Goal: Information Seeking & Learning: Compare options

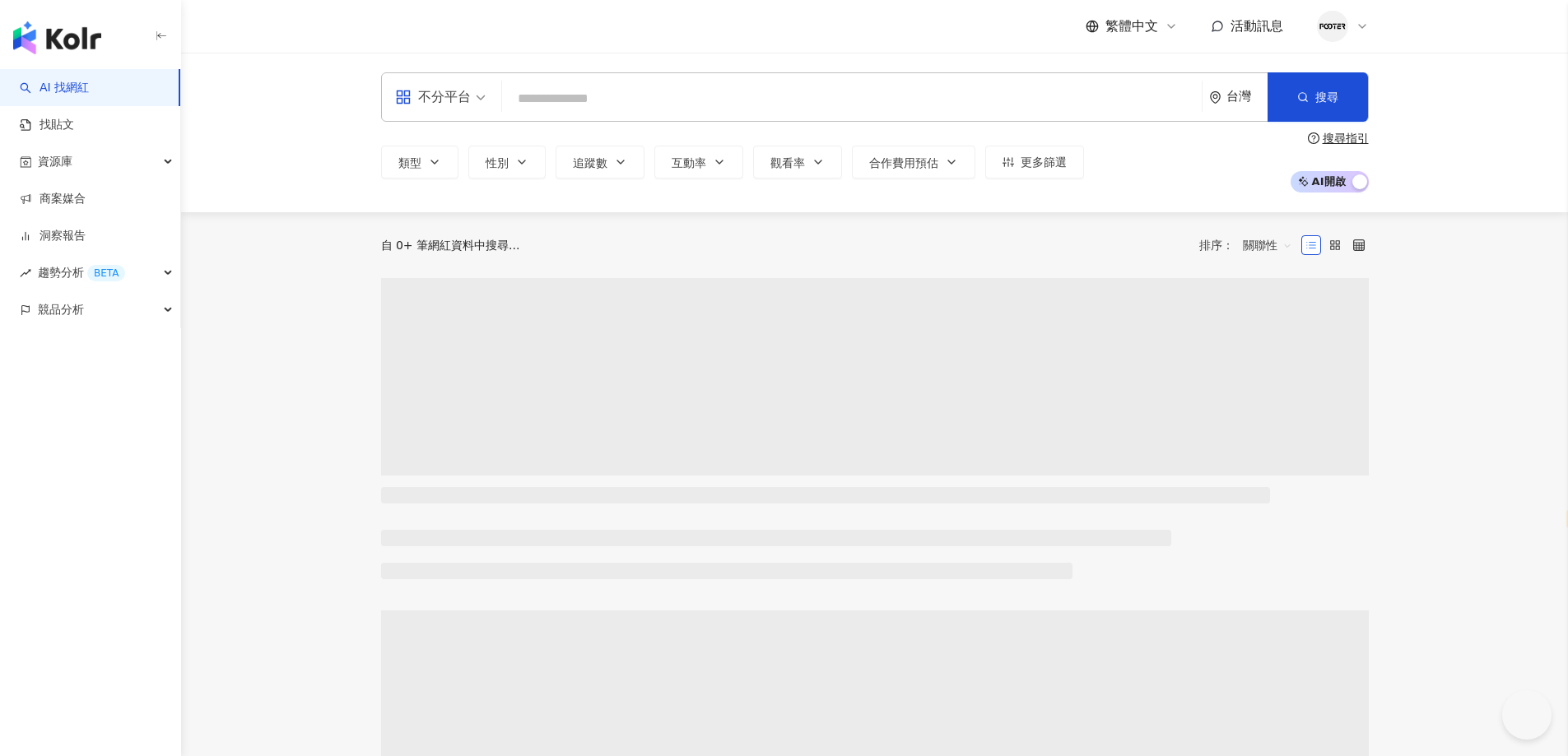
select select "*****"
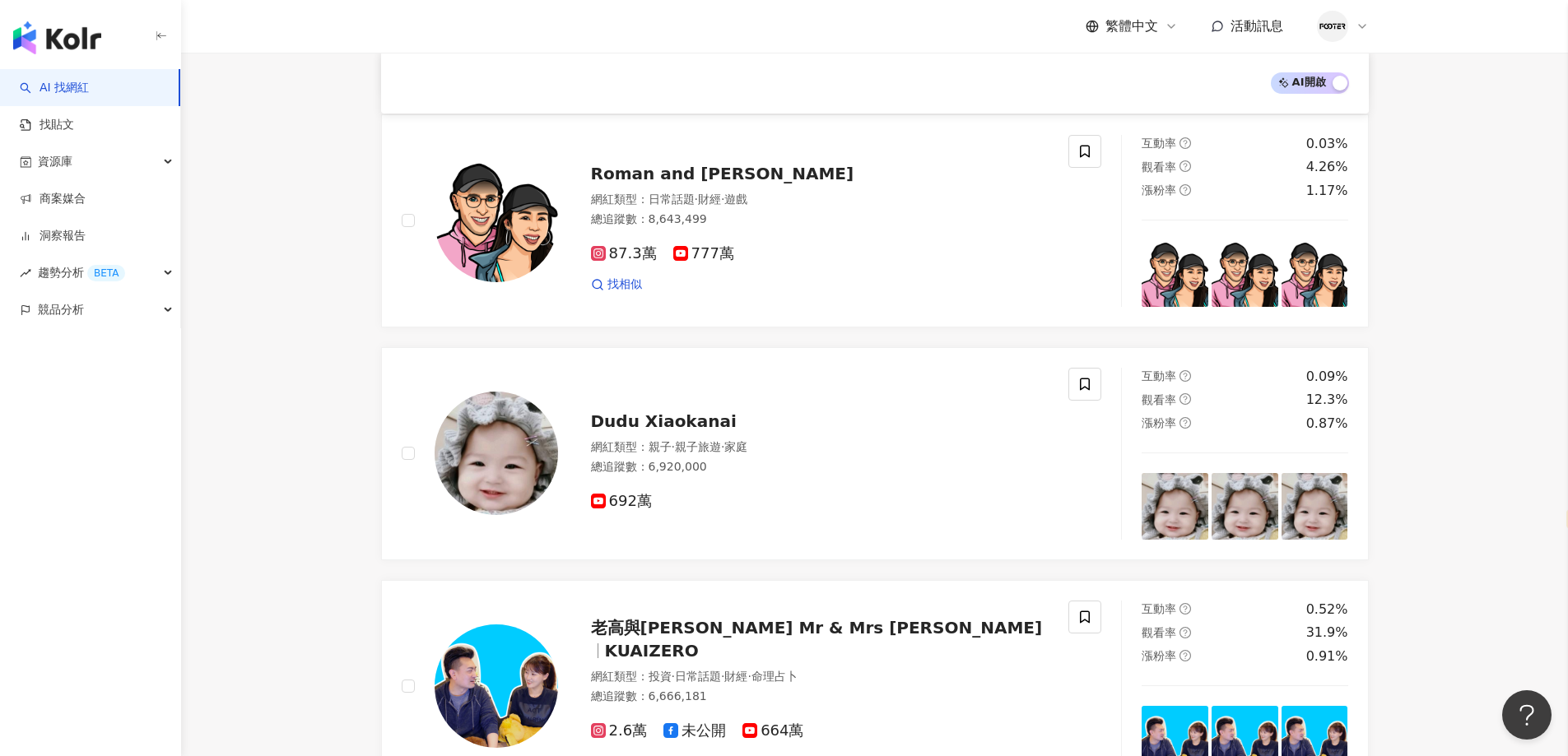
scroll to position [1289, 0]
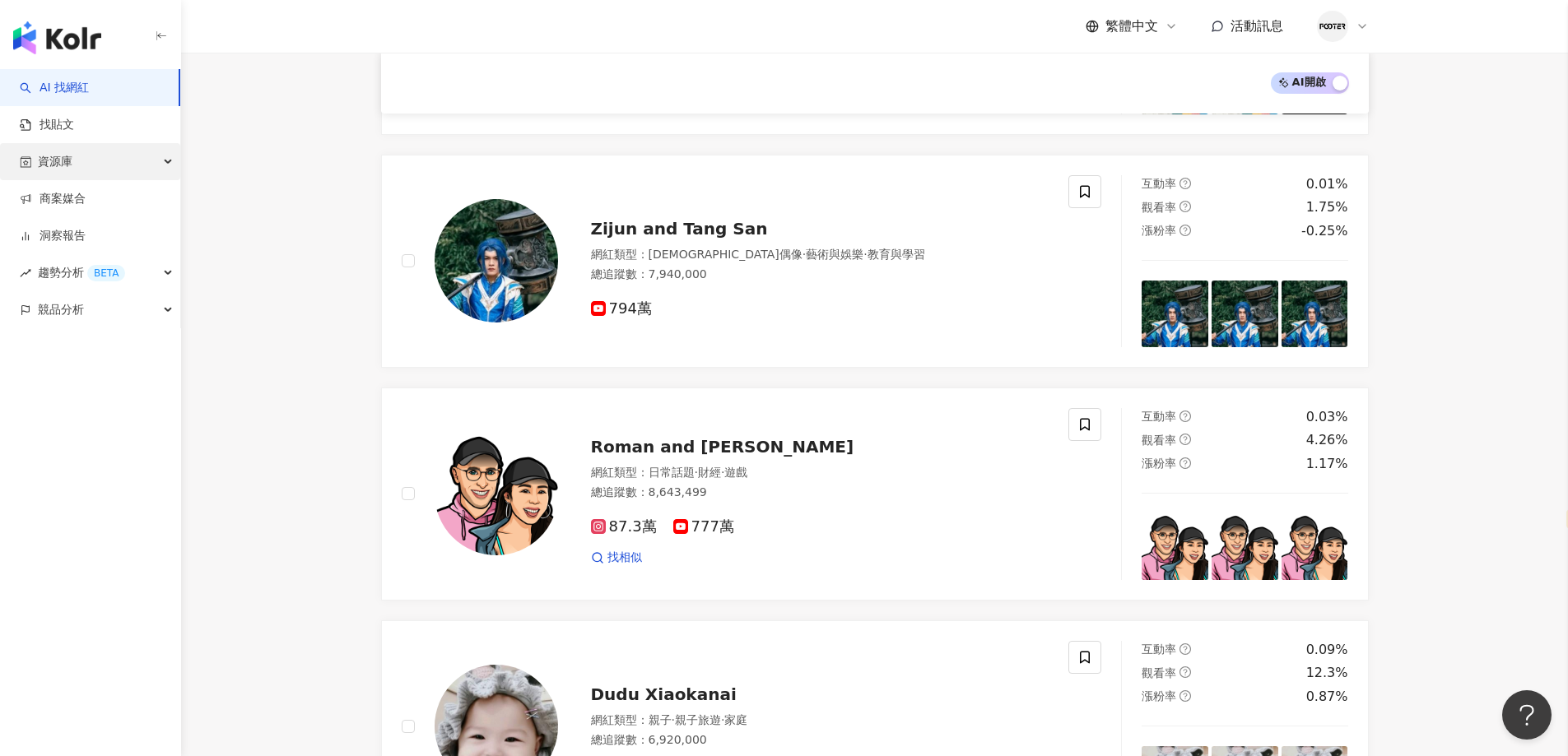
click at [133, 162] on div "資源庫" at bounding box center [90, 162] width 181 height 37
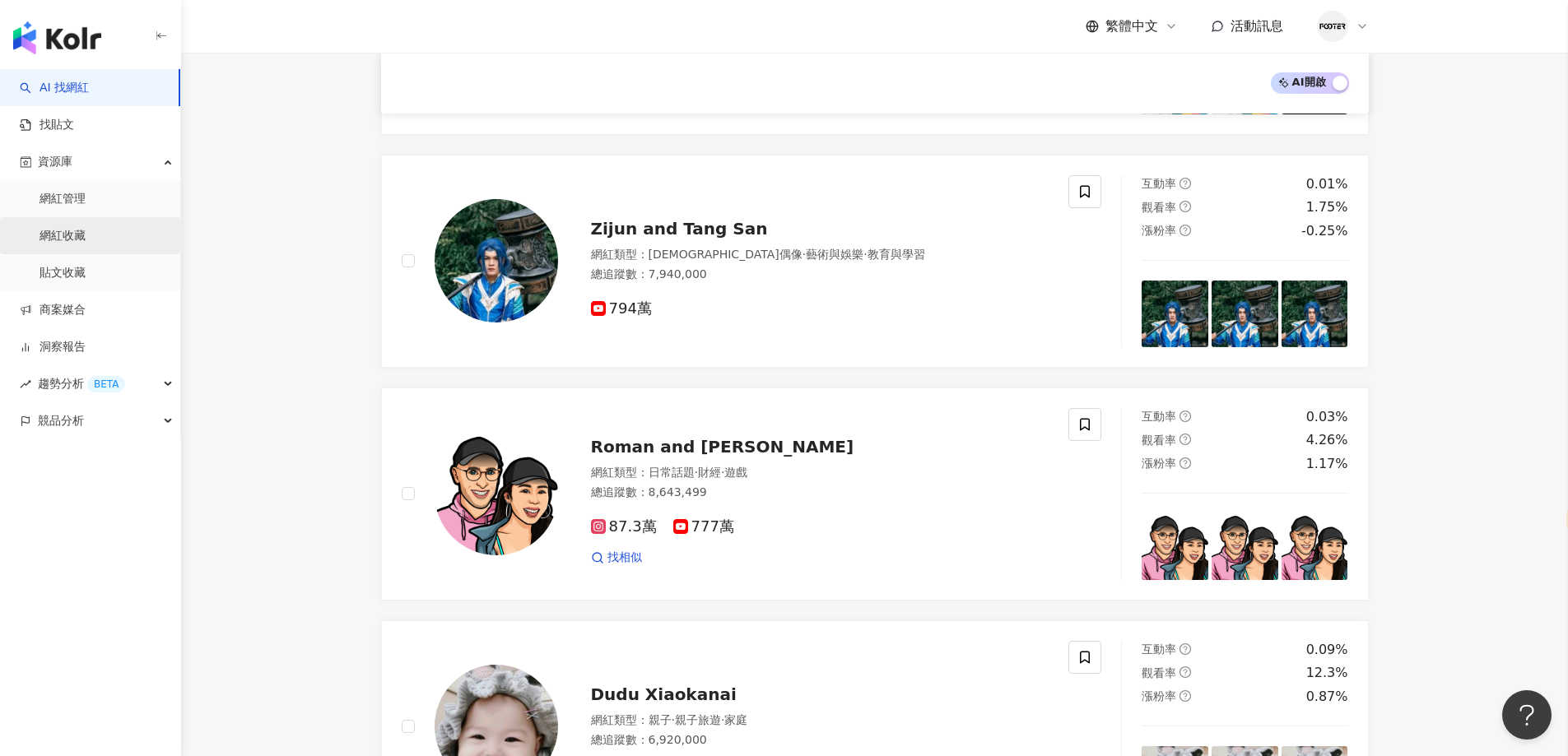
click at [83, 229] on link "網紅收藏" at bounding box center [63, 236] width 46 height 16
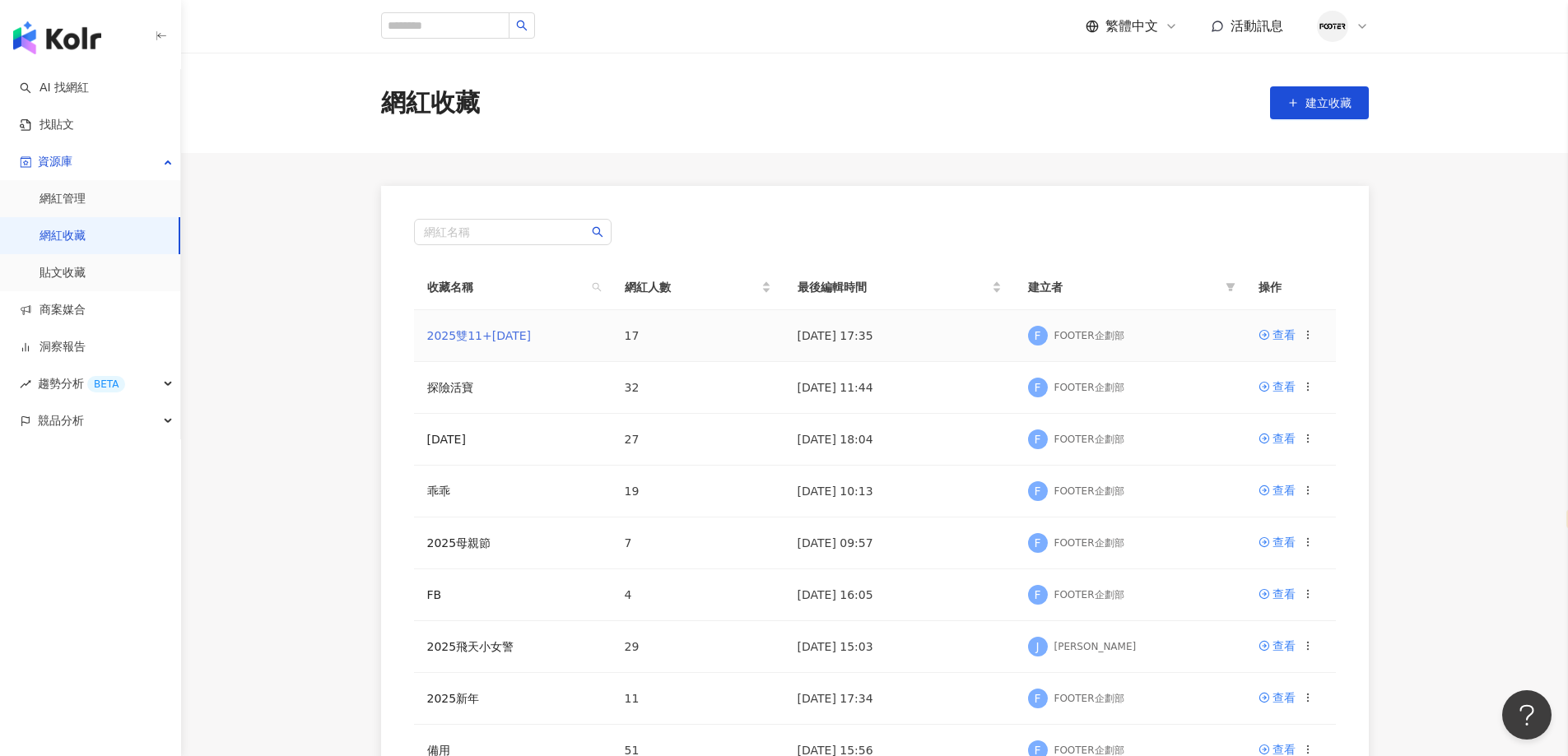
click at [509, 340] on link "2025雙11+聖誕節" at bounding box center [479, 336] width 104 height 14
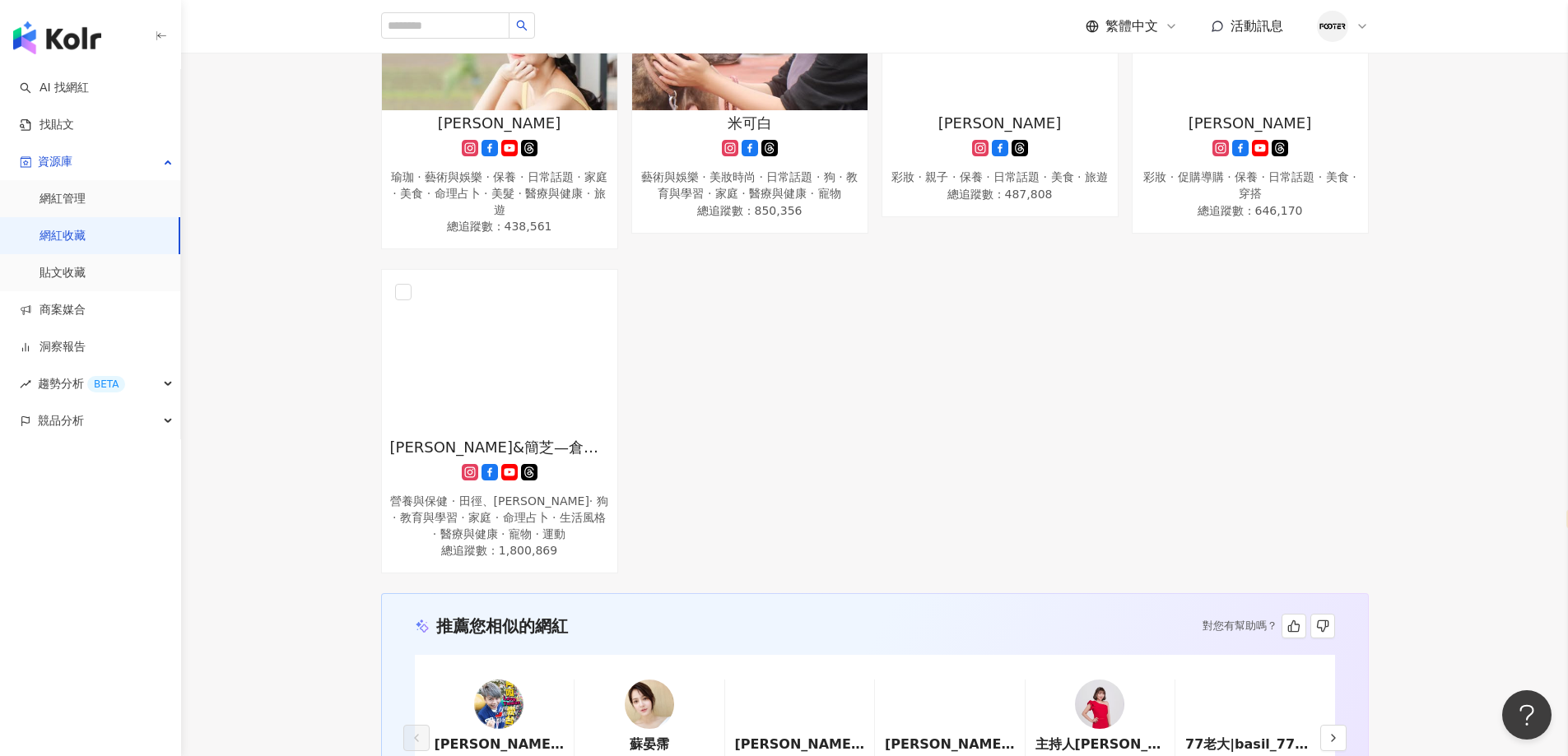
scroll to position [1429, 0]
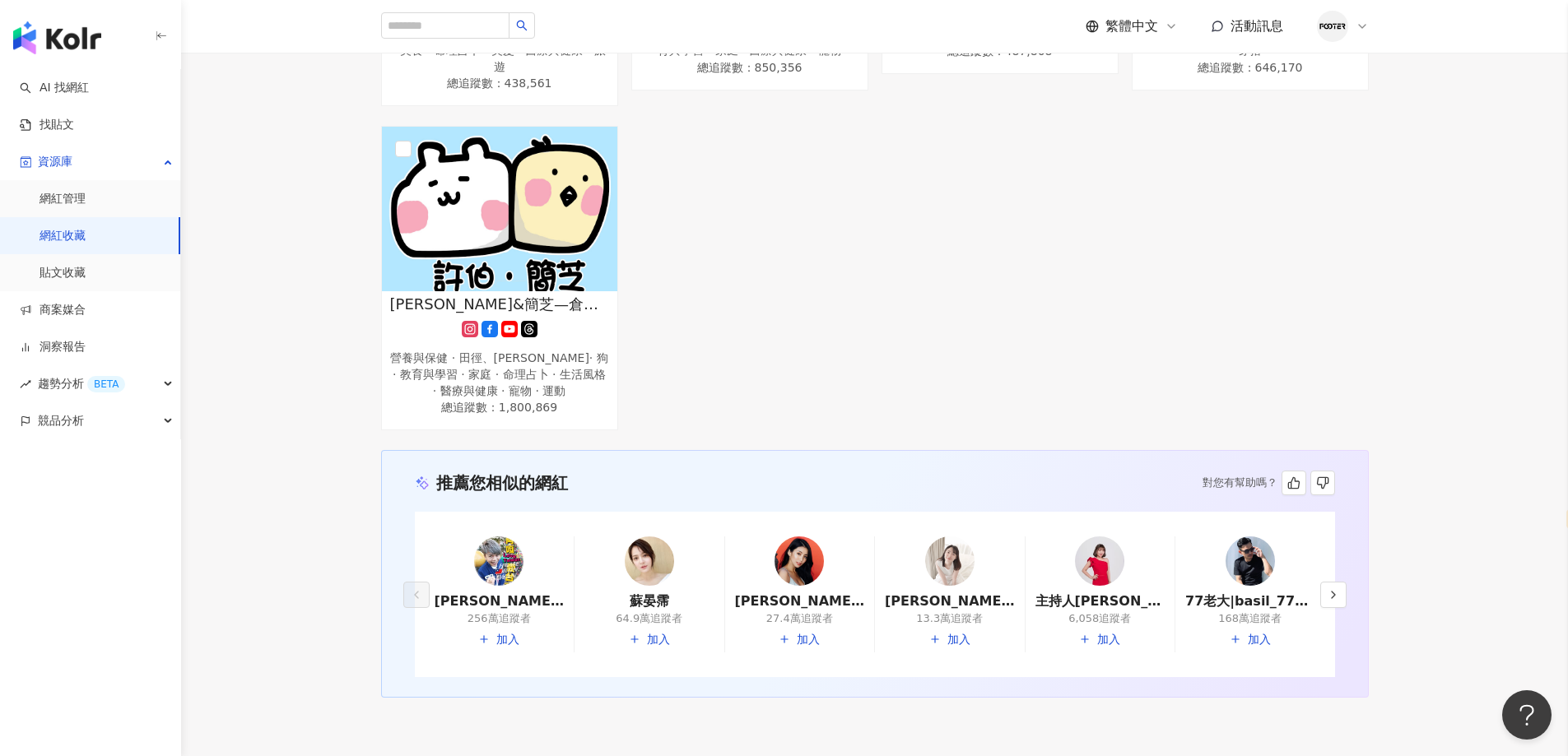
click at [639, 545] on img at bounding box center [650, 561] width 49 height 49
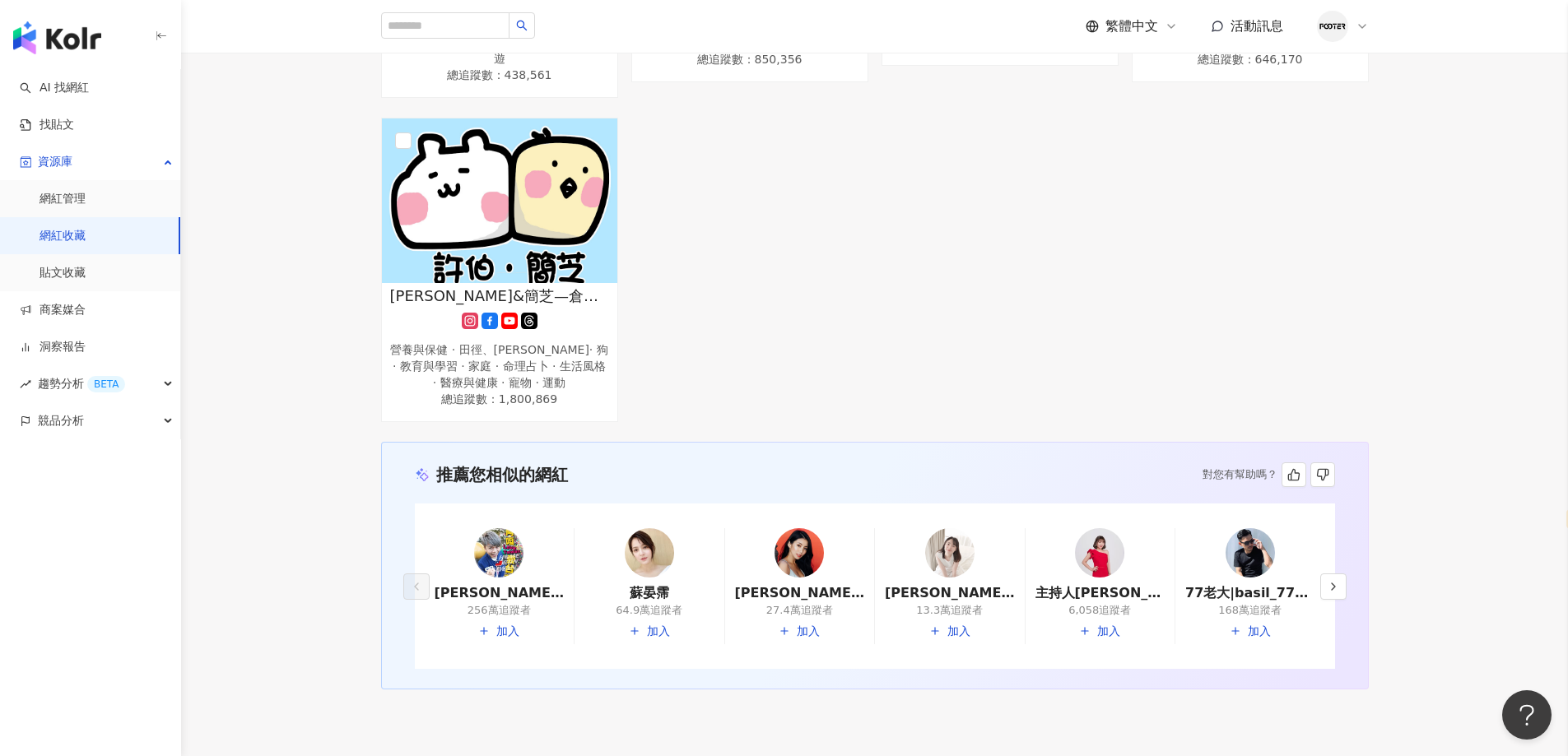
scroll to position [1528, 0]
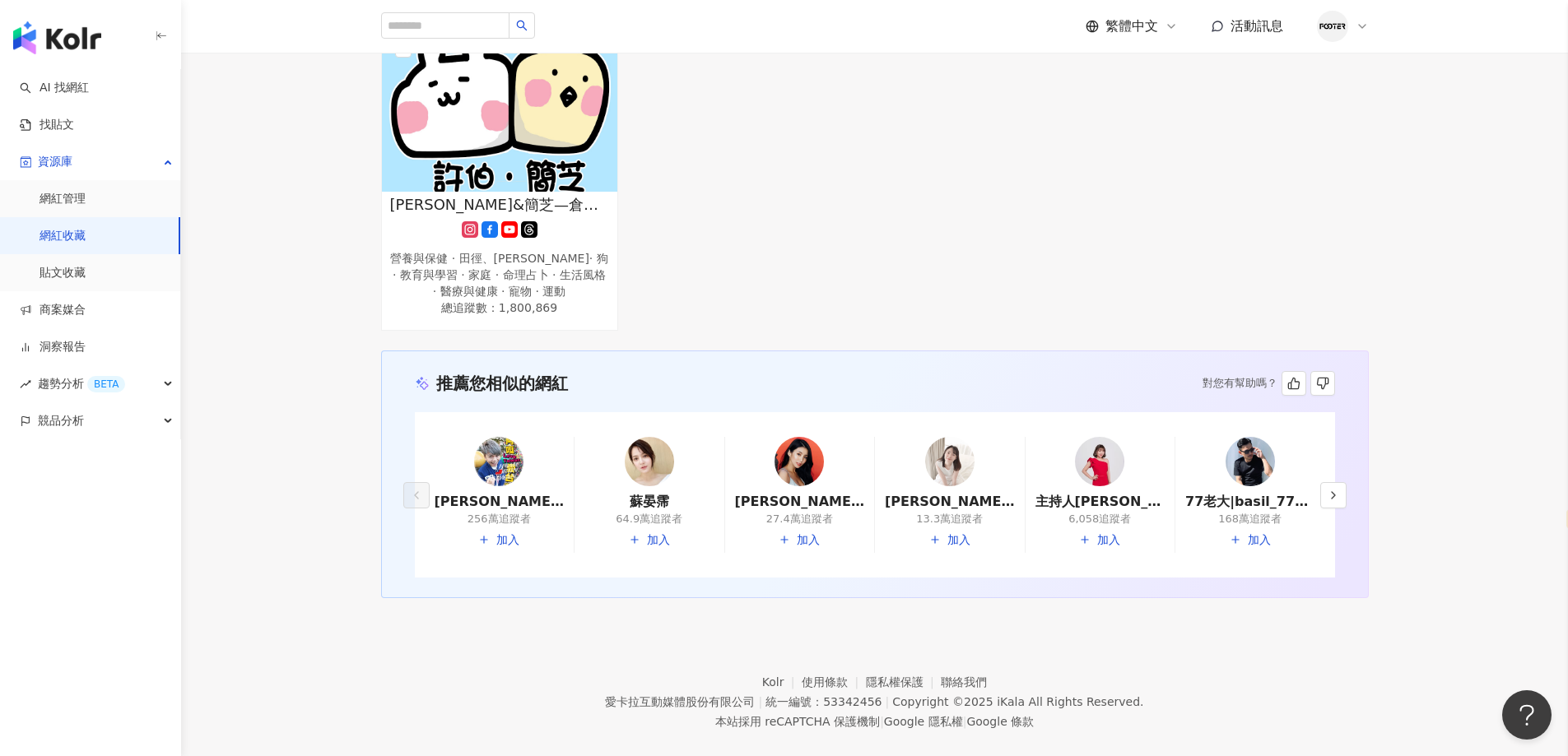
click at [1092, 444] on img at bounding box center [1100, 461] width 49 height 49
click at [1338, 489] on span "button" at bounding box center [1334, 496] width 14 height 14
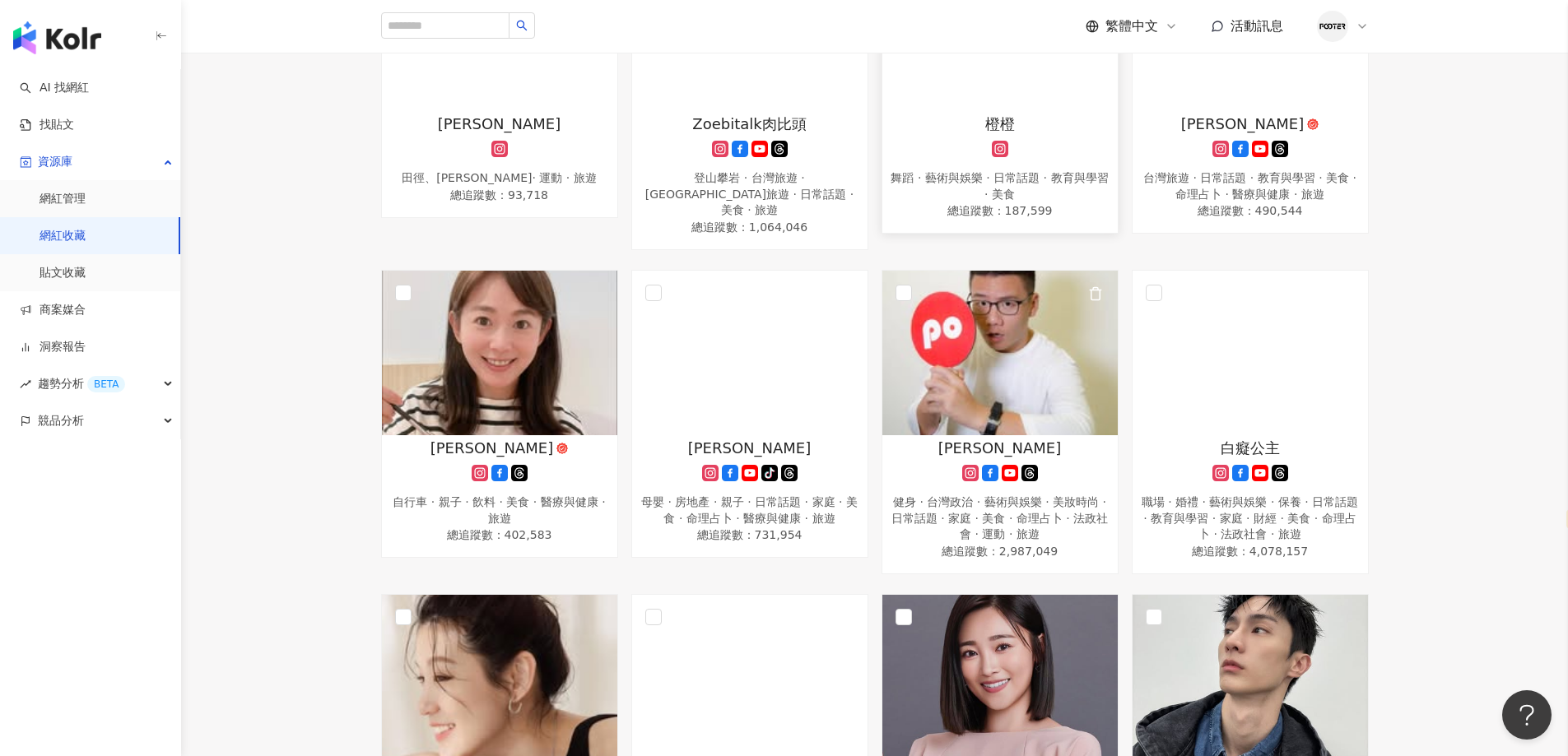
scroll to position [741, 0]
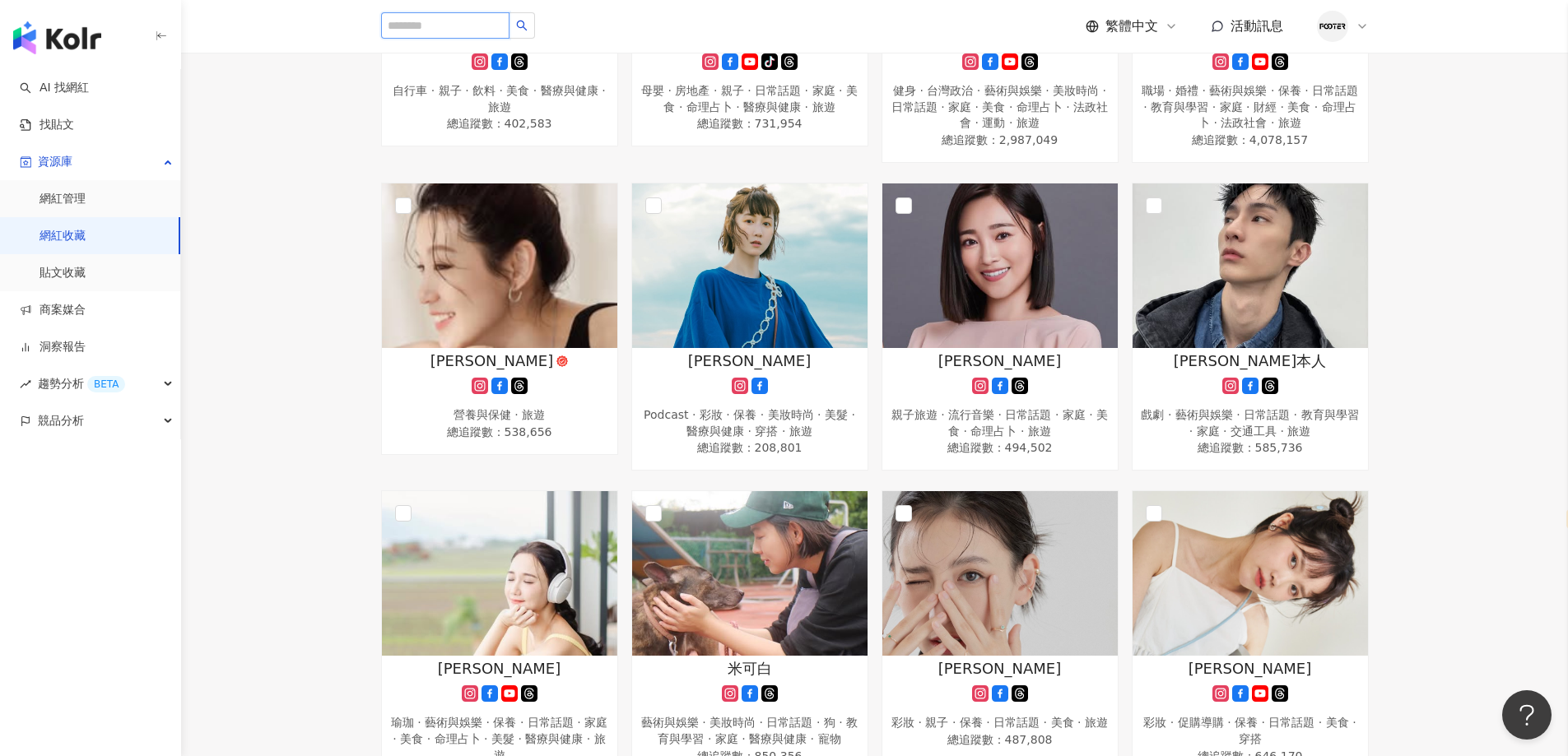
click at [479, 26] on input "search" at bounding box center [444, 25] width 128 height 26
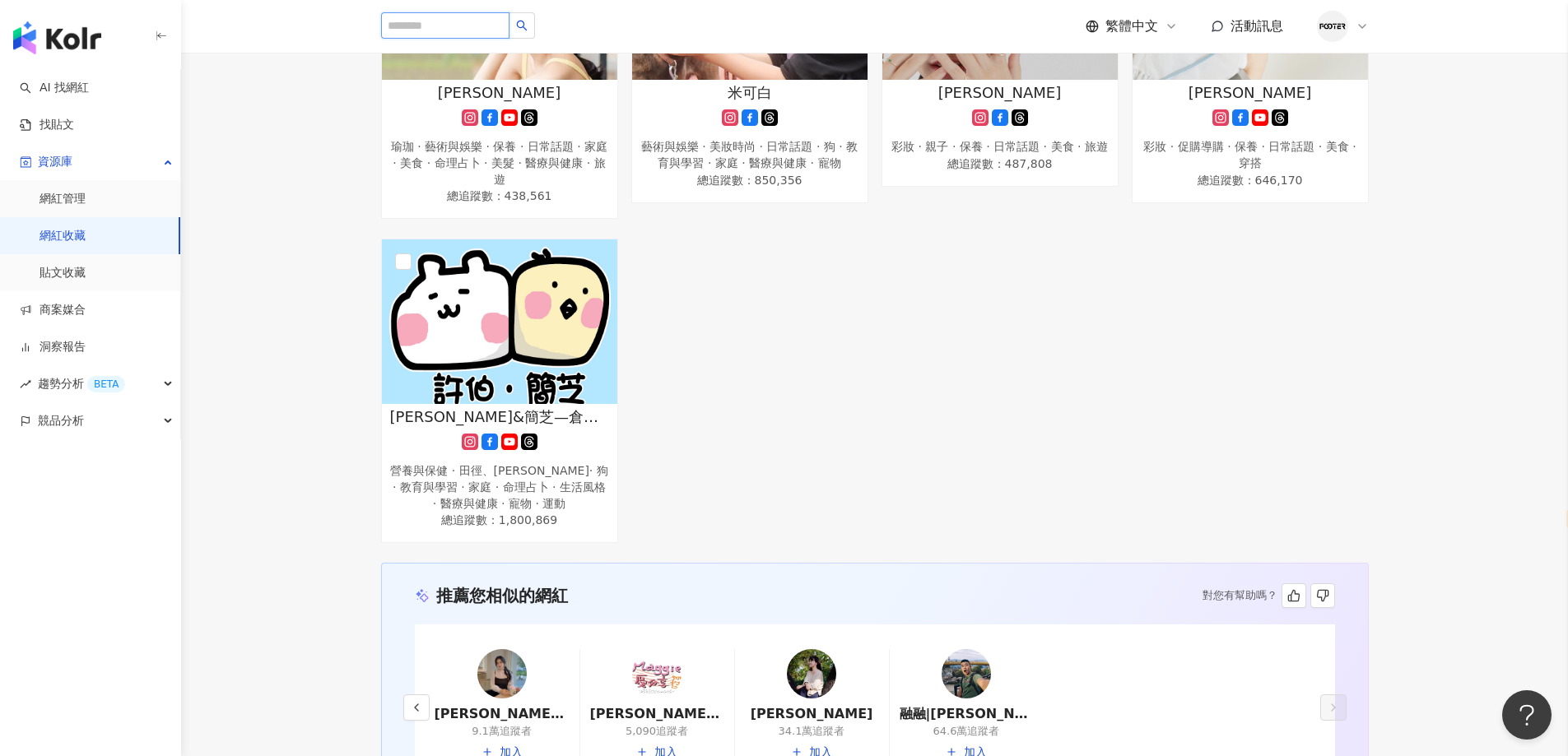
scroll to position [1481, 0]
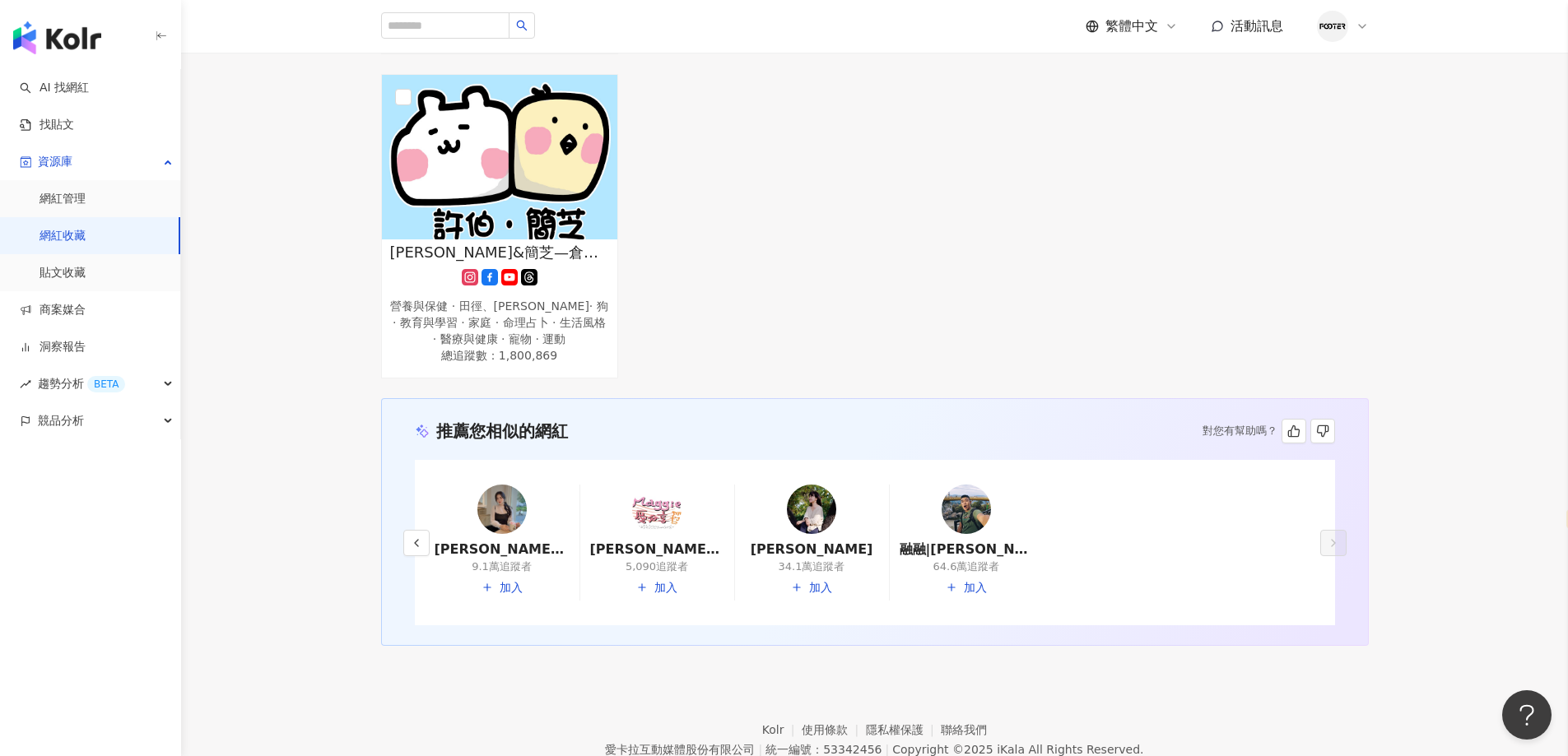
click at [979, 509] on div at bounding box center [966, 509] width 49 height 49
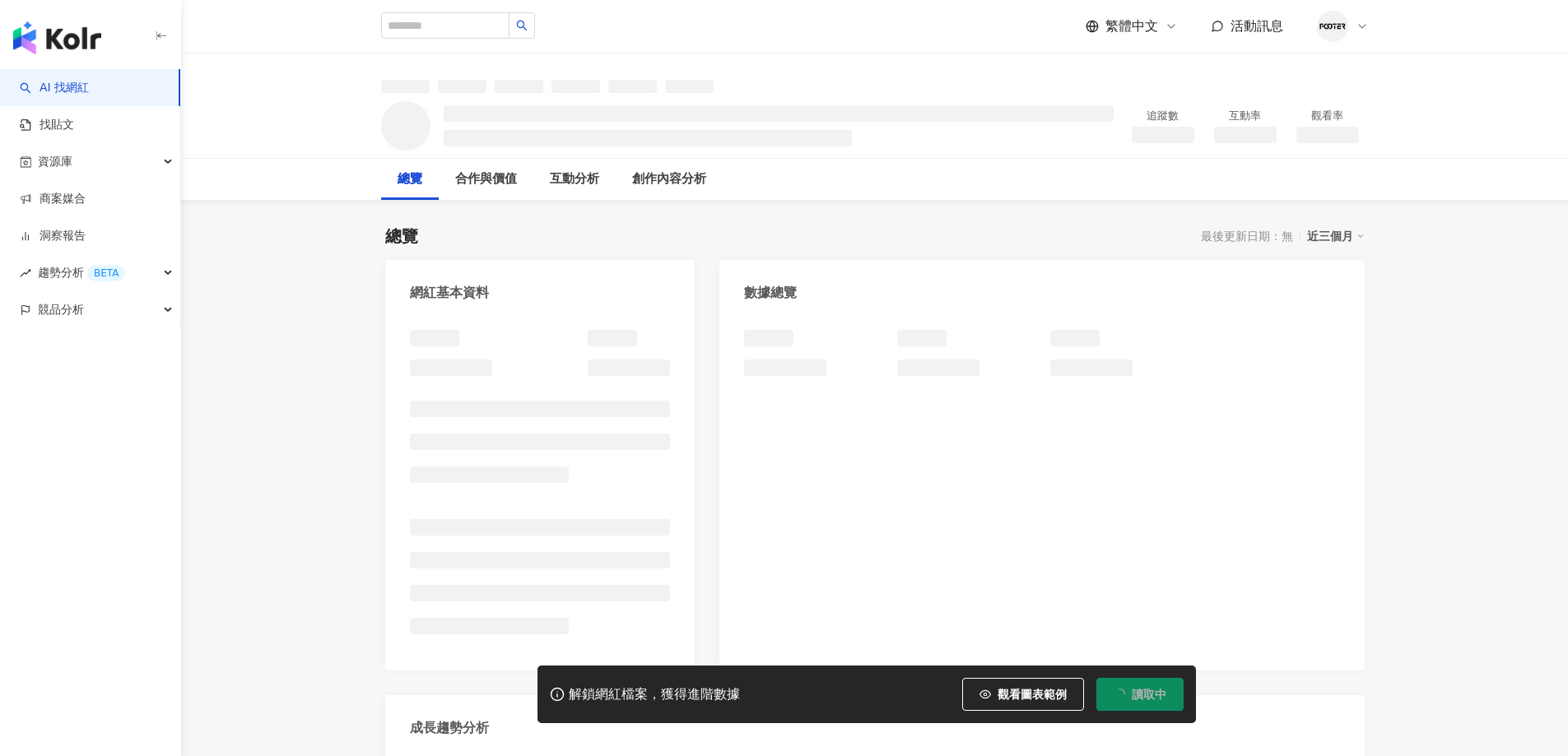
select select "*****"
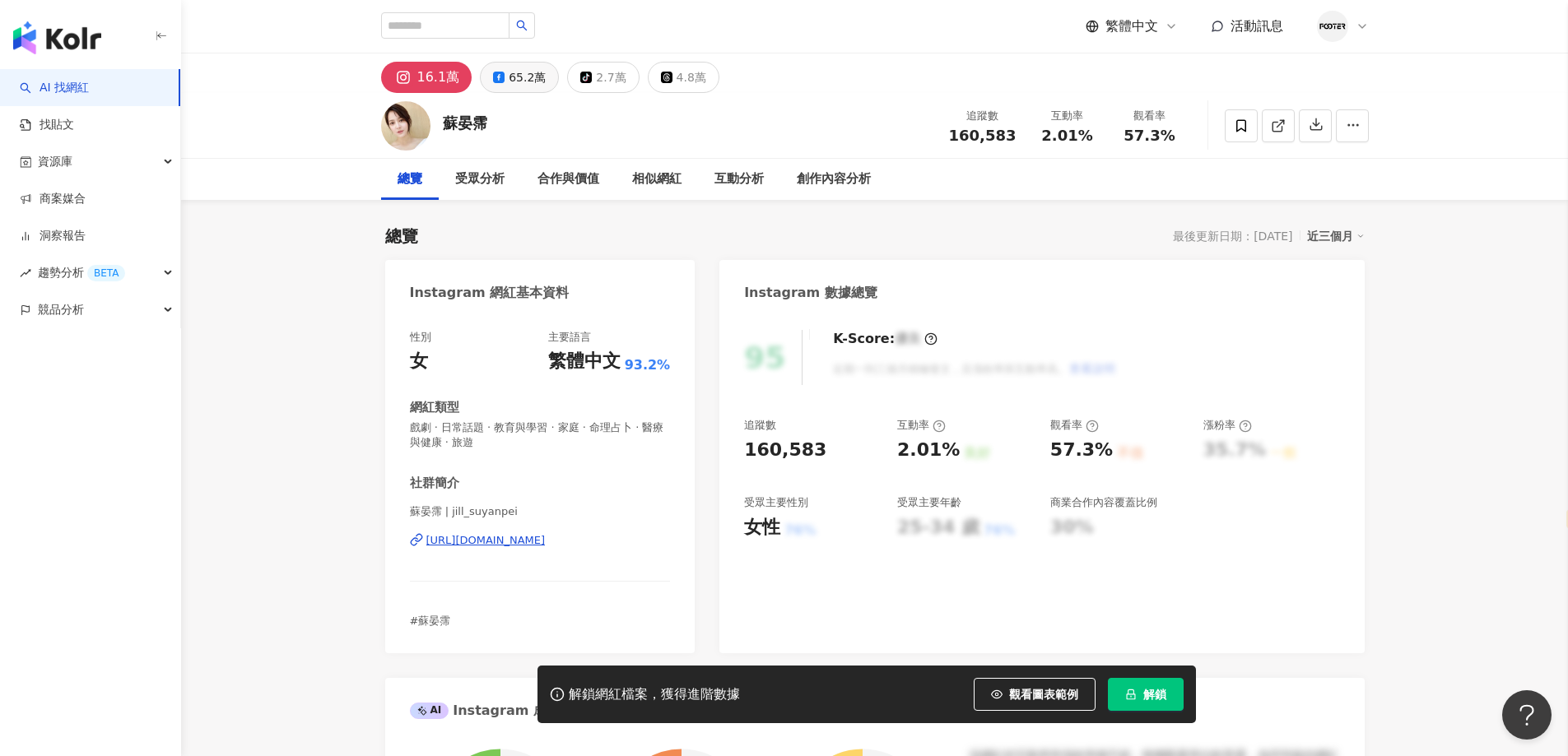
click at [528, 81] on div "65.2萬" at bounding box center [527, 77] width 37 height 23
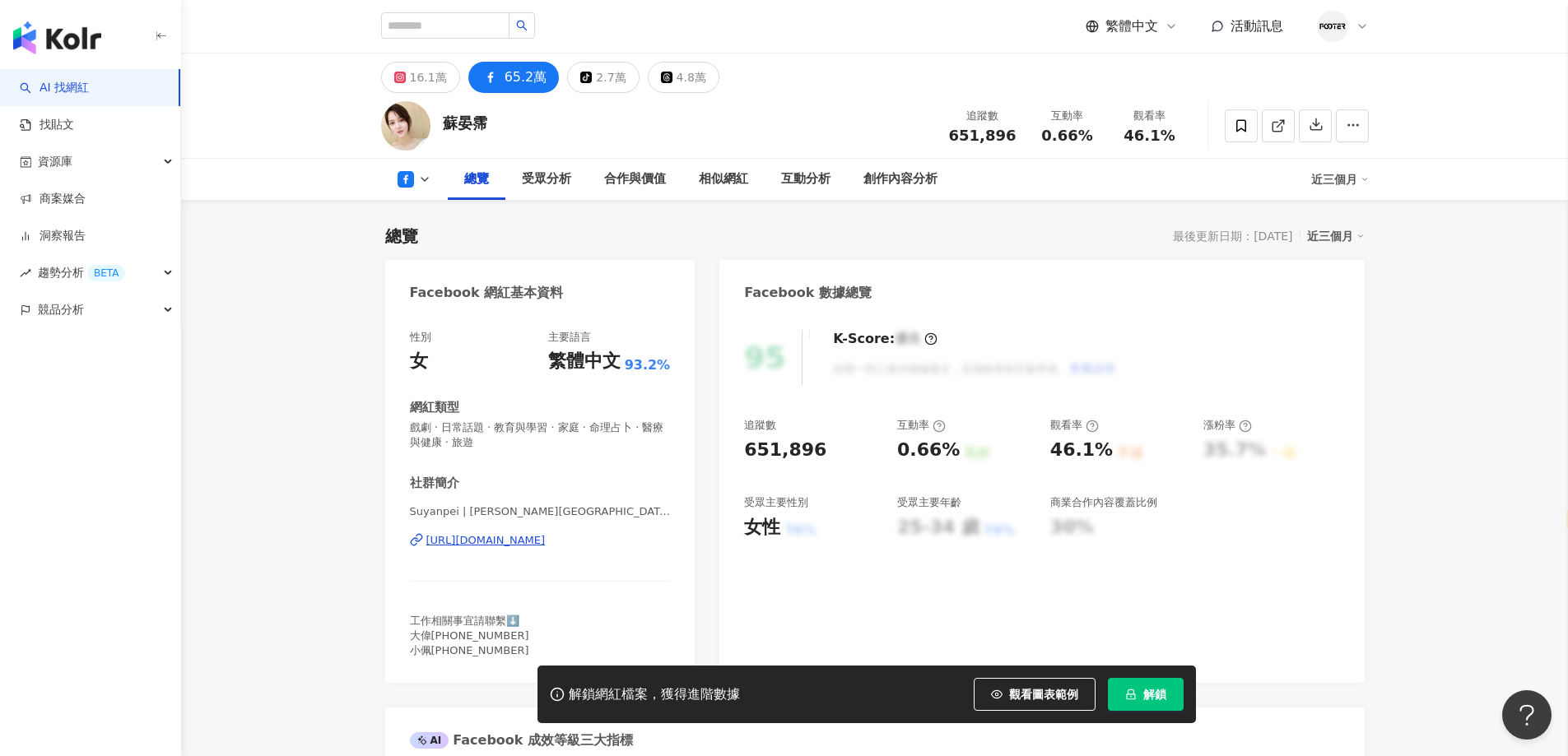
scroll to position [247, 0]
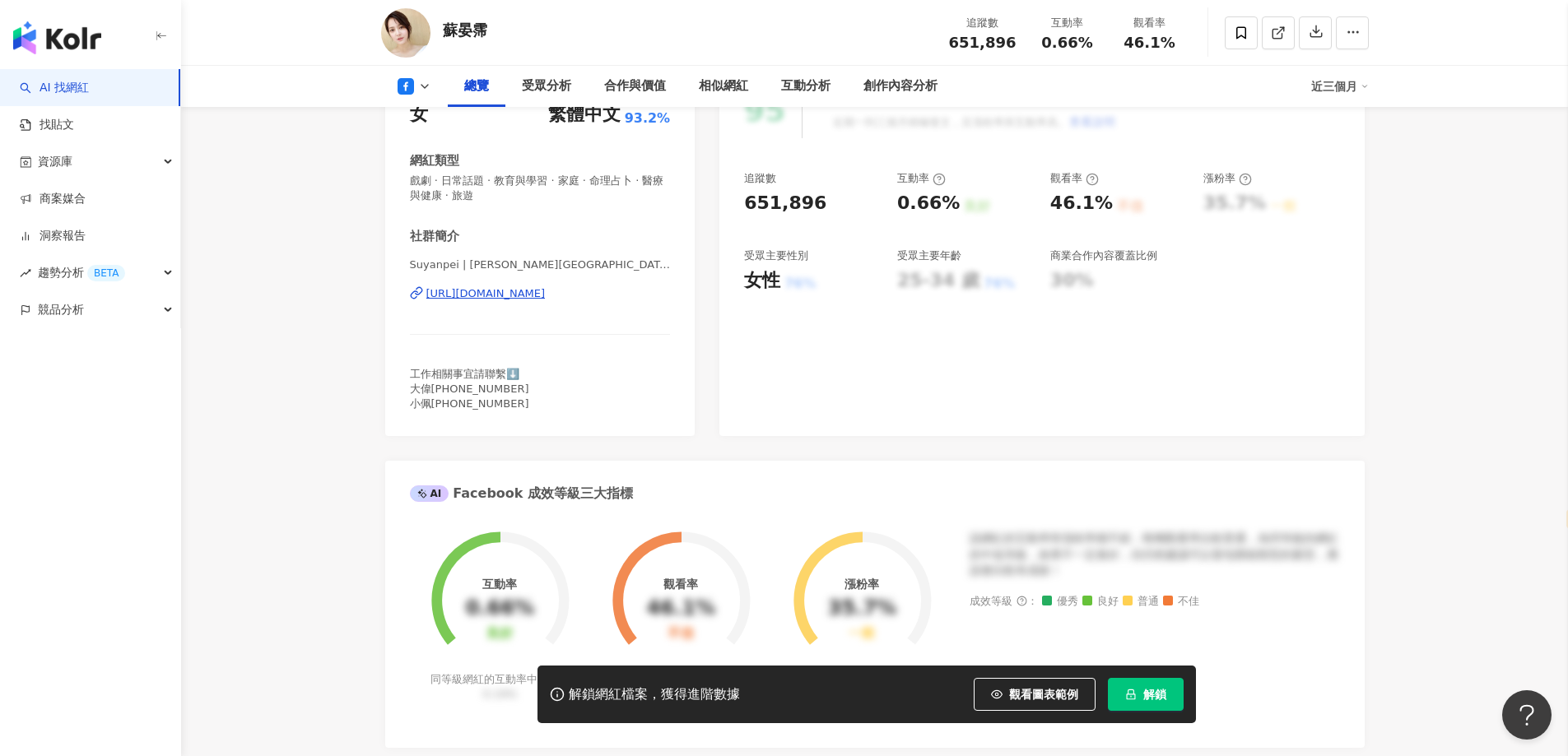
click at [518, 297] on div "https://www.facebook.com/109935685721448" at bounding box center [486, 293] width 120 height 14
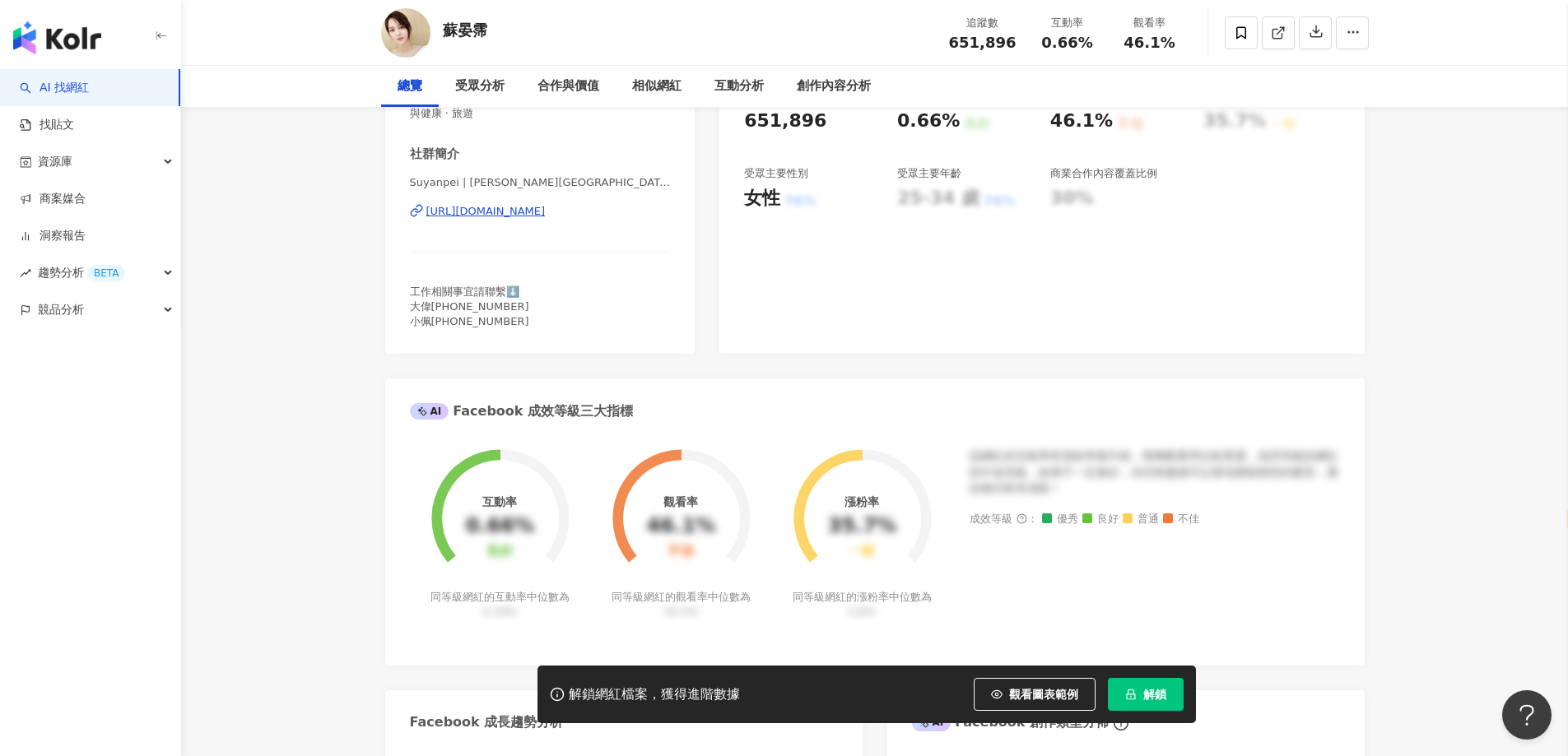
scroll to position [0, 0]
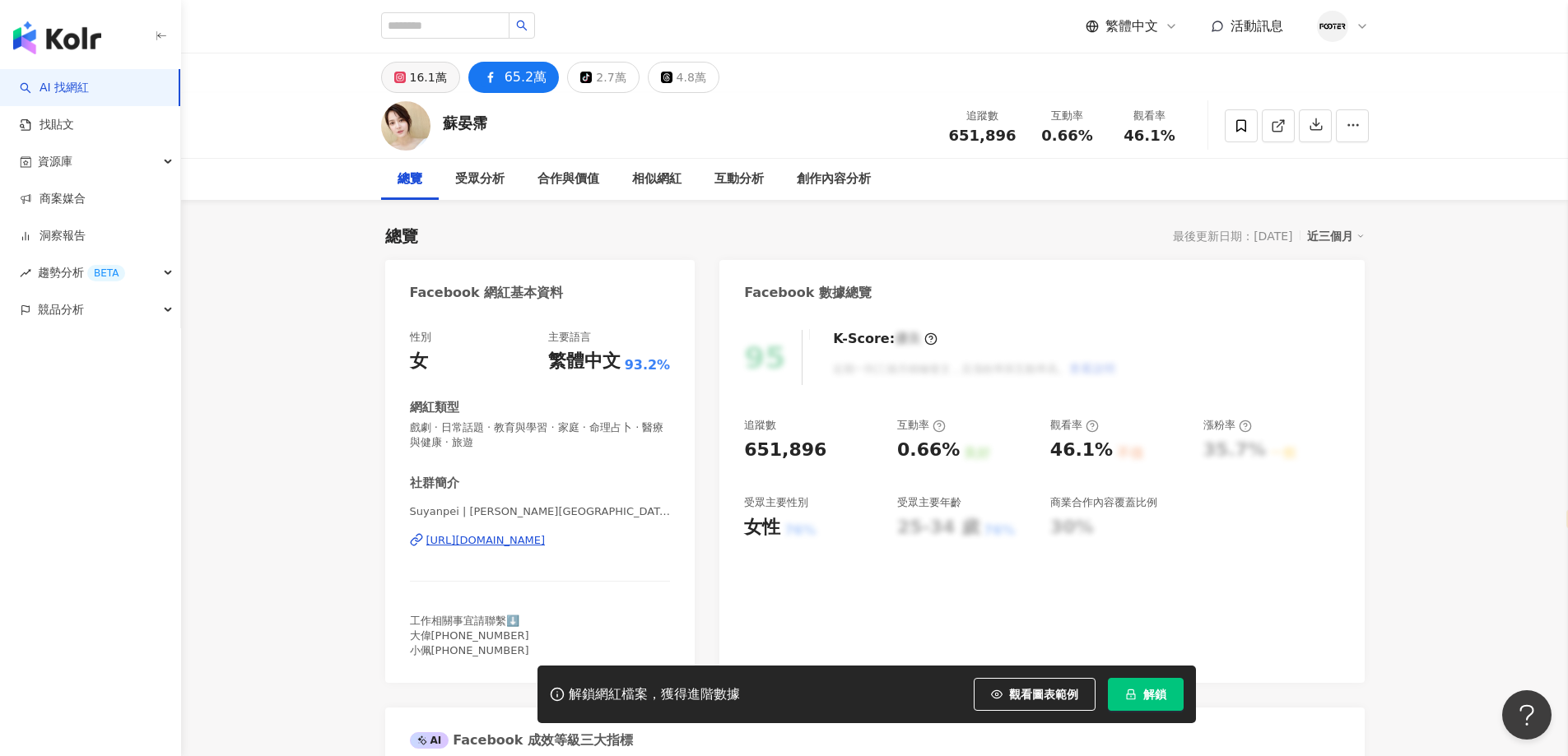
click at [419, 70] on div "16.1萬" at bounding box center [428, 77] width 37 height 23
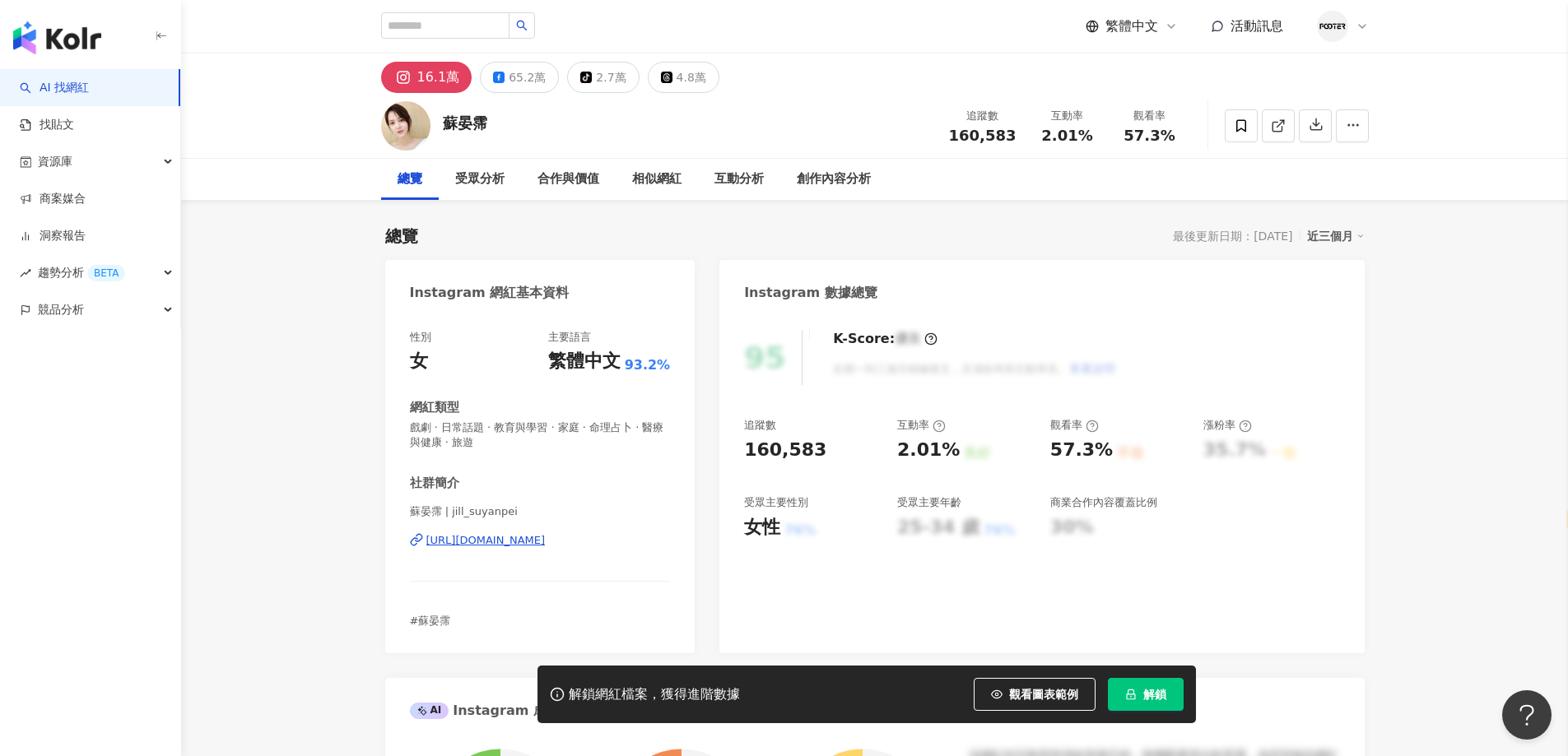
click at [1147, 687] on span "解鎖" at bounding box center [1154, 694] width 23 height 14
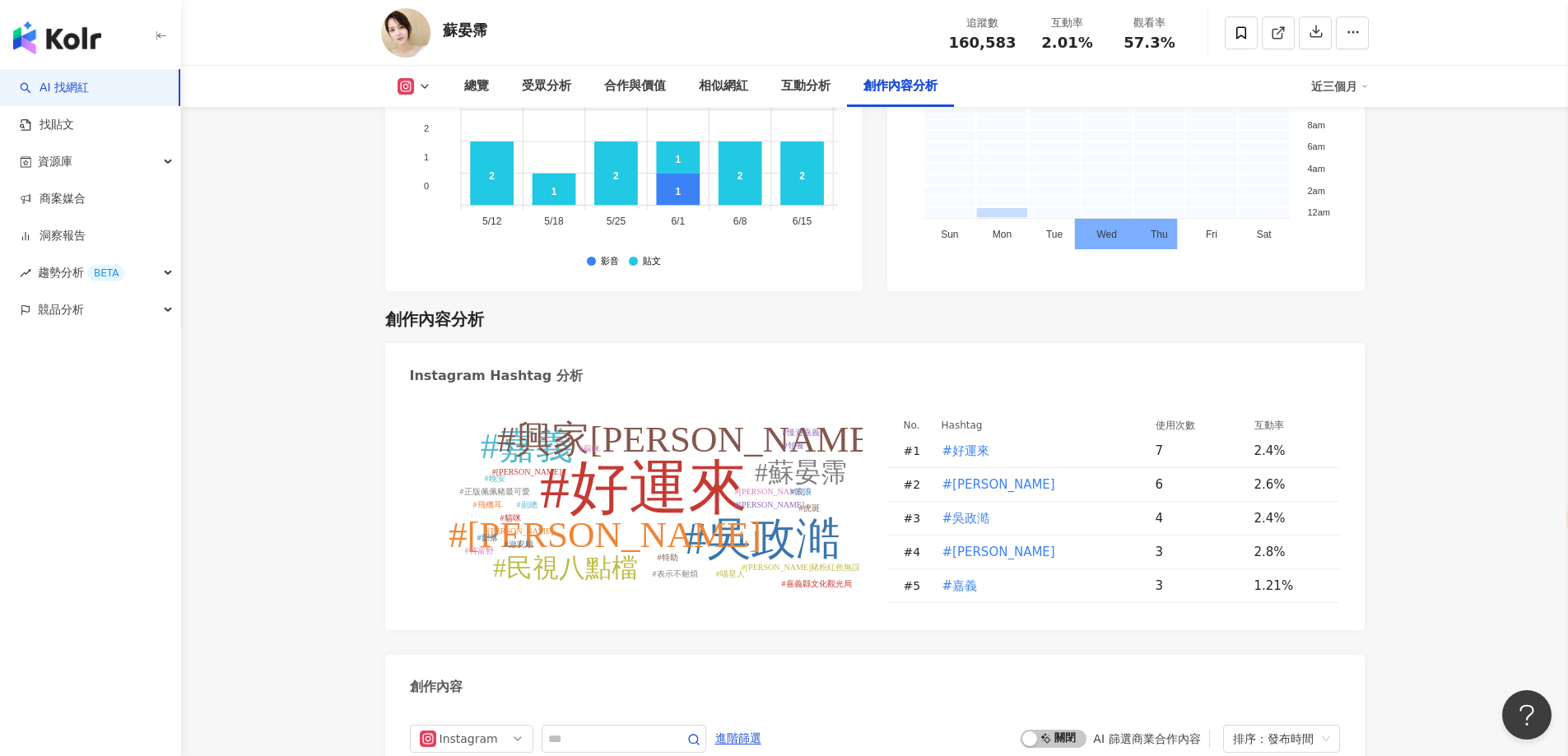
scroll to position [4943, 0]
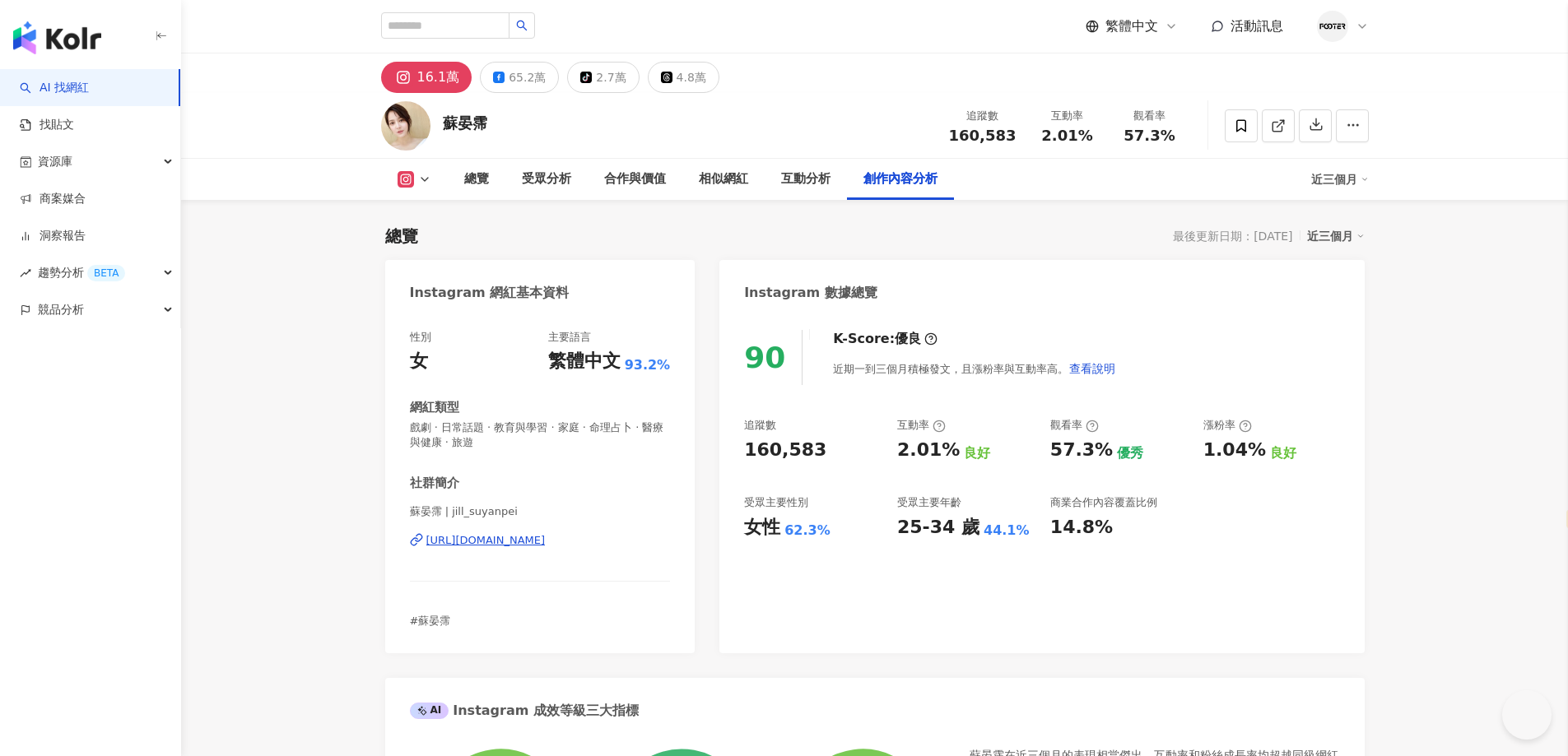
select select "*****"
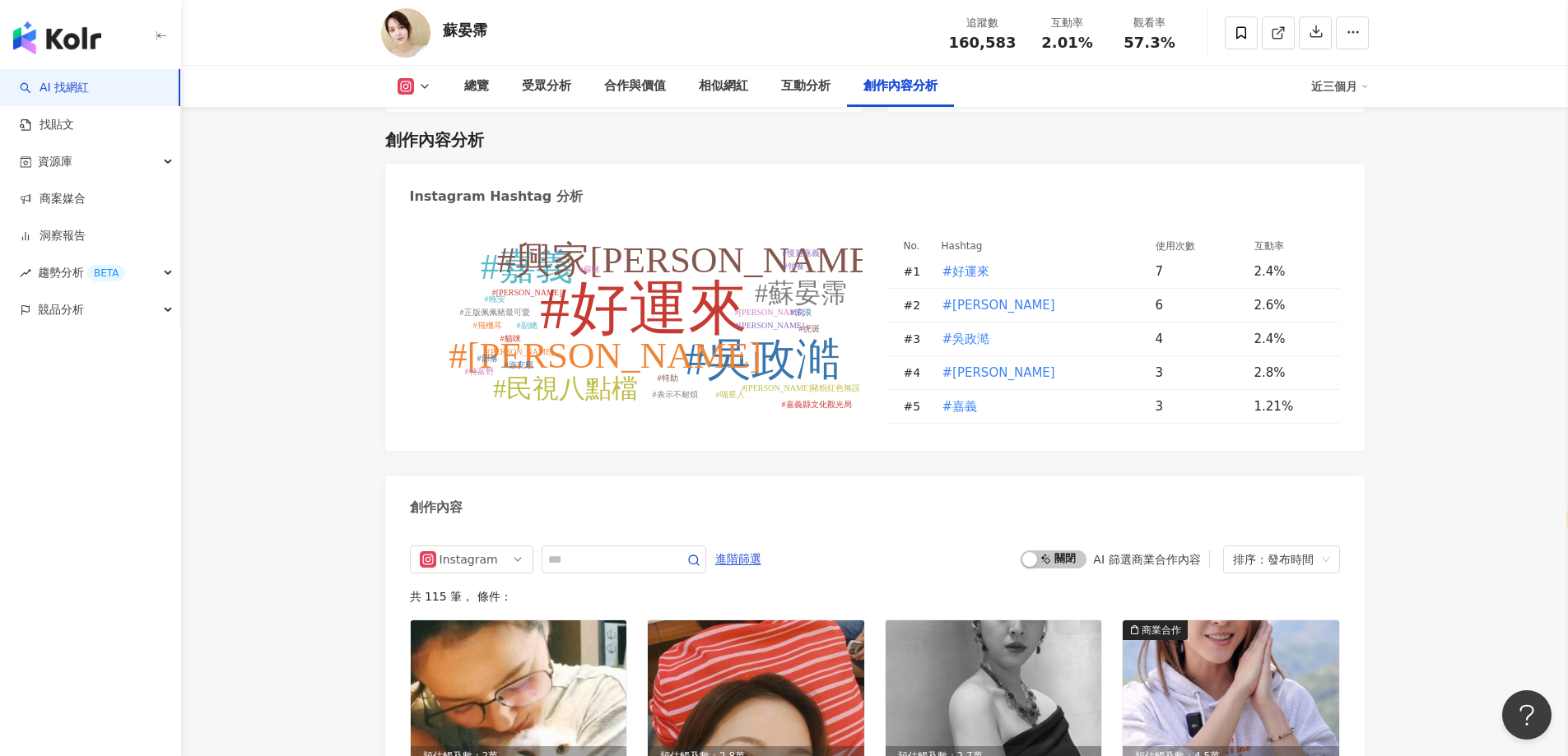
scroll to position [4772, 0]
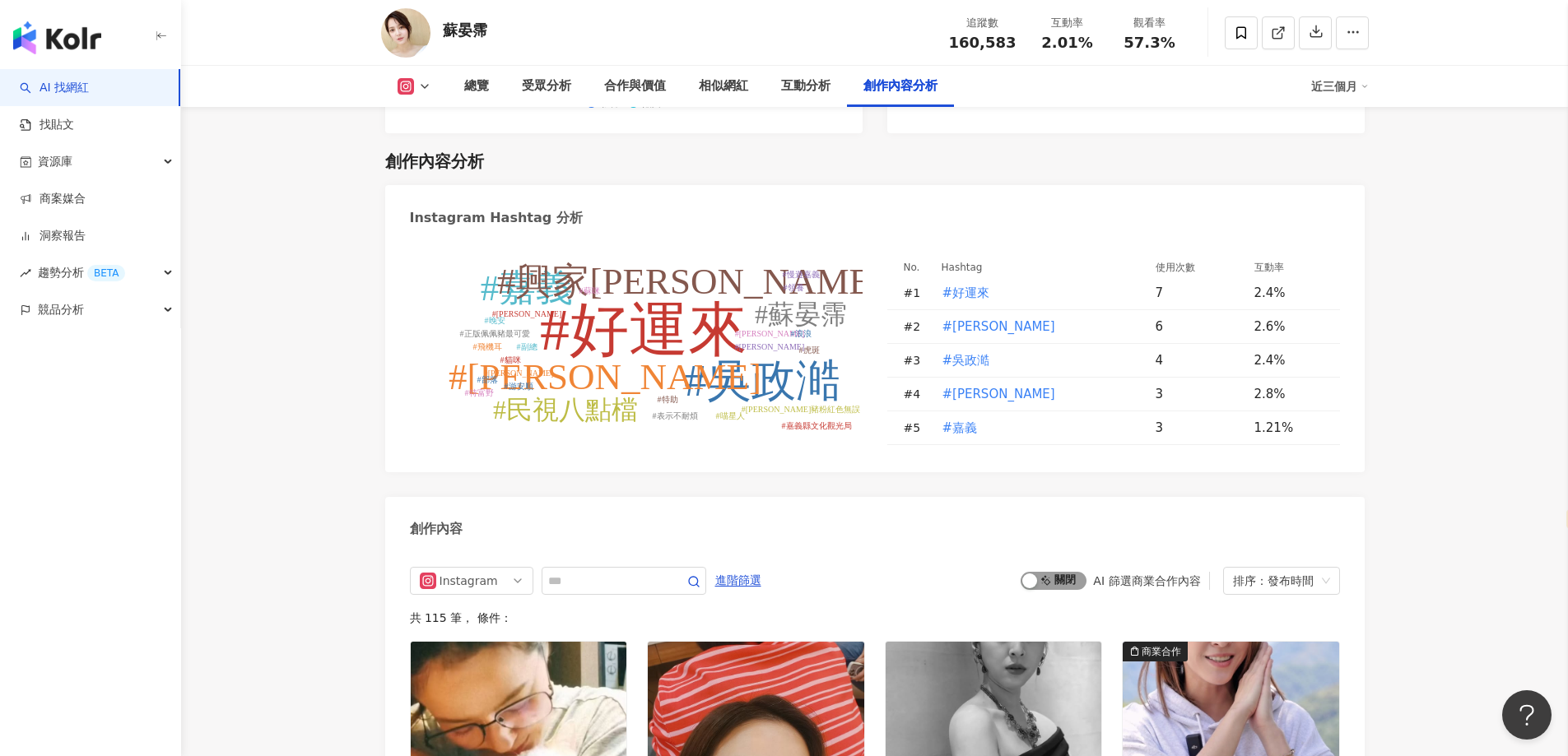
click at [1030, 574] on div "button" at bounding box center [1030, 581] width 14 height 14
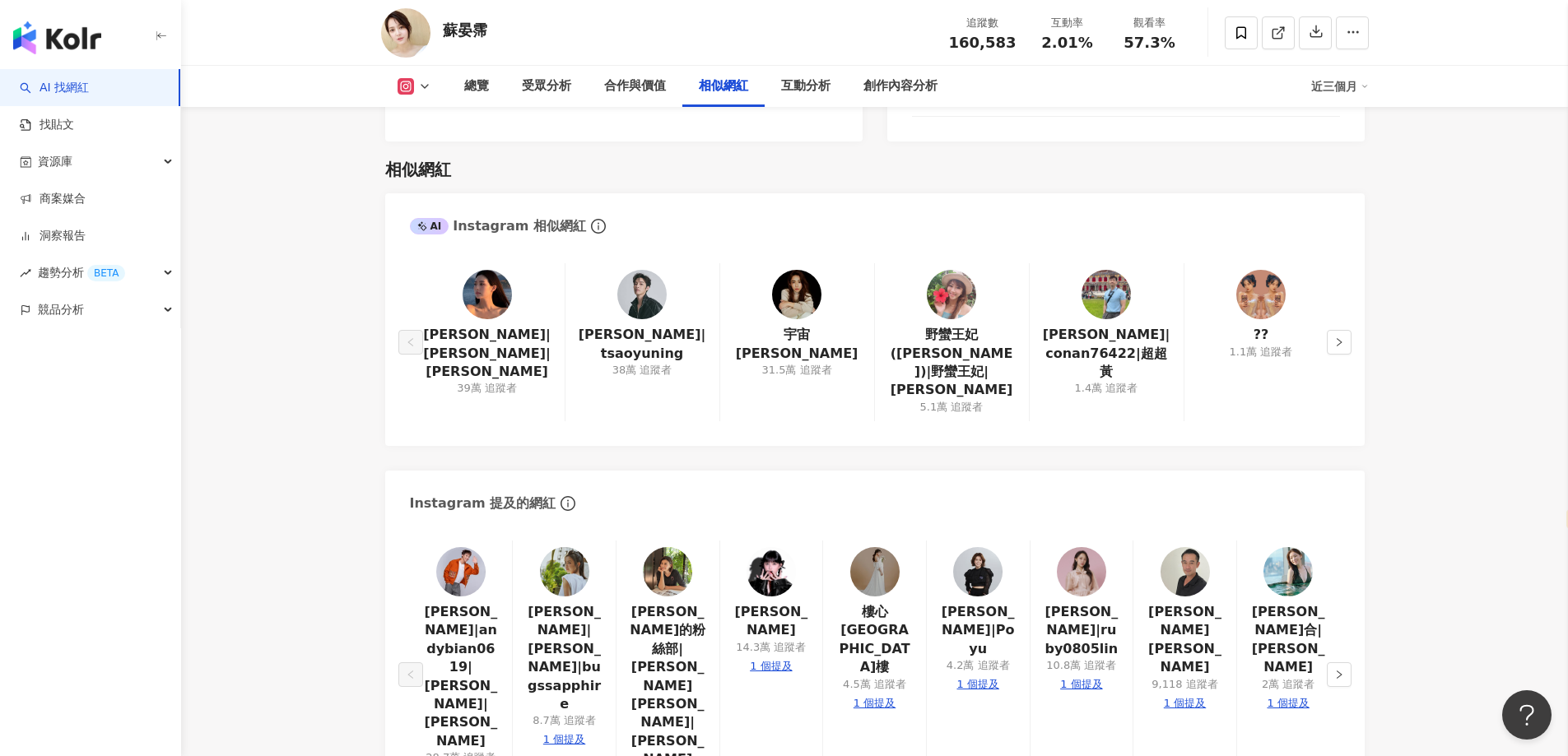
scroll to position [2797, 0]
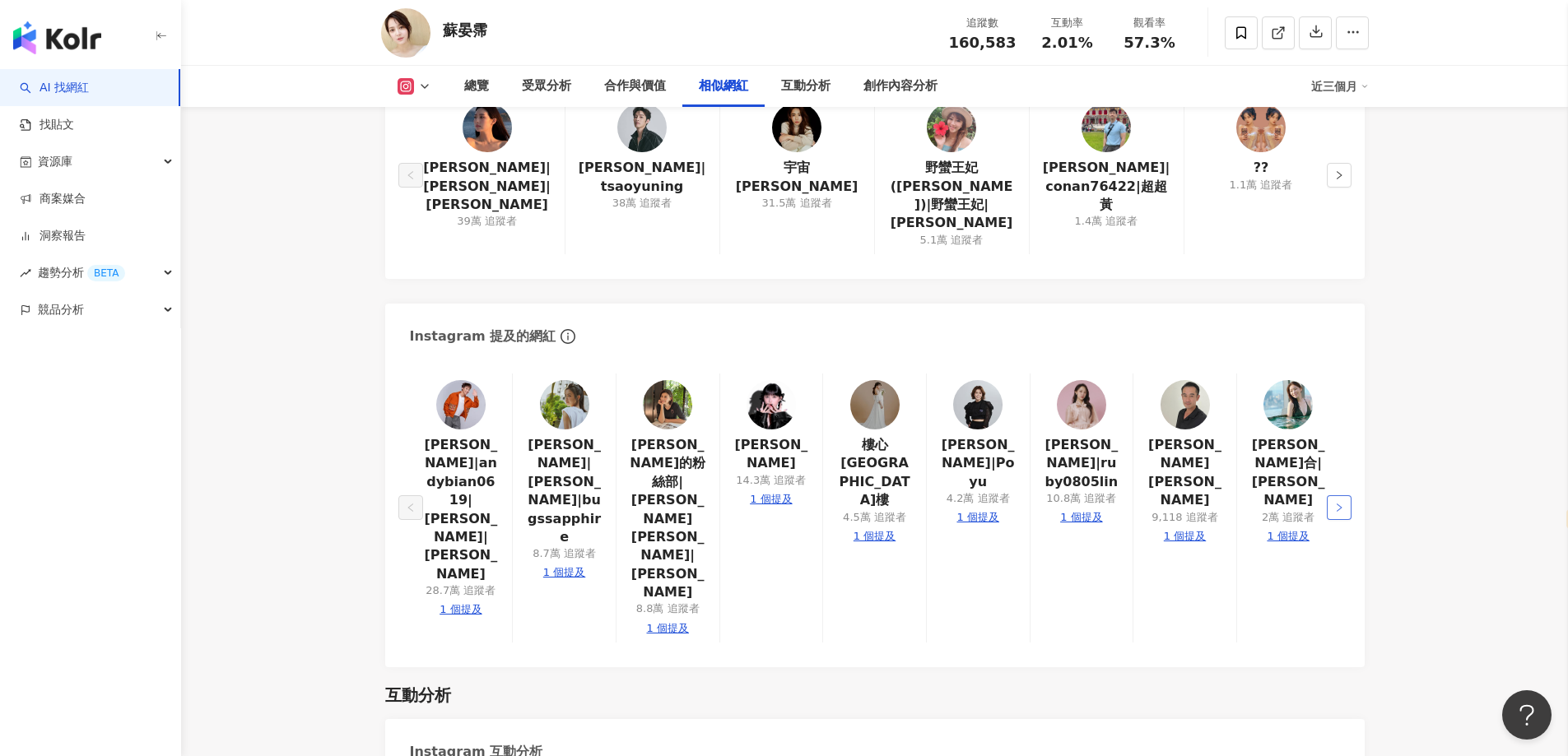
click at [1339, 503] on icon "right" at bounding box center [1339, 508] width 10 height 10
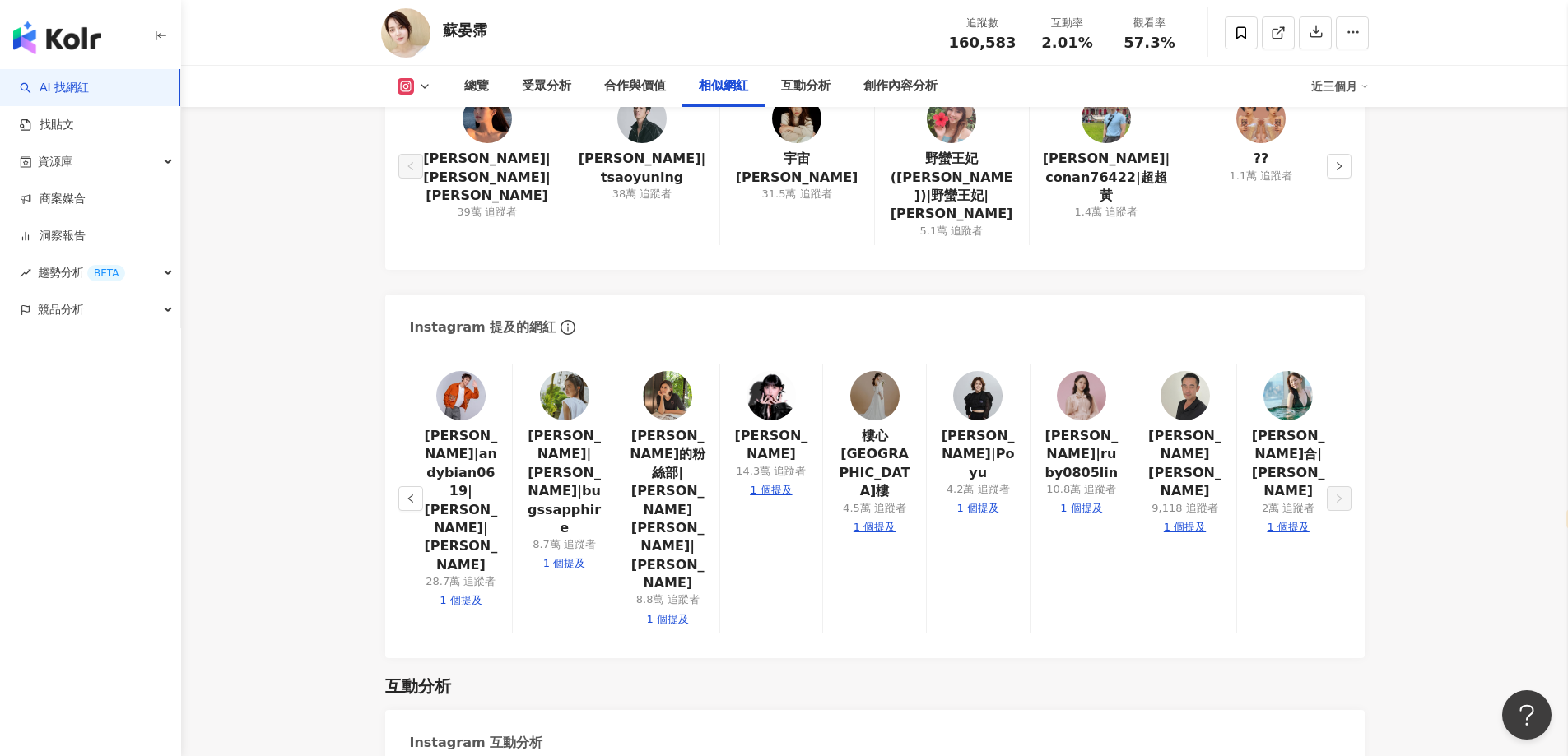
scroll to position [2632, 0]
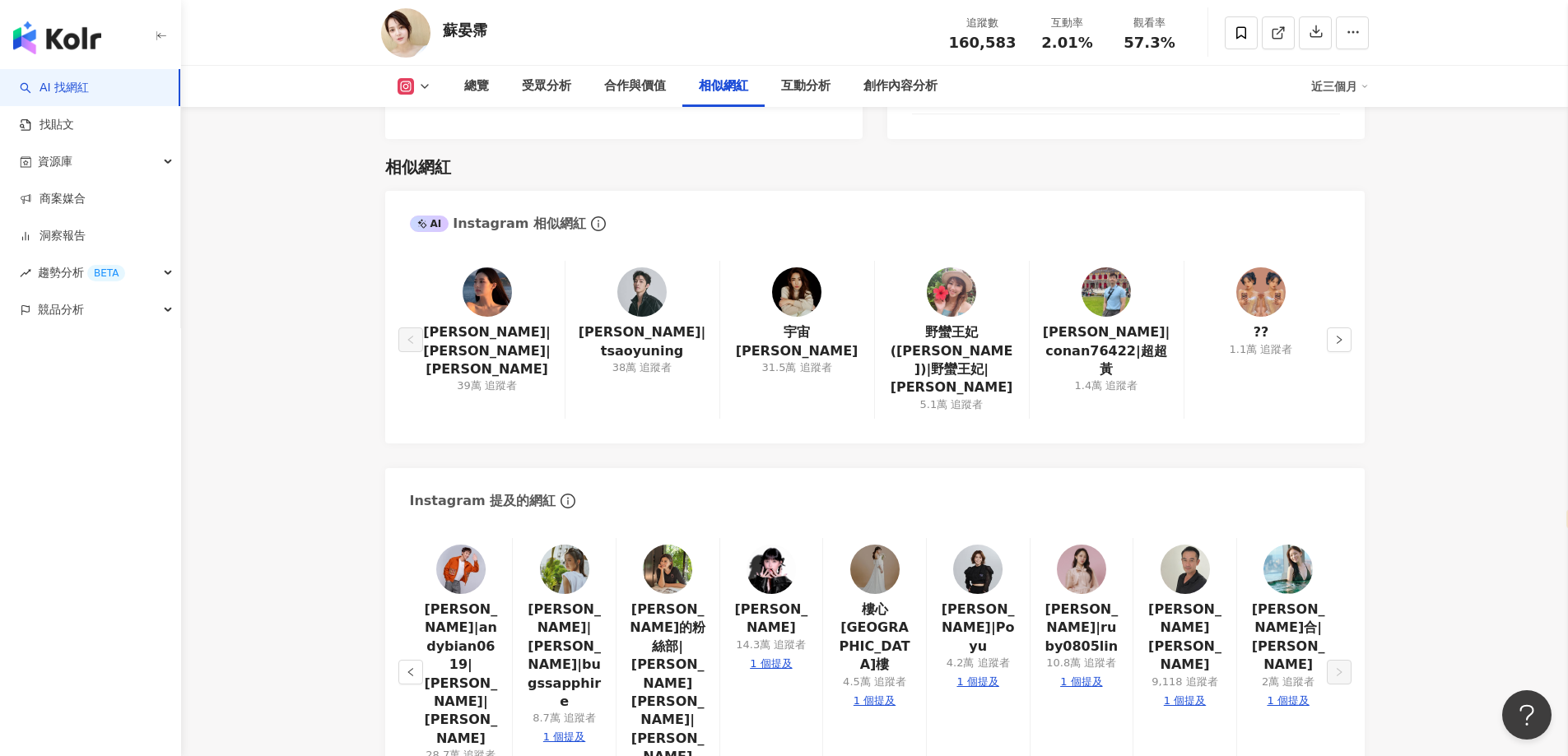
click at [800, 300] on img at bounding box center [796, 292] width 49 height 49
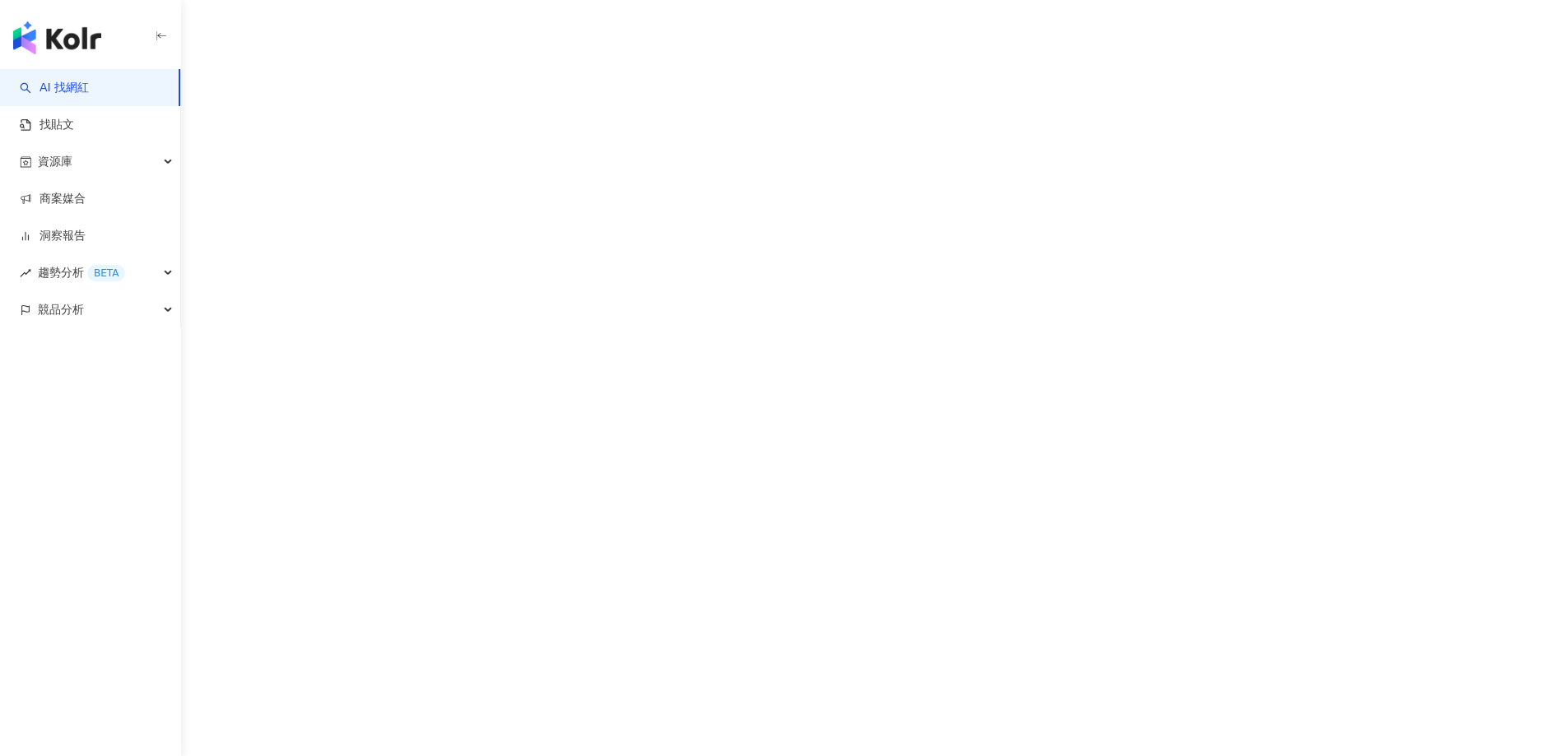
select select "*****"
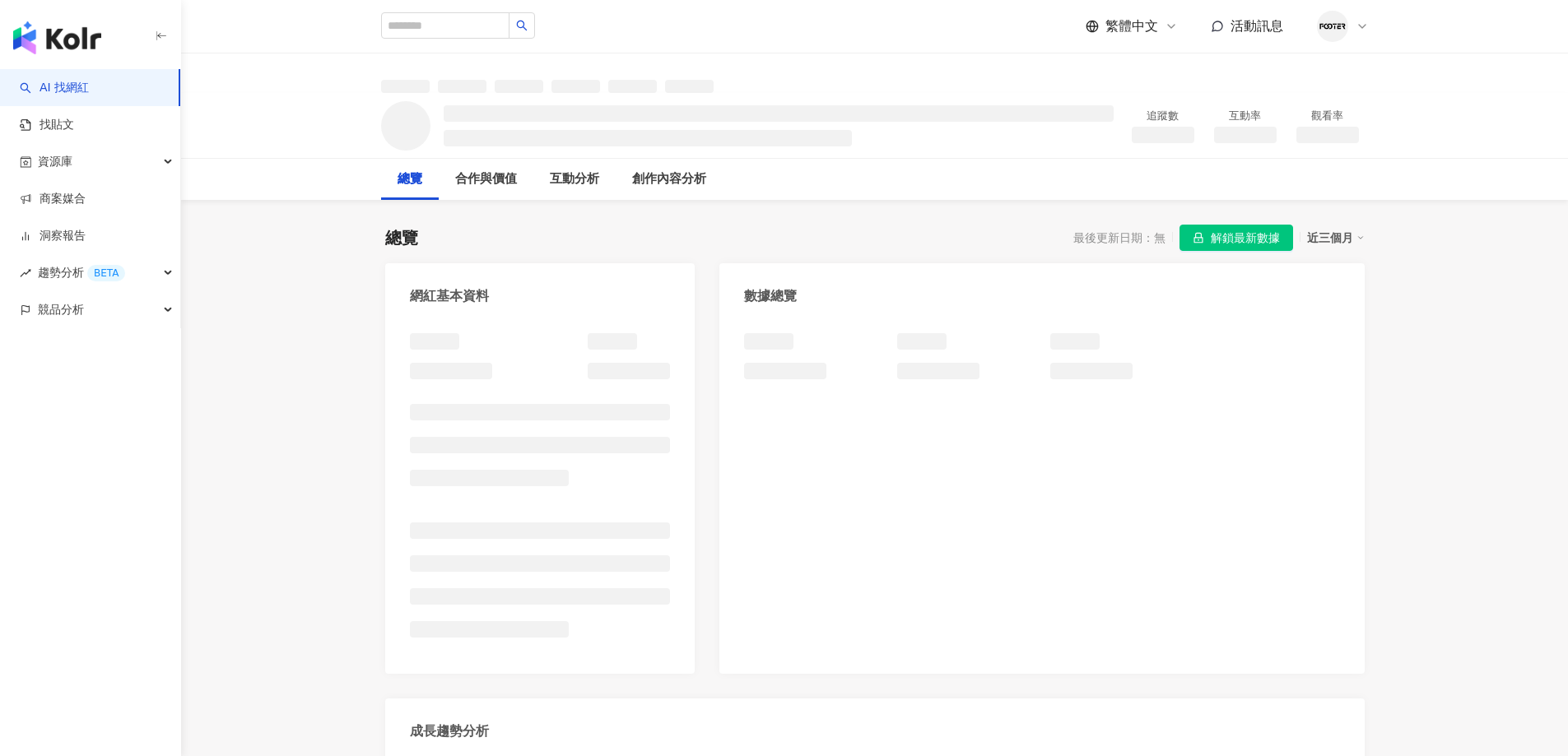
select select "*****"
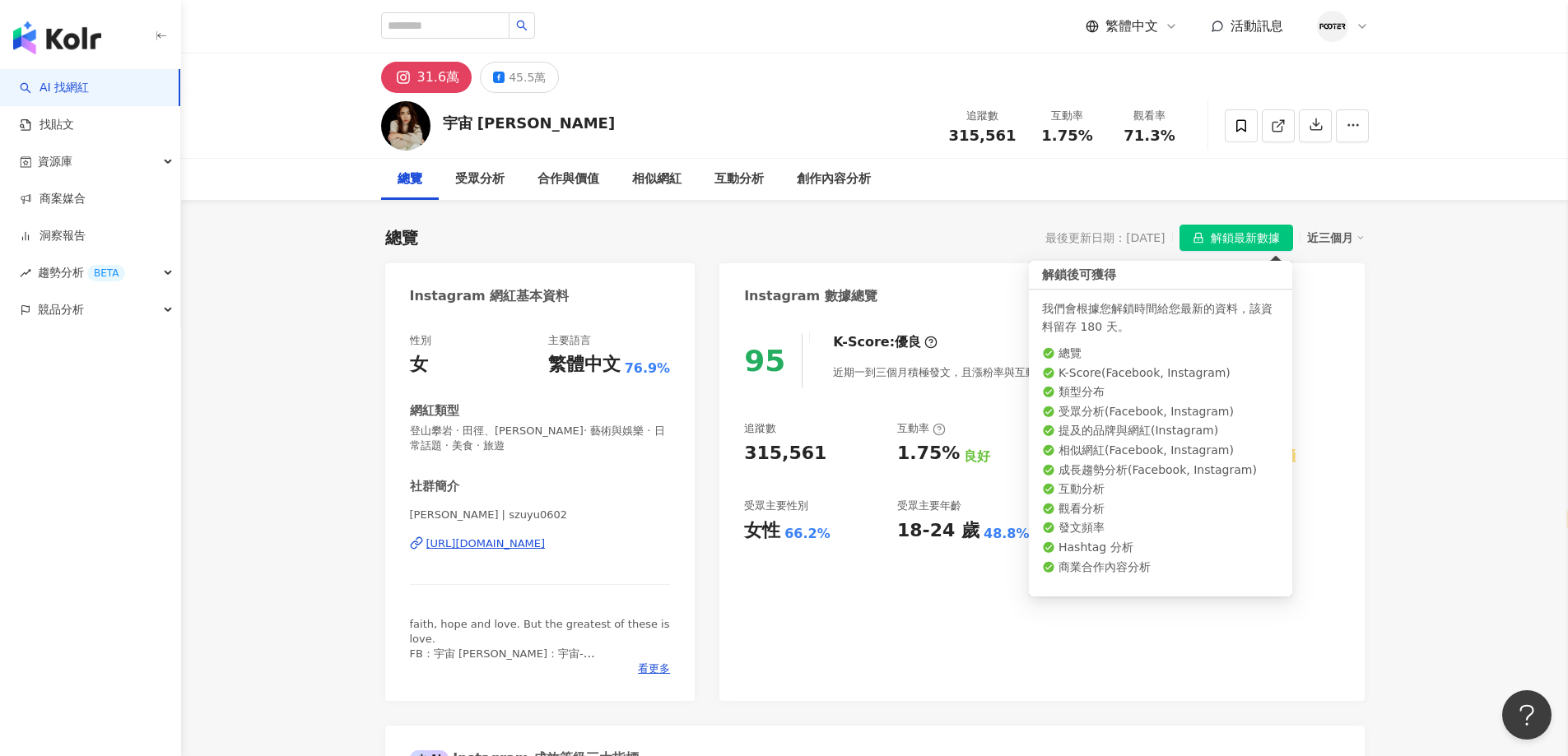
click at [1212, 240] on span "解鎖最新數據" at bounding box center [1246, 238] width 70 height 26
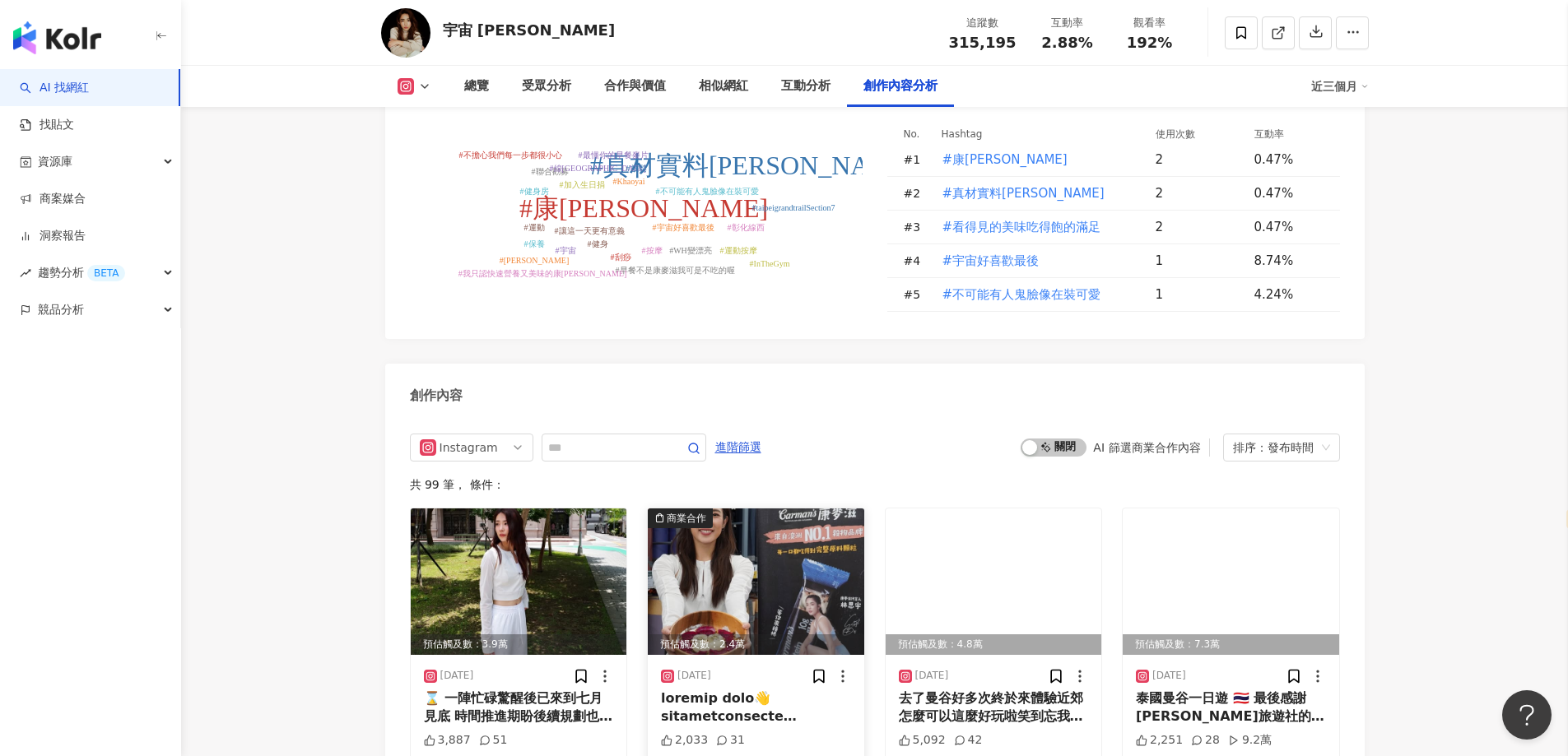
scroll to position [5100, 0]
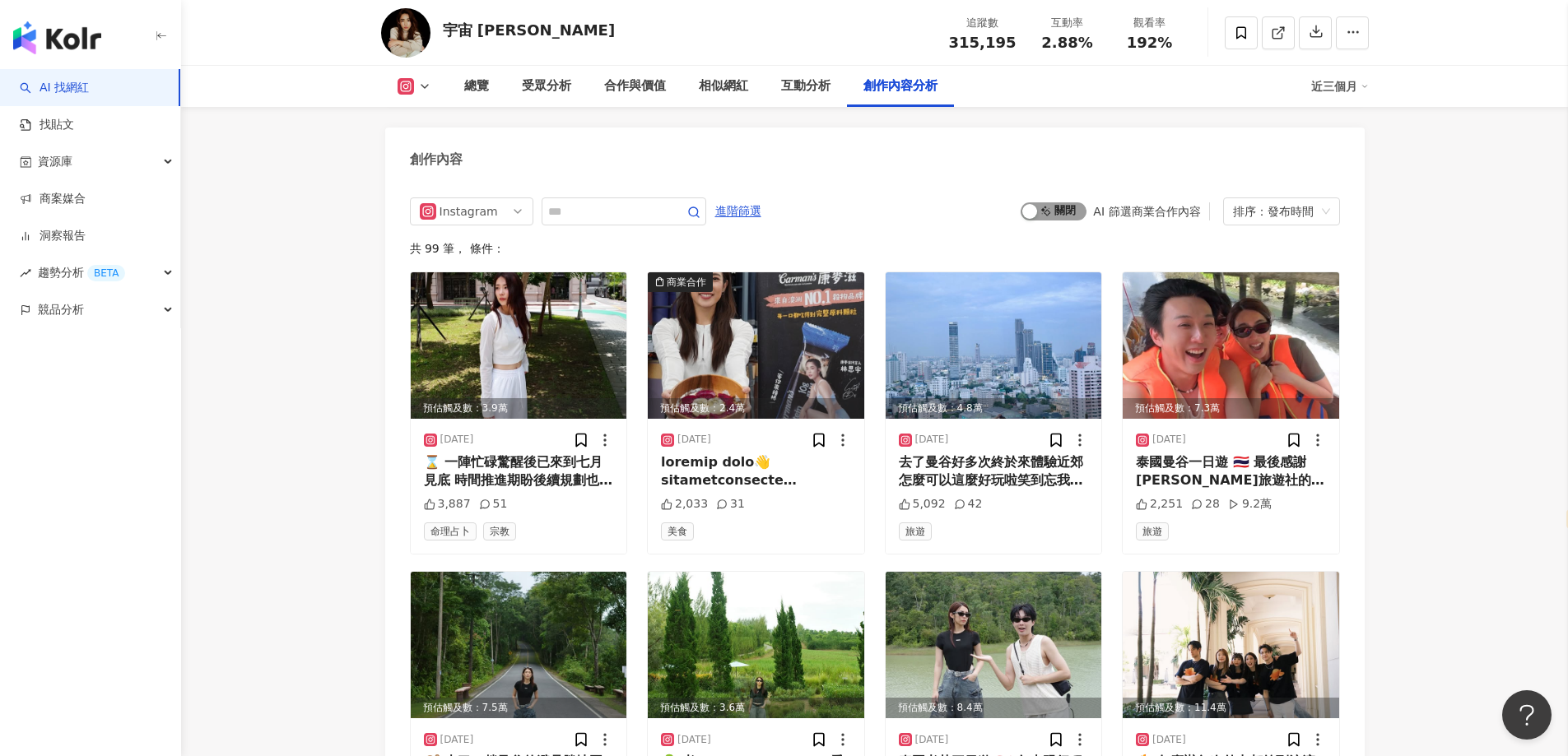
click at [1037, 204] on div "button" at bounding box center [1030, 211] width 14 height 14
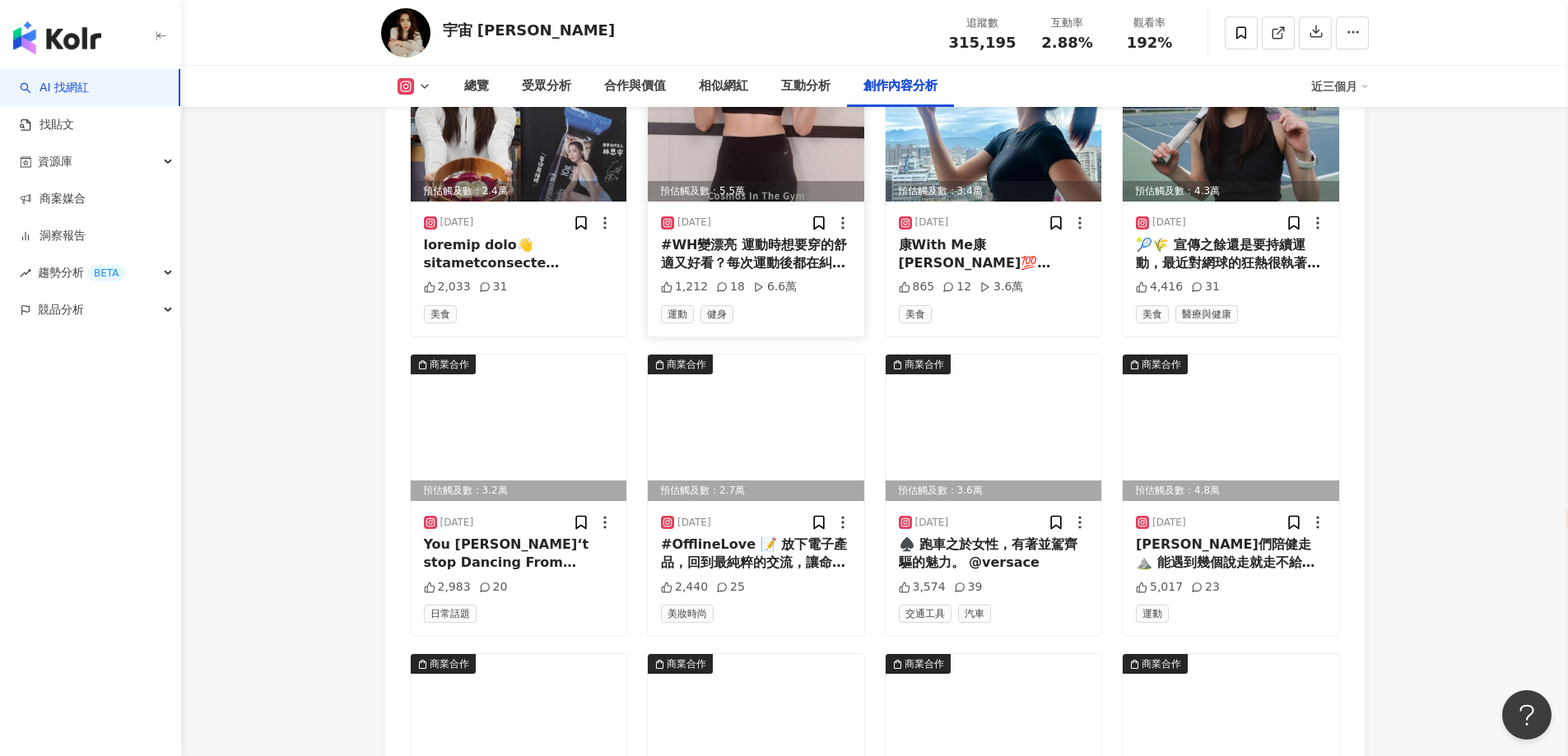
scroll to position [5709, 0]
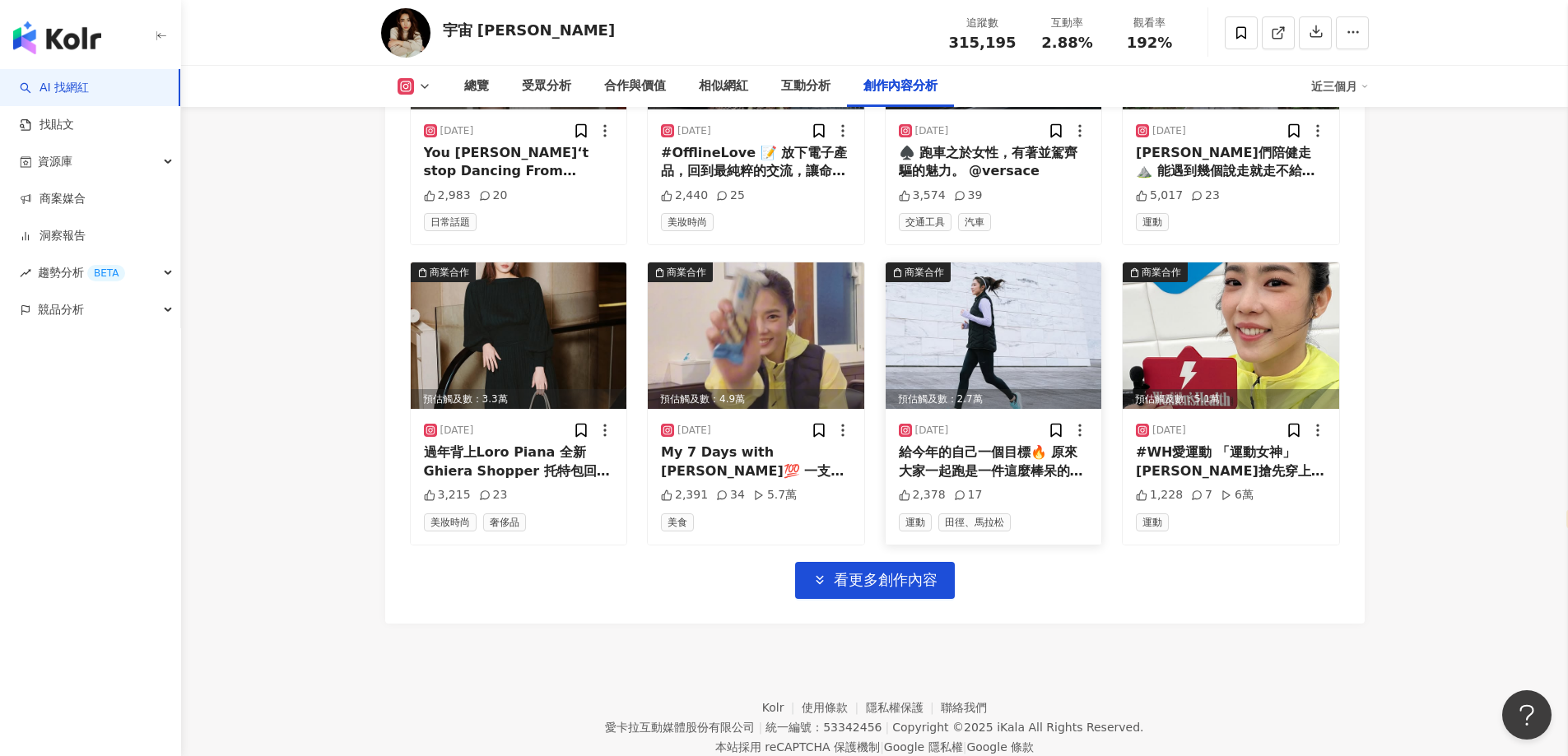
click at [993, 325] on img at bounding box center [993, 336] width 216 height 147
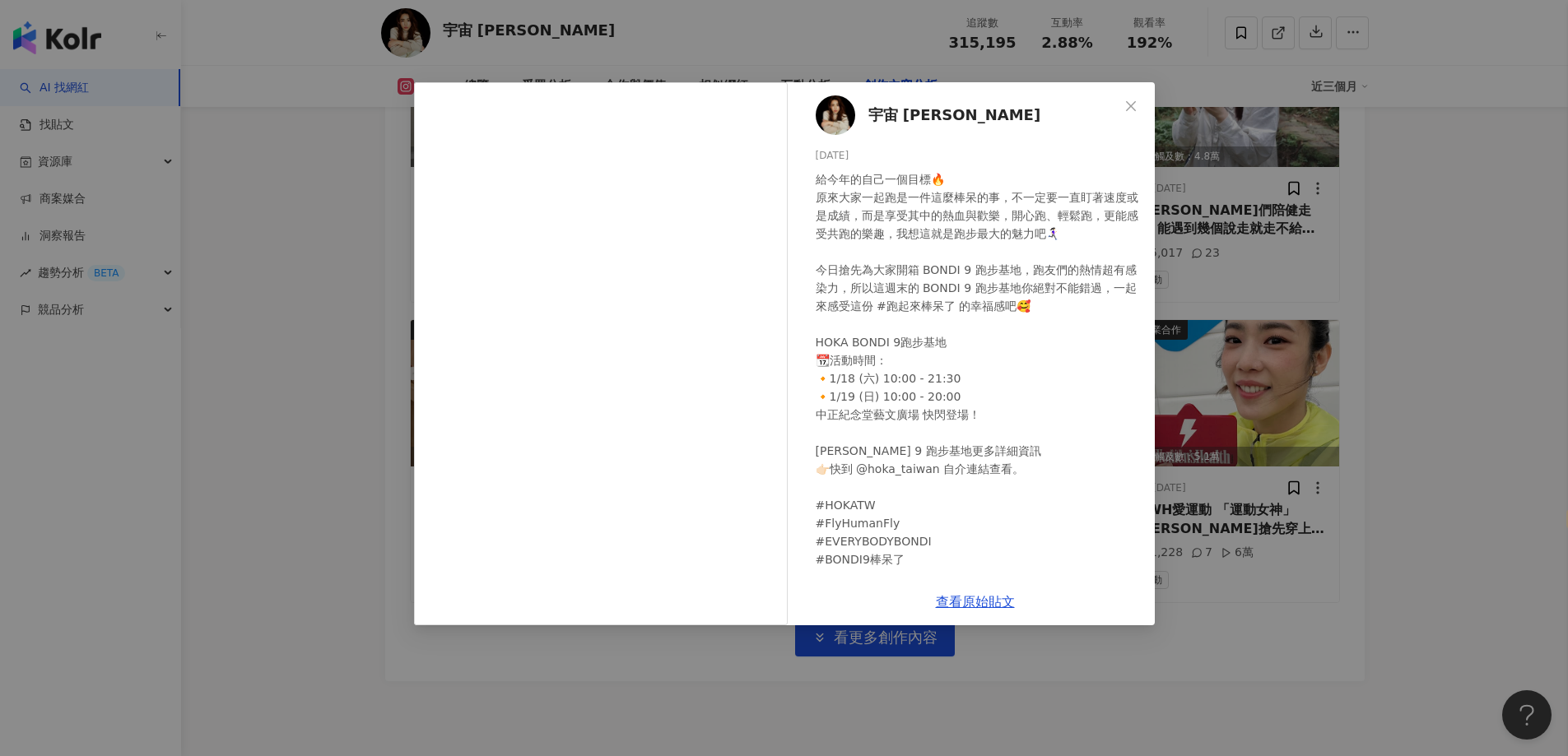
scroll to position [5545, 0]
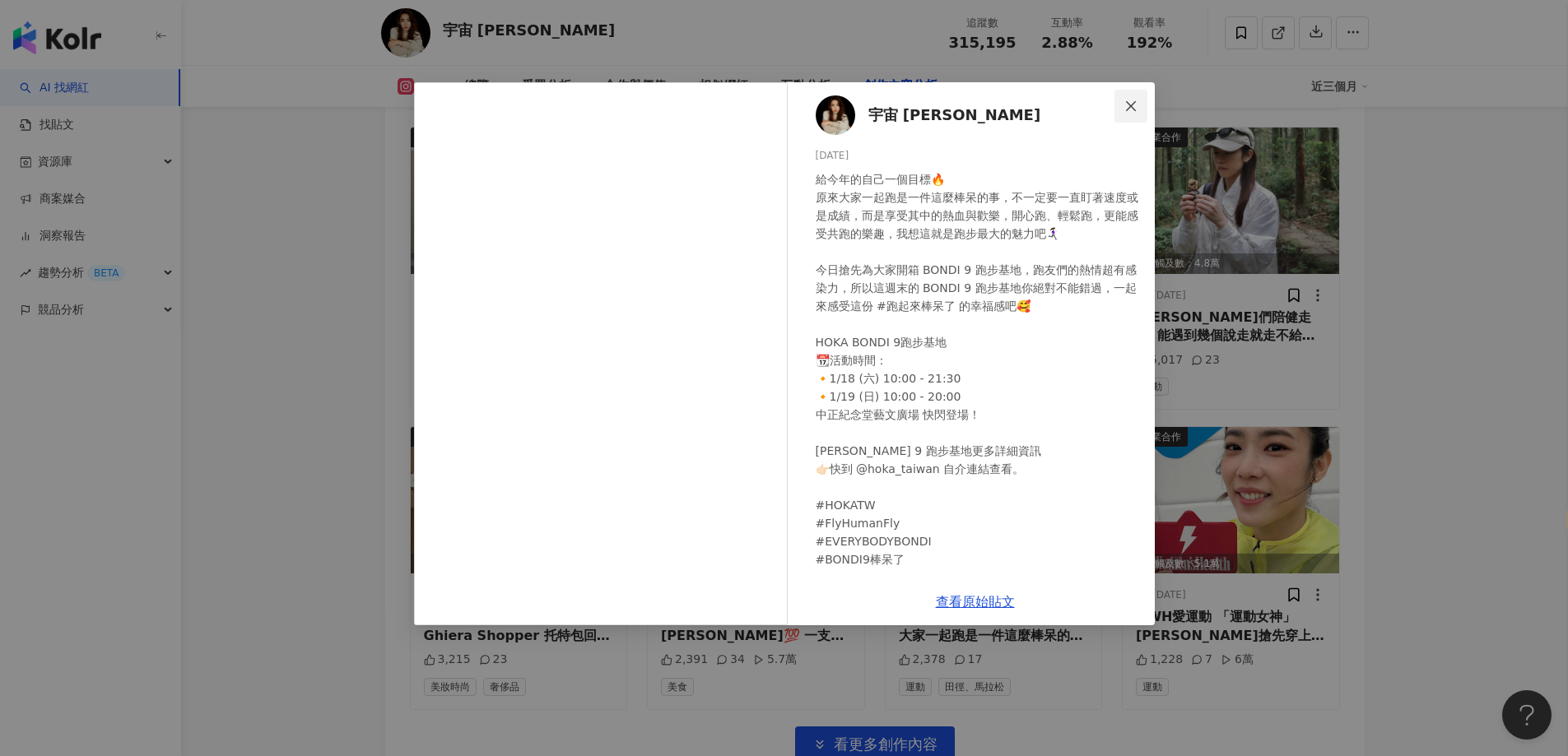
click at [1133, 100] on icon "close" at bounding box center [1131, 106] width 14 height 14
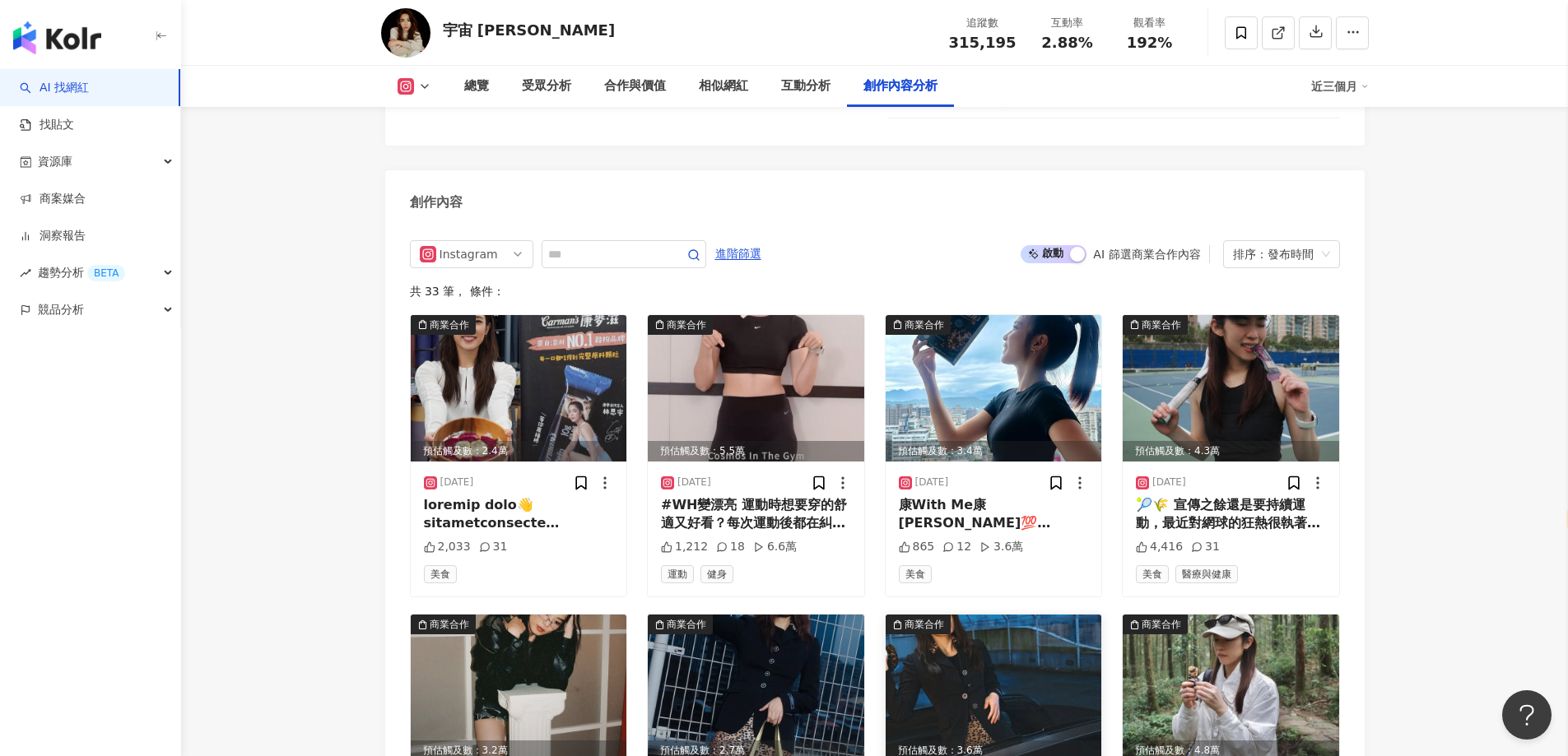
scroll to position [5051, 0]
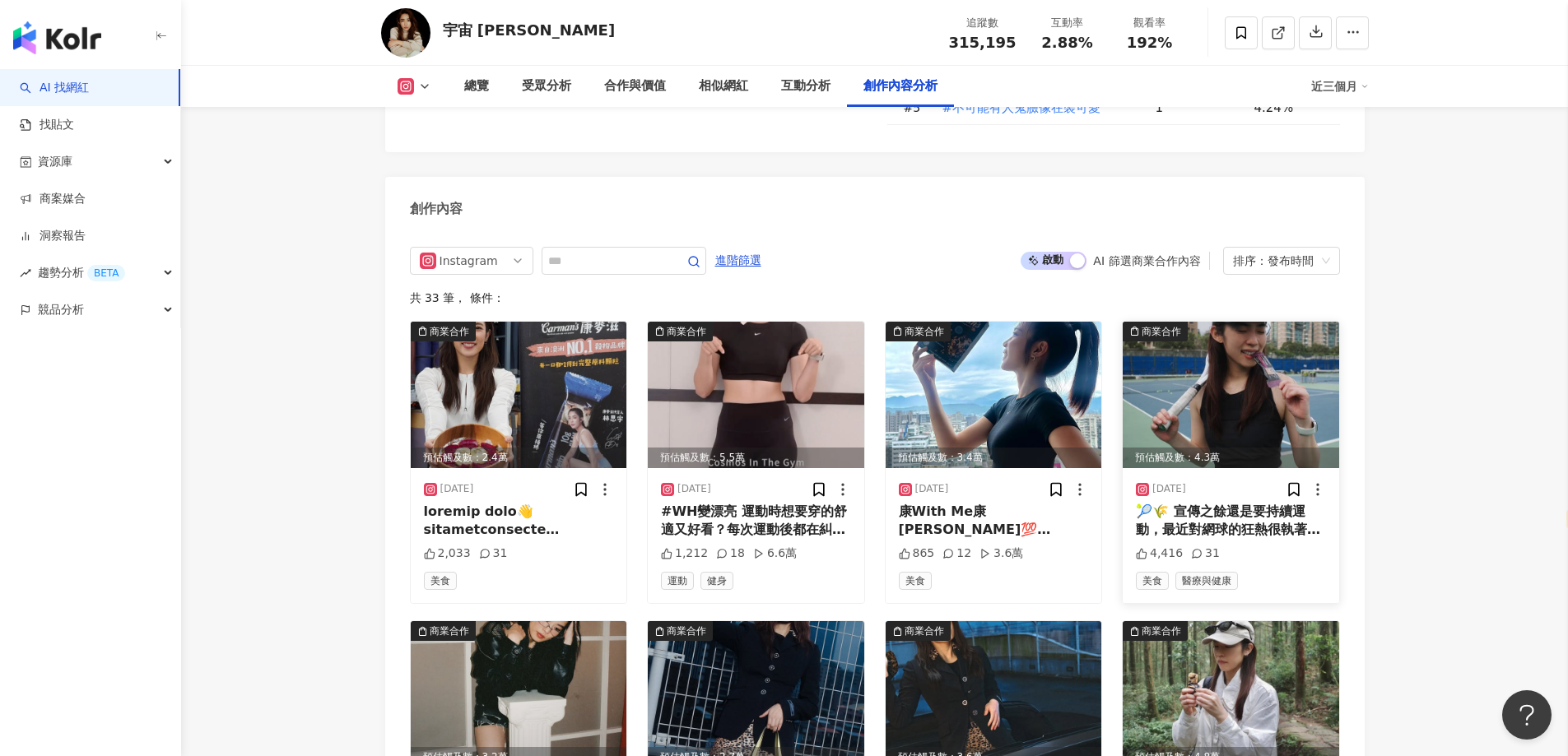
click at [1226, 362] on img at bounding box center [1230, 395] width 216 height 147
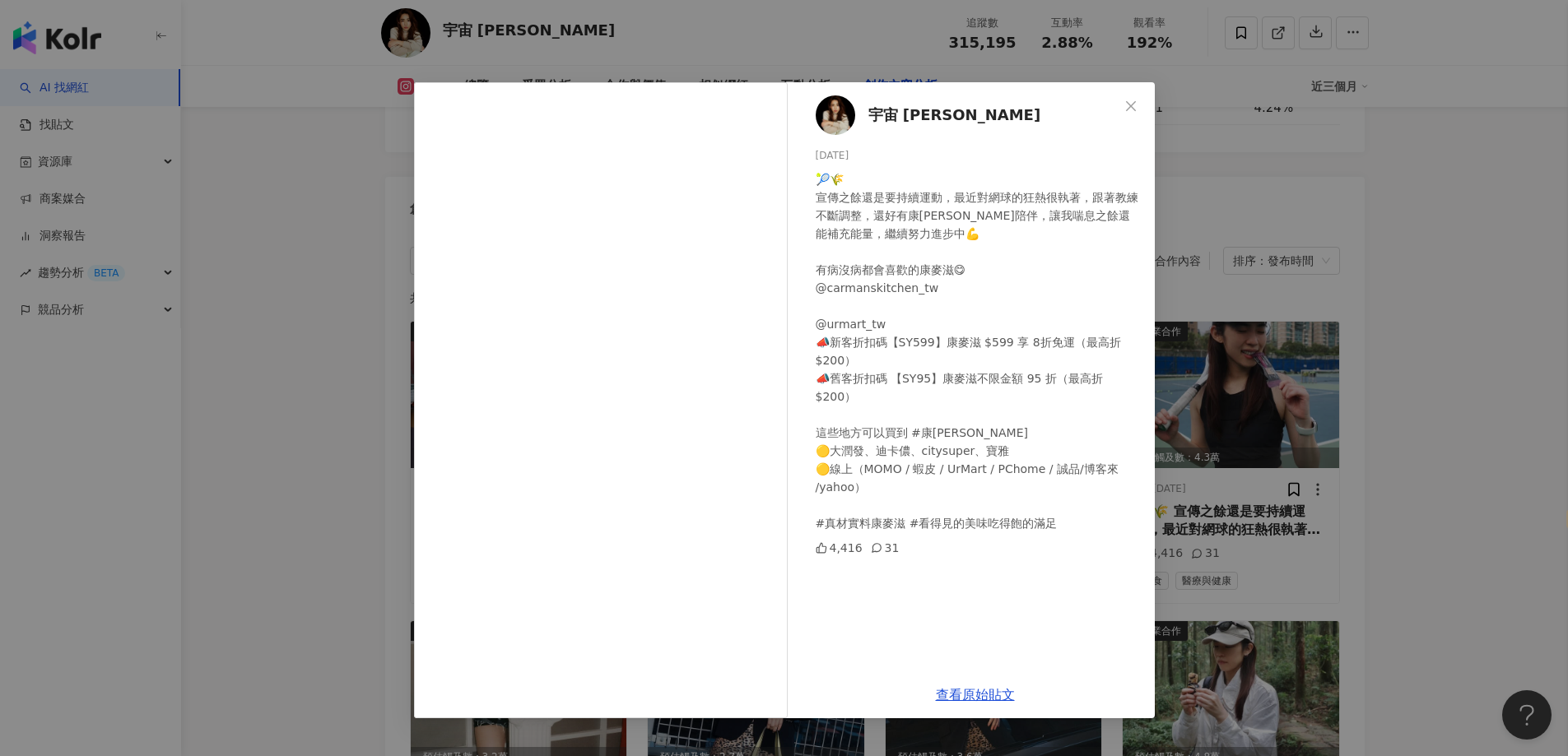
click at [1434, 352] on div "宇宙 林思宇 2025/4/22 🎾🌾 宣傳之餘還是要持續運動，最近對網球的狂熱很執著，跟著教練不斷調整，還好有康麥滋陪伴，讓我喘息之餘還能補充能量，繼續努力…" at bounding box center [784, 378] width 1568 height 756
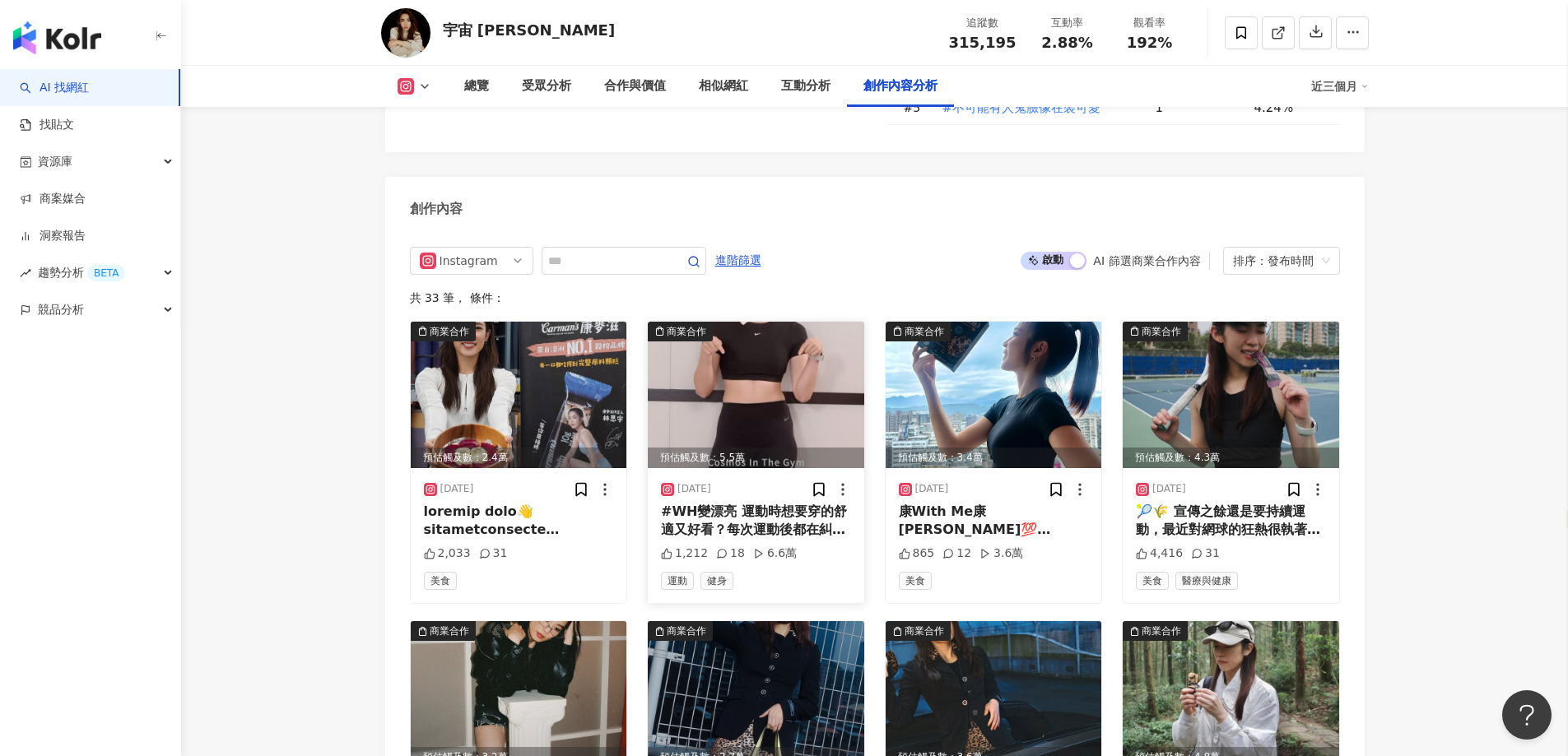
click at [717, 389] on img at bounding box center [756, 395] width 216 height 147
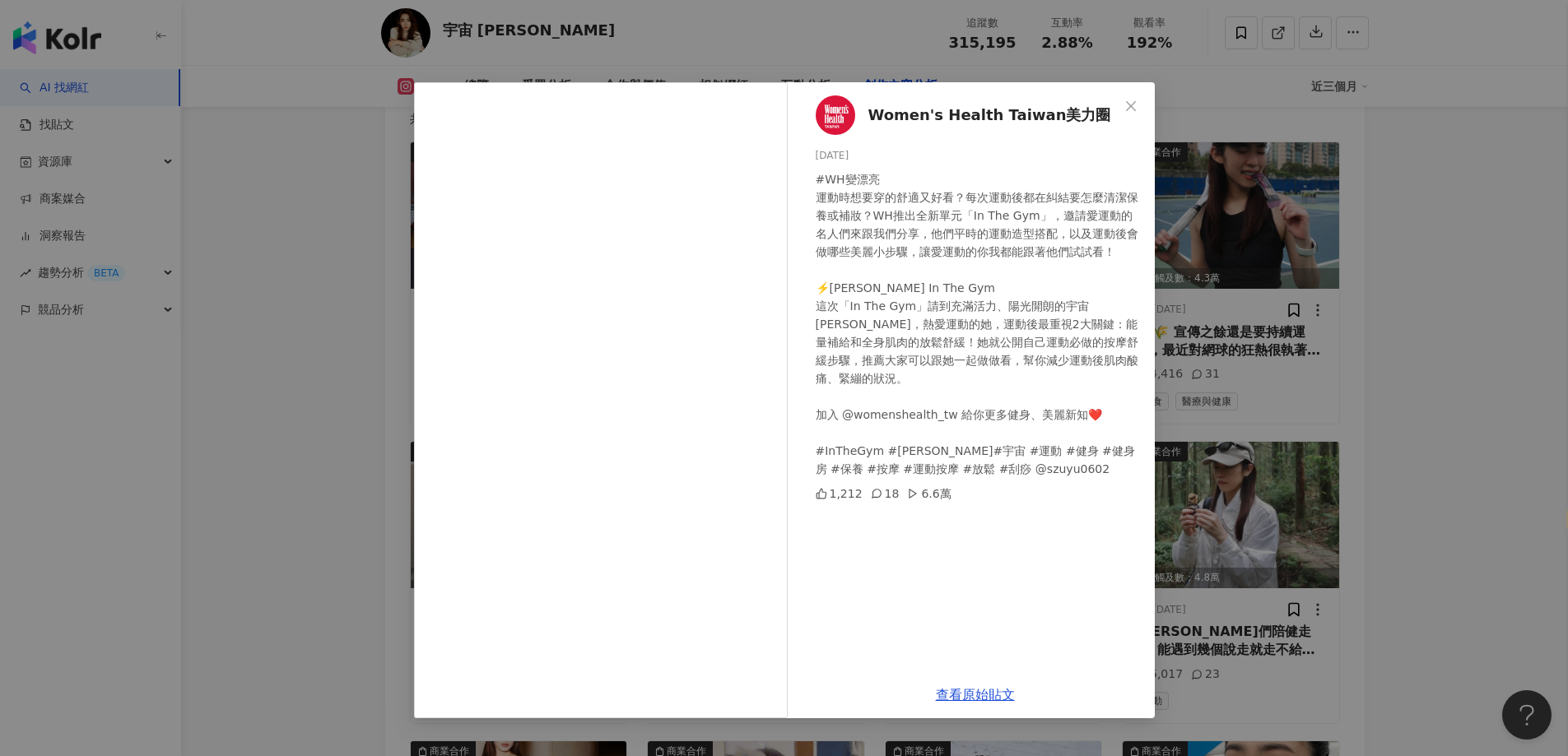
scroll to position [5380, 0]
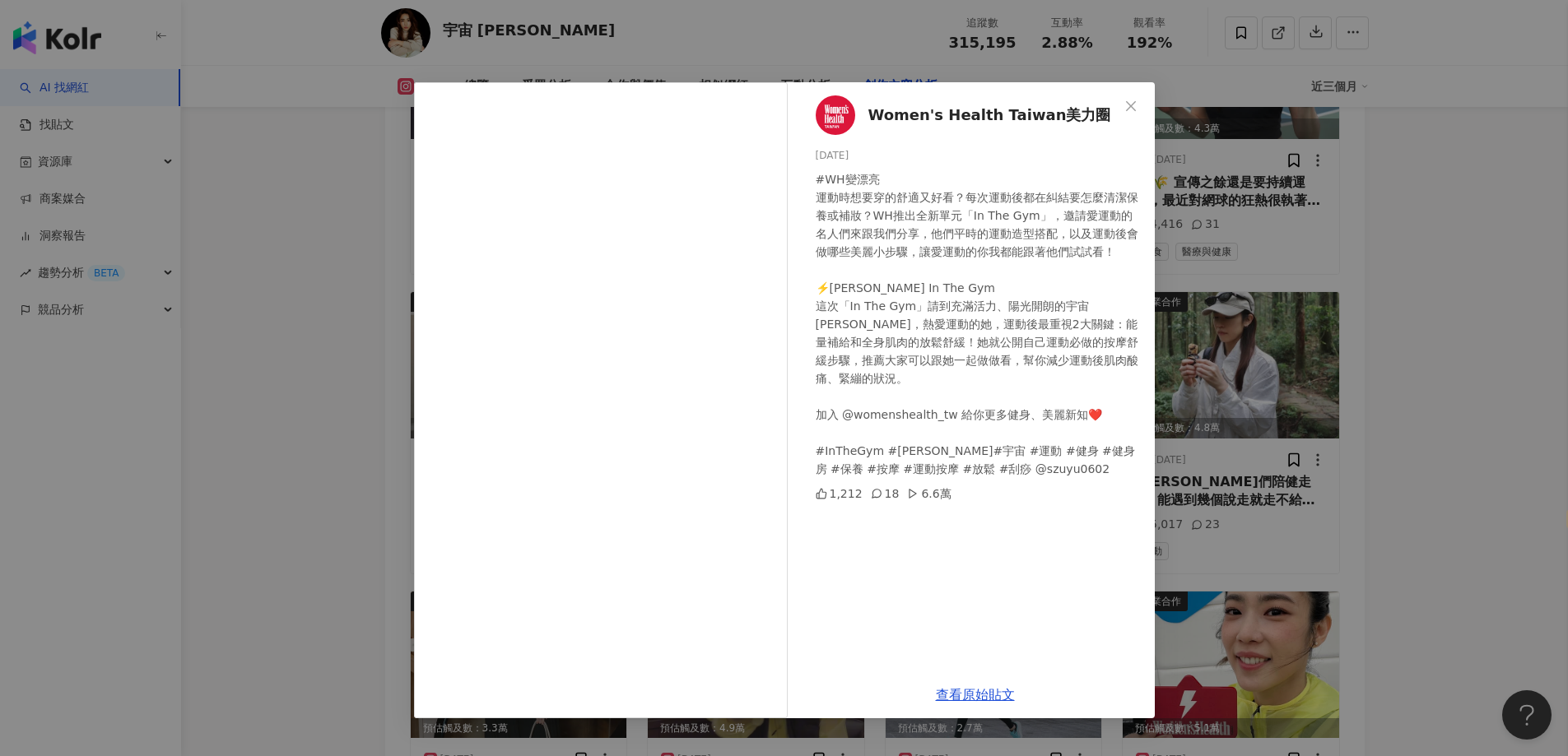
click at [1447, 255] on div "Women's Health Taiwan美力圈 2025/6/30 #WH變漂亮 運動時想要穿的舒適又好看？每次運動後都在糾結要怎麼清潔保養或補妝？WH推出…" at bounding box center [784, 378] width 1568 height 756
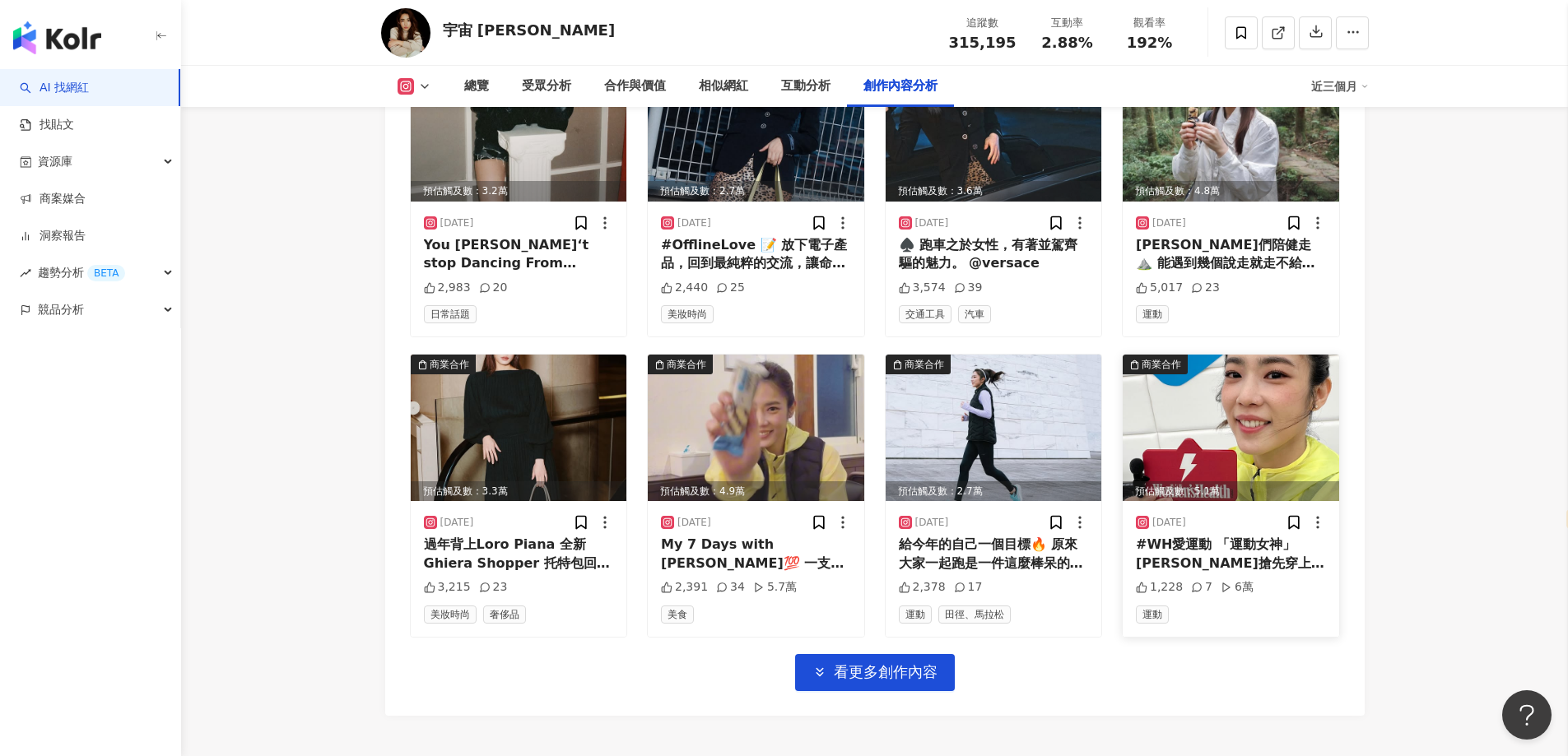
scroll to position [5709, 0]
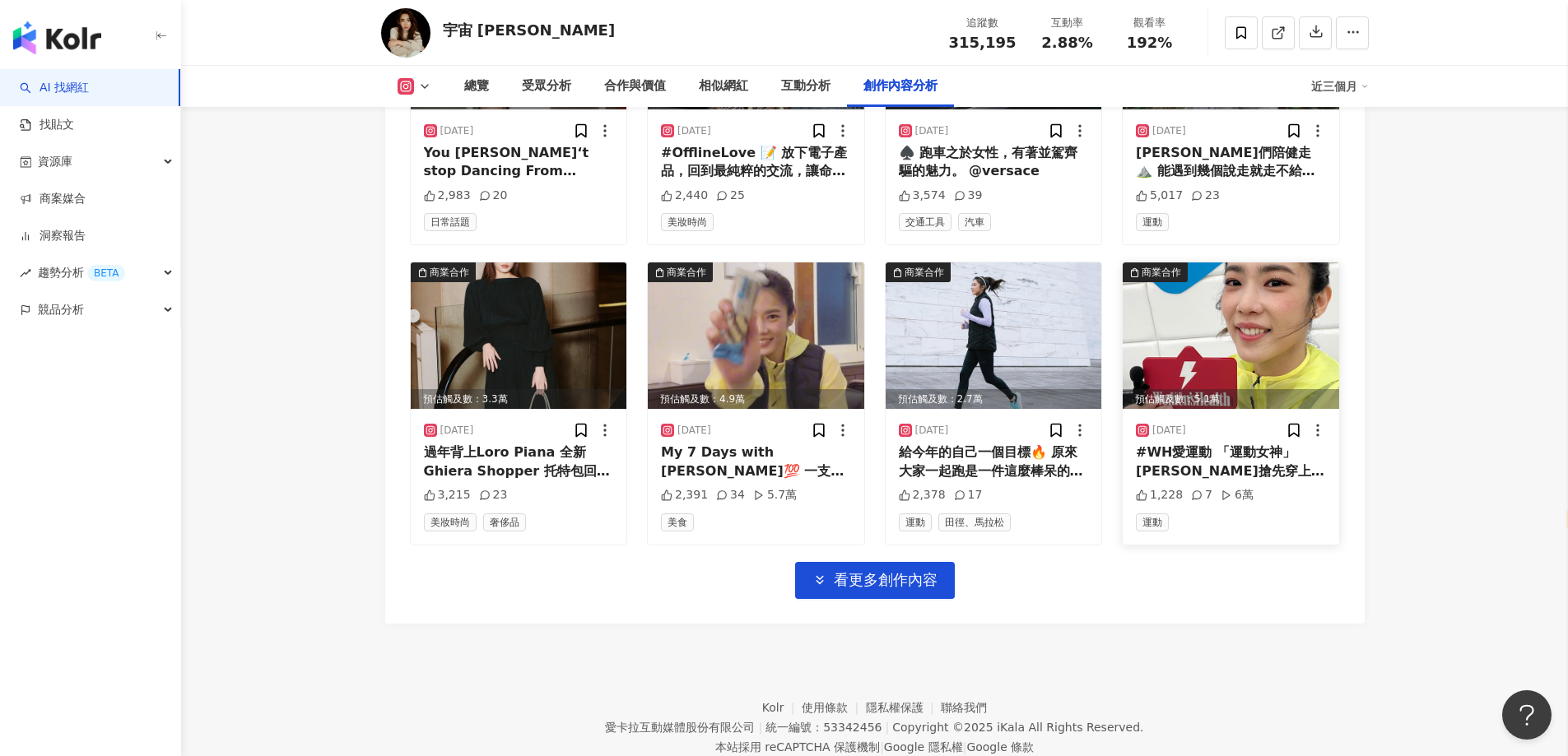
click at [1175, 304] on img at bounding box center [1230, 336] width 216 height 147
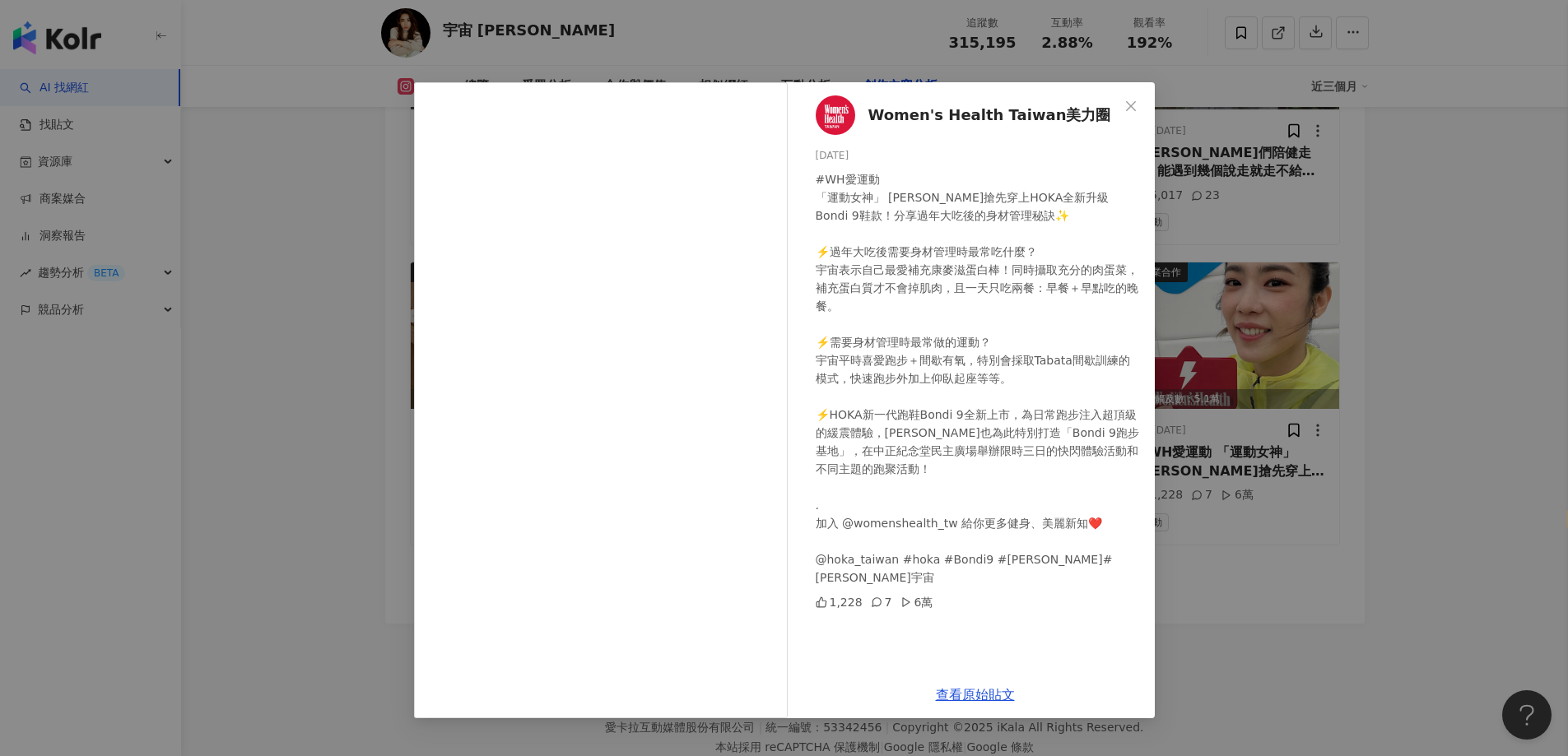
click at [1398, 246] on div "Women's Health Taiwan美力圈 2025/1/17 #WH愛運動 「運動女神」 林思宇搶先穿上HOKA全新升級Bondi 9鞋款！分享過年大…" at bounding box center [784, 378] width 1568 height 756
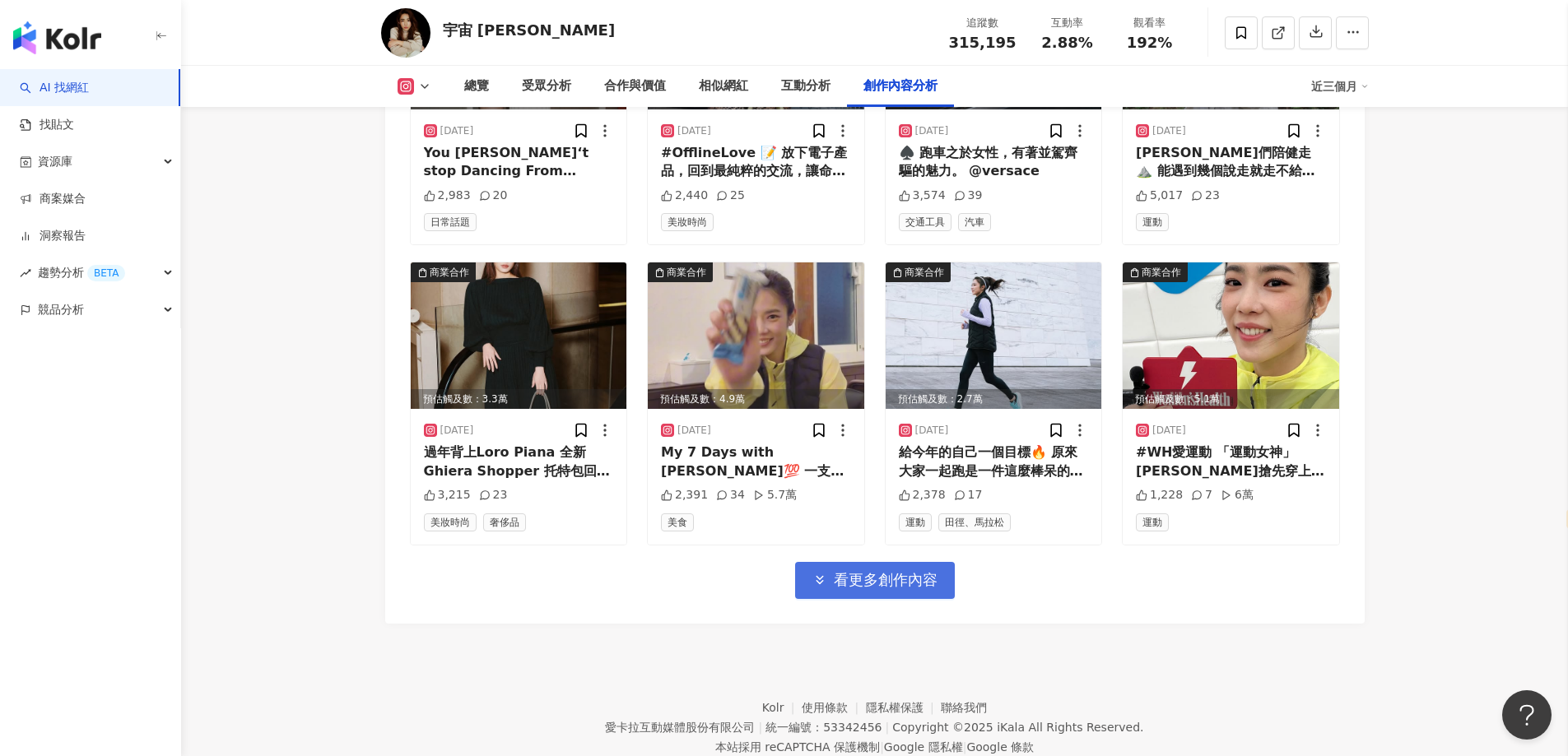
click at [846, 571] on span "看更多創作內容" at bounding box center [885, 580] width 103 height 18
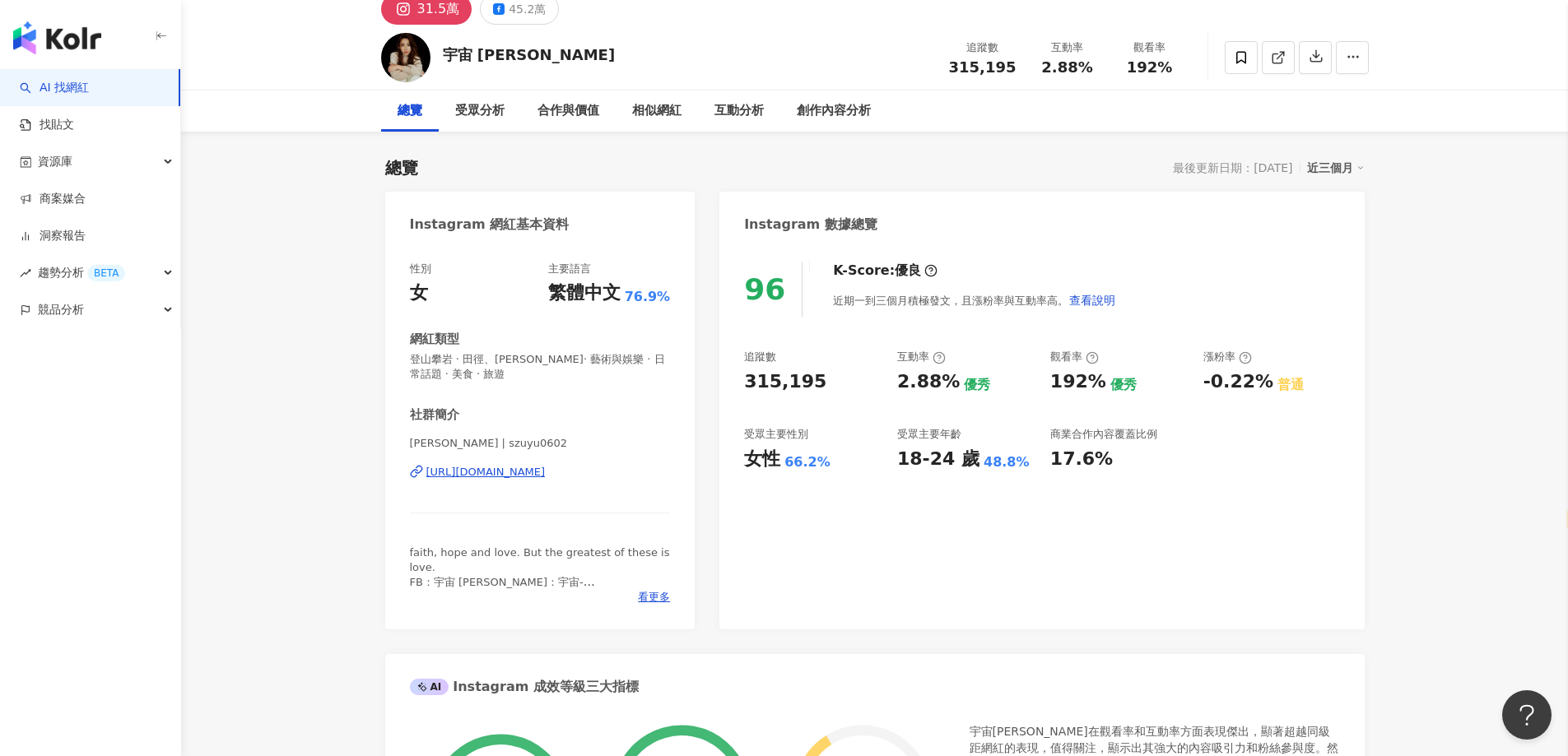
scroll to position [0, 0]
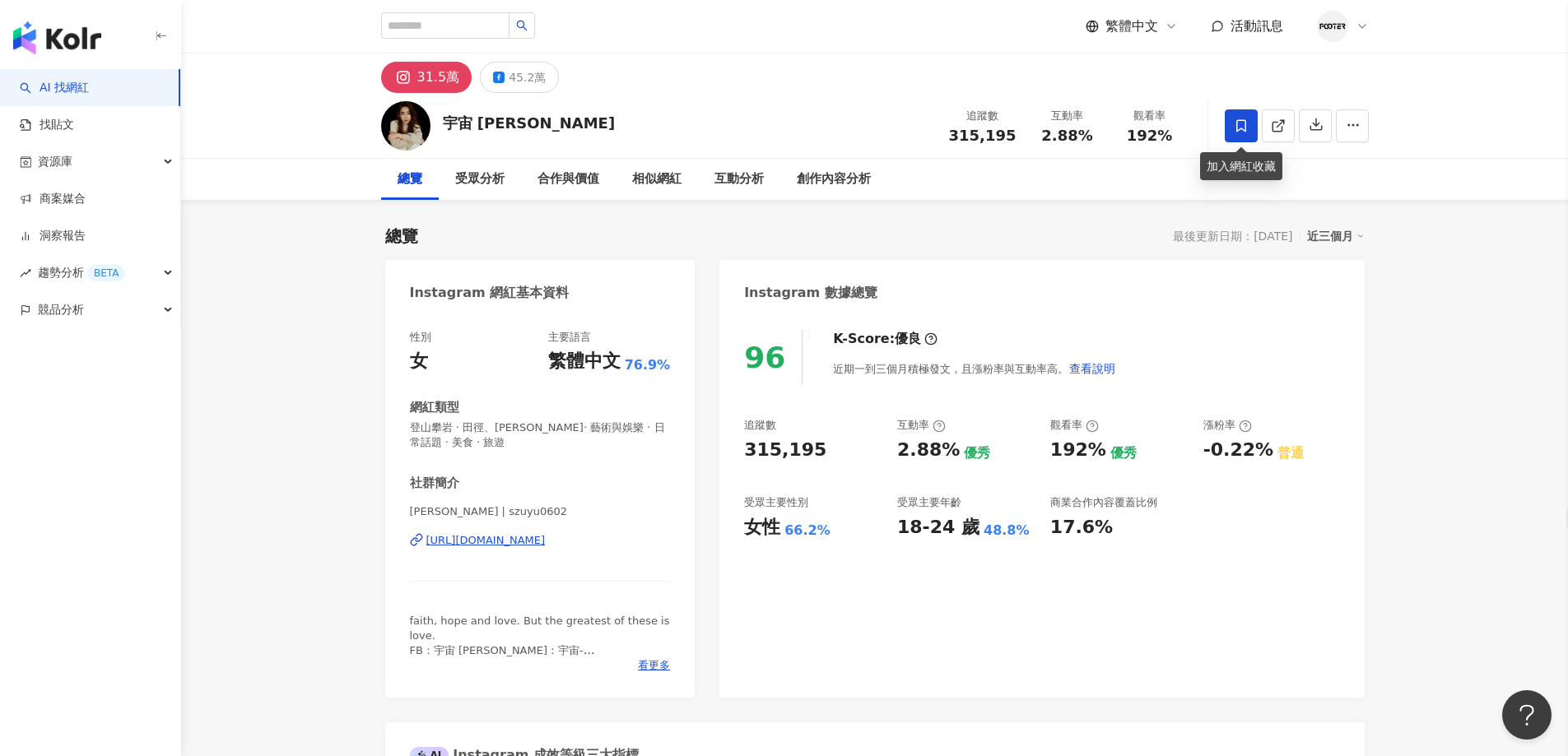
click at [1246, 119] on icon at bounding box center [1241, 125] width 14 height 14
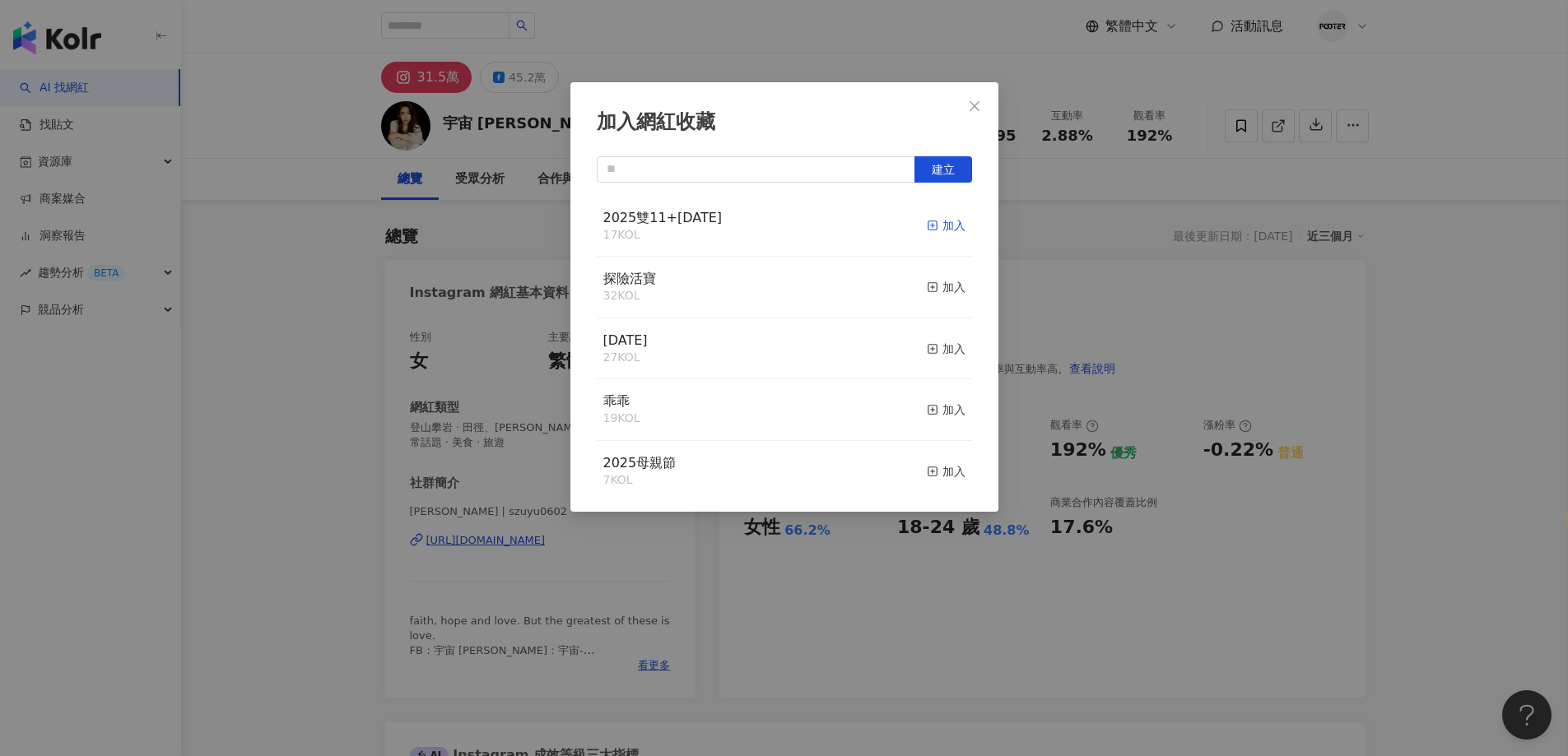
click at [940, 223] on div "加入" at bounding box center [946, 225] width 39 height 18
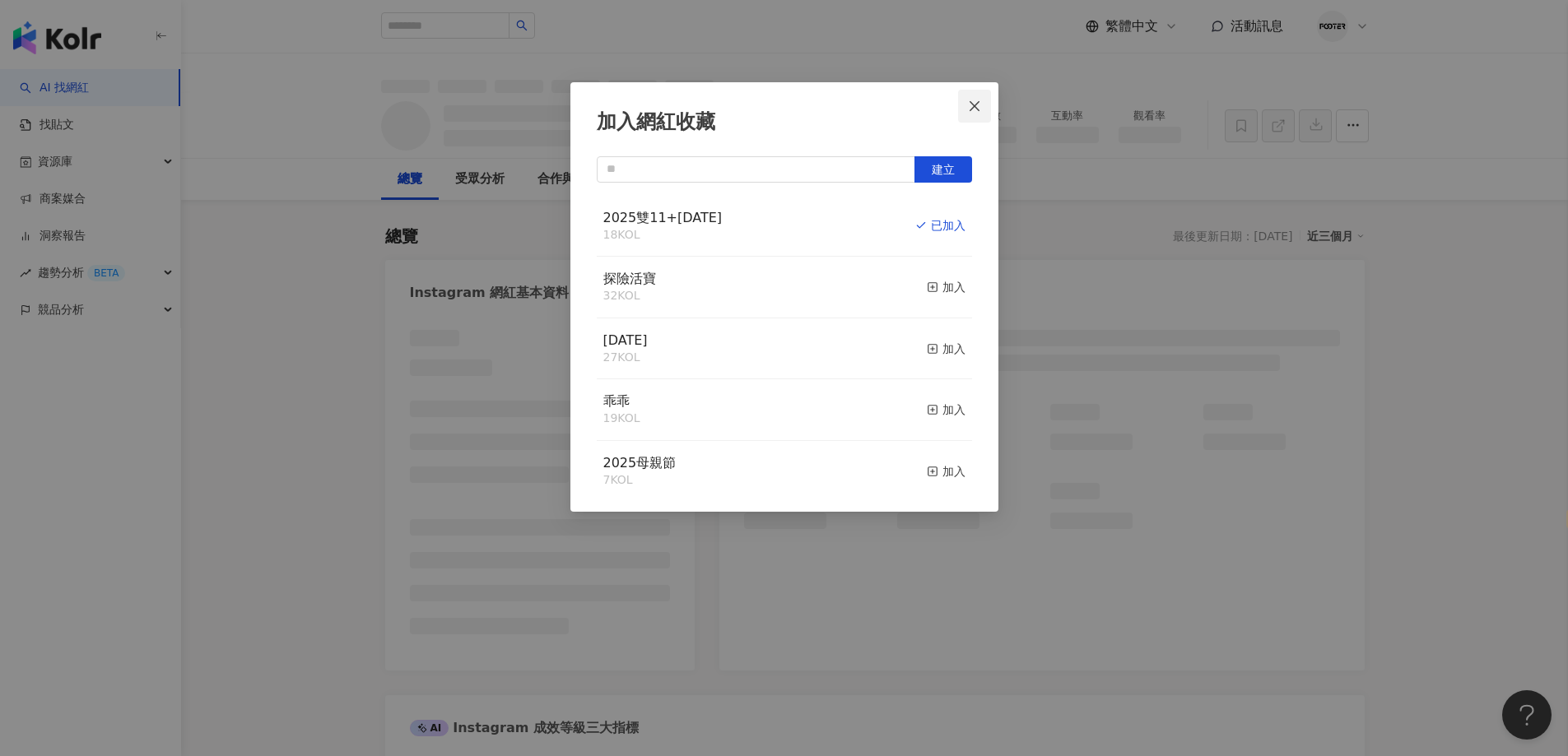
click at [970, 91] on button "Close" at bounding box center [974, 106] width 33 height 33
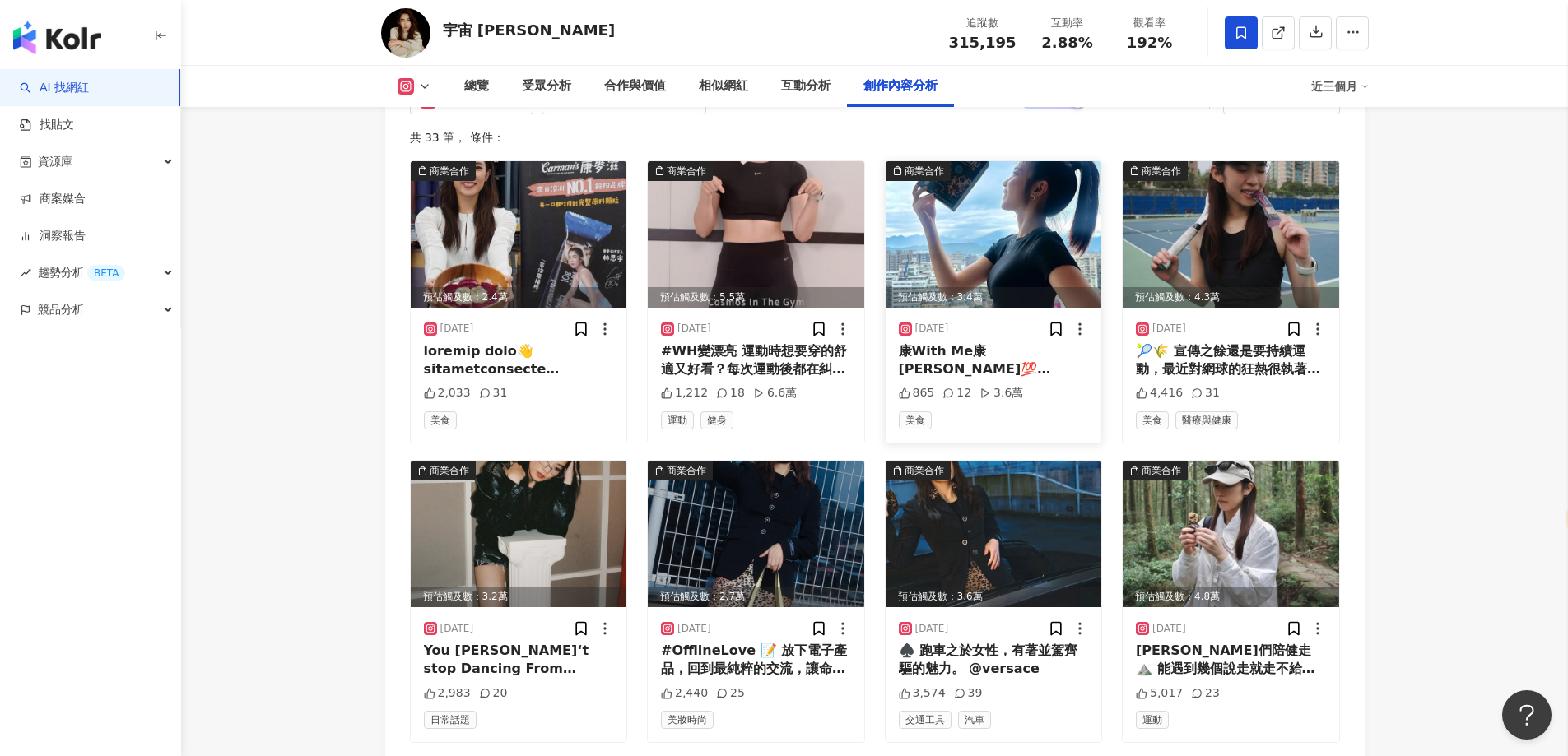
scroll to position [5382, 0]
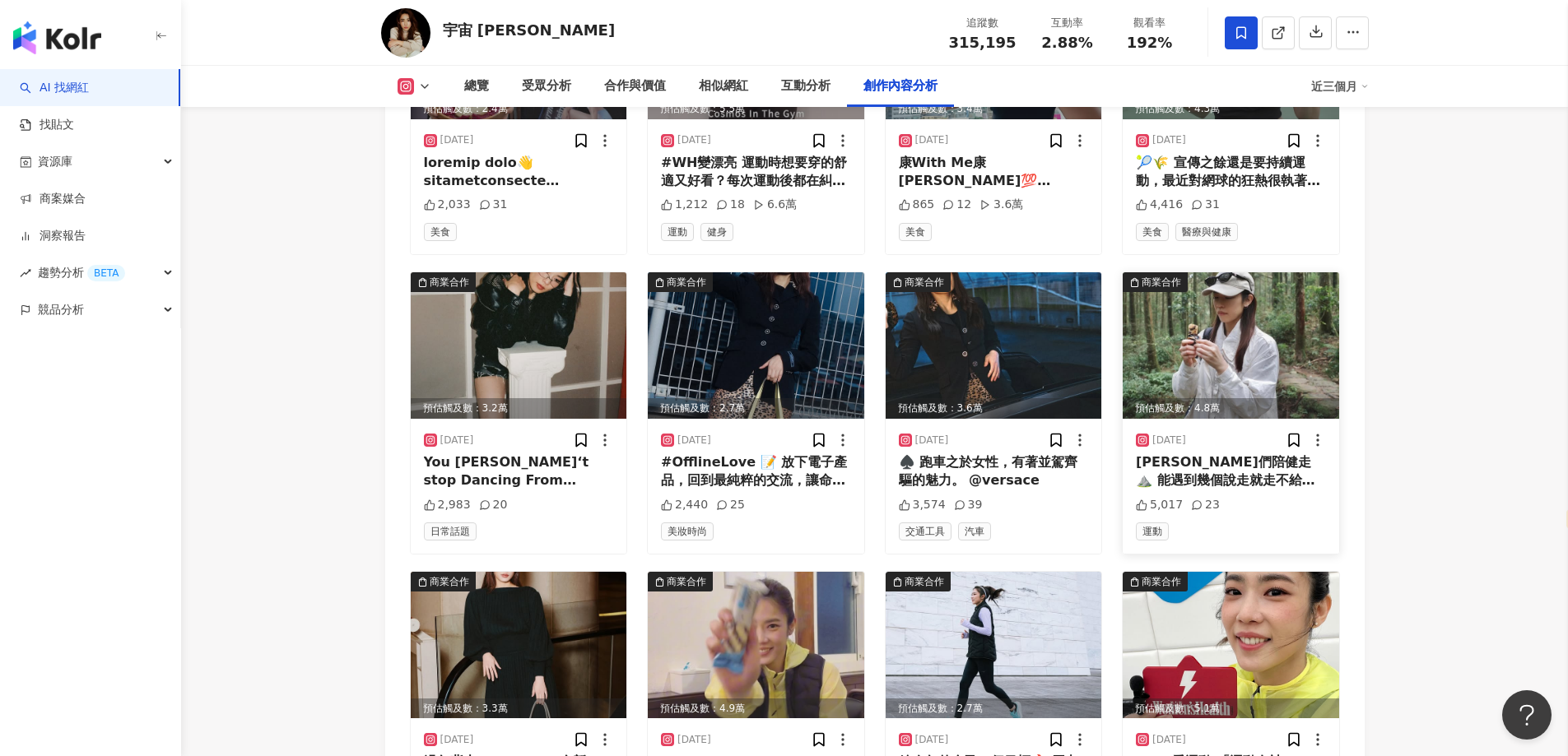
click at [1198, 347] on img at bounding box center [1230, 345] width 216 height 147
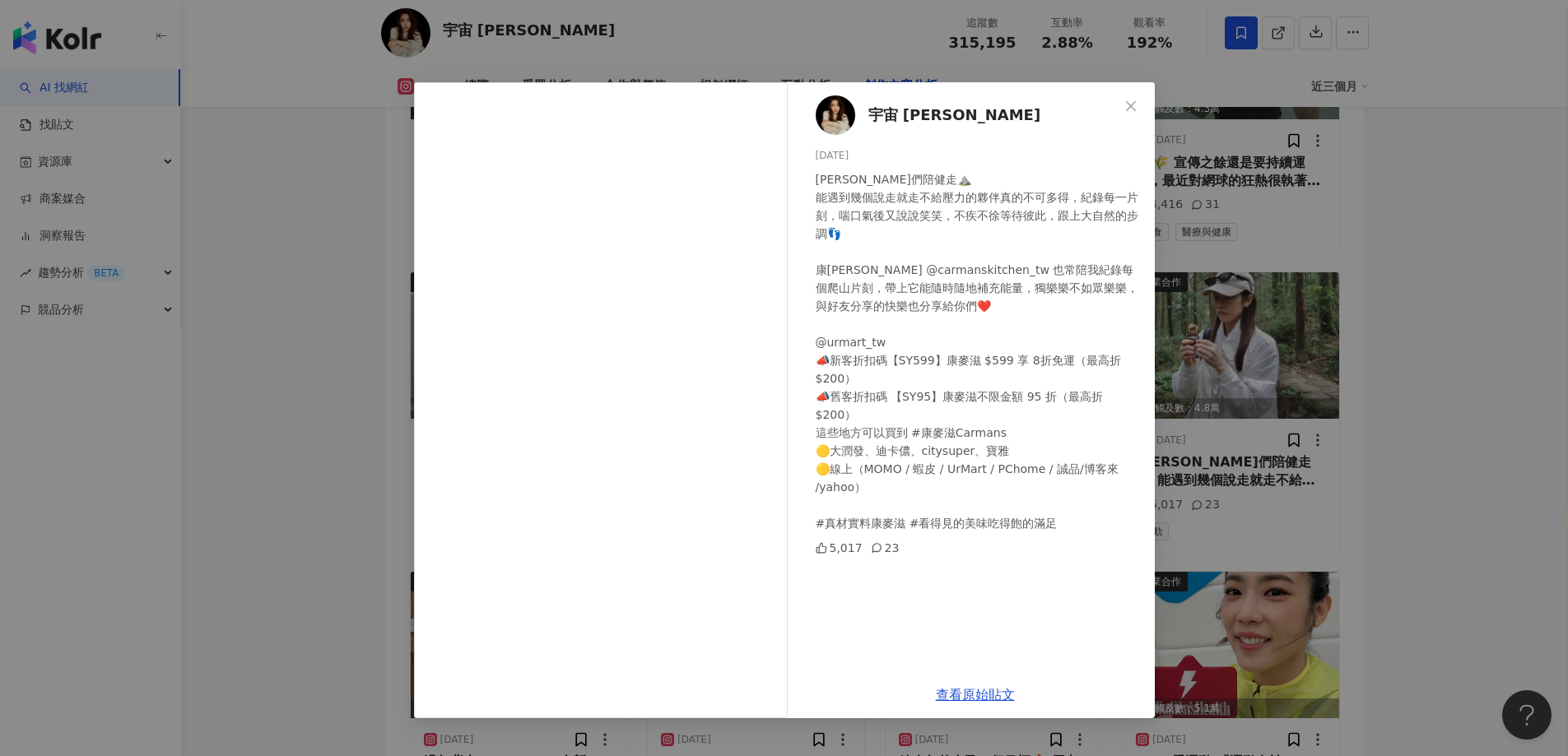
click at [1415, 350] on div "宇宙 林思宇 2025/2/11 謝謝摯友們陪健走⛰️ 能遇到幾個說走就走不給壓力的夥伴真的不可多得，紀錄每一片刻，喘口氣後又說說笑笑，不疾不徐等待彼此，跟上…" at bounding box center [784, 378] width 1568 height 756
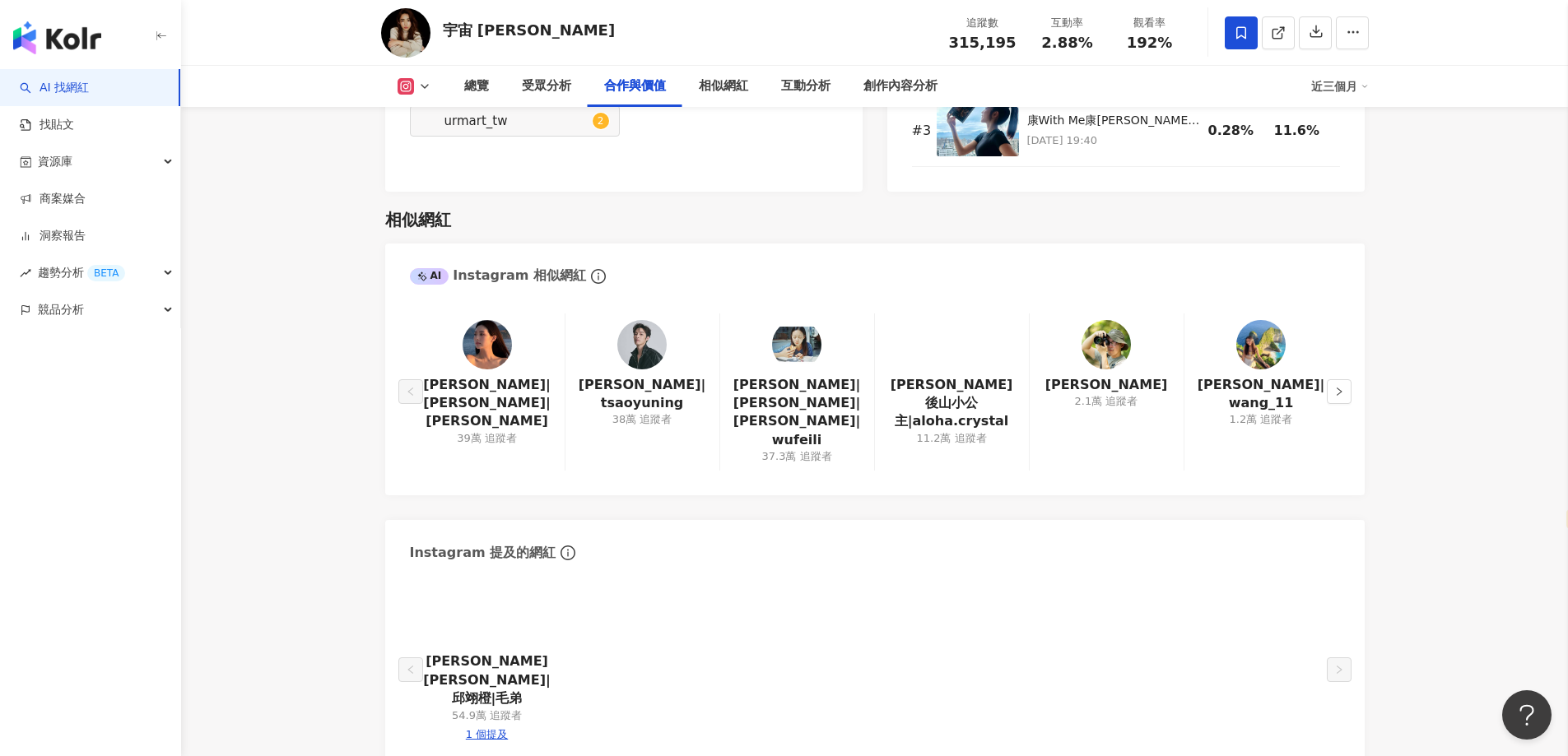
scroll to position [2667, 0]
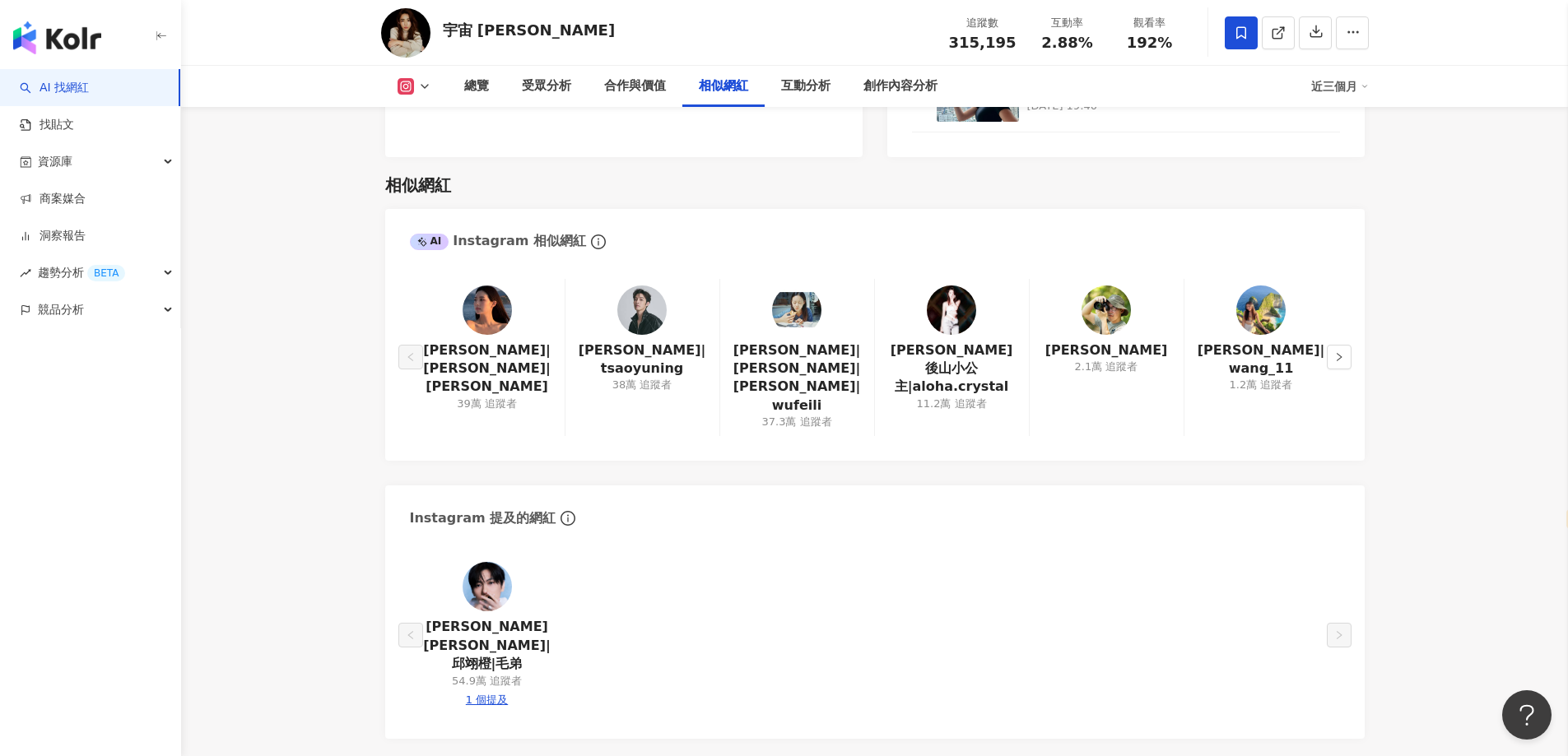
click at [485, 562] on img at bounding box center [488, 586] width 49 height 49
click at [1338, 352] on icon "right" at bounding box center [1339, 357] width 10 height 10
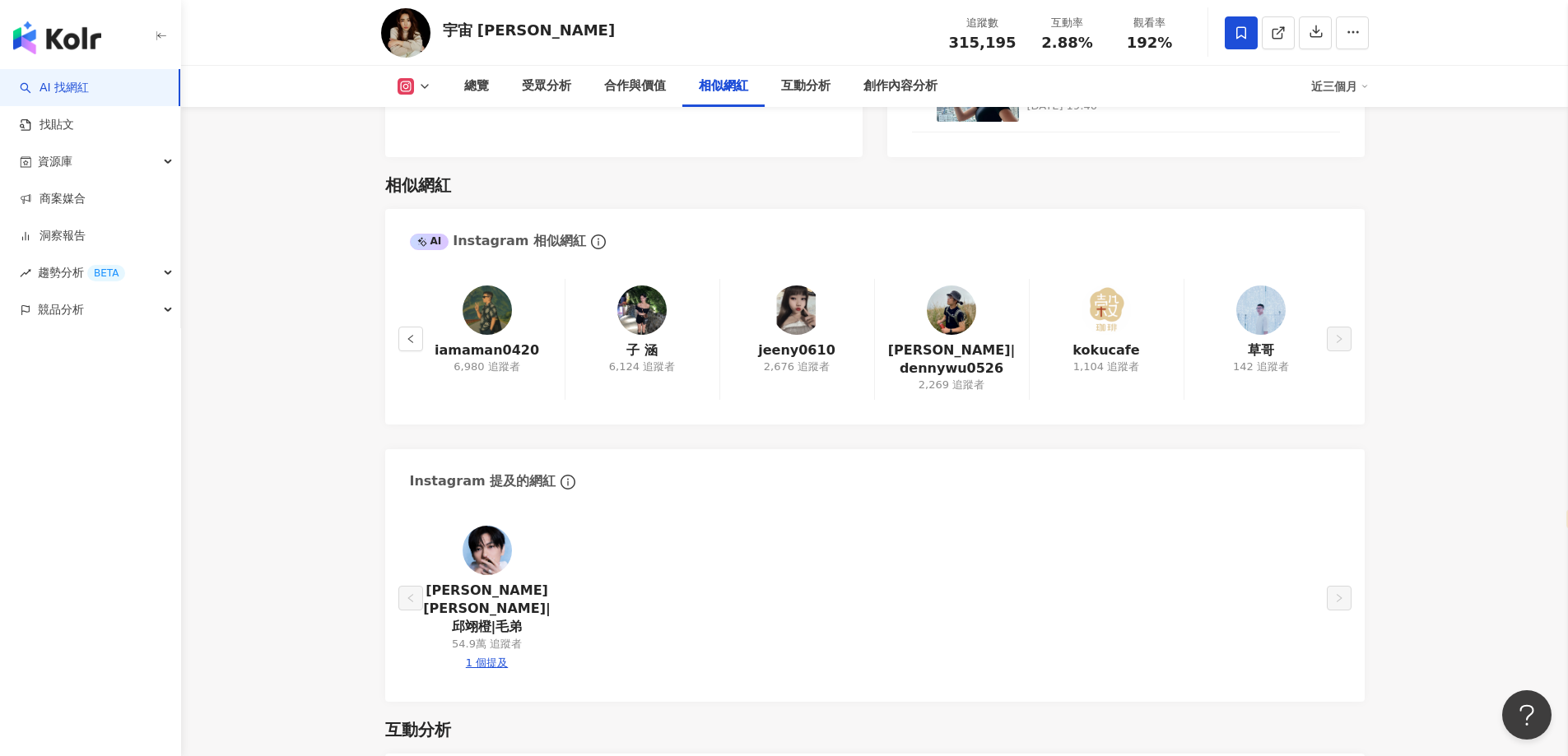
drag, startPoint x: 1473, startPoint y: 316, endPoint x: 1381, endPoint y: 237, distance: 121.3
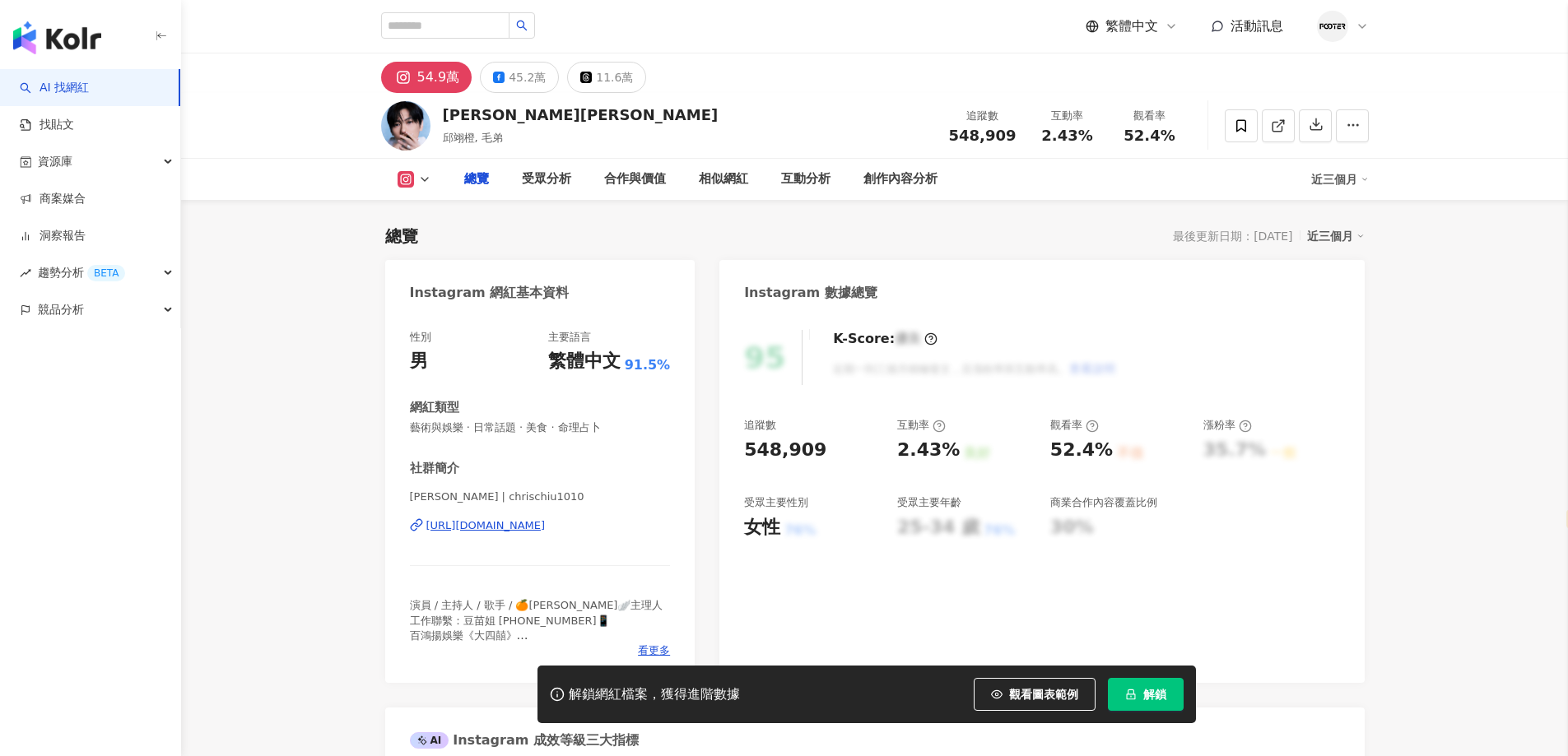
select select "*****"
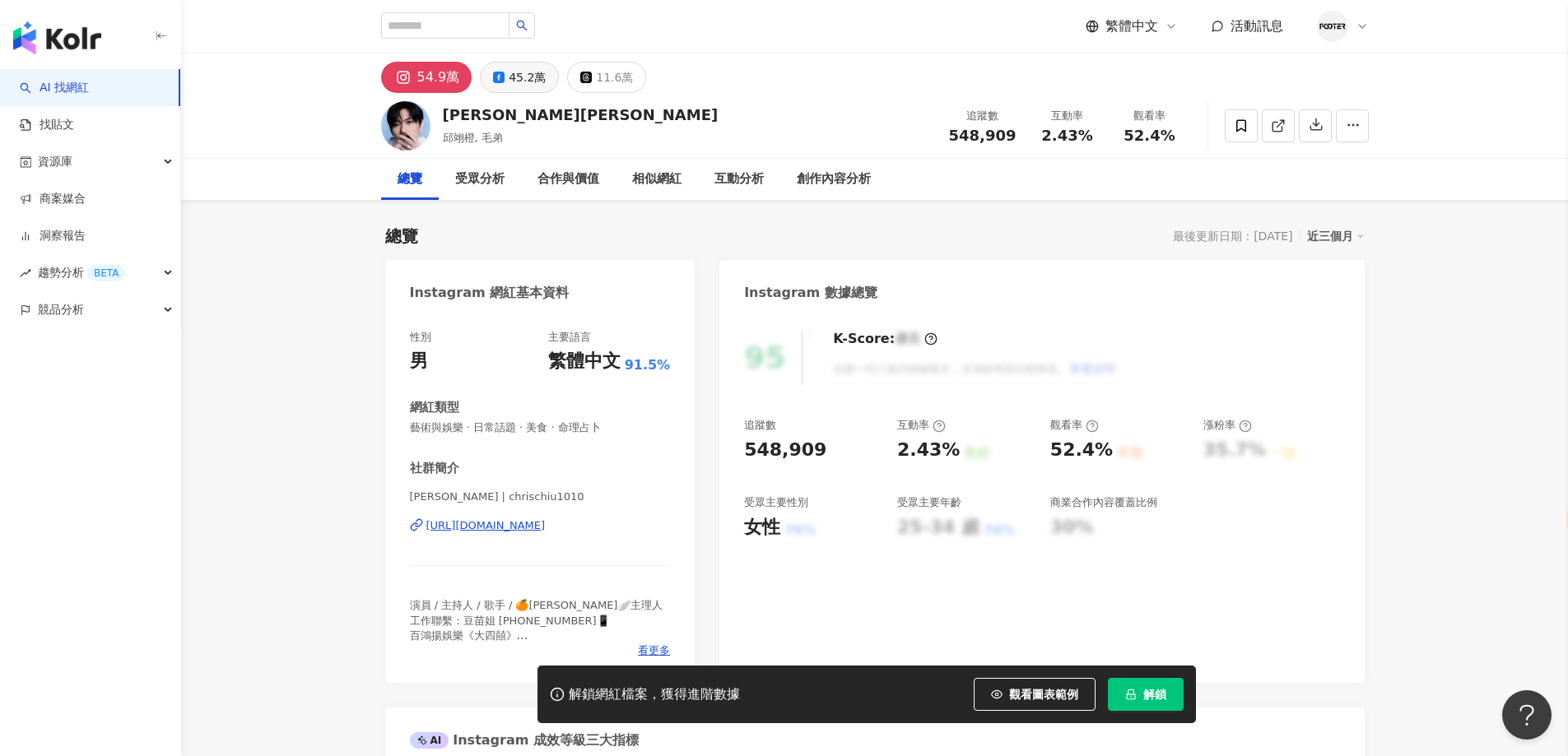
click at [518, 66] on div "45.2萬" at bounding box center [527, 77] width 37 height 23
click at [418, 80] on div "54.9萬" at bounding box center [428, 77] width 37 height 23
click at [1129, 692] on icon "lock" at bounding box center [1131, 694] width 12 height 12
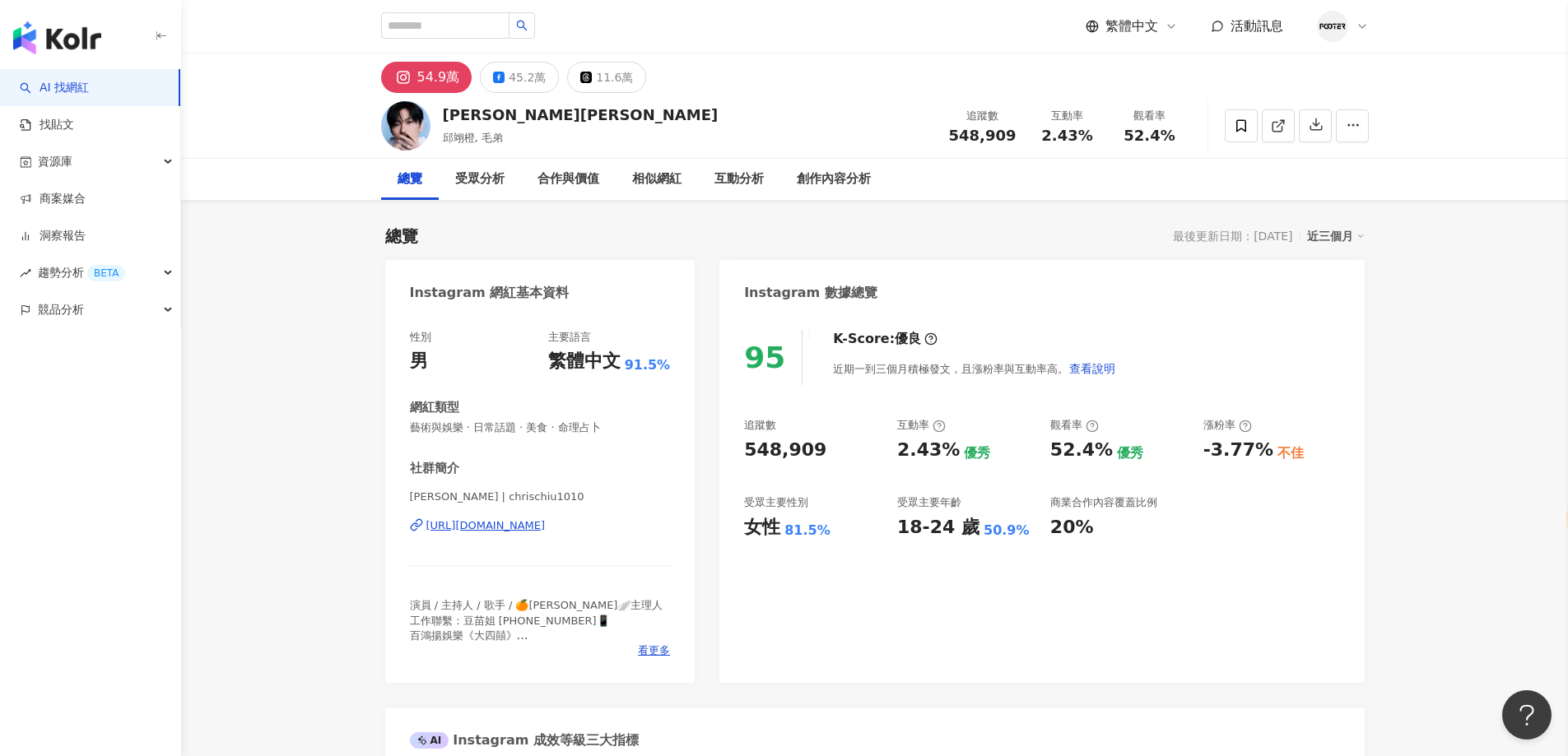
click at [546, 526] on div "[URL][DOMAIN_NAME]" at bounding box center [486, 525] width 120 height 14
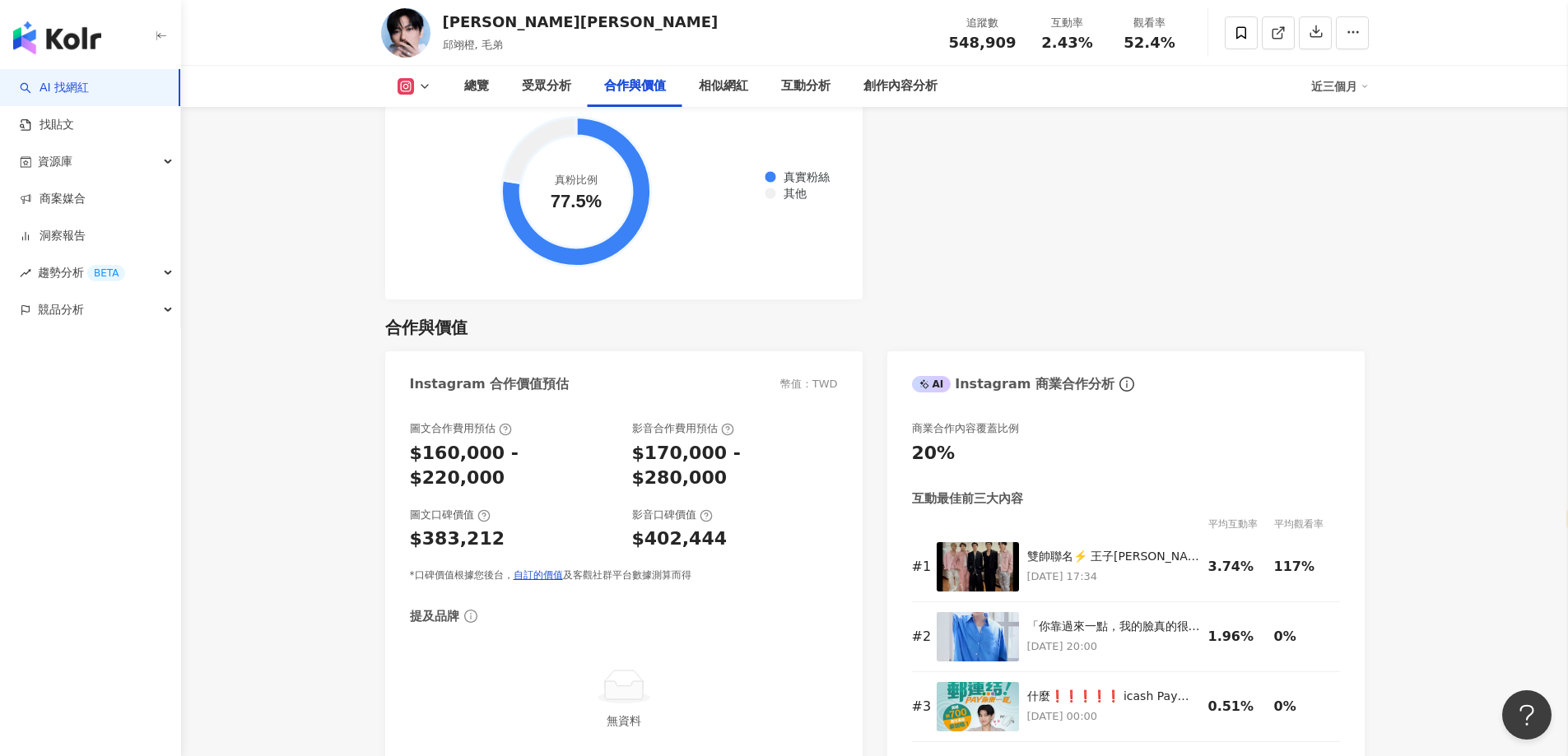
scroll to position [2632, 0]
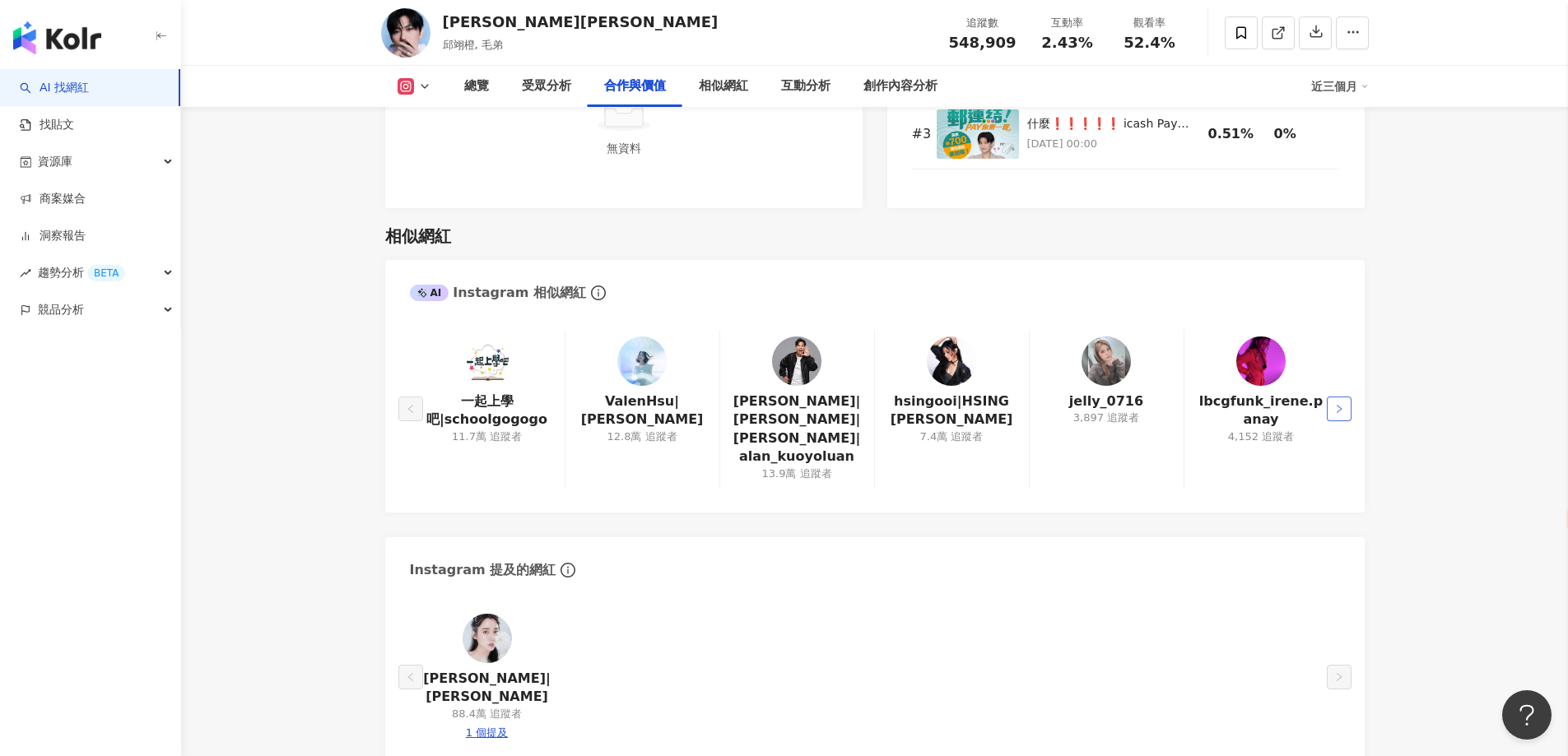
click at [1335, 404] on icon "right" at bounding box center [1339, 409] width 10 height 10
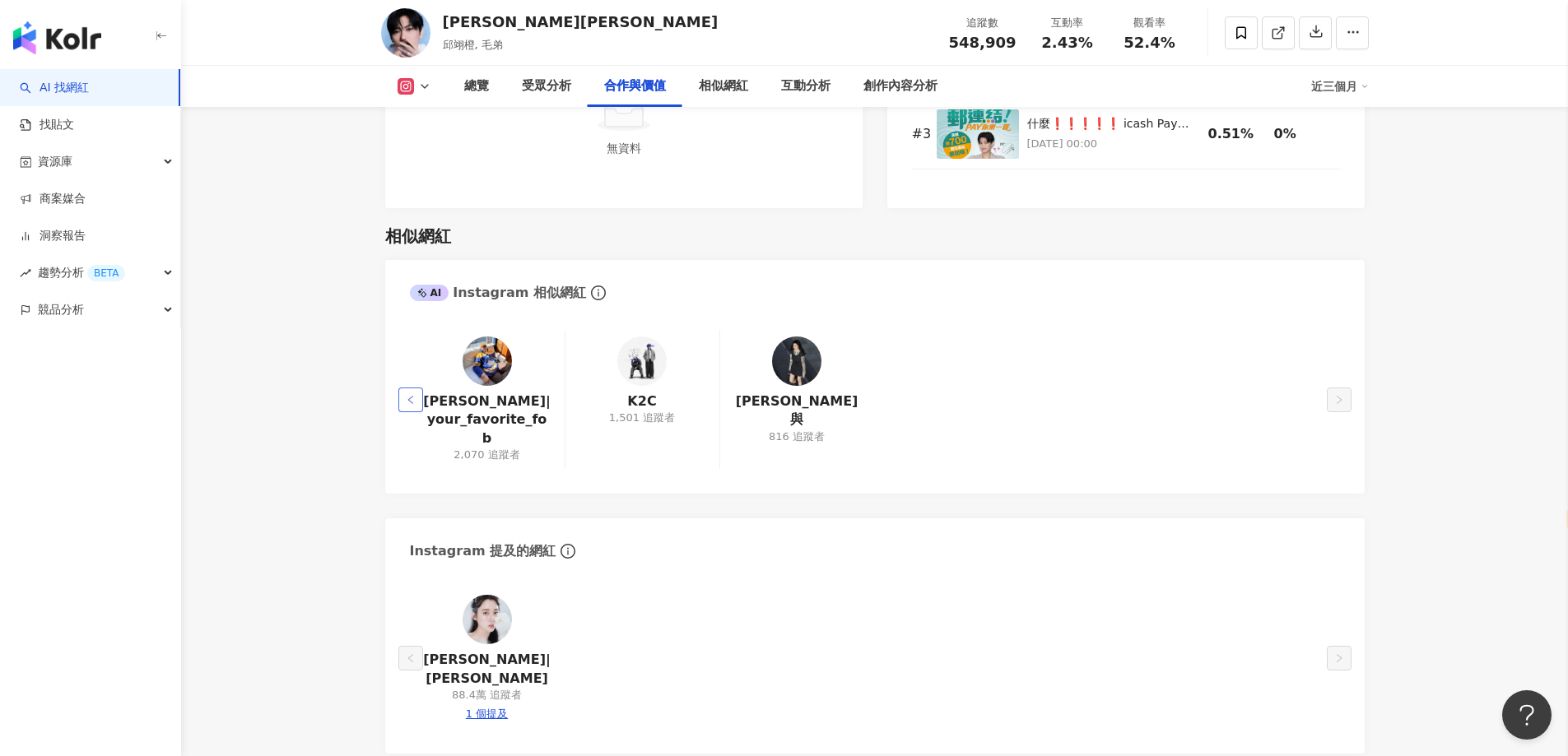
click at [412, 395] on icon "left" at bounding box center [411, 400] width 10 height 10
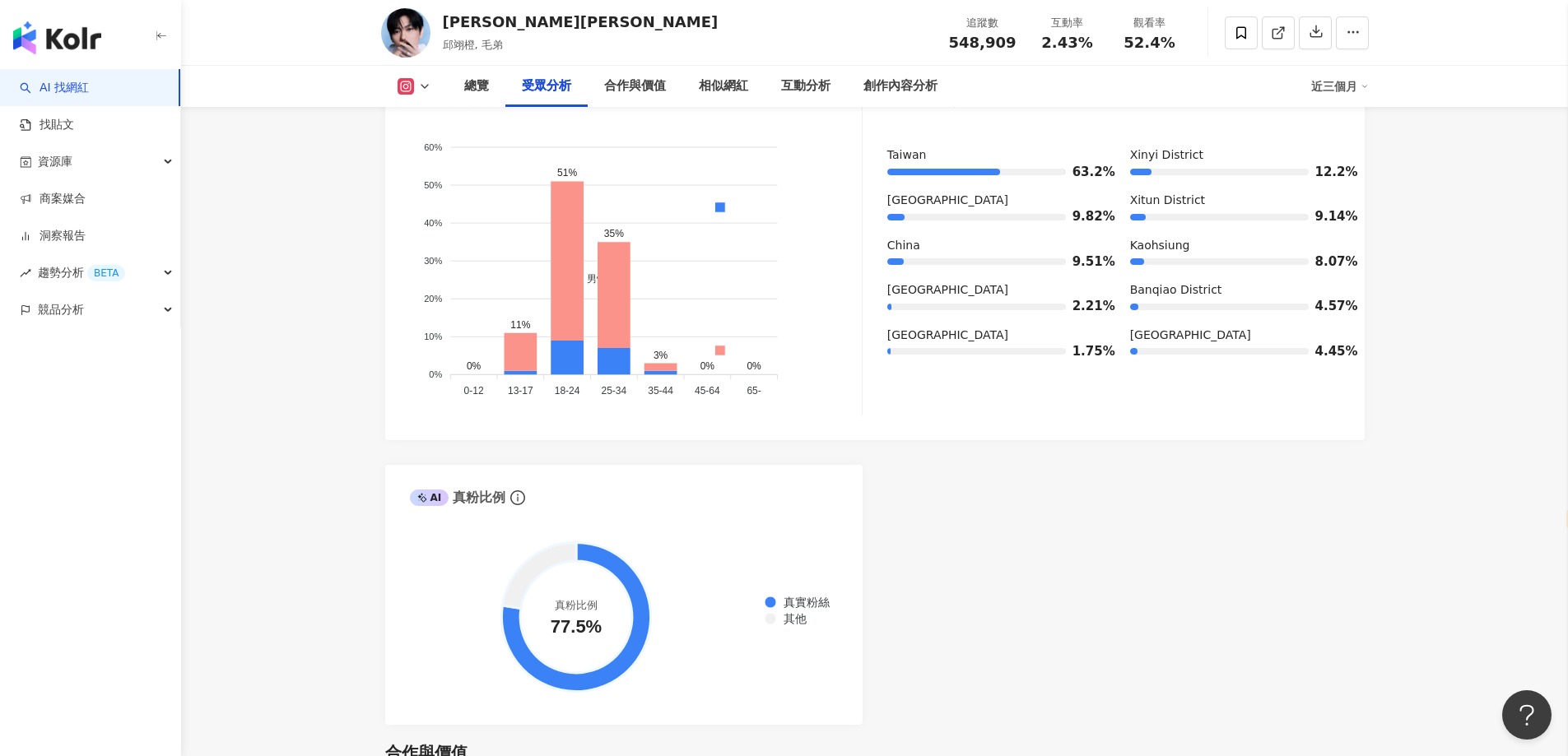
scroll to position [1809, 0]
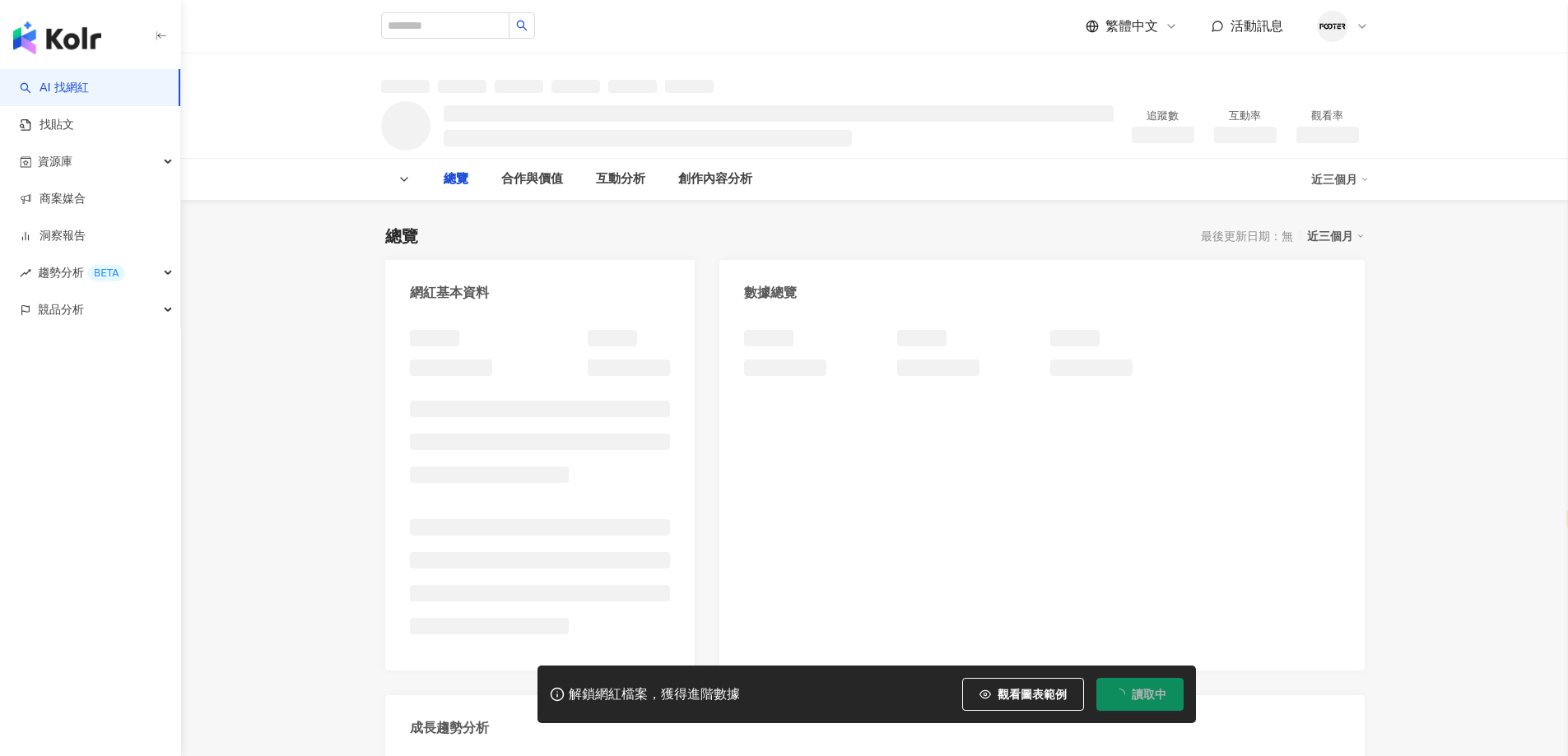
select select "*****"
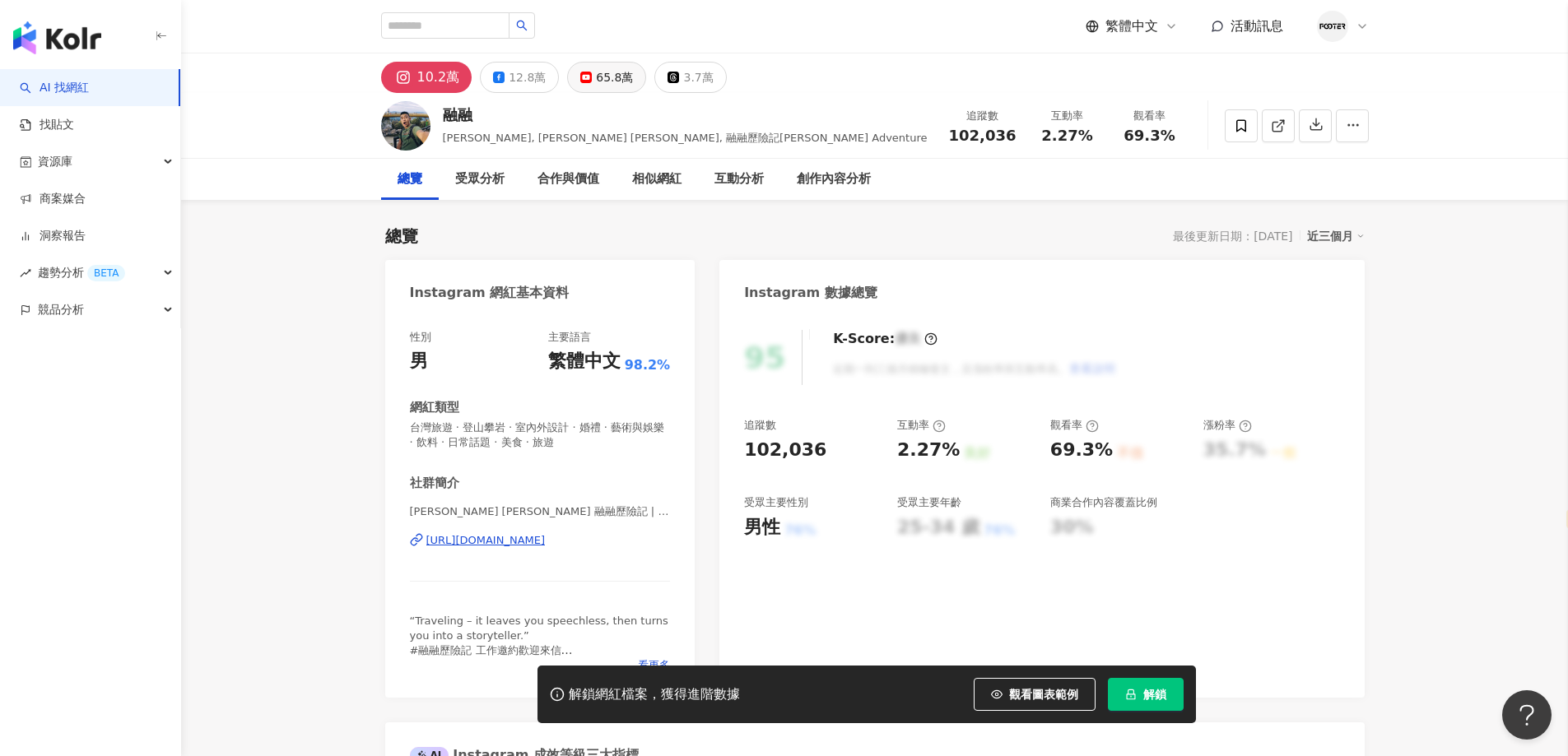
click at [617, 79] on div "65.8萬" at bounding box center [615, 77] width 37 height 23
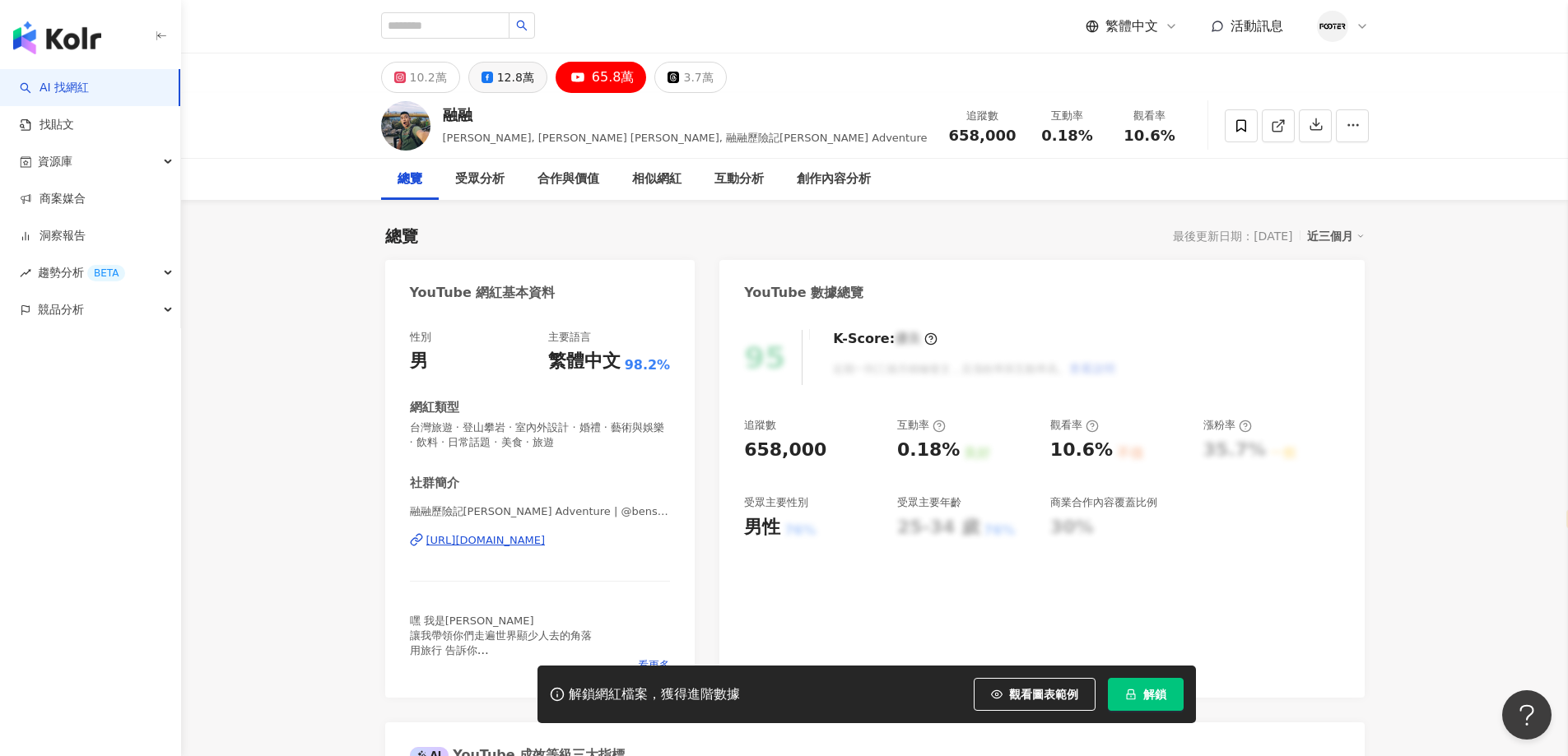
click at [505, 77] on div "12.8萬" at bounding box center [516, 77] width 37 height 23
click at [992, 130] on span "127,570" at bounding box center [983, 135] width 68 height 17
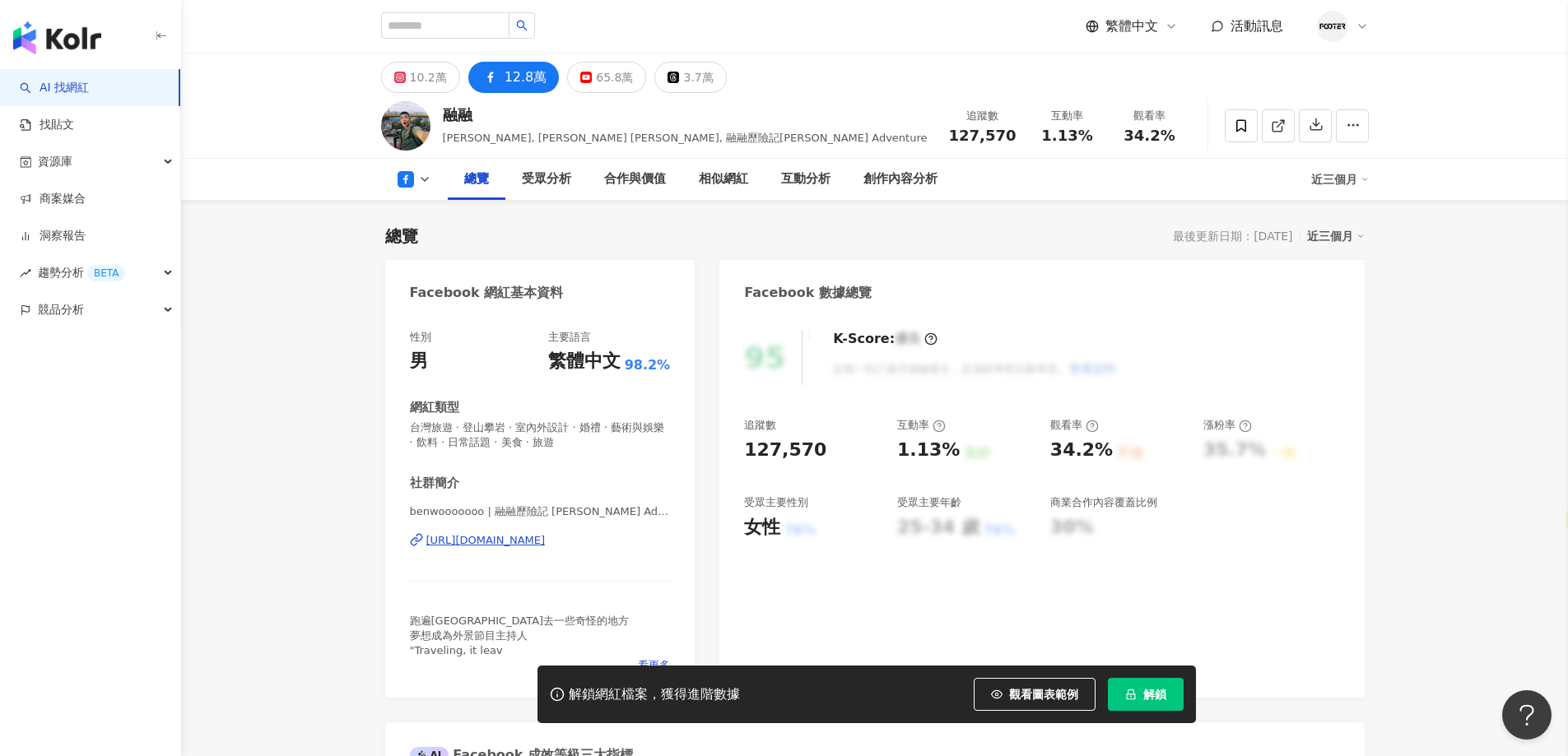
scroll to position [411, 0]
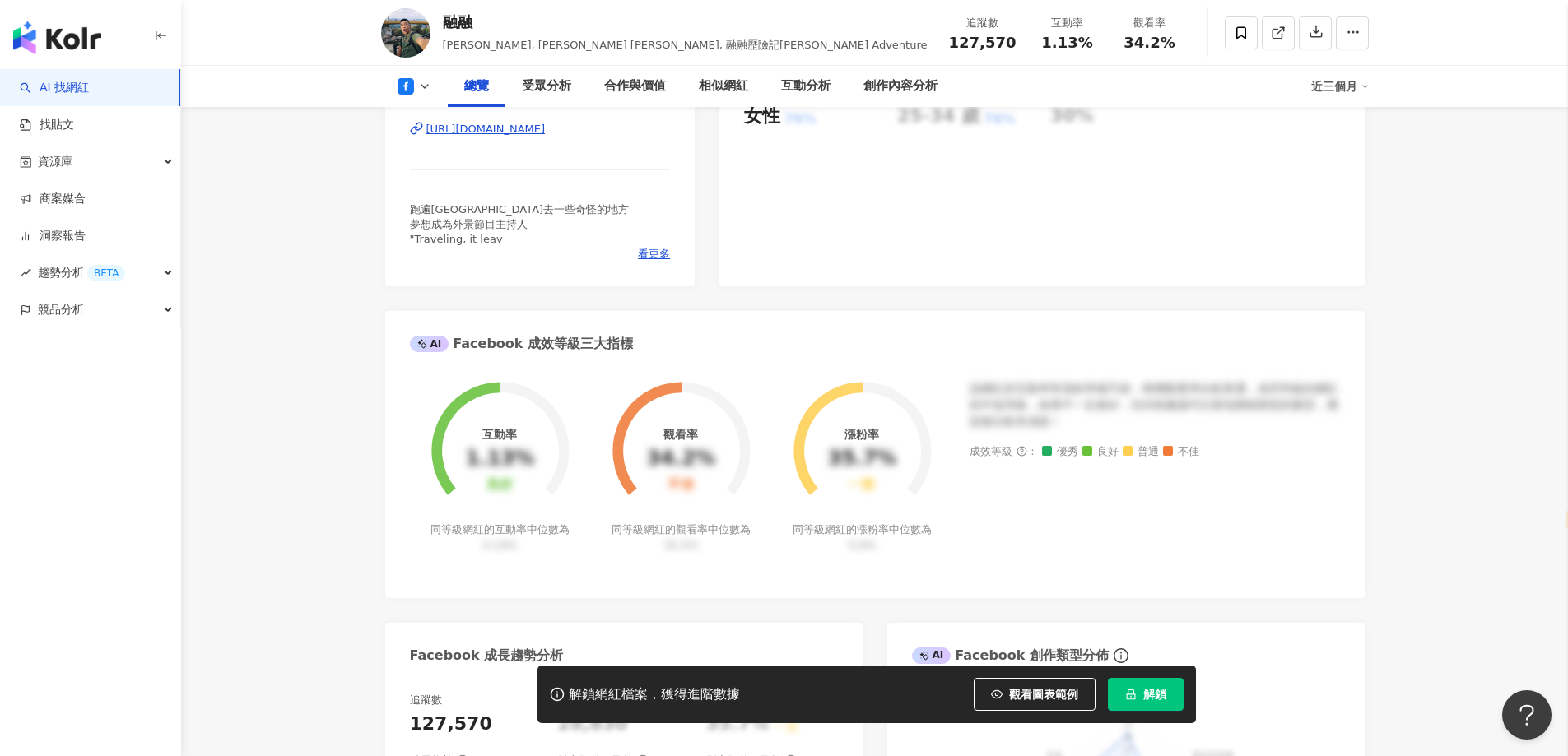
click at [1135, 319] on div "AI Facebook 成效等級三大指標" at bounding box center [874, 337] width 979 height 53
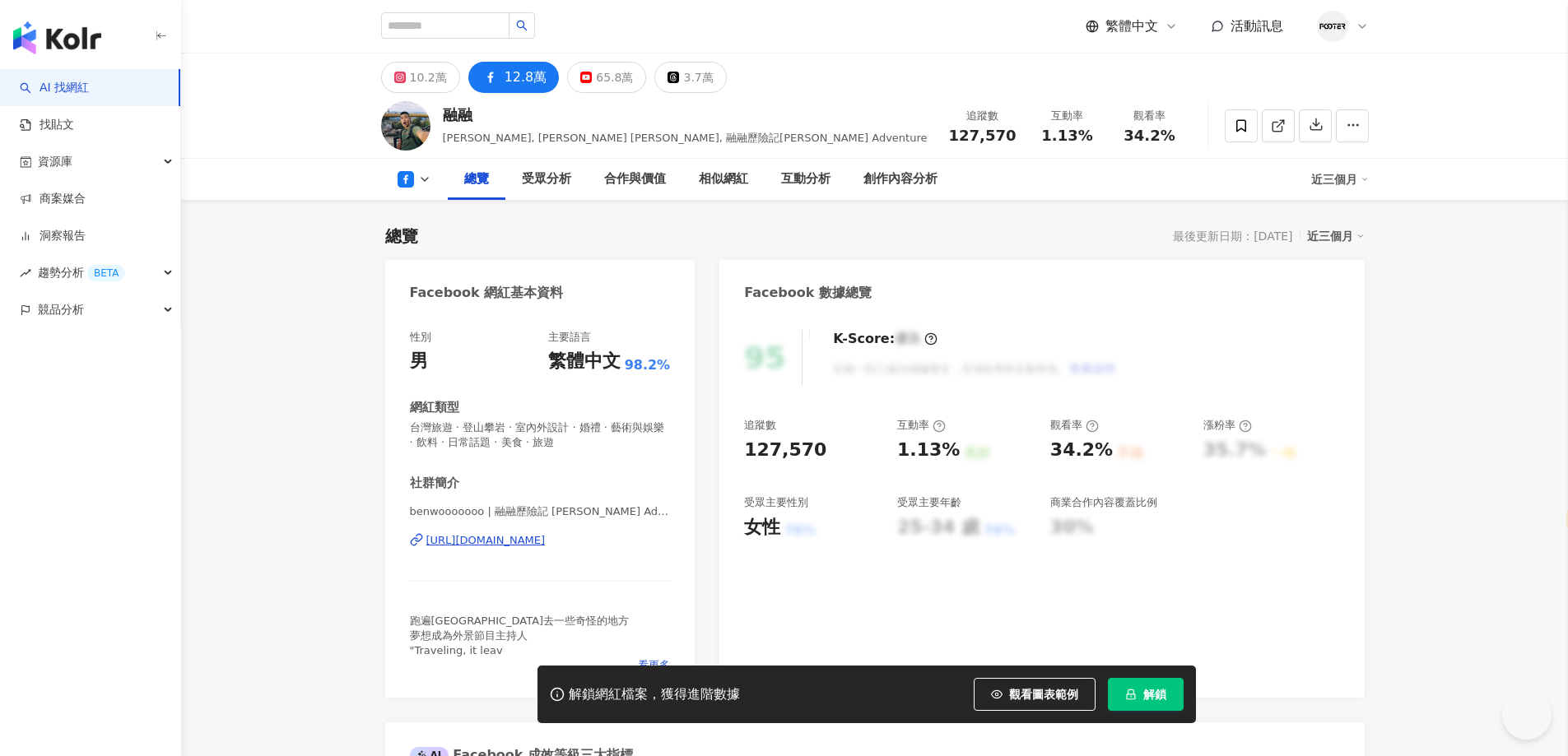
select select "*****"
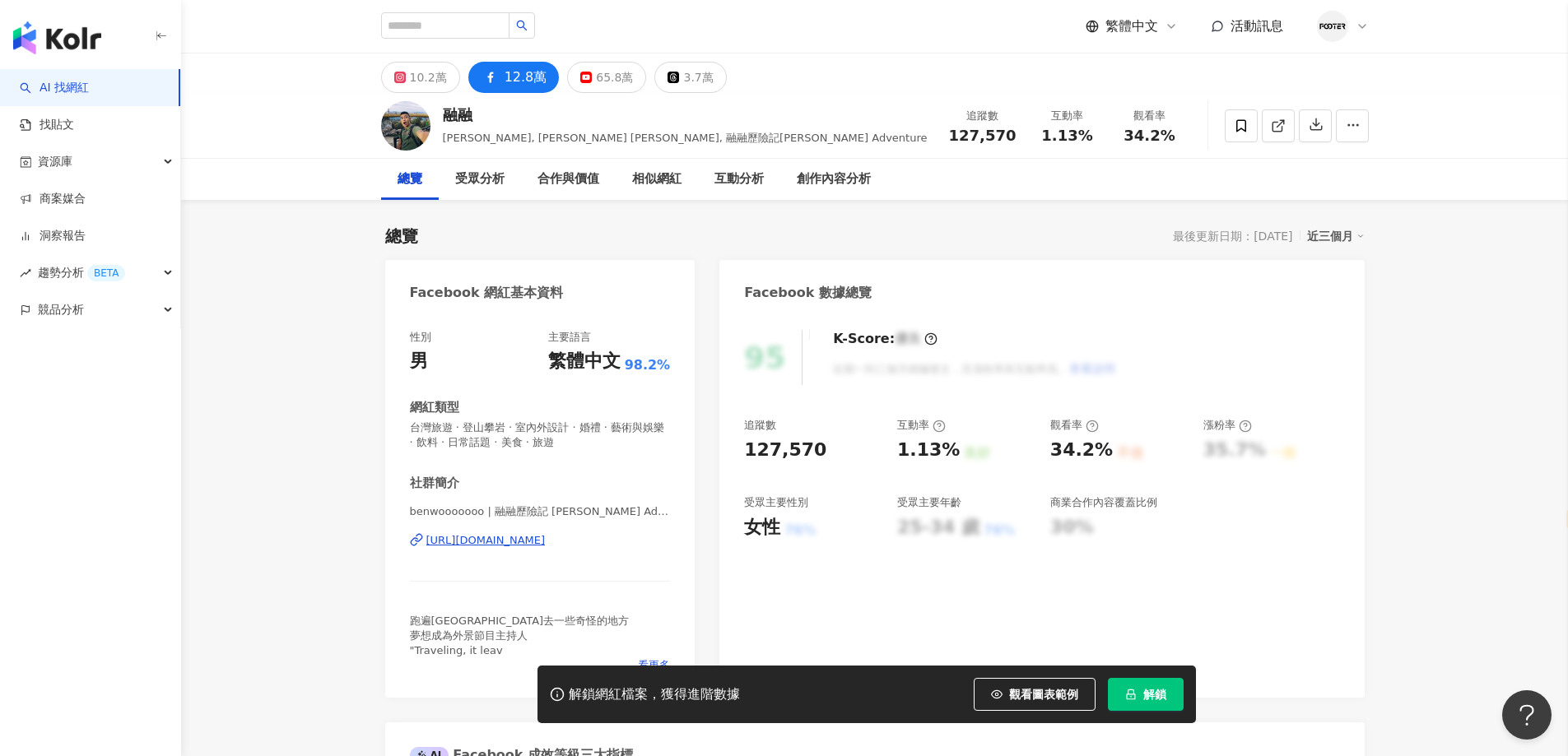
click at [1296, 412] on div "95 K-Score : 優良 近期一到三個月積極發文，且漲粉率與互動率高。 查看說明 追蹤數 127,570 互動率 1.13% 良好 觀看率 34.2% …" at bounding box center [1041, 505] width 644 height 384
click at [546, 544] on div "[URL][DOMAIN_NAME]" at bounding box center [486, 540] width 120 height 14
click at [619, 92] on button "65.8萬" at bounding box center [606, 77] width 79 height 31
click at [596, 75] on div "65.8萬" at bounding box center [615, 77] width 37 height 23
click at [508, 537] on div "https://www.youtube.com/channel/UCF2y898jwk1W6_nwHuVKvwQ" at bounding box center [486, 540] width 120 height 14
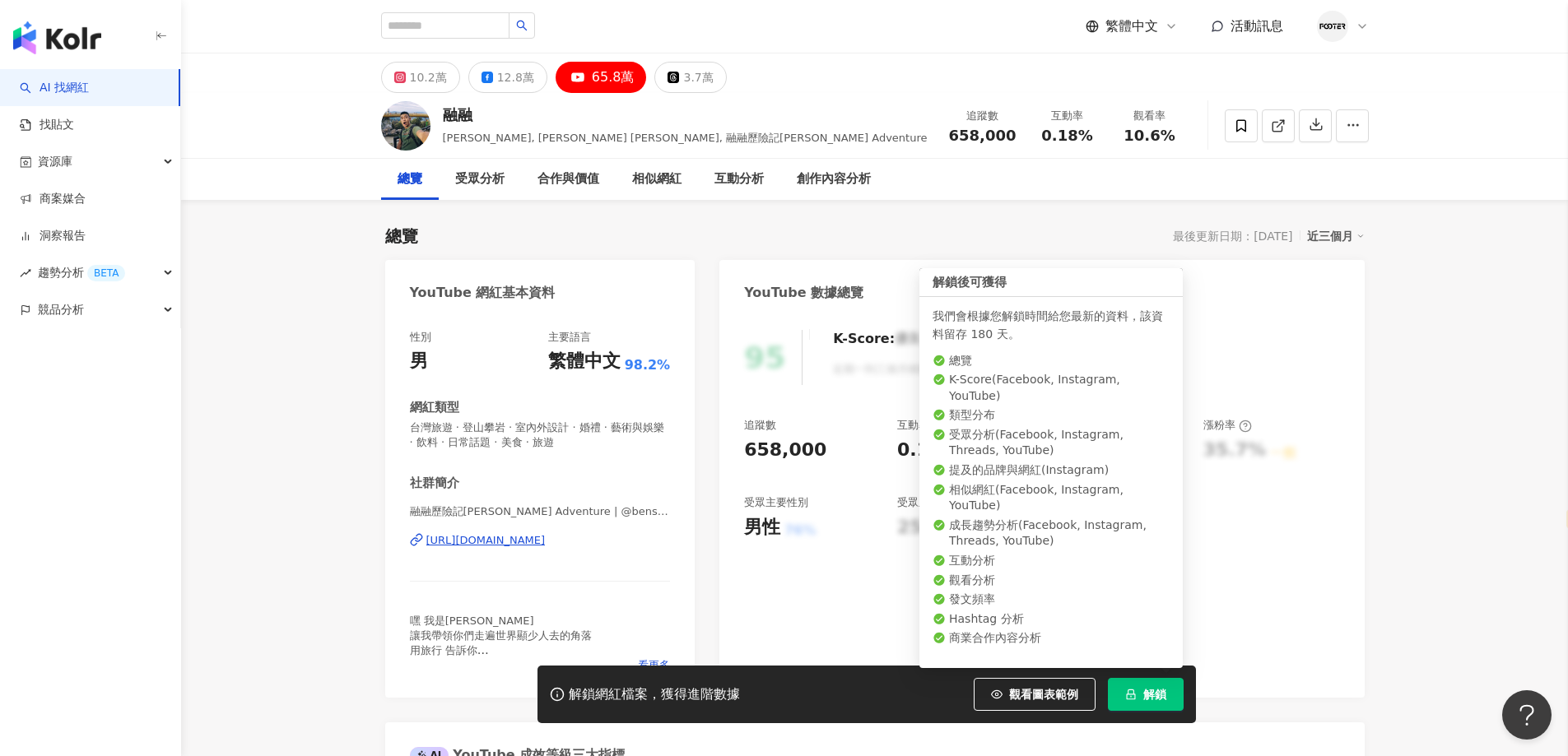
click at [1156, 701] on span "解鎖" at bounding box center [1154, 694] width 23 height 14
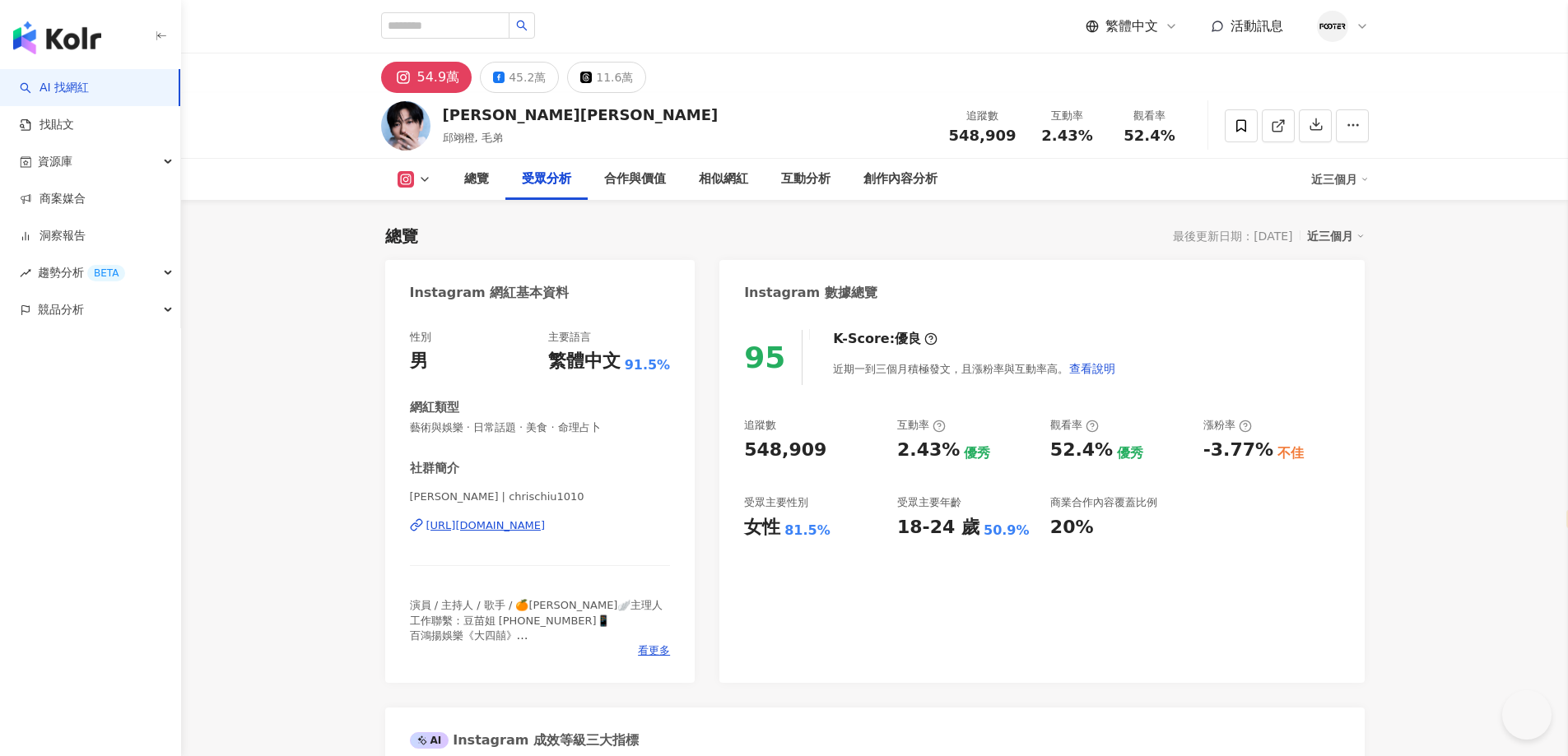
select select "*****"
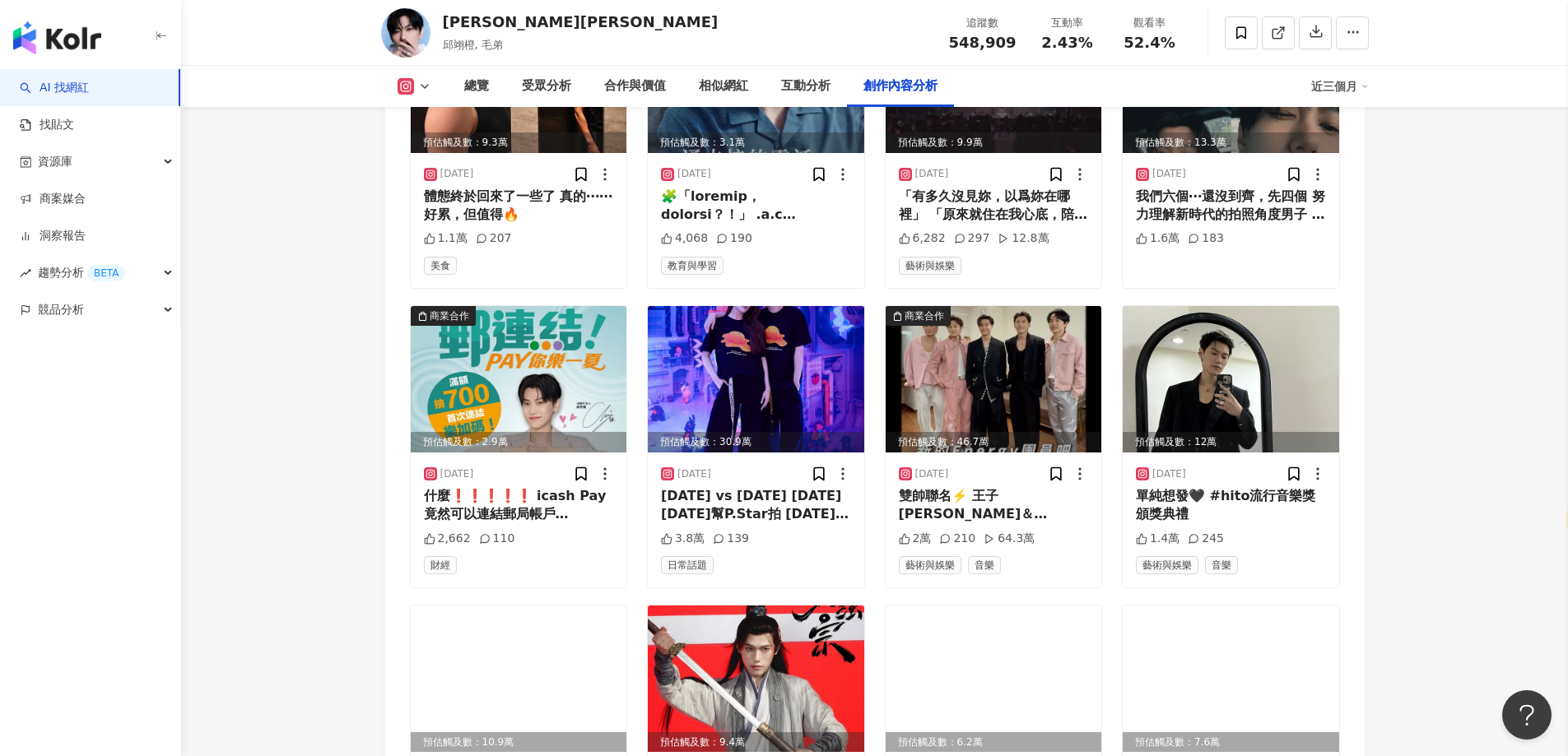
scroll to position [5347, 0]
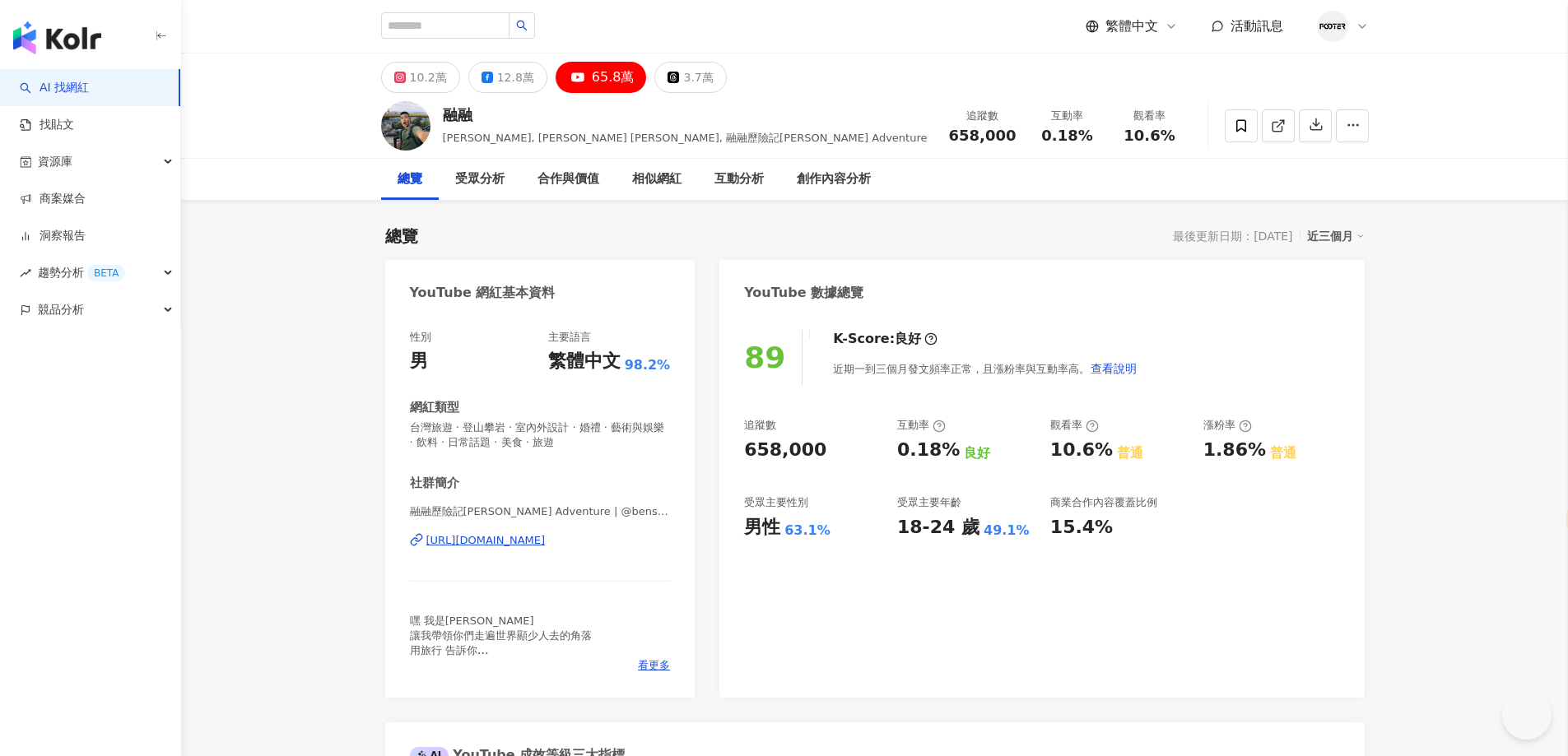
select select "*****"
click at [1127, 330] on div "K-Score : 良好 近期一到三個月發文頻率正常，且漲粉率與互動率高。 查看說明" at bounding box center [977, 357] width 321 height 55
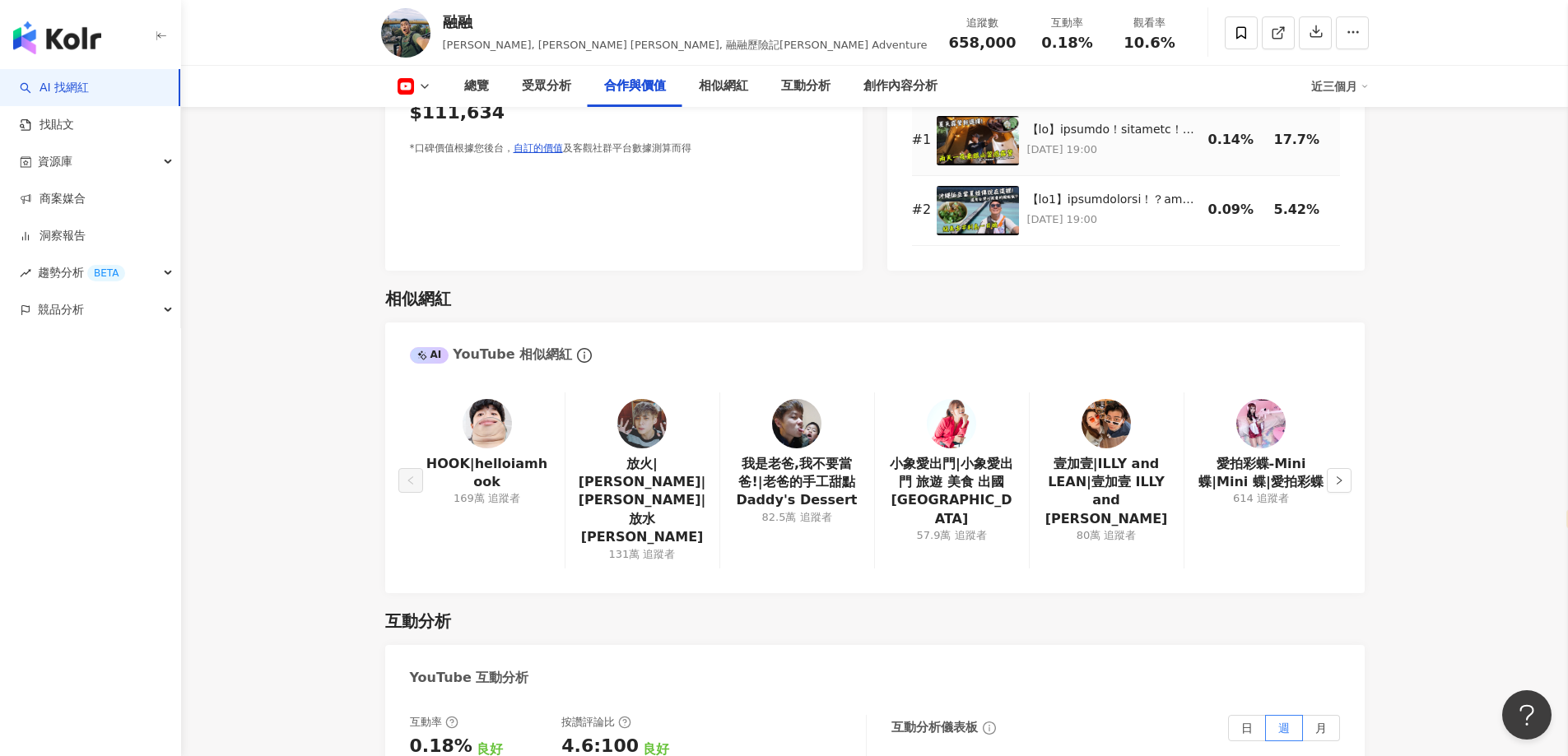
scroll to position [2304, 0]
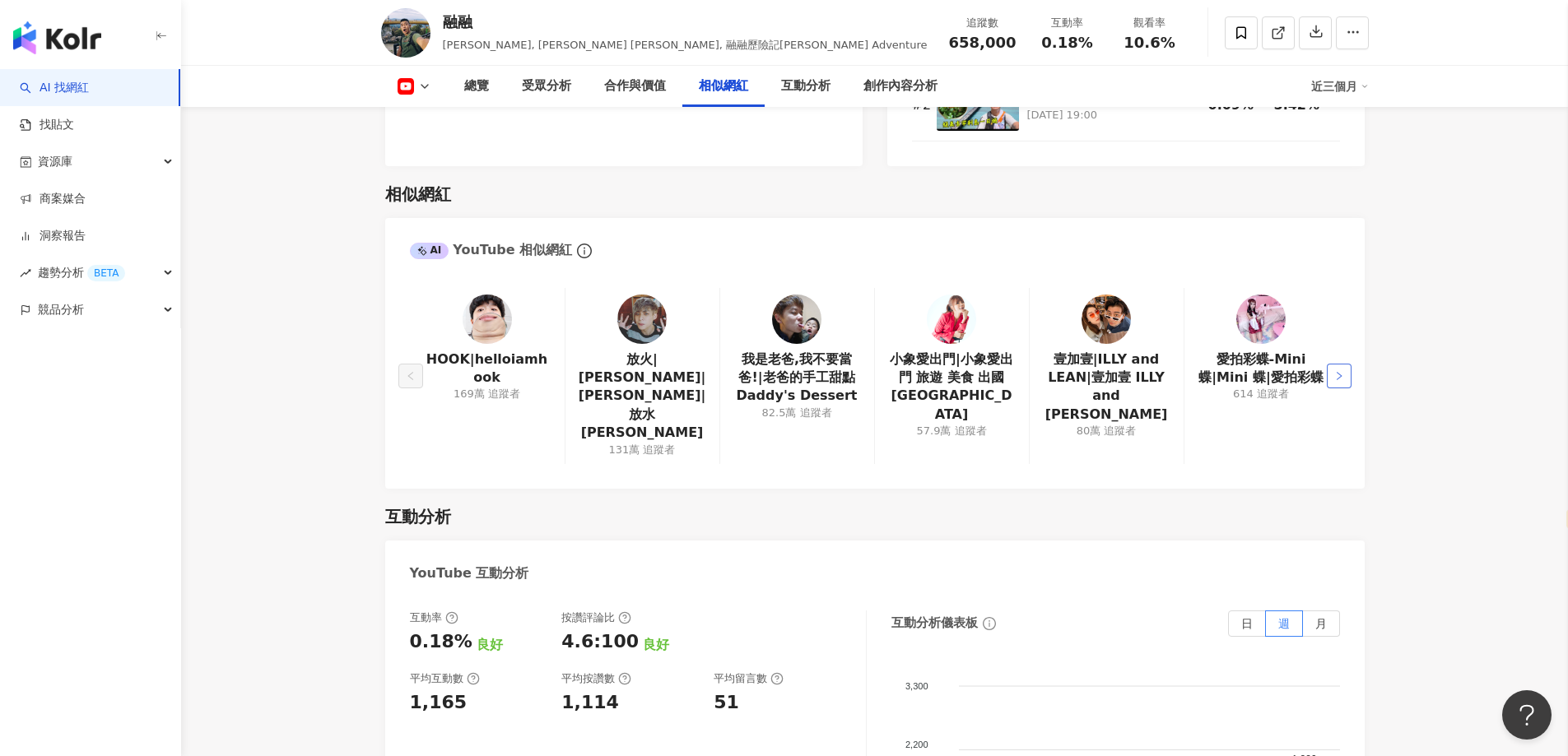
click at [1334, 371] on icon "right" at bounding box center [1339, 376] width 10 height 10
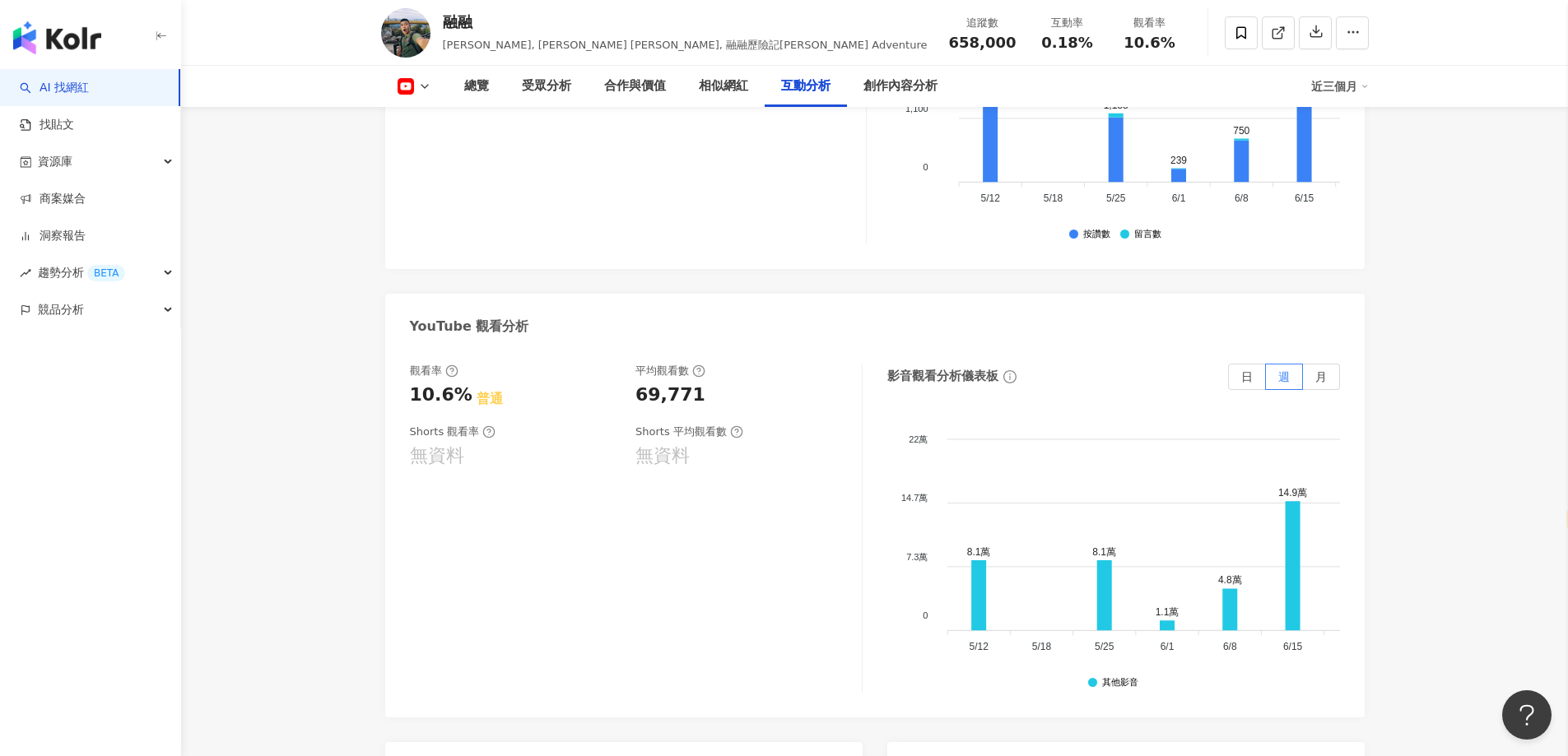
scroll to position [3373, 0]
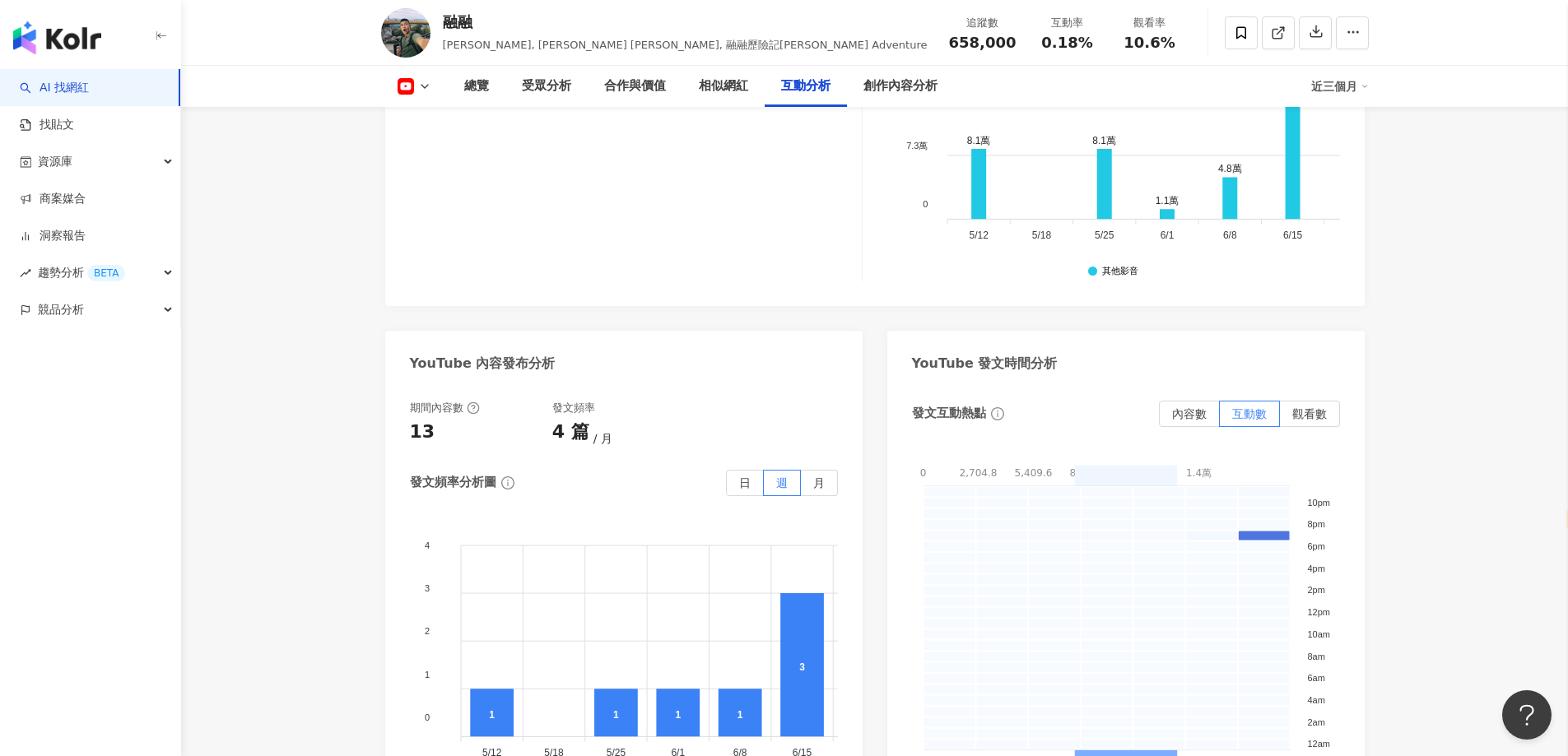
click at [399, 83] on icon at bounding box center [405, 86] width 16 height 16
click at [458, 121] on button "Instagram" at bounding box center [440, 116] width 98 height 23
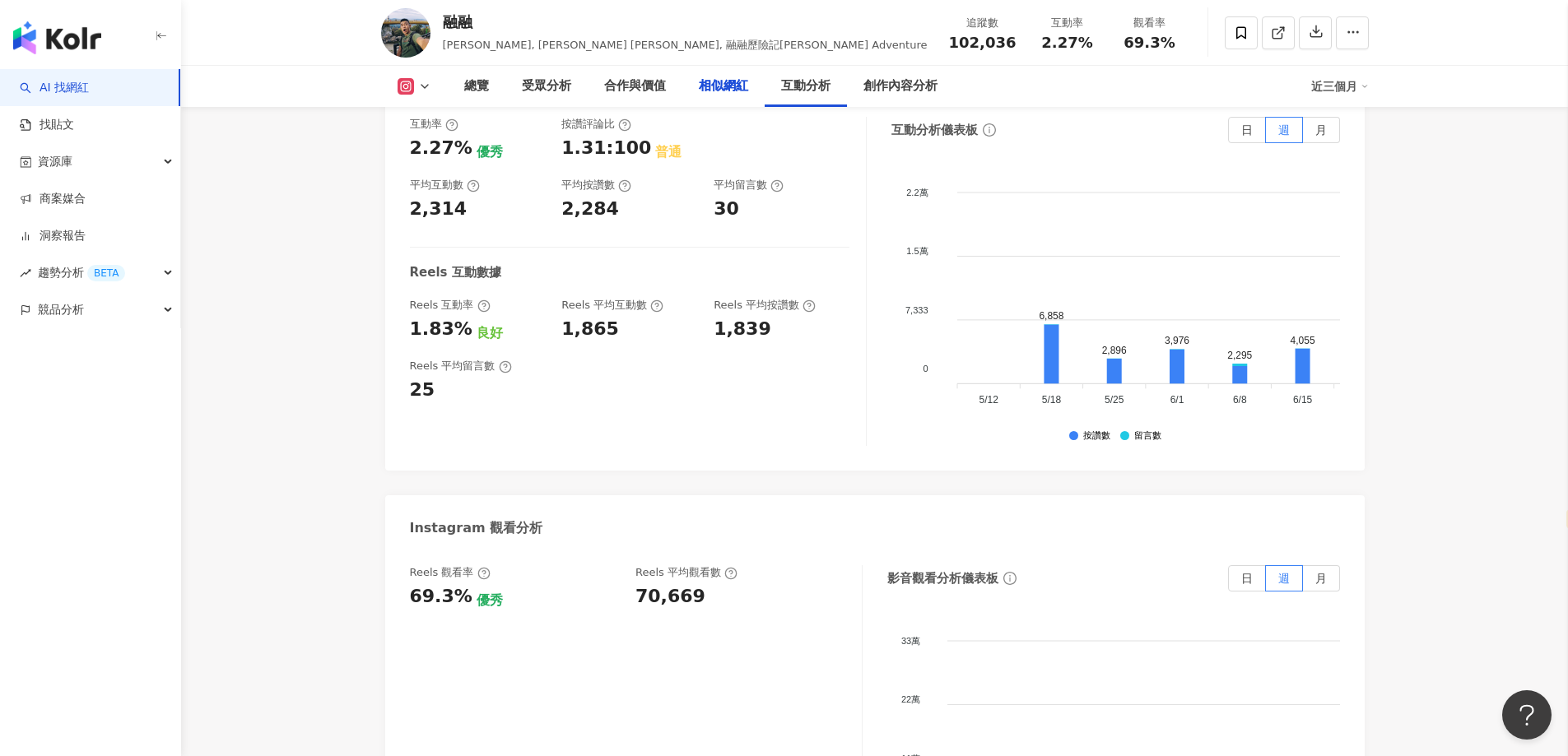
scroll to position [2371, 0]
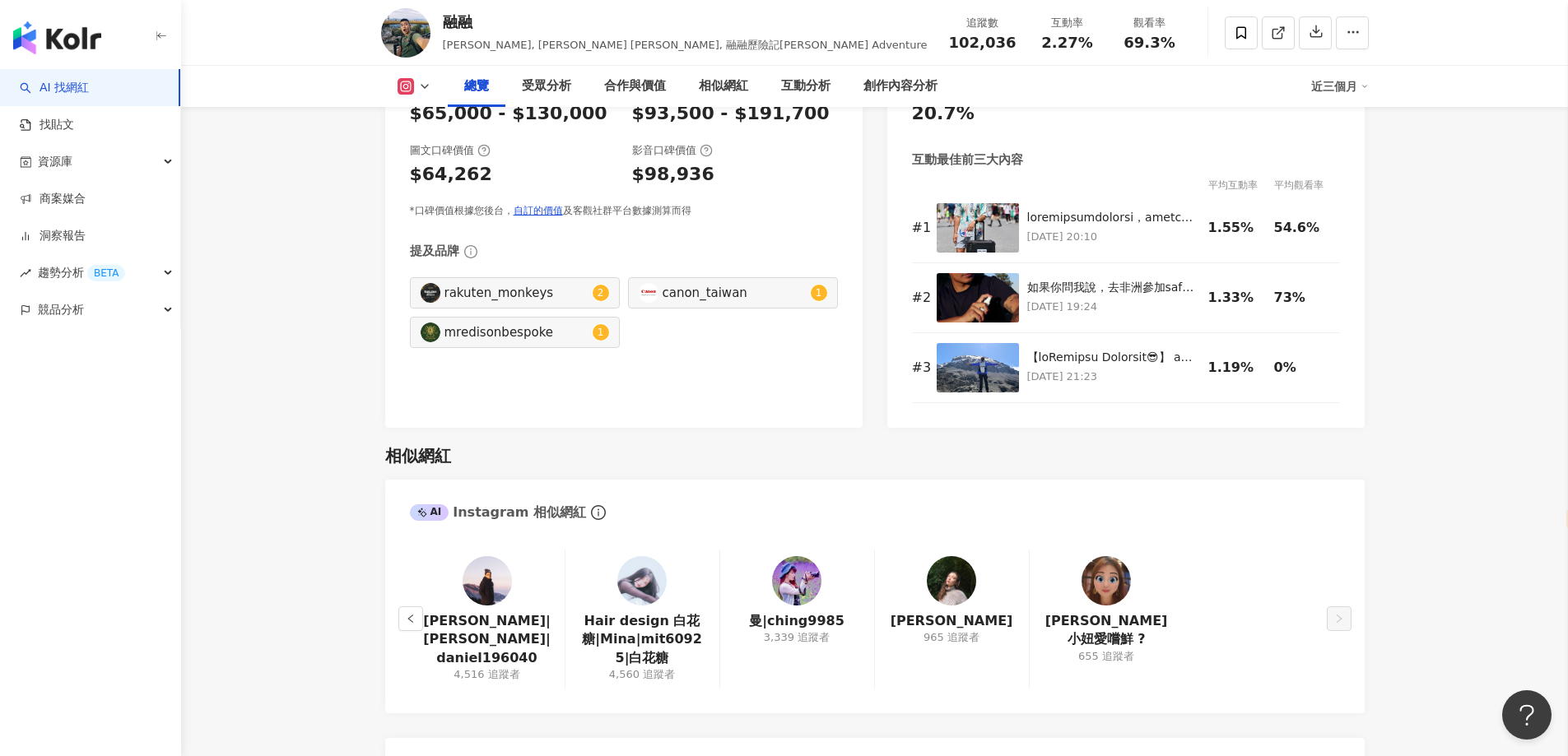
click at [464, 97] on div "總覽" at bounding box center [476, 86] width 25 height 19
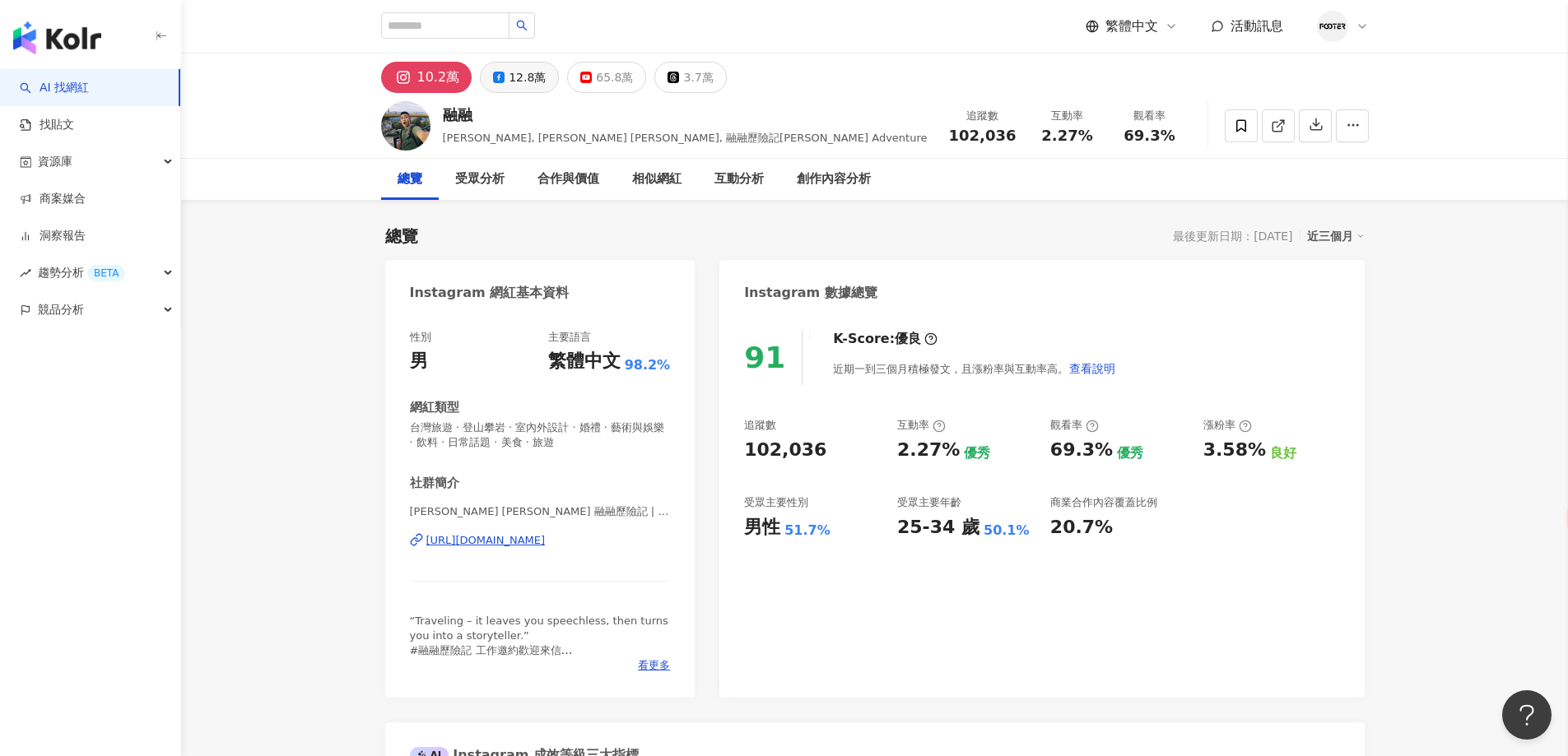
click at [509, 85] on div "12.8萬" at bounding box center [527, 77] width 37 height 23
click at [406, 69] on button "10.2萬" at bounding box center [420, 77] width 79 height 31
drag, startPoint x: 406, startPoint y: 69, endPoint x: 752, endPoint y: 488, distance: 543.4
click at [406, 71] on icon at bounding box center [400, 77] width 12 height 12
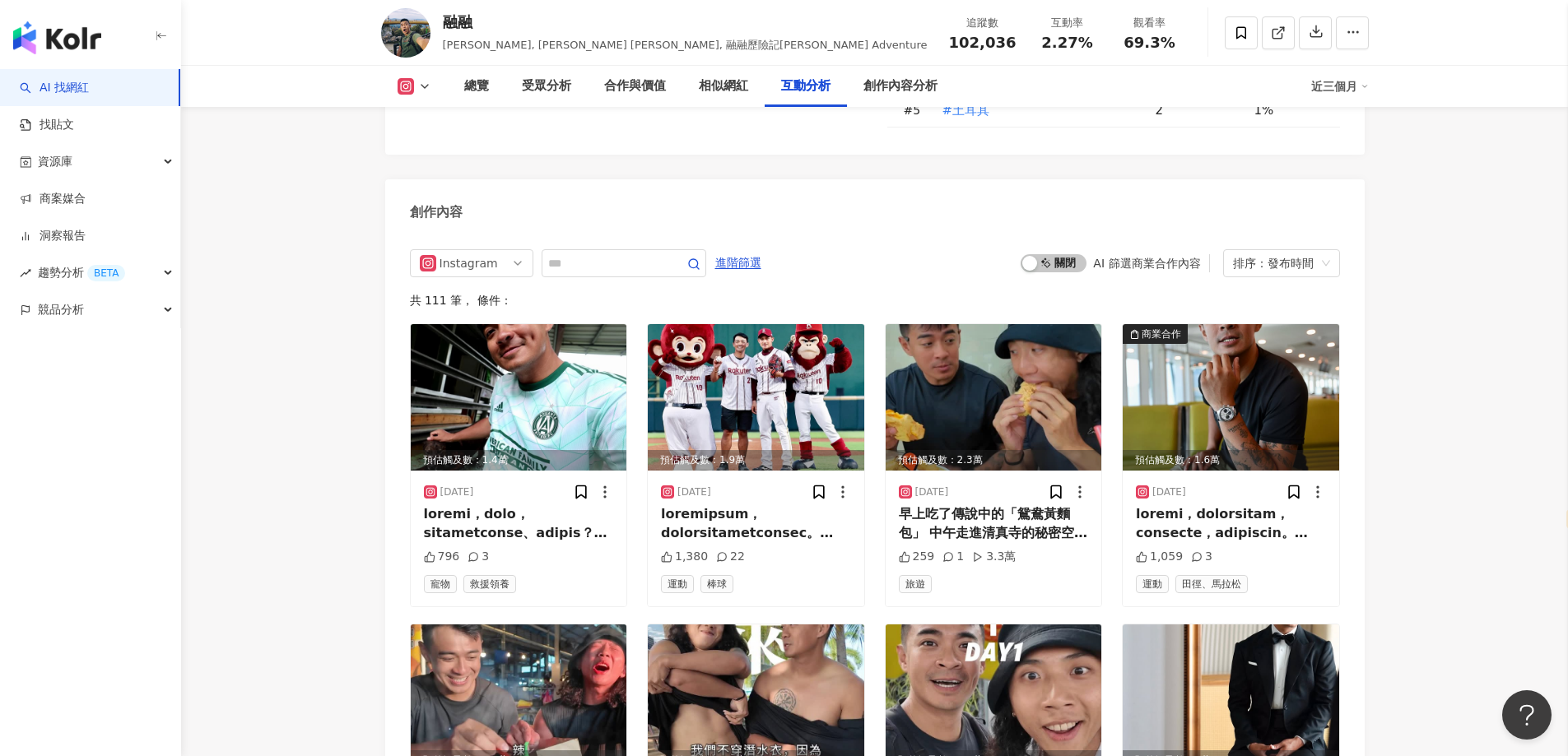
scroll to position [4772, 0]
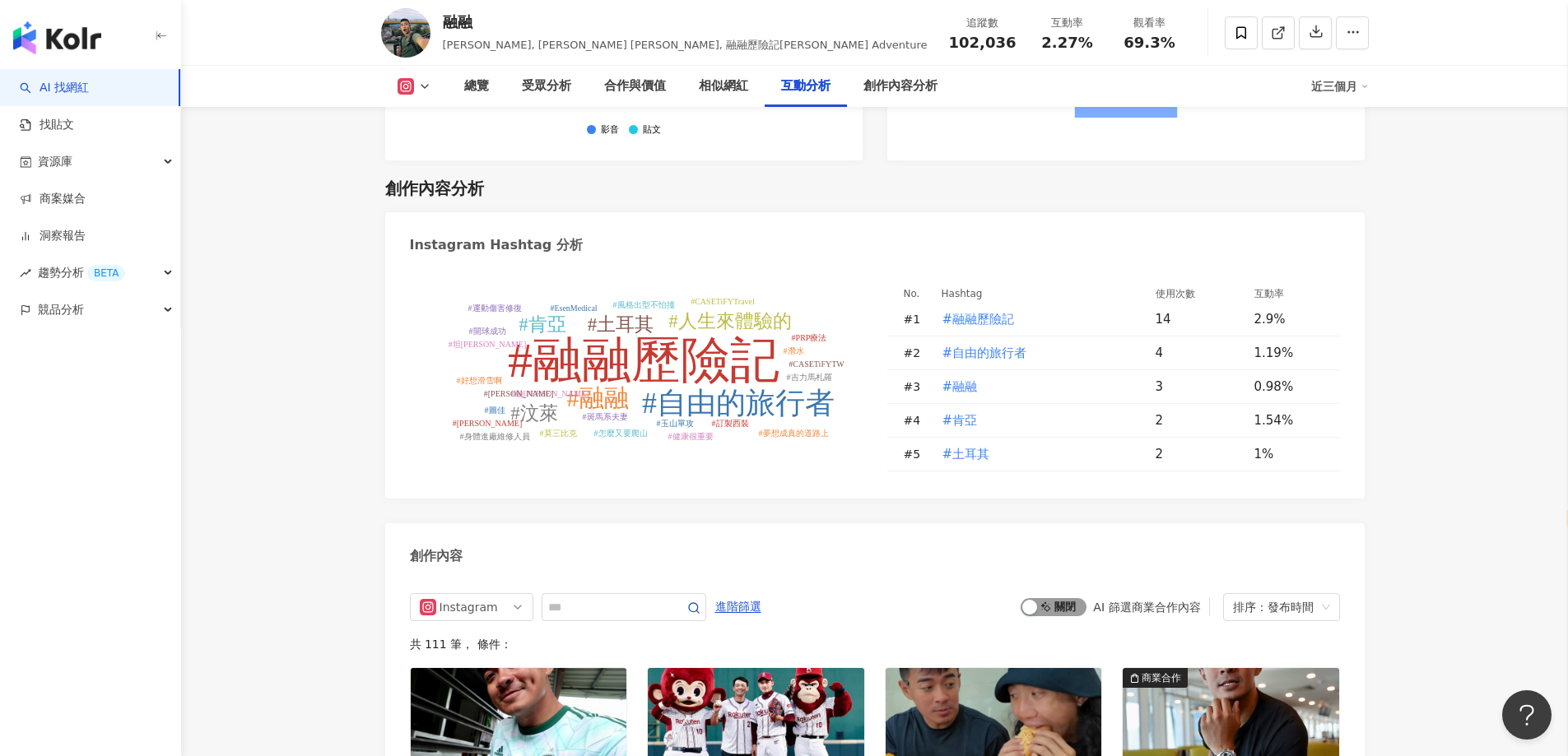
click at [1034, 600] on div "button" at bounding box center [1030, 607] width 14 height 14
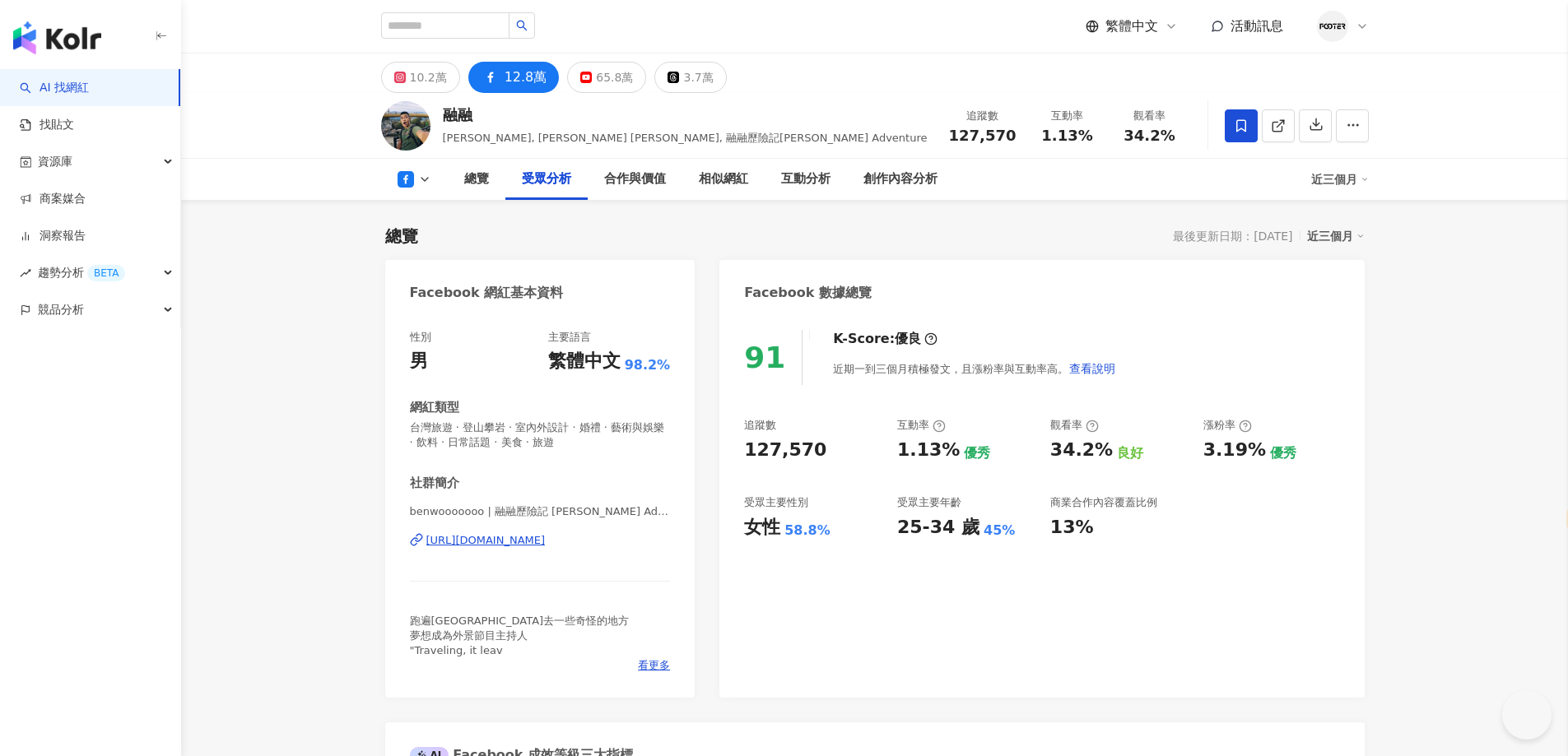
select select "*****"
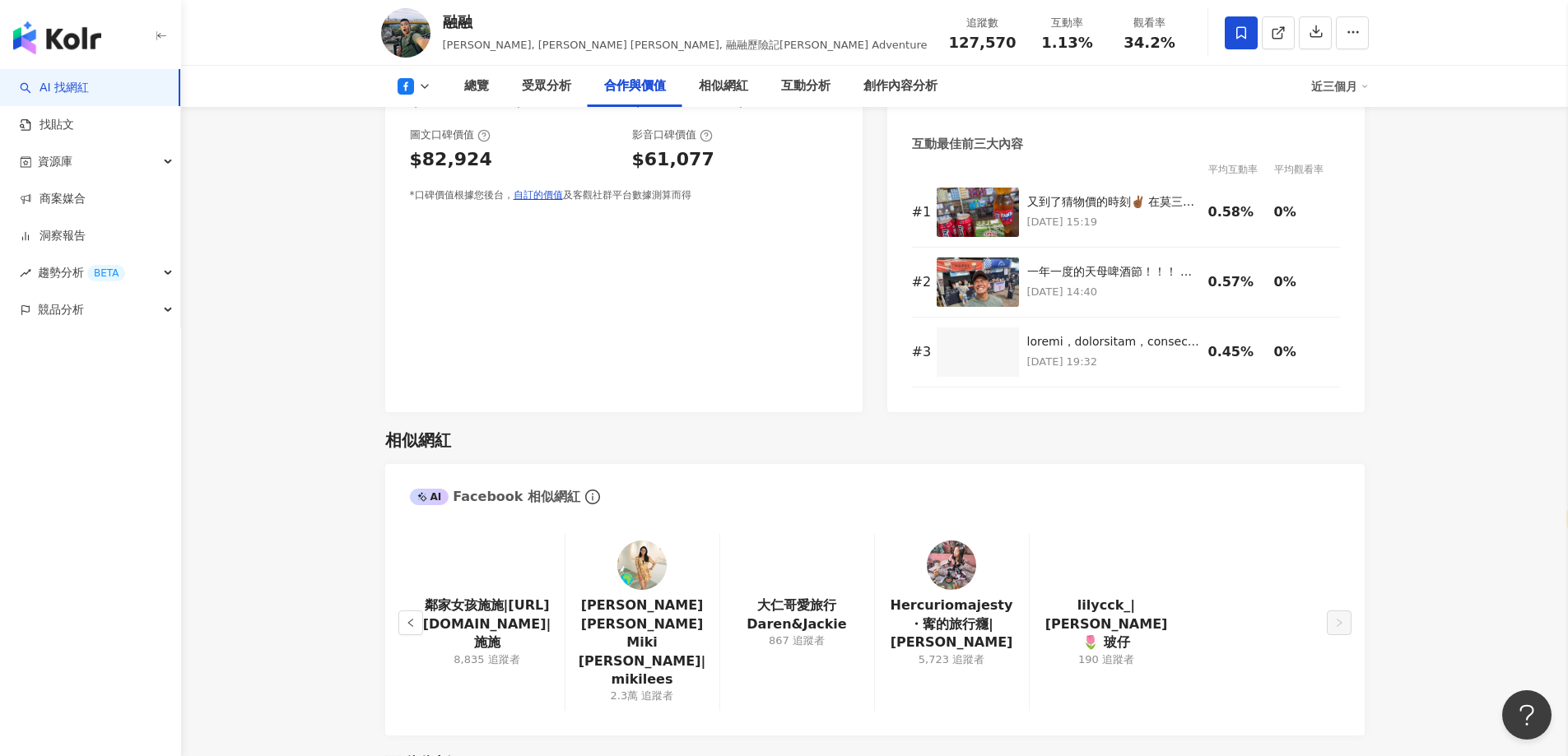
scroll to position [2139, 0]
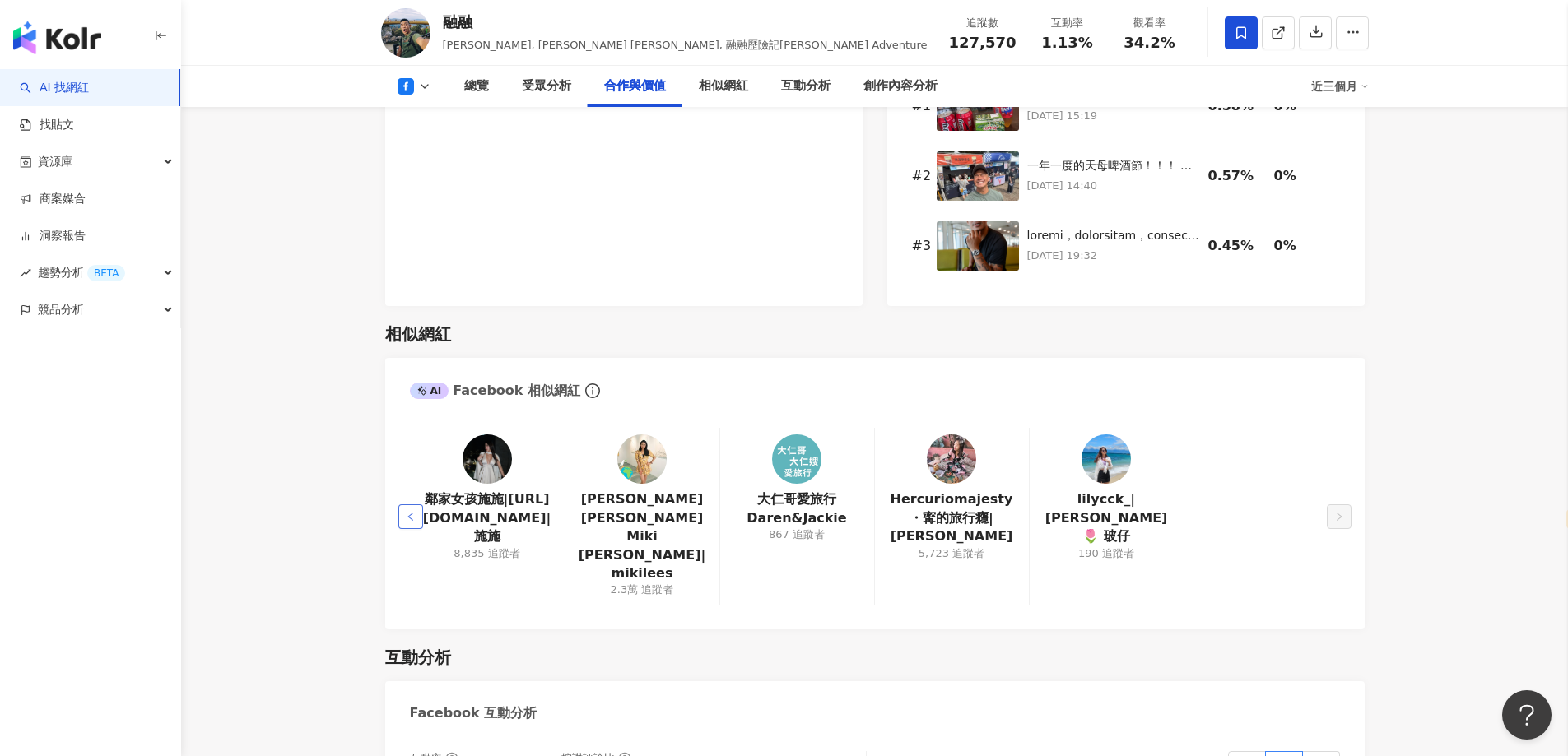
click at [405, 504] on button "button" at bounding box center [410, 516] width 25 height 25
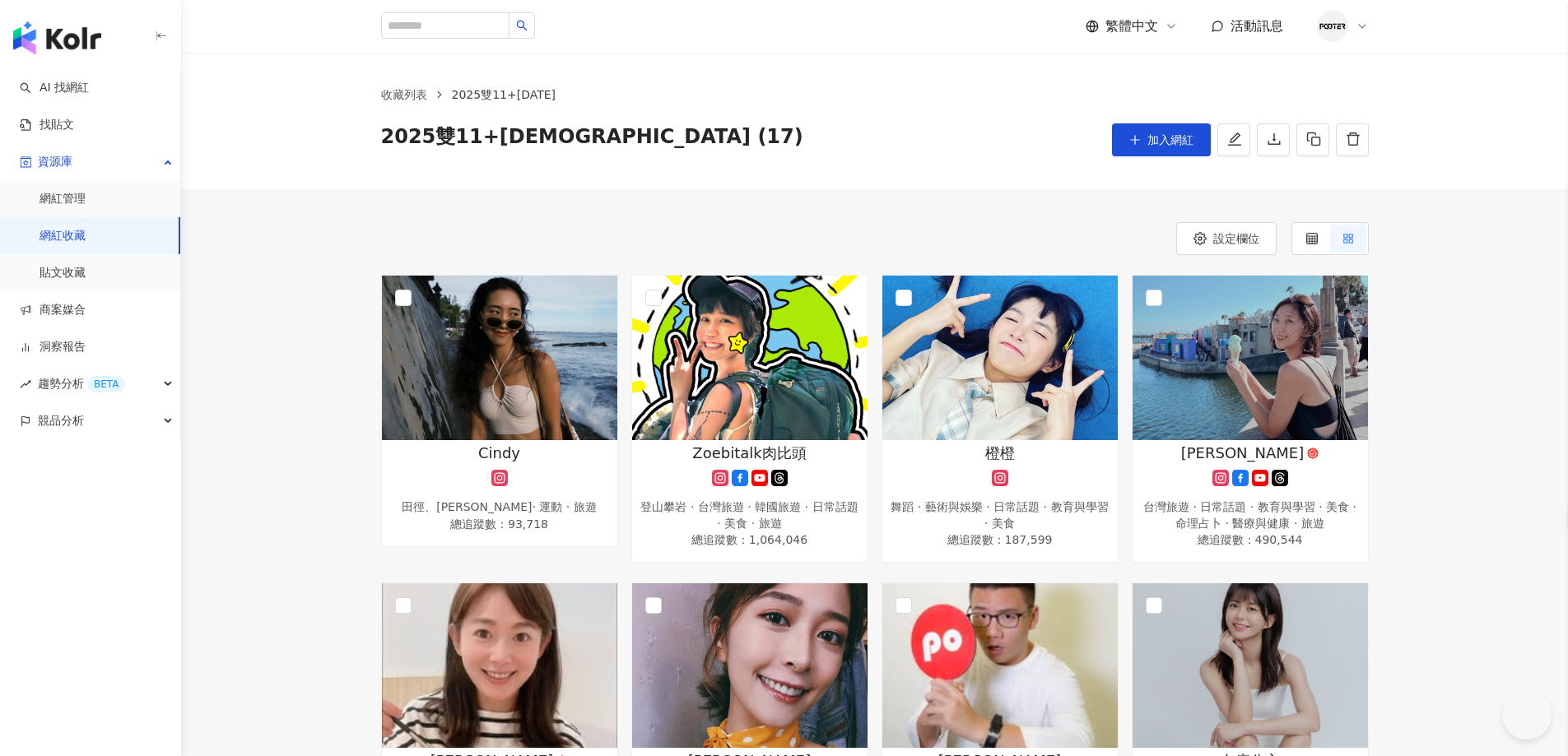
select select "*****"
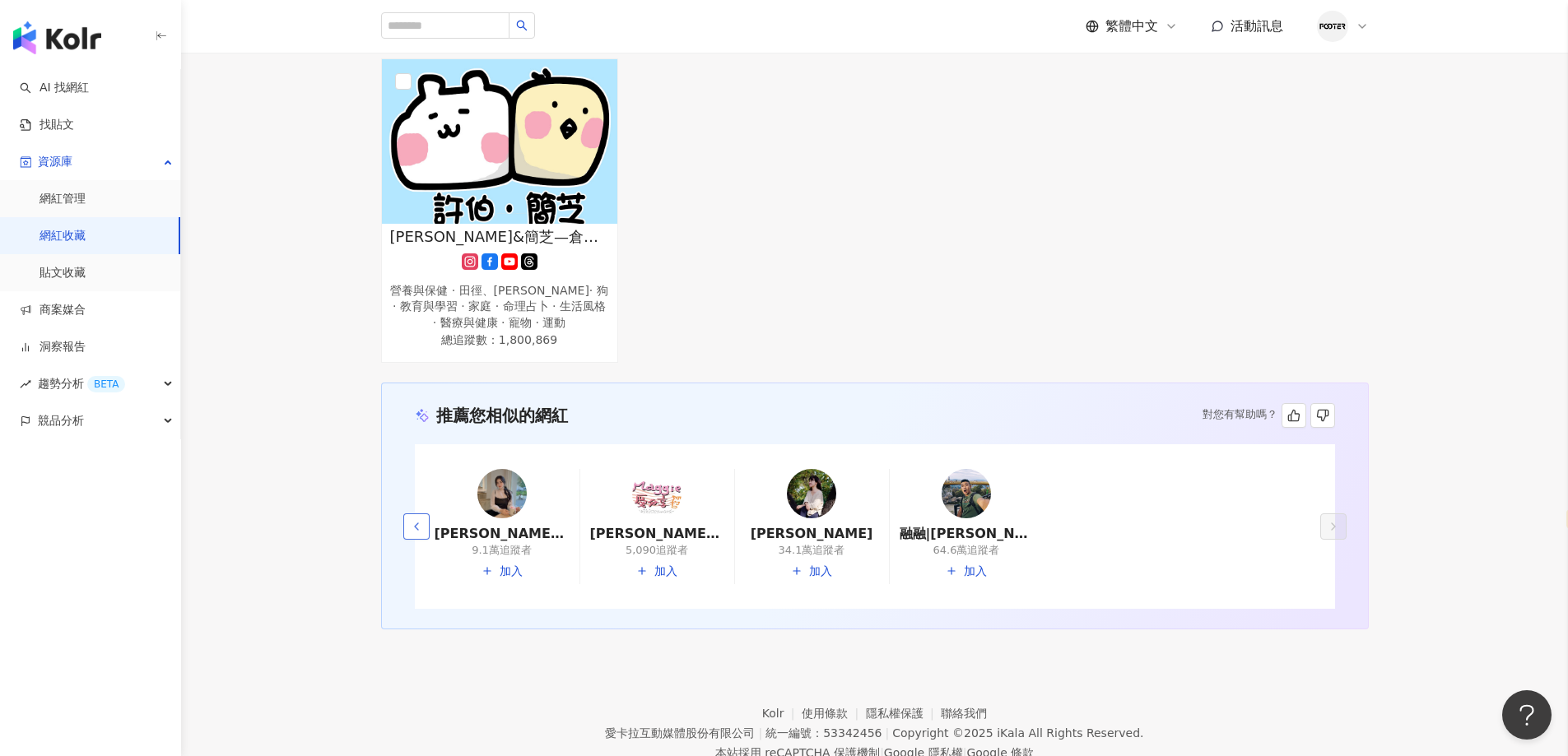
click at [410, 520] on icon "button" at bounding box center [416, 526] width 14 height 14
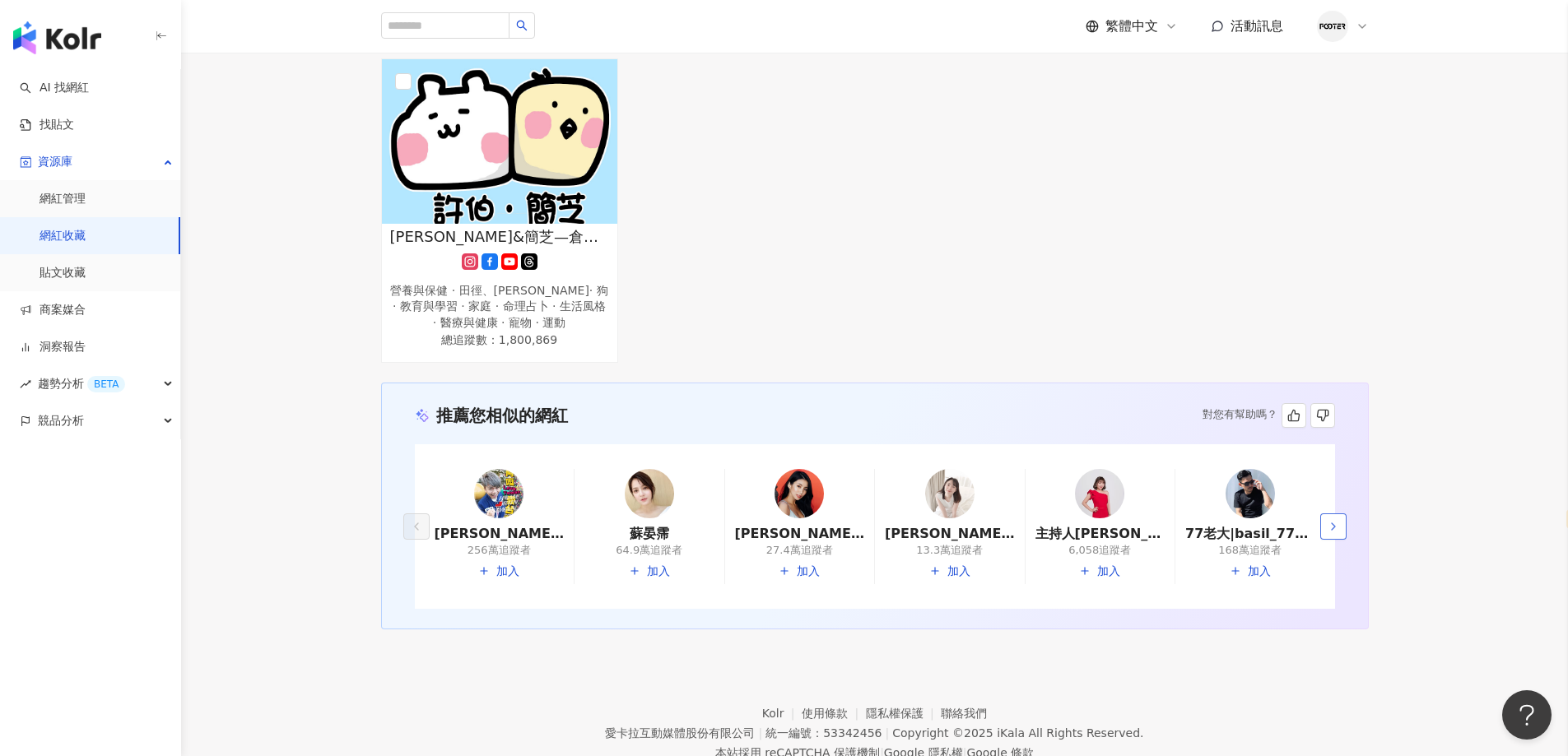
click at [1331, 520] on span "button" at bounding box center [1334, 526] width 14 height 14
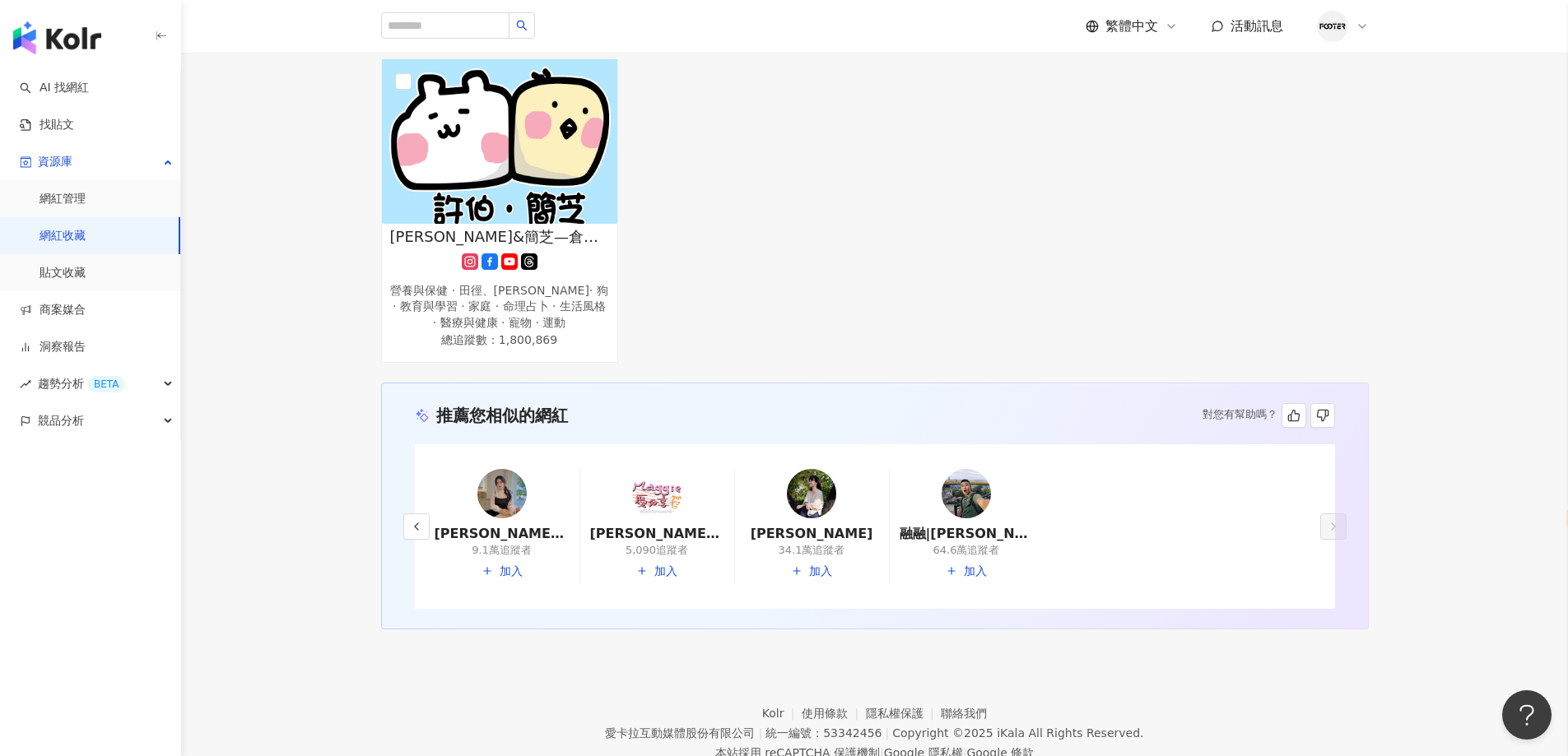
click at [962, 499] on img at bounding box center [966, 493] width 49 height 49
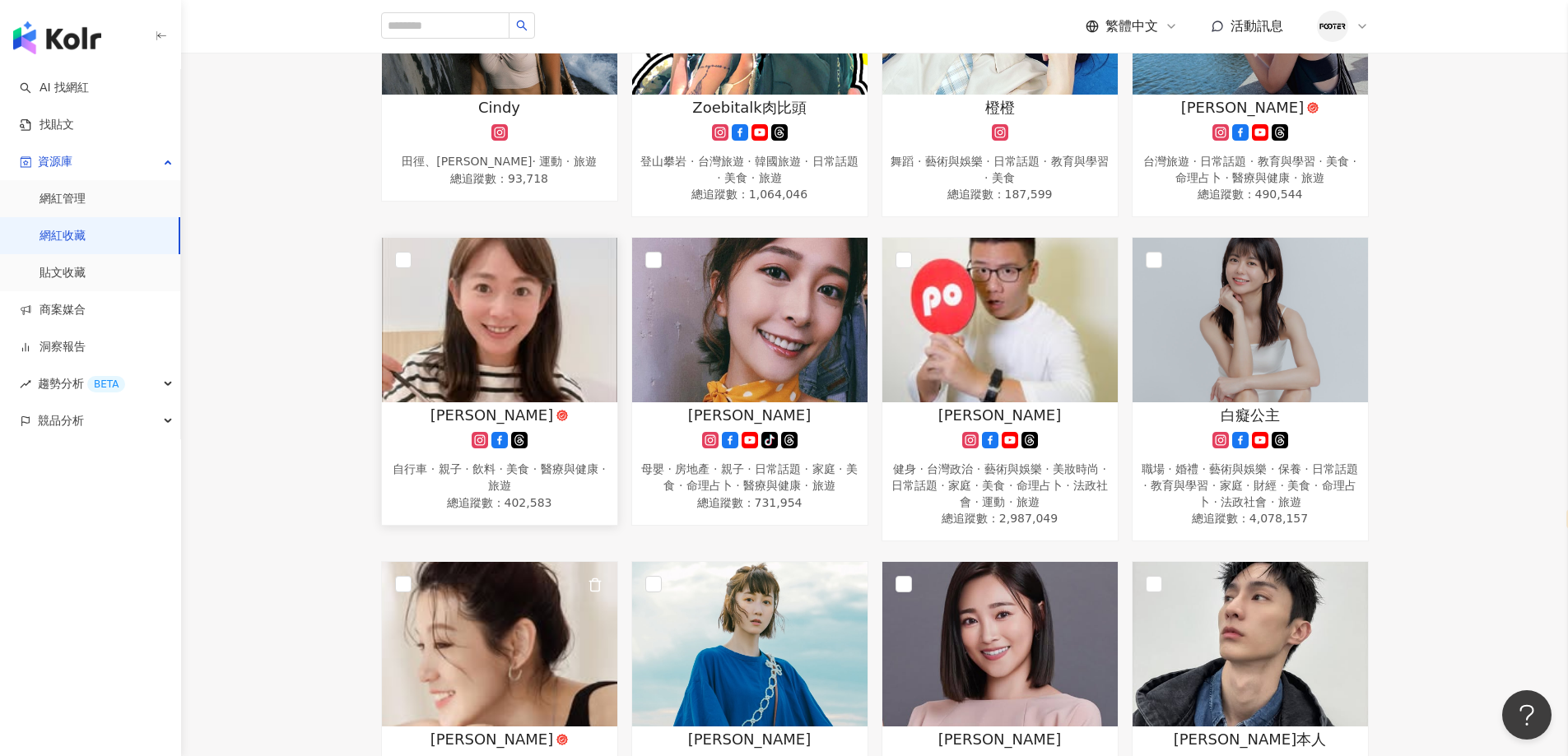
scroll to position [82, 0]
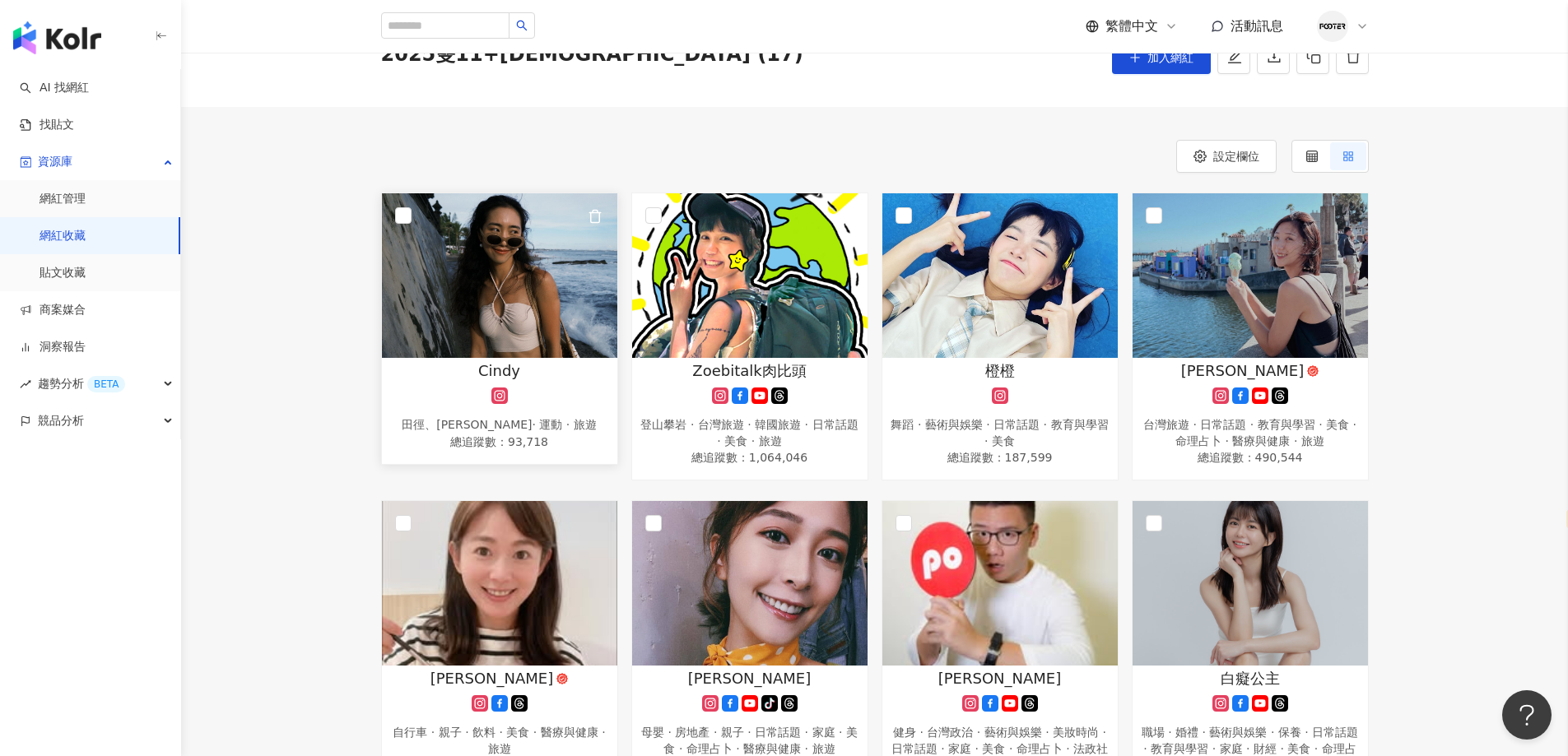
click at [497, 320] on img at bounding box center [499, 275] width 236 height 164
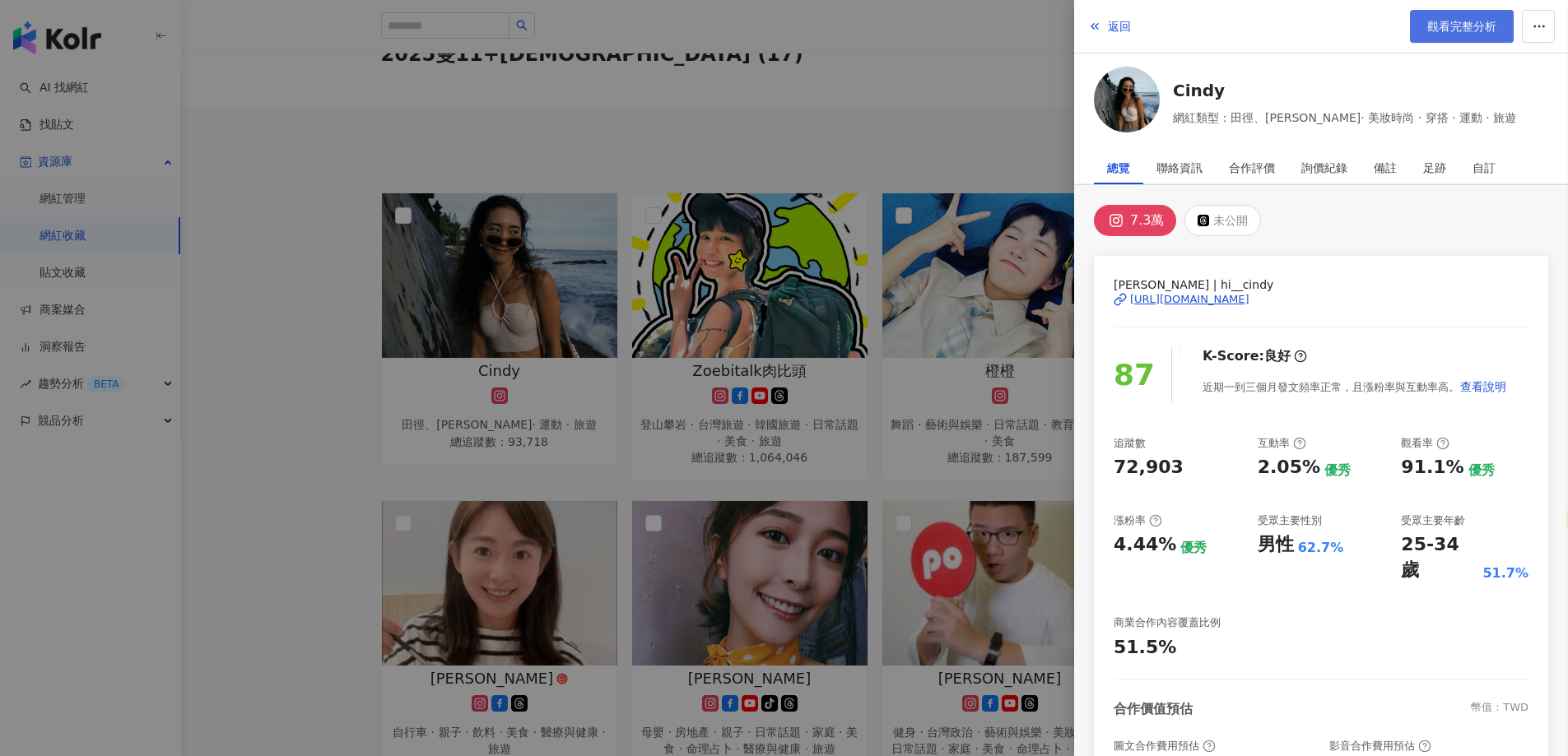
click at [1451, 33] on span "觀看完整分析" at bounding box center [1462, 26] width 70 height 14
drag, startPoint x: 271, startPoint y: 170, endPoint x: 181, endPoint y: 4, distance: 188.8
click at [270, 167] on div at bounding box center [784, 378] width 1568 height 756
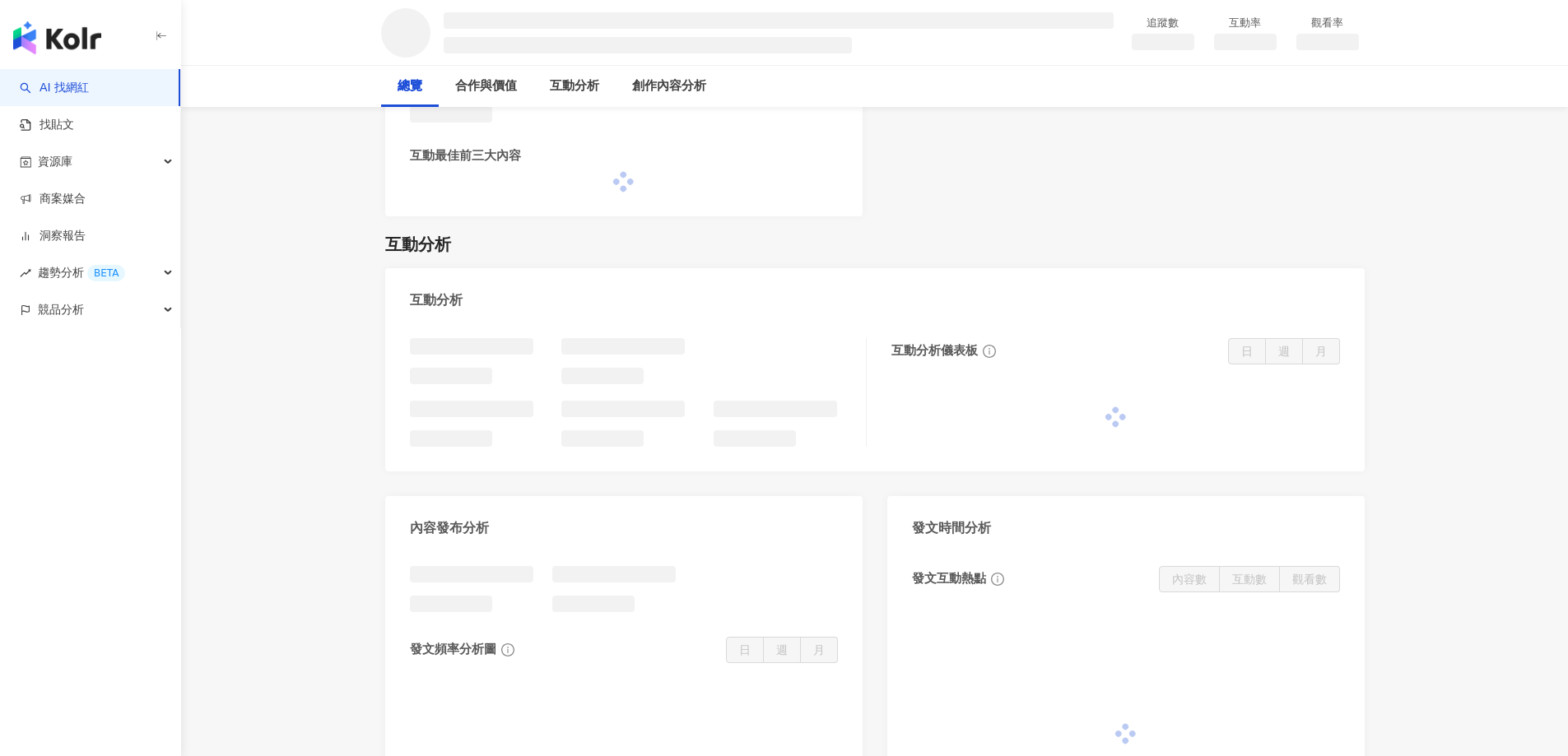
select select "*****"
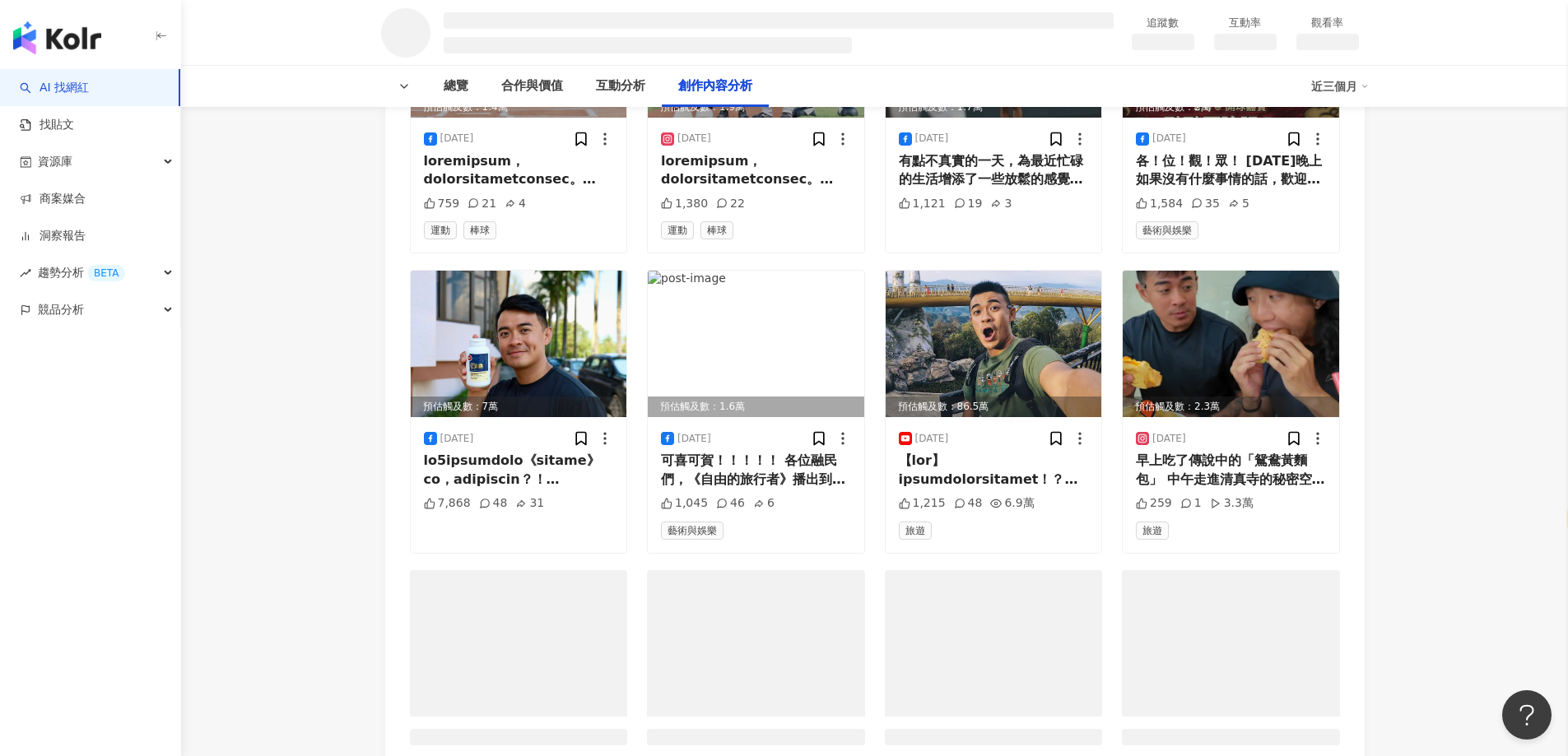
scroll to position [2677, 0]
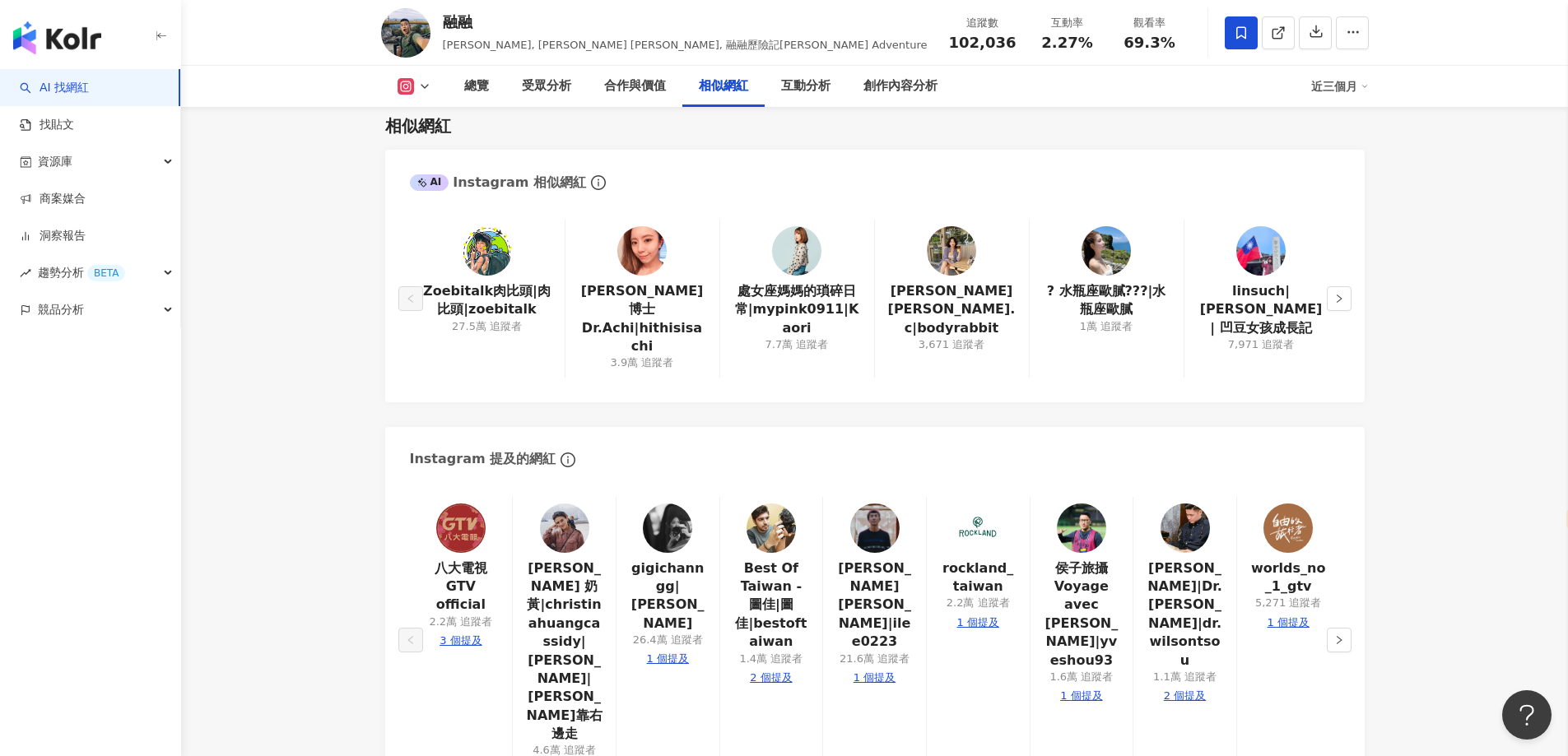
scroll to position [2548, 0]
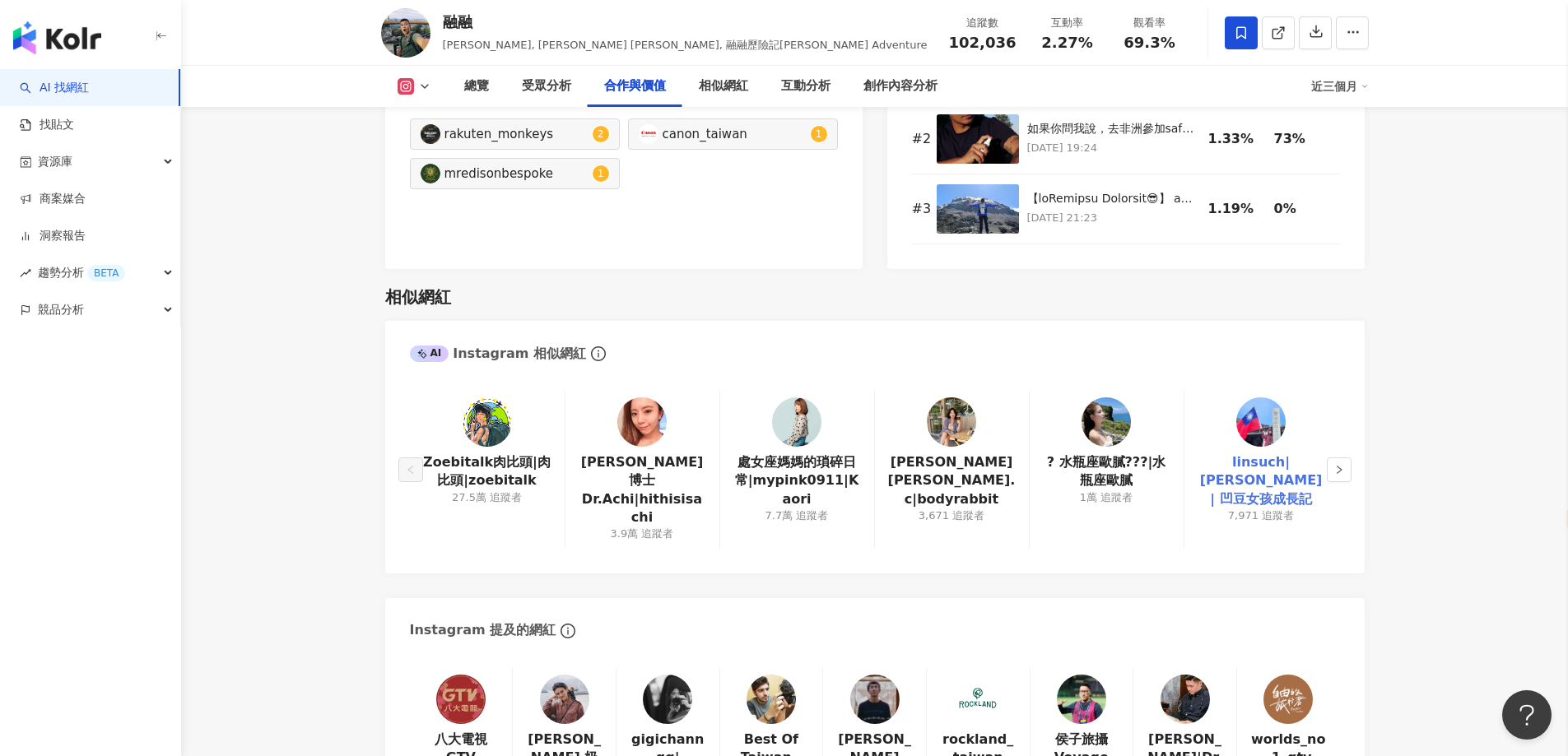
click at [1252, 460] on link "linsuch|林瑩如 | 凹豆女孩成長記" at bounding box center [1261, 481] width 127 height 55
click at [773, 450] on link at bounding box center [796, 425] width 49 height 56
click at [1342, 464] on icon "right" at bounding box center [1339, 470] width 10 height 10
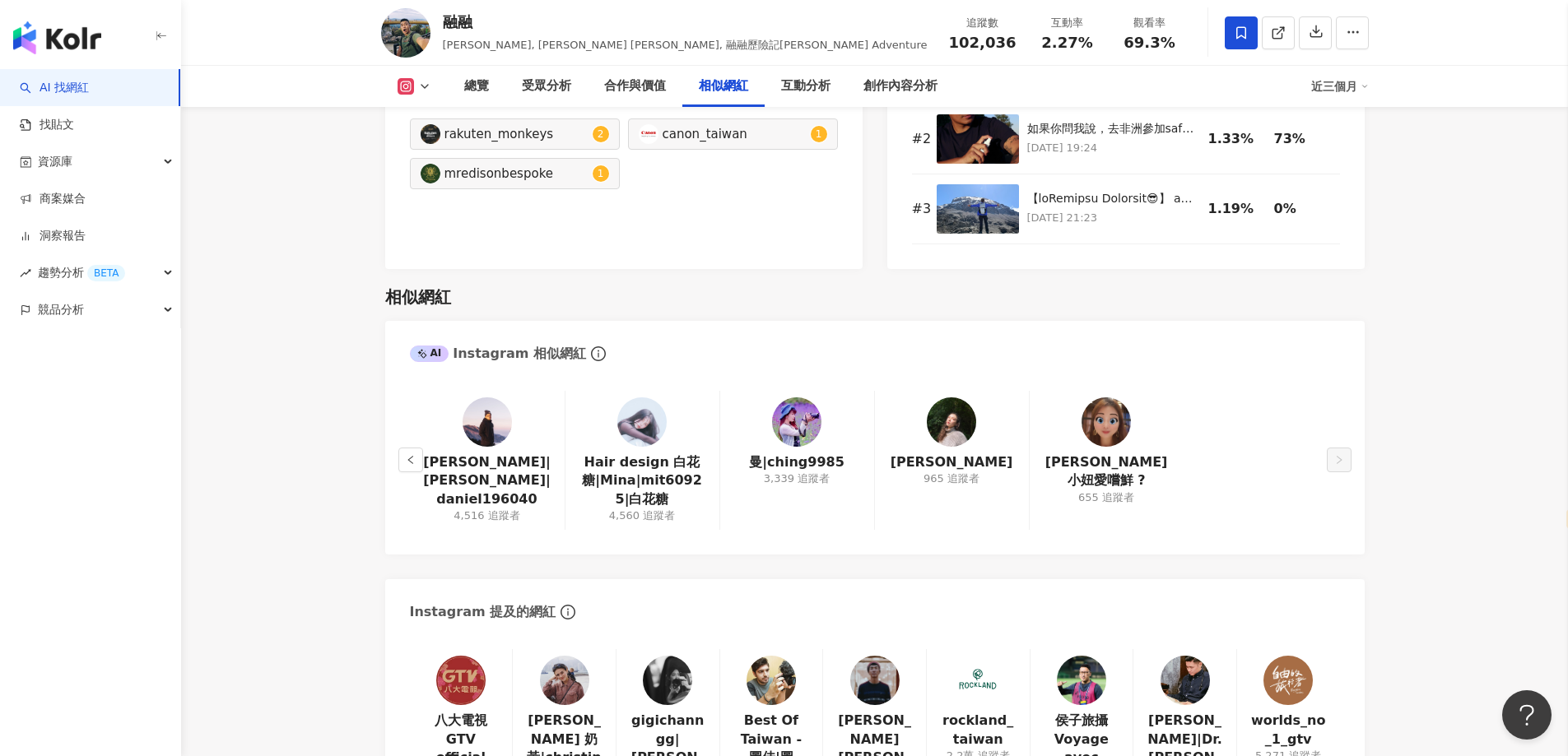
scroll to position [2877, 0]
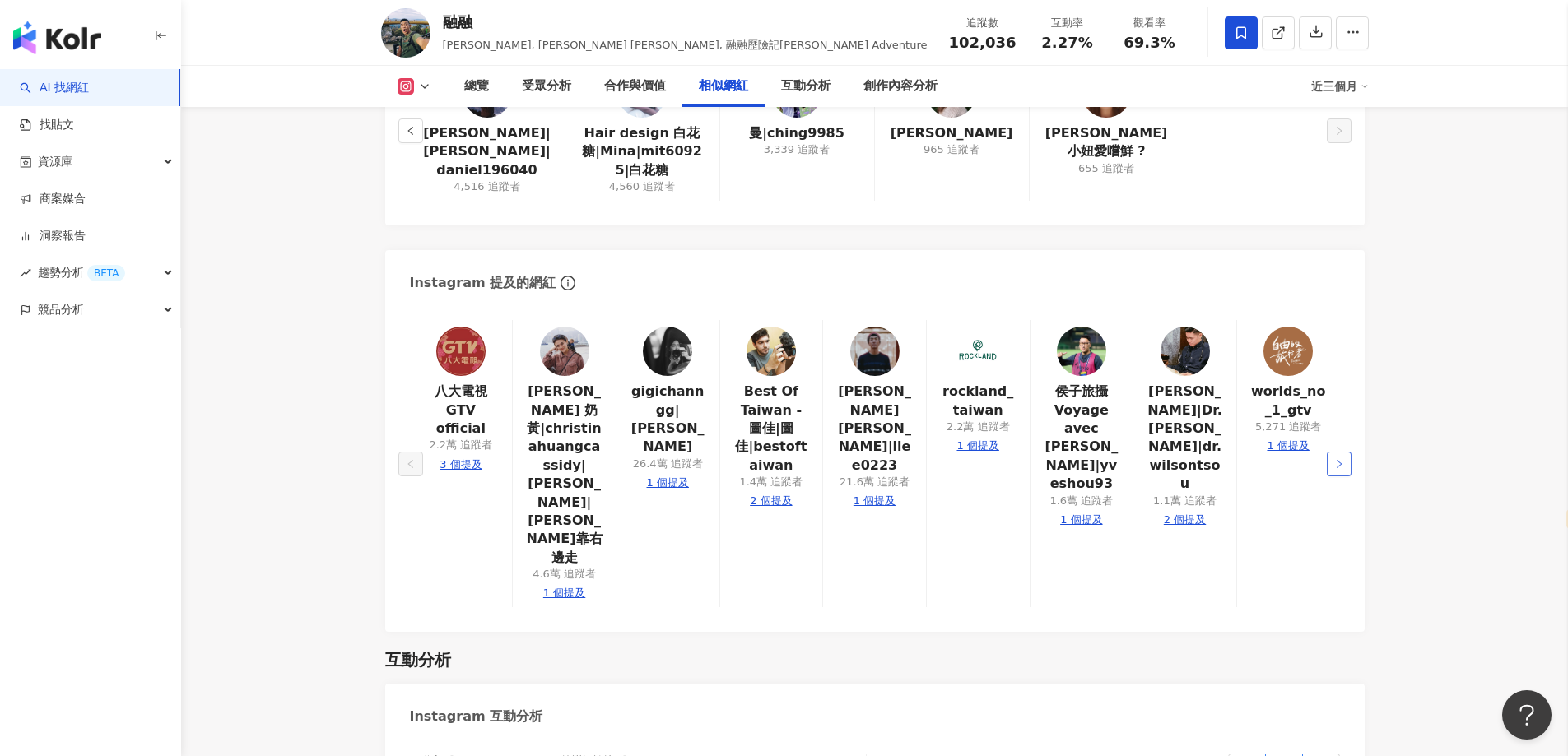
click at [1344, 452] on button "button" at bounding box center [1339, 464] width 25 height 25
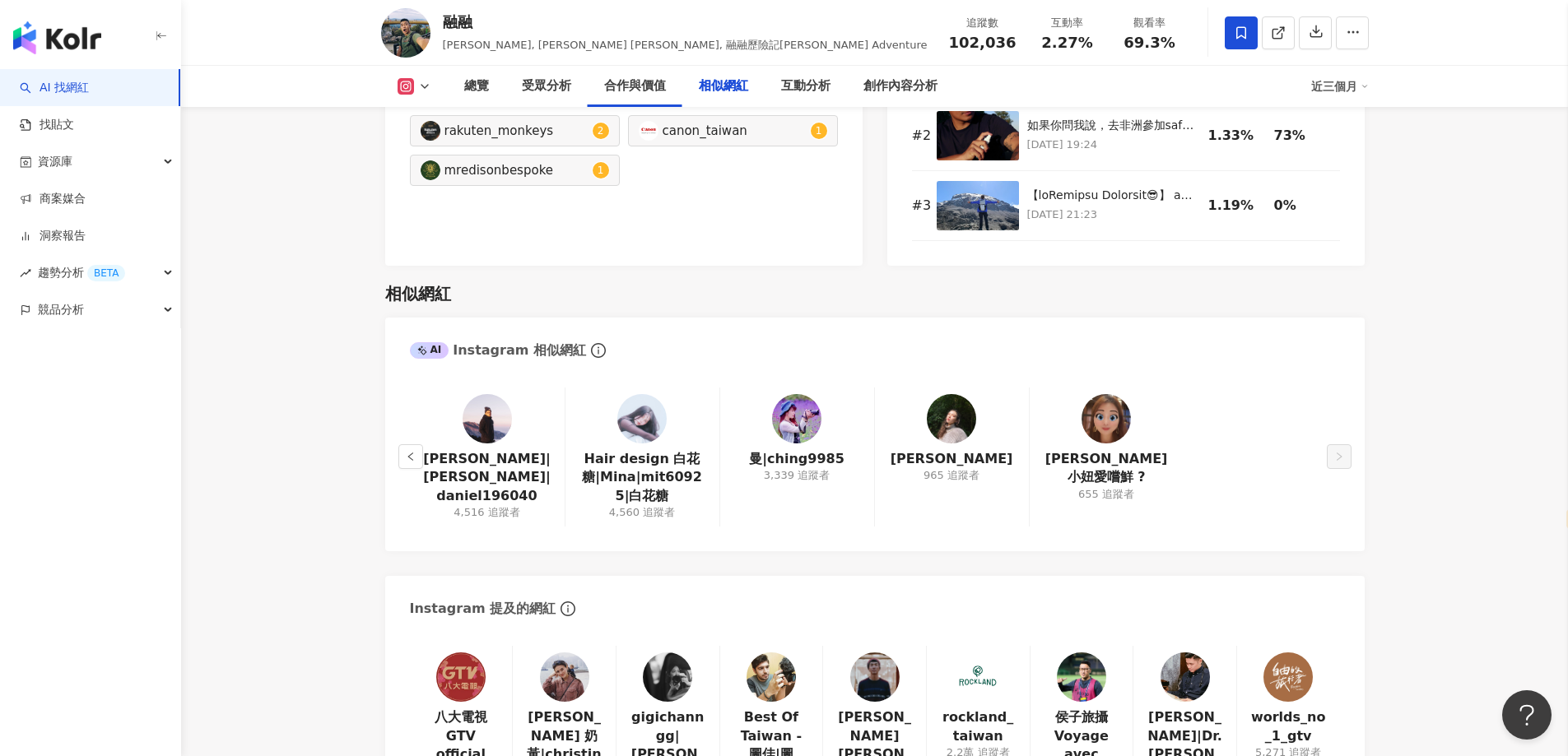
scroll to position [2794, 0]
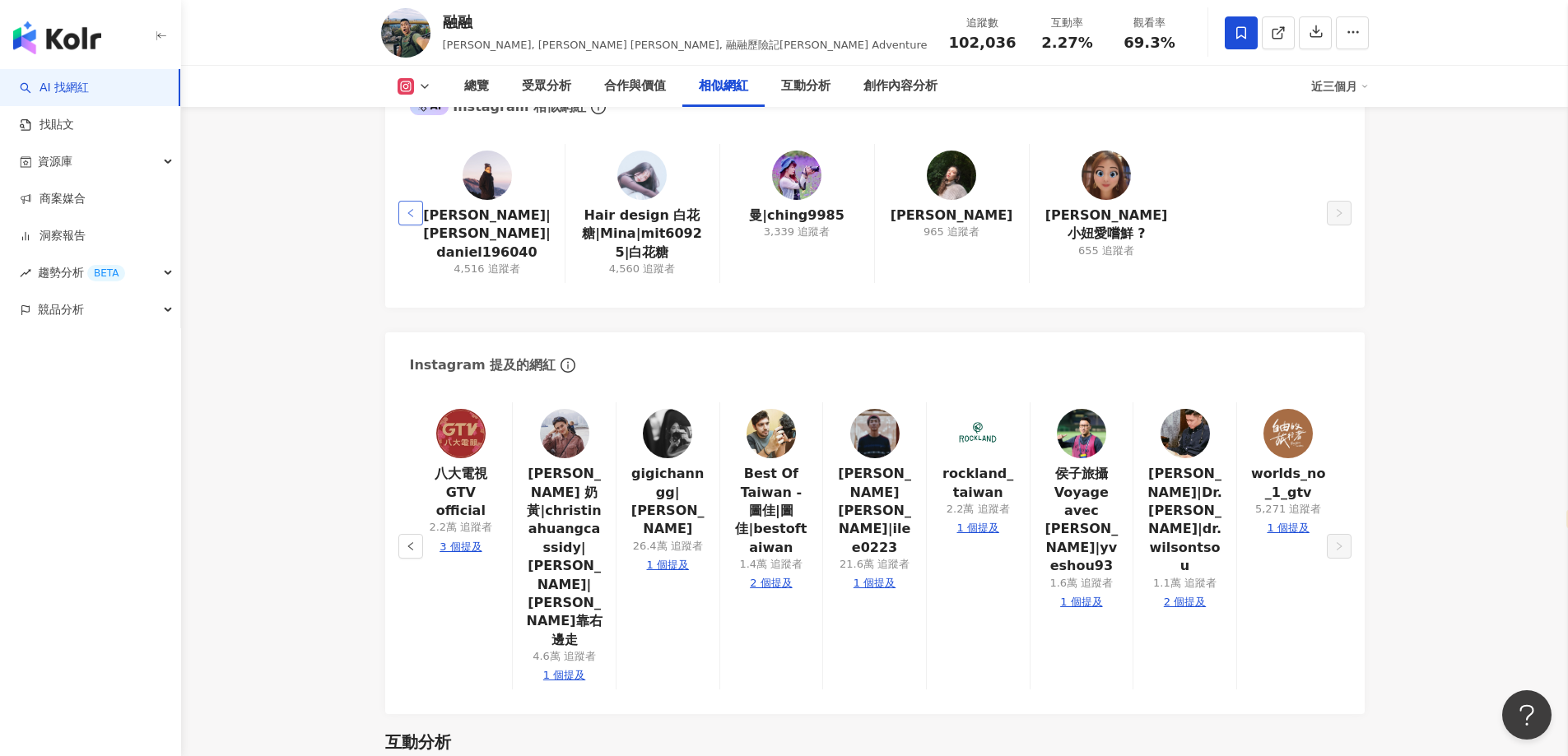
click at [413, 221] on button "button" at bounding box center [410, 213] width 25 height 25
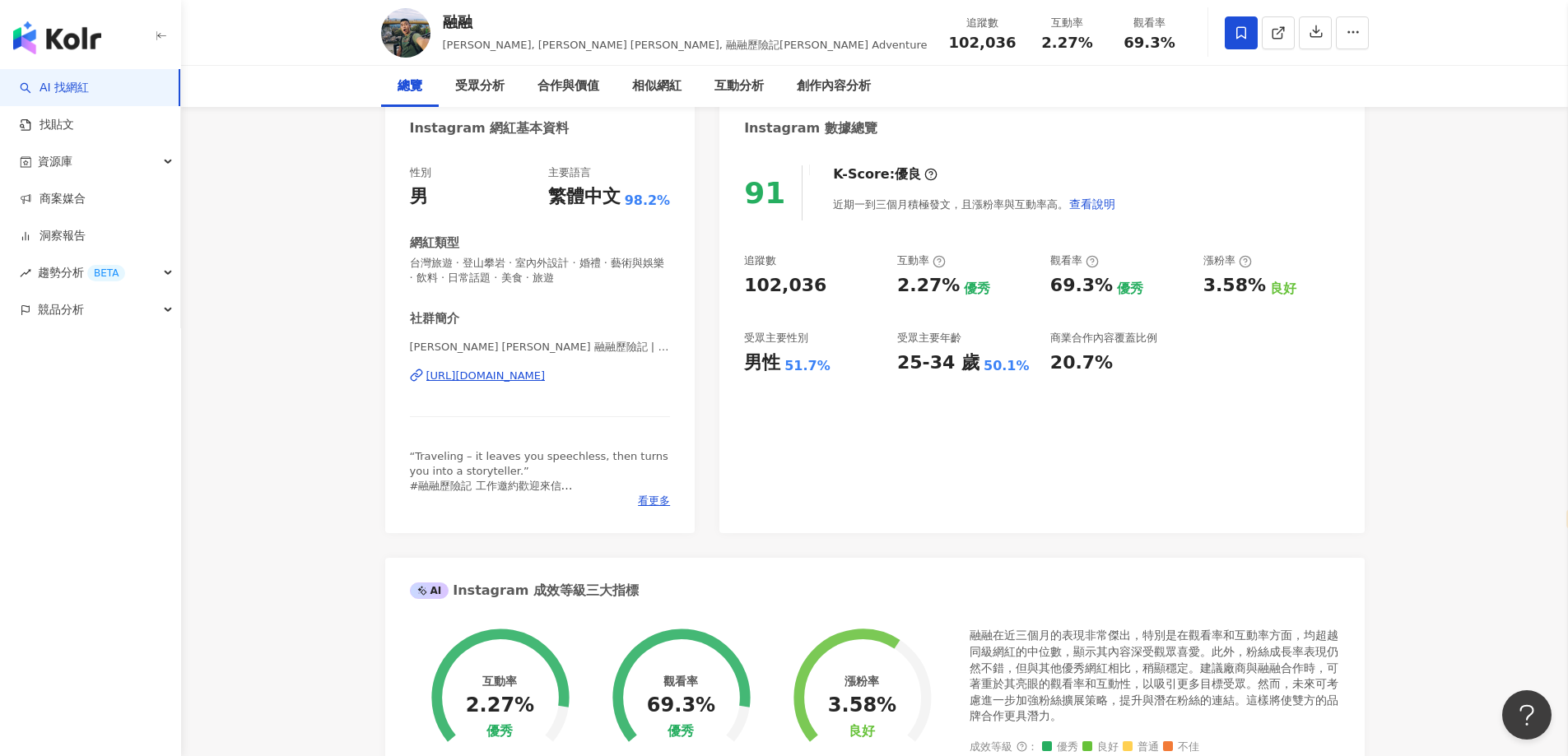
scroll to position [0, 0]
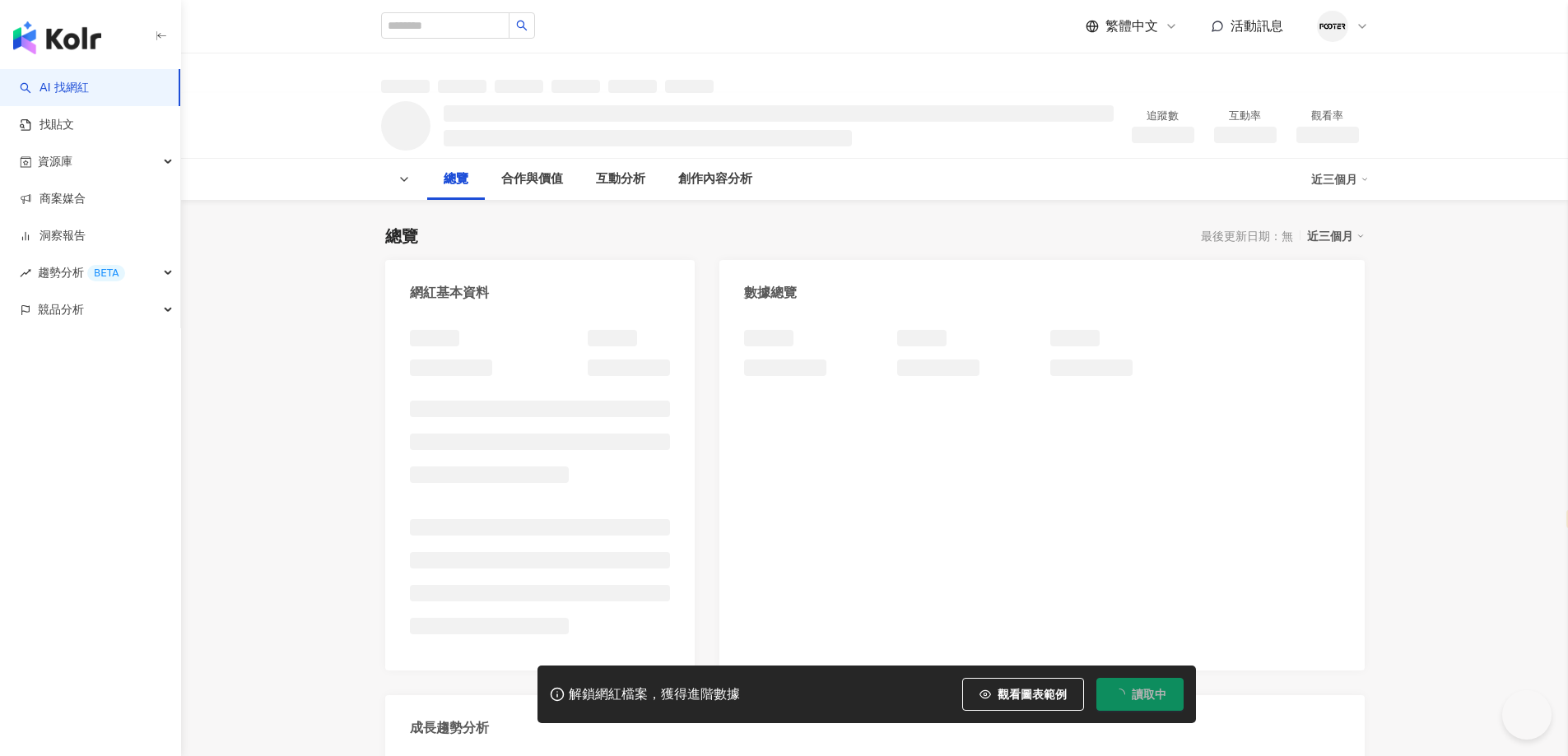
select select "*****"
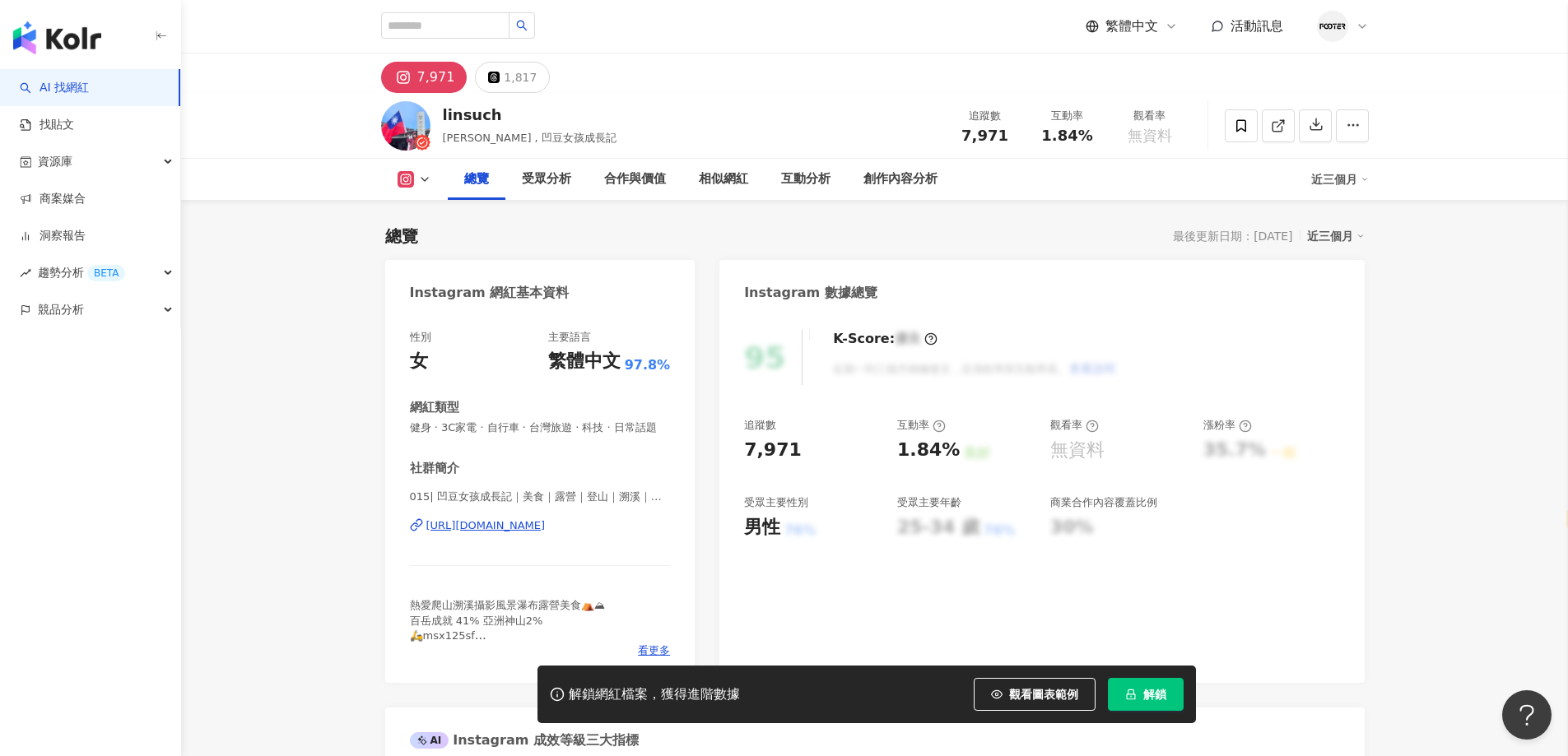
click at [510, 551] on div "015| 凹豆女孩成長記｜美食｜露營｜登山｜溯溪｜騎車 | linsuch [URL][DOMAIN_NAME]" at bounding box center [540, 538] width 261 height 97
click at [519, 533] on div "[URL][DOMAIN_NAME]" at bounding box center [486, 525] width 120 height 14
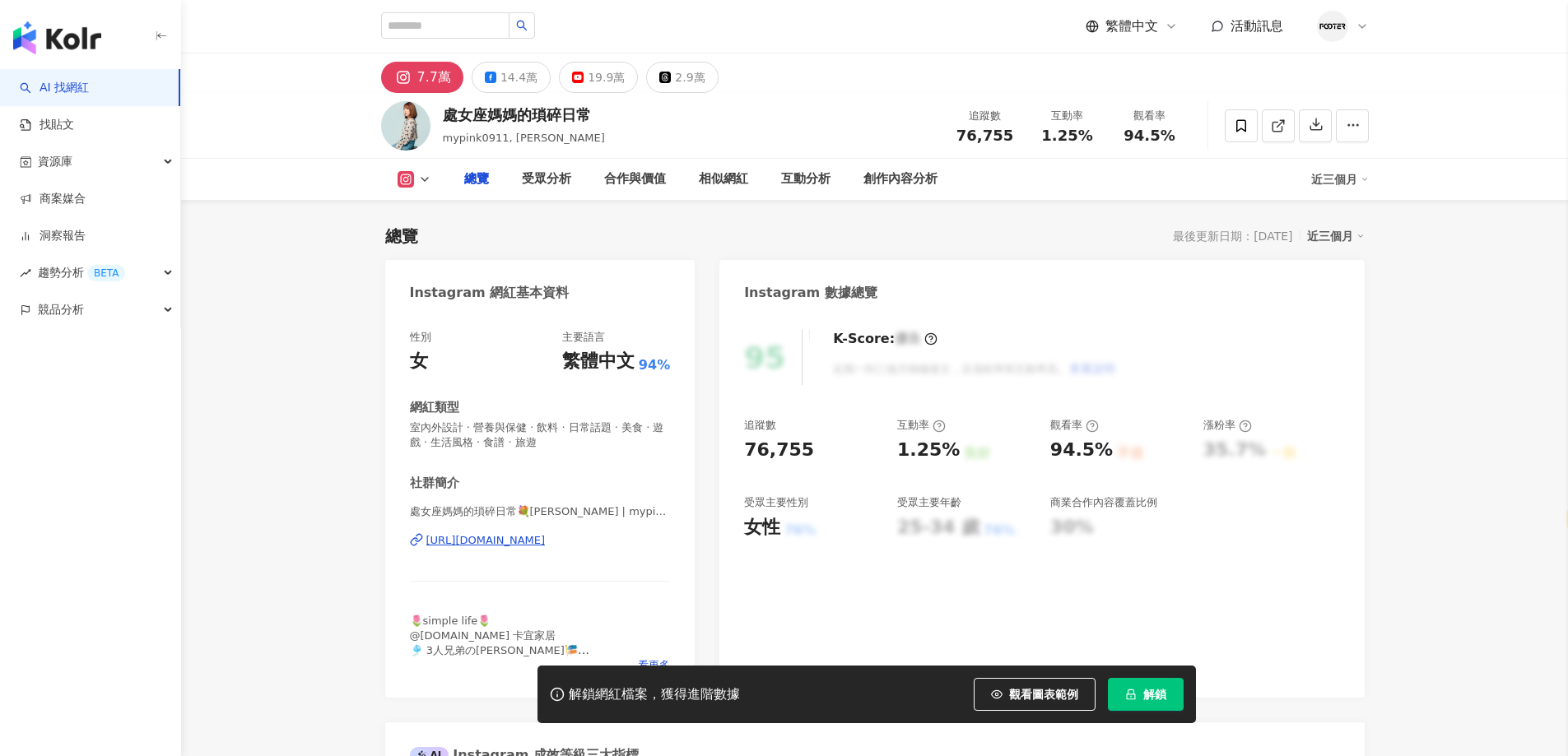
select select "*****"
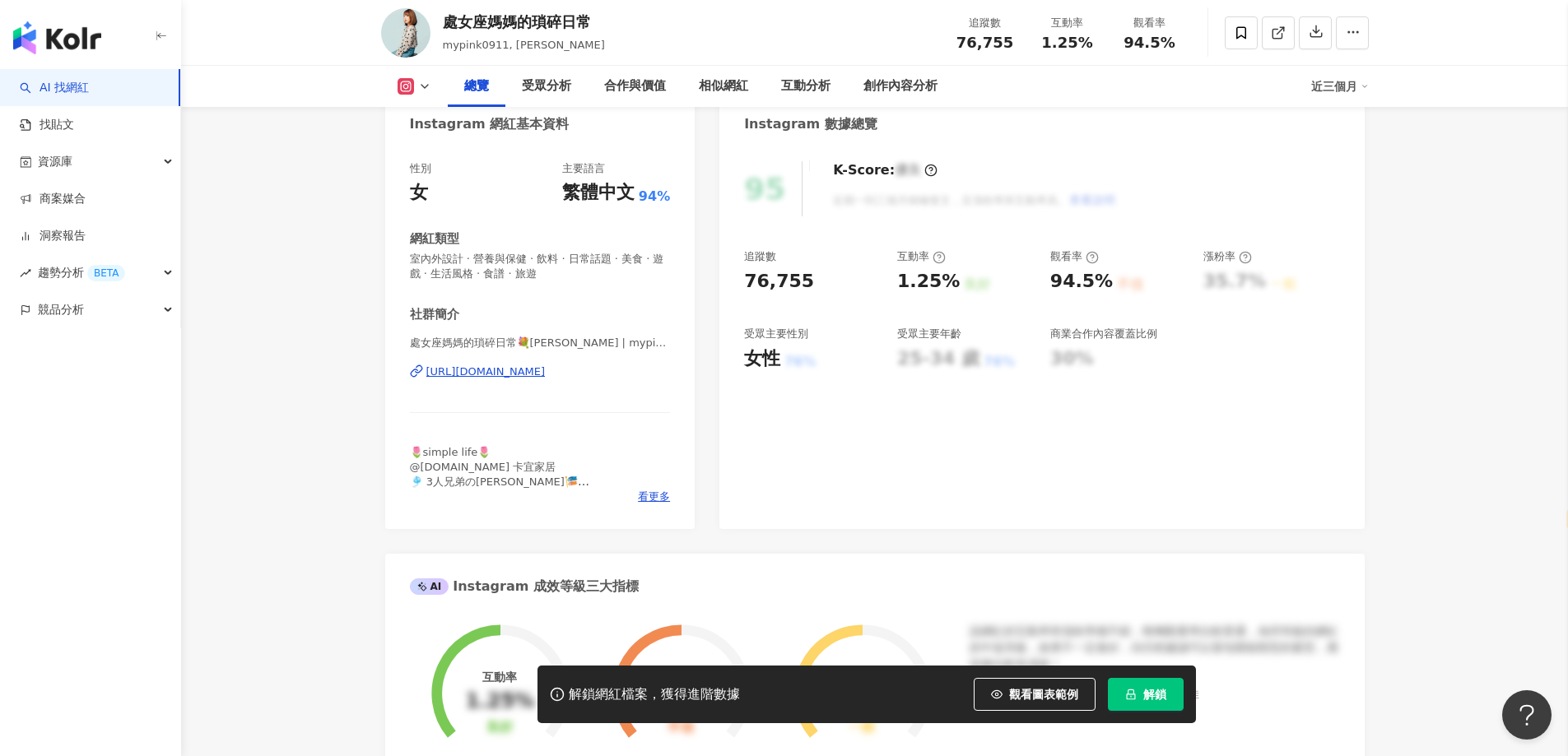
scroll to position [82, 0]
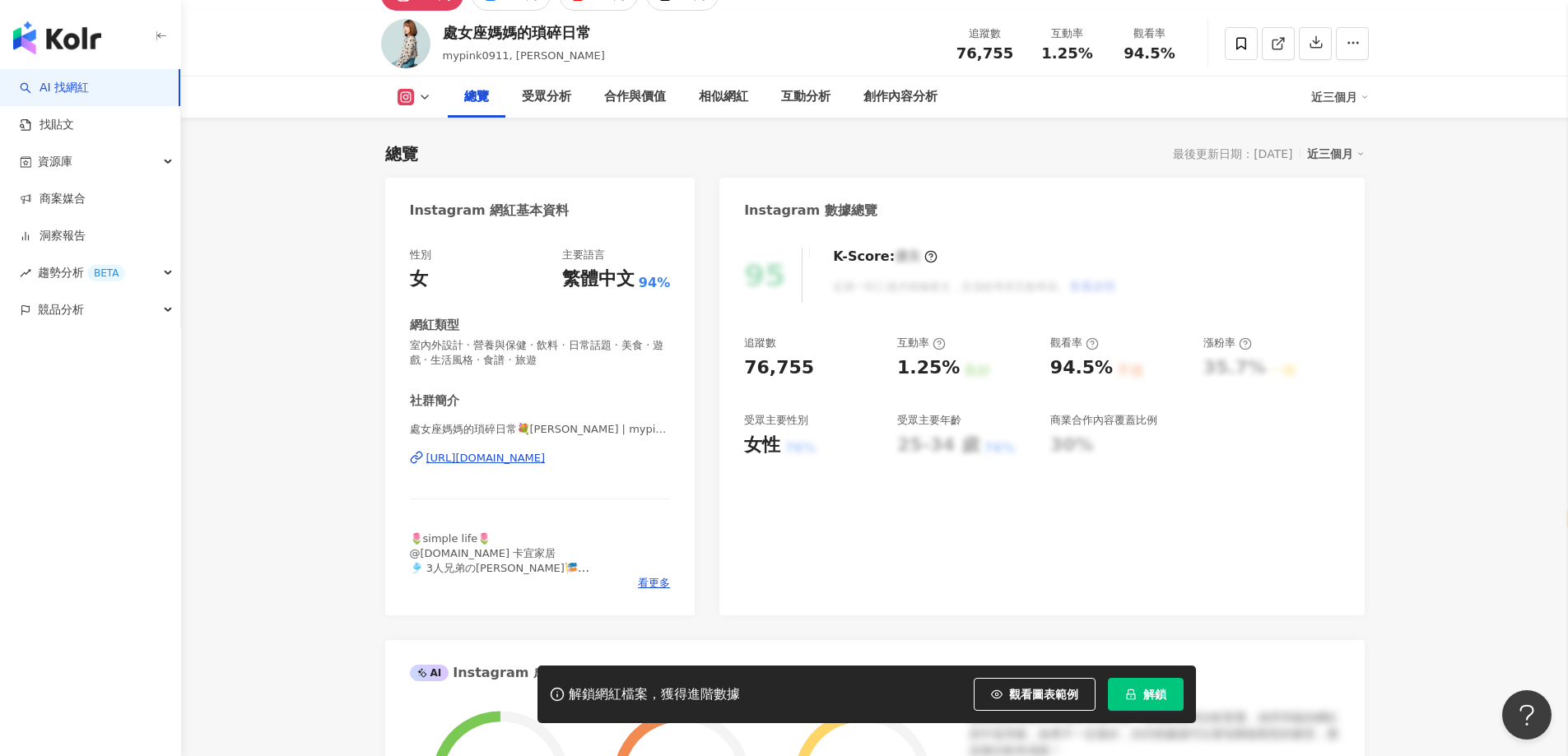
click at [544, 458] on div "[URL][DOMAIN_NAME]" at bounding box center [486, 458] width 120 height 14
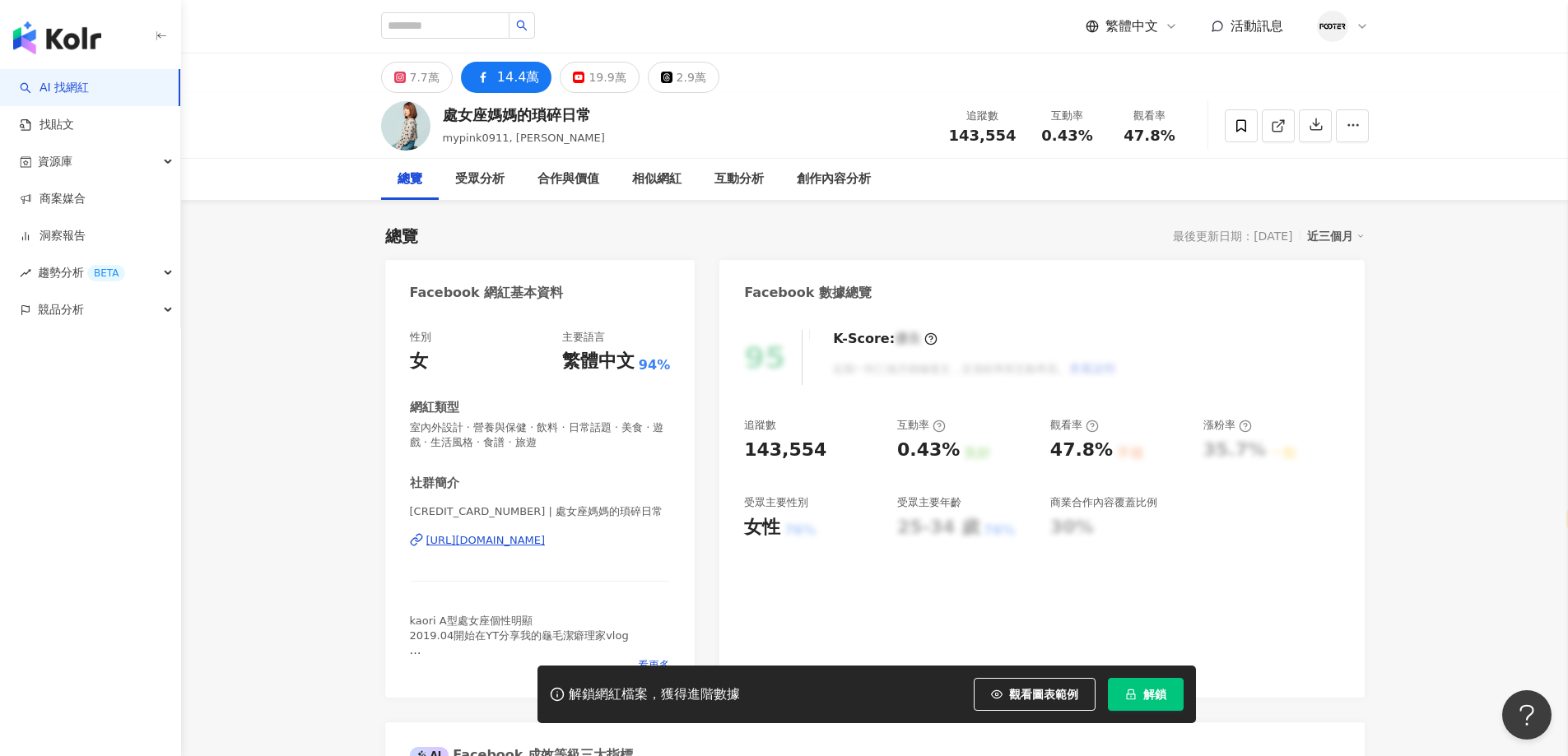
click at [546, 542] on div "https://www.facebook.com/107739827301842" at bounding box center [486, 540] width 120 height 14
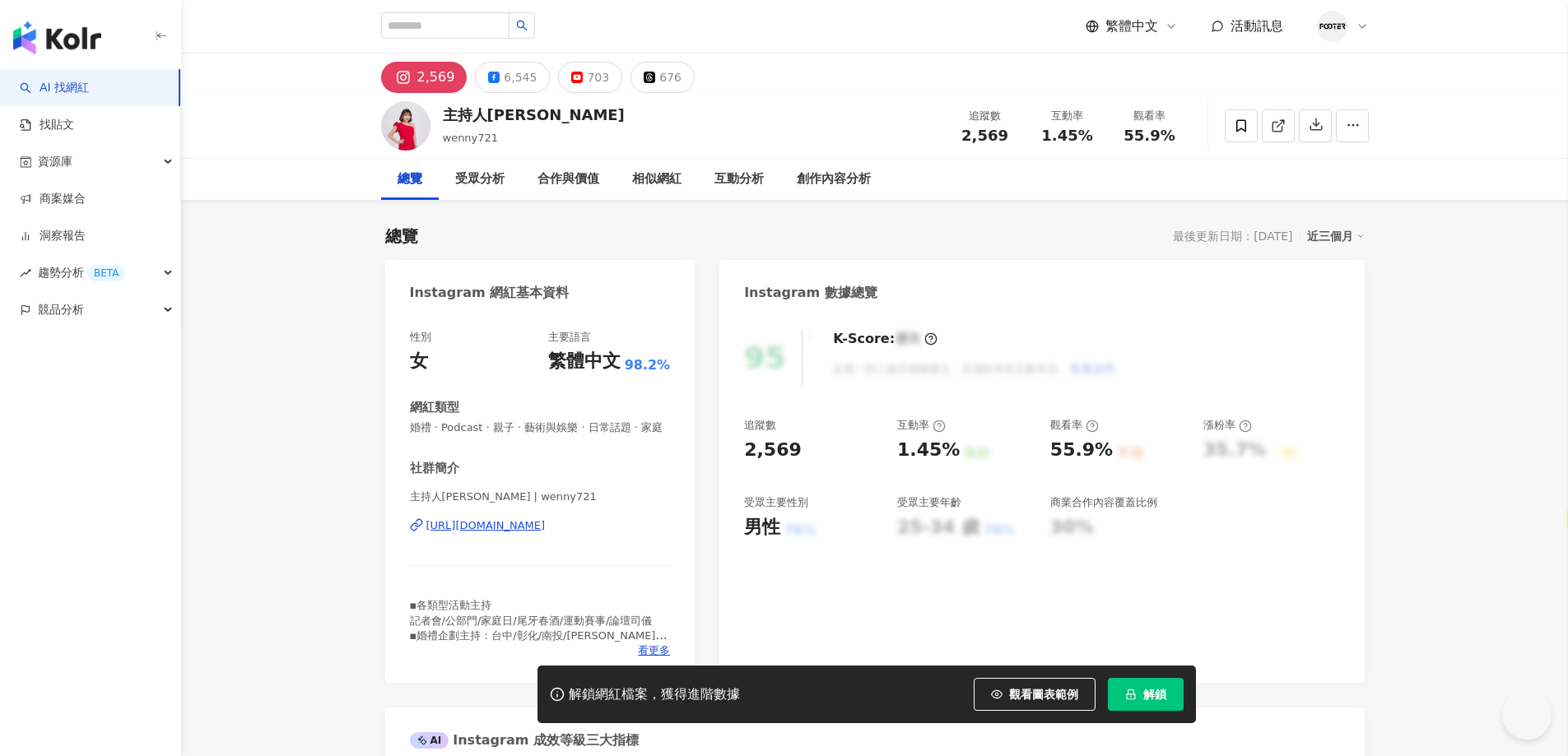
select select "*****"
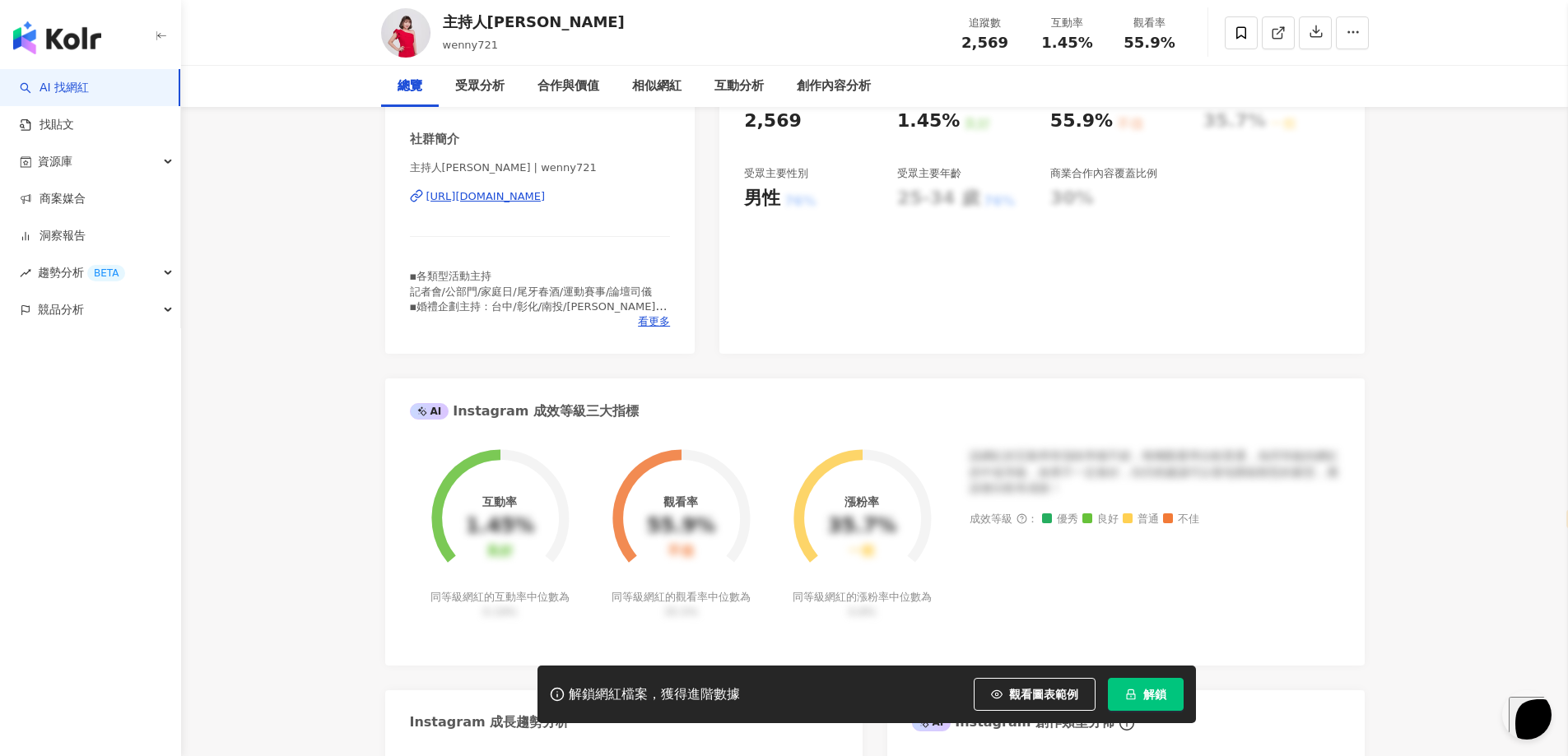
scroll to position [329, 0]
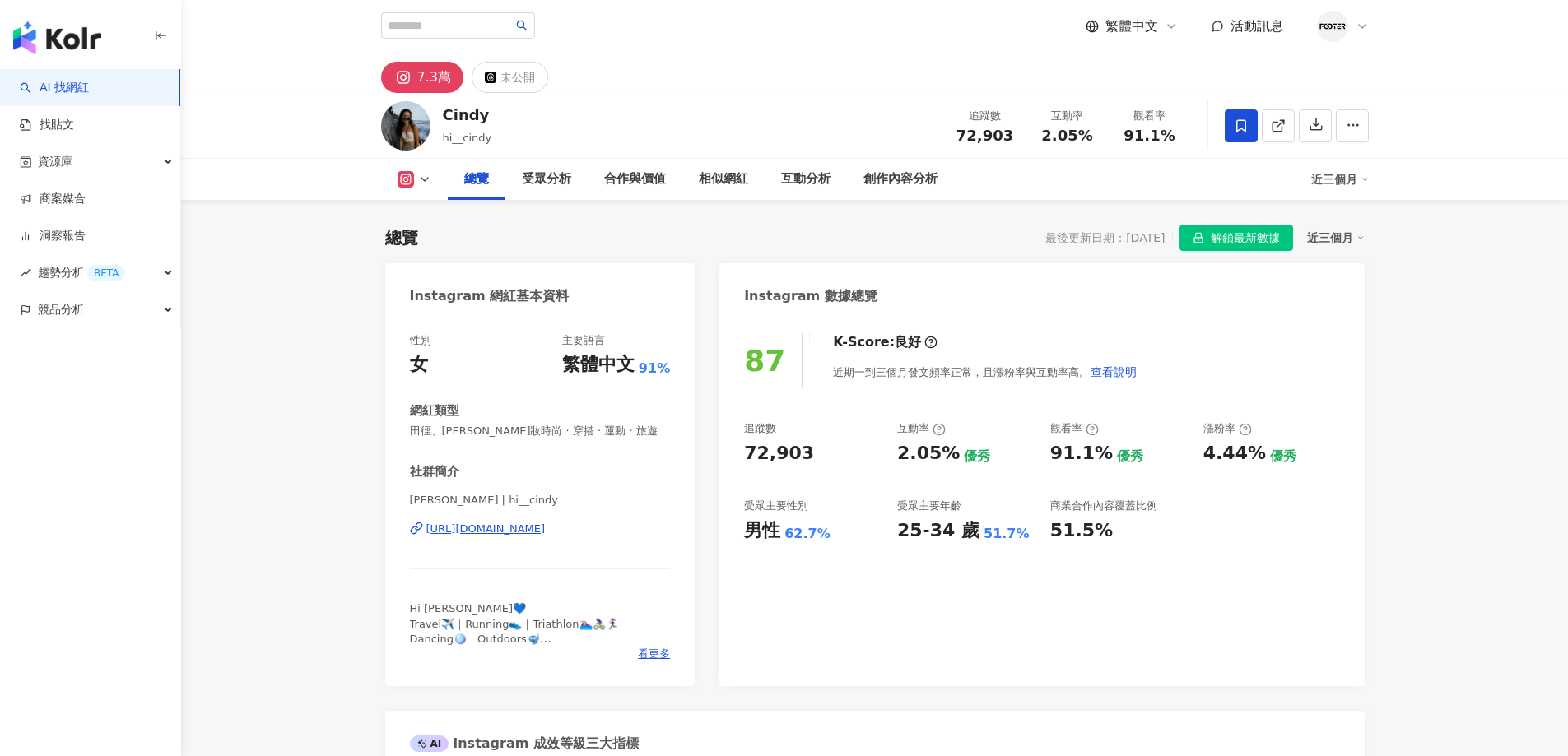
select select "*****"
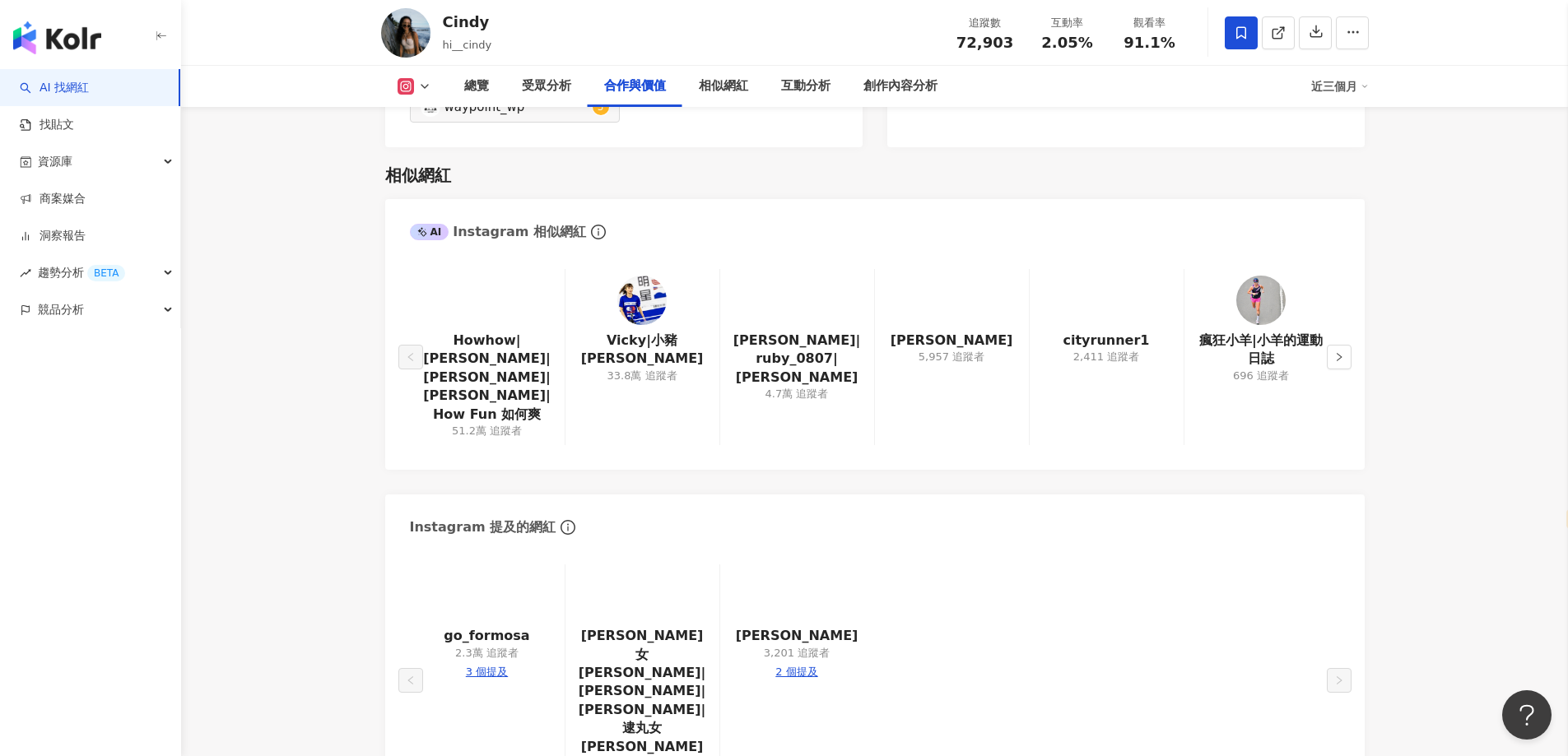
scroll to position [2550, 0]
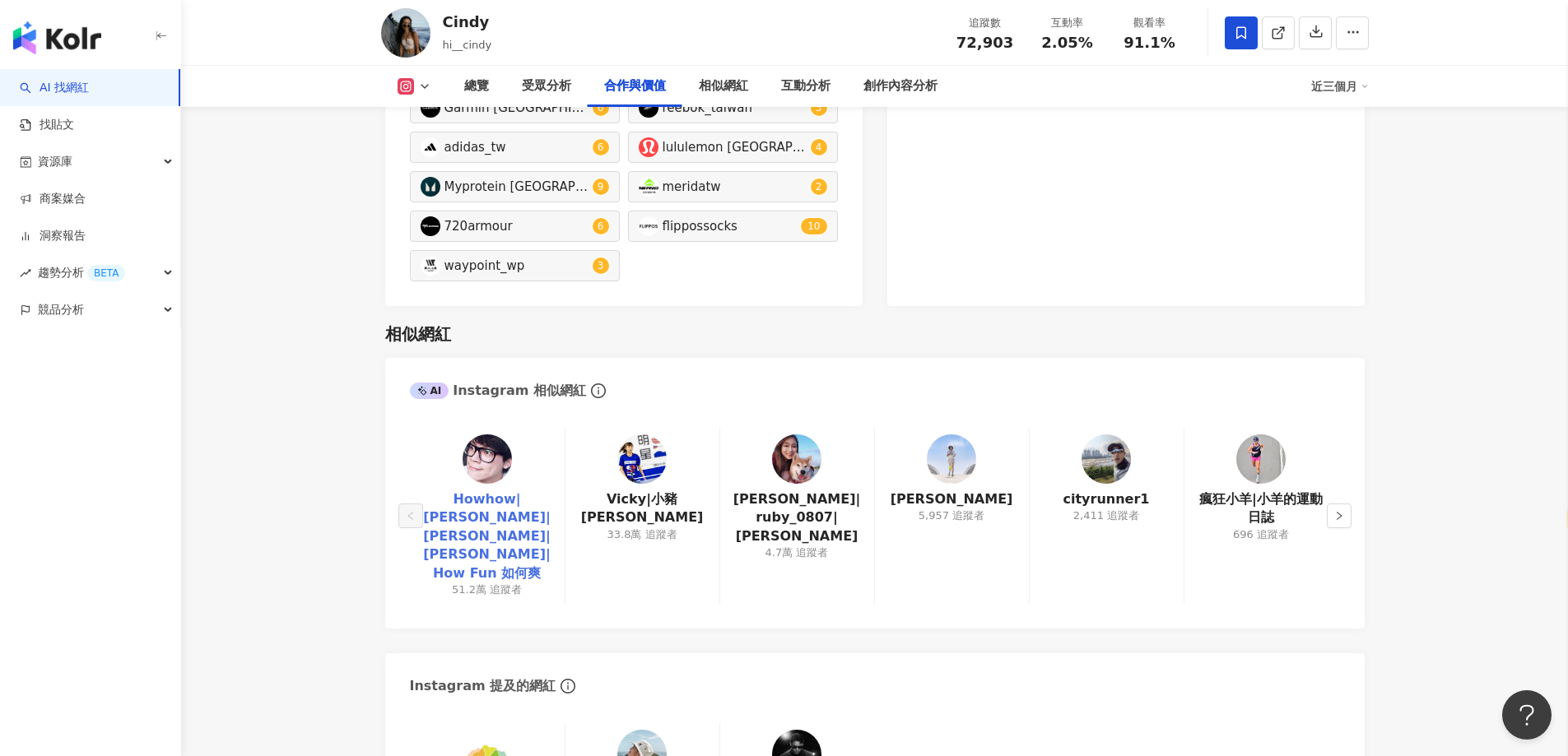
click at [466, 500] on link "Howhow|[PERSON_NAME]|[PERSON_NAME]|[PERSON_NAME]|How Fun 如何爽" at bounding box center [487, 536] width 128 height 92
click at [641, 527] on div "33.8萬 追蹤者" at bounding box center [641, 534] width 70 height 14
click at [650, 508] on link "Vicky|小豬[PERSON_NAME]" at bounding box center [642, 509] width 127 height 37
click at [1339, 511] on icon "right" at bounding box center [1339, 516] width 10 height 10
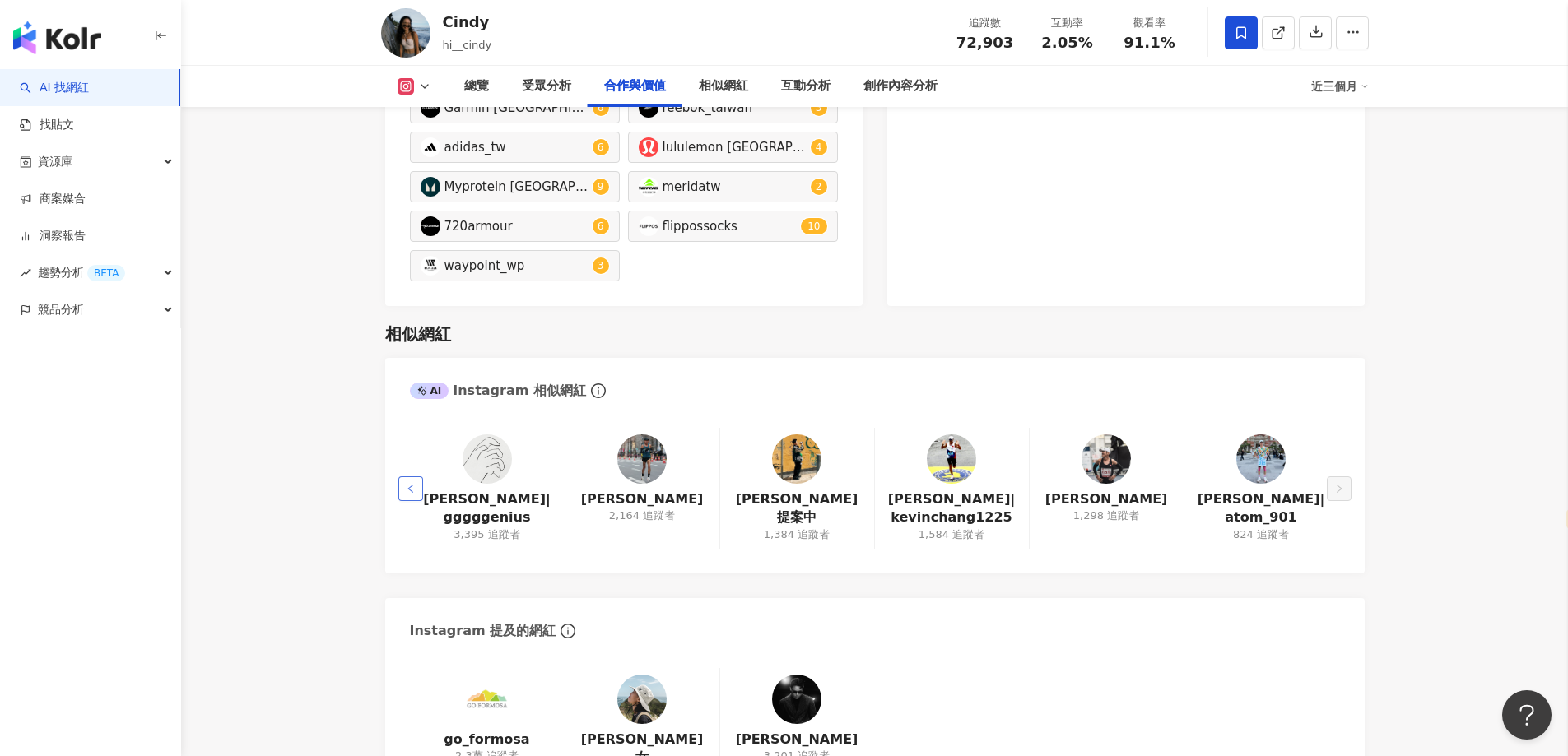
click at [405, 486] on button "button" at bounding box center [410, 488] width 25 height 25
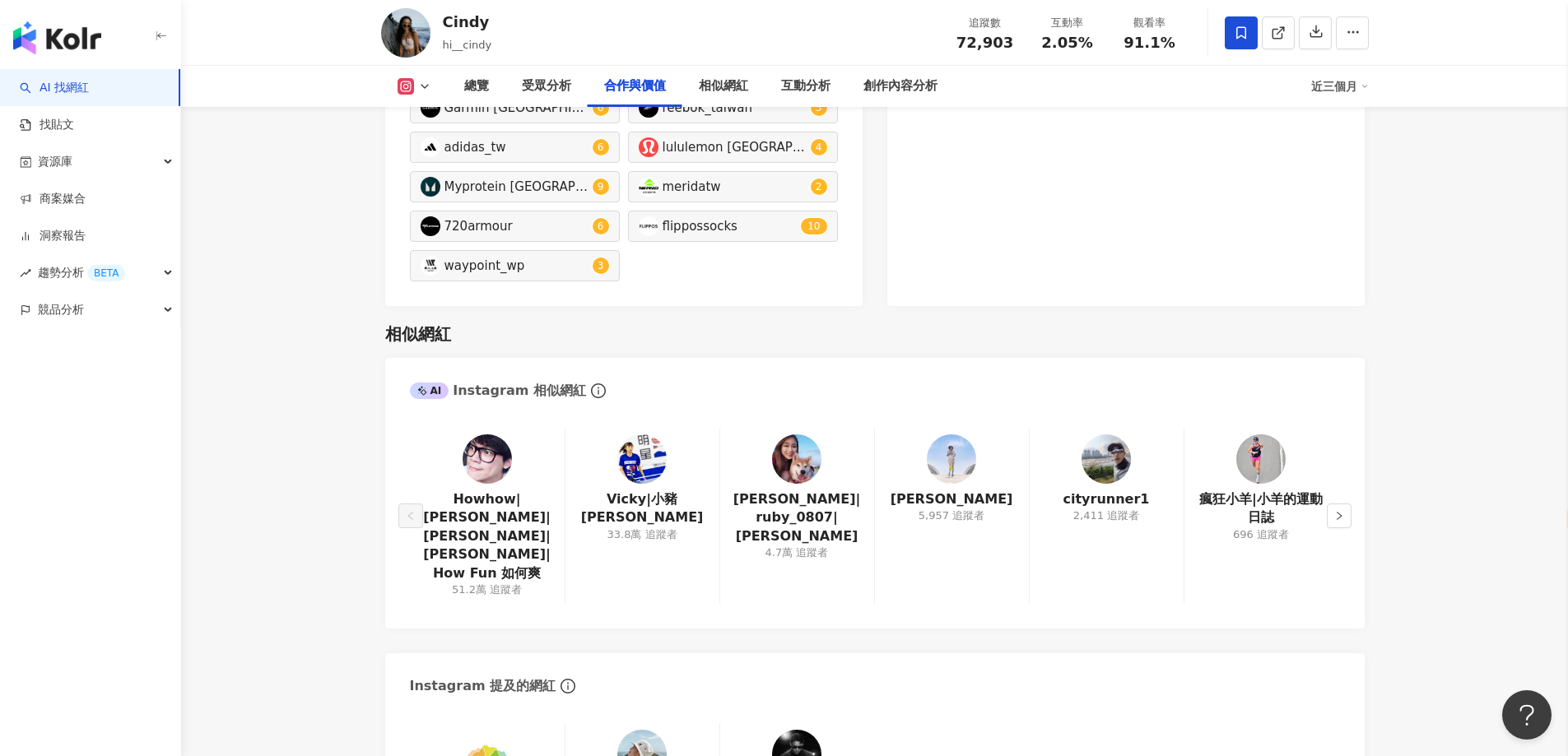
click at [455, 478] on div "Howhow|[PERSON_NAME]|[PERSON_NAME]|[PERSON_NAME]|How Fun 如何爽 51.2萬 追蹤者" at bounding box center [487, 516] width 154 height 176
click at [505, 455] on img at bounding box center [488, 459] width 49 height 49
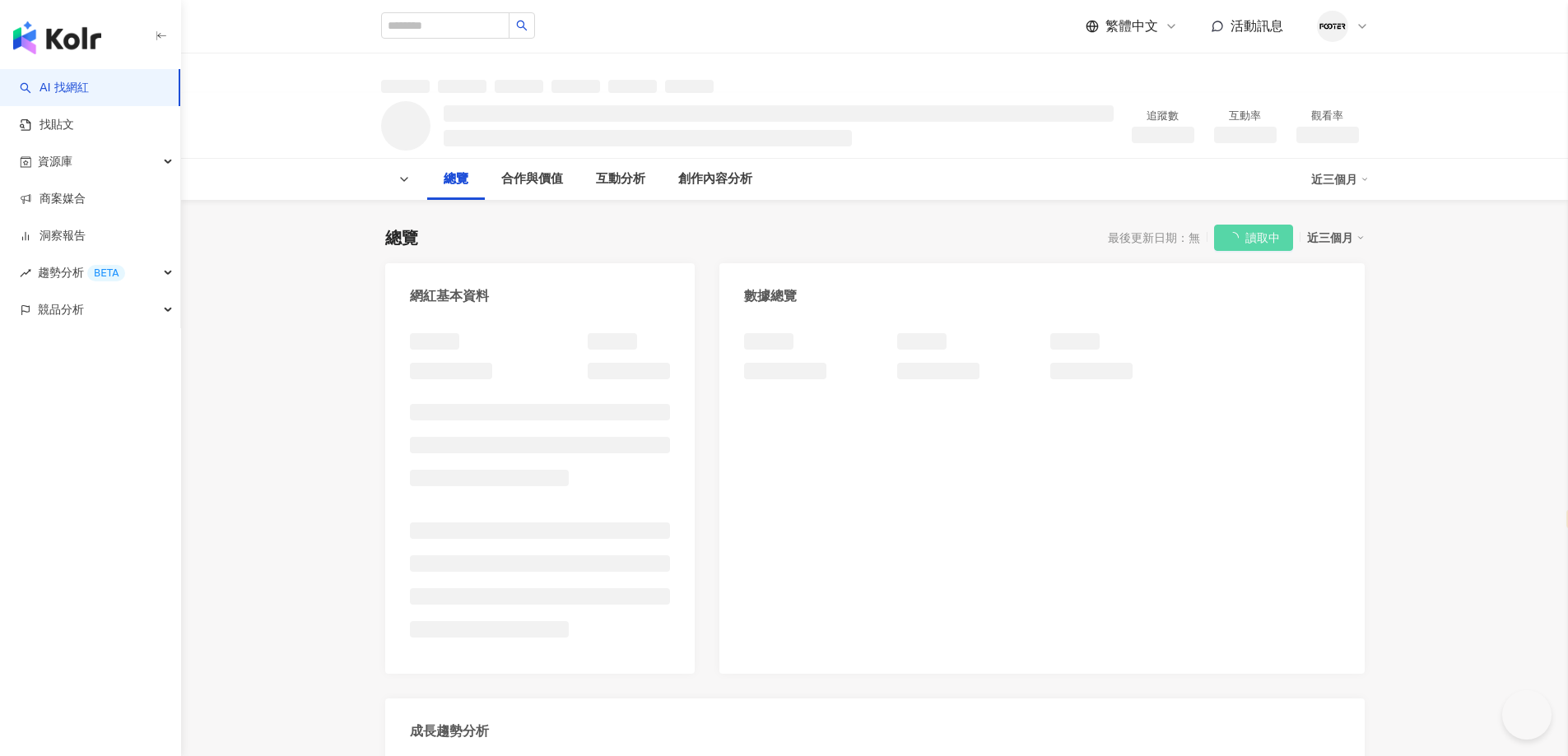
select select "*****"
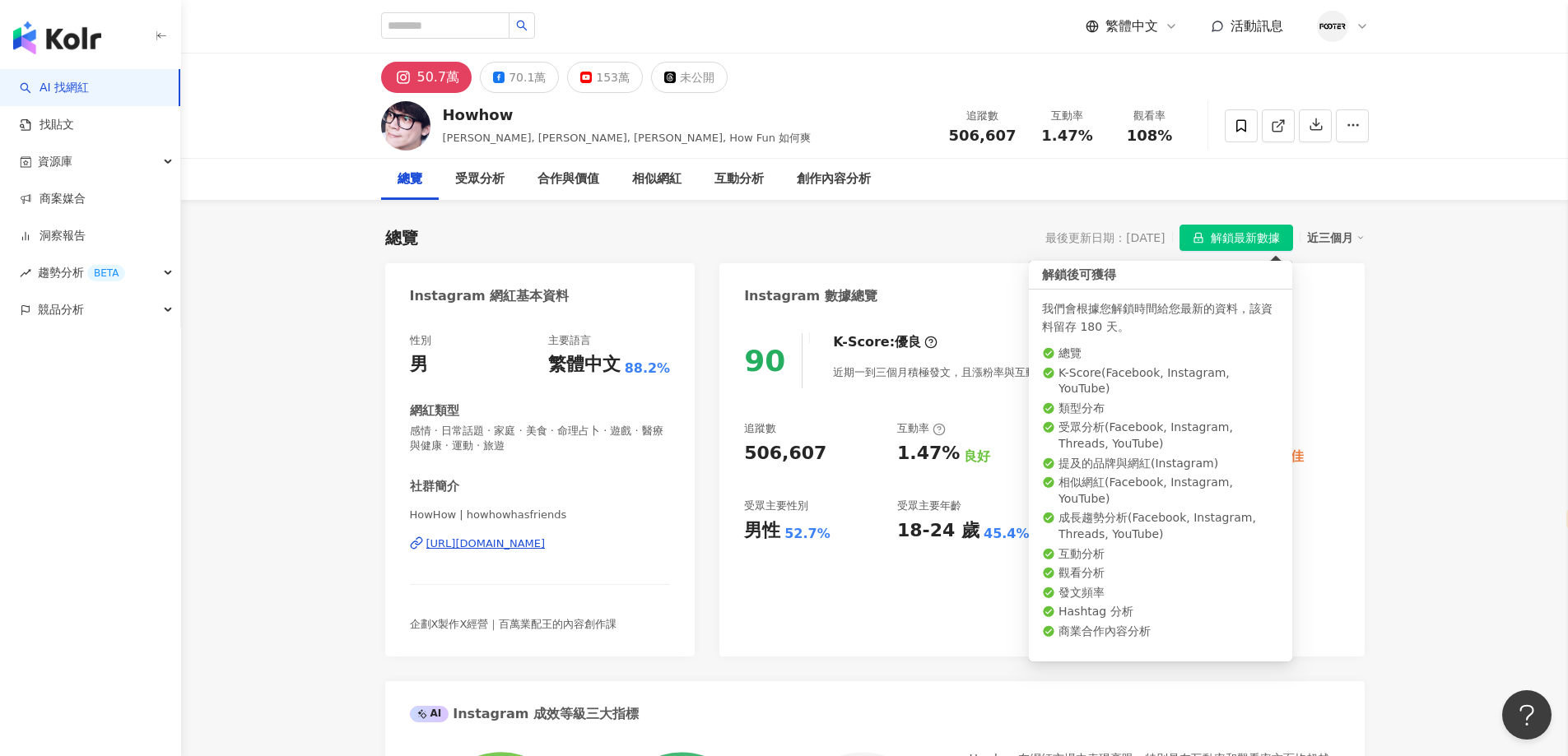
click at [1207, 238] on button "解鎖最新數據" at bounding box center [1236, 237] width 114 height 26
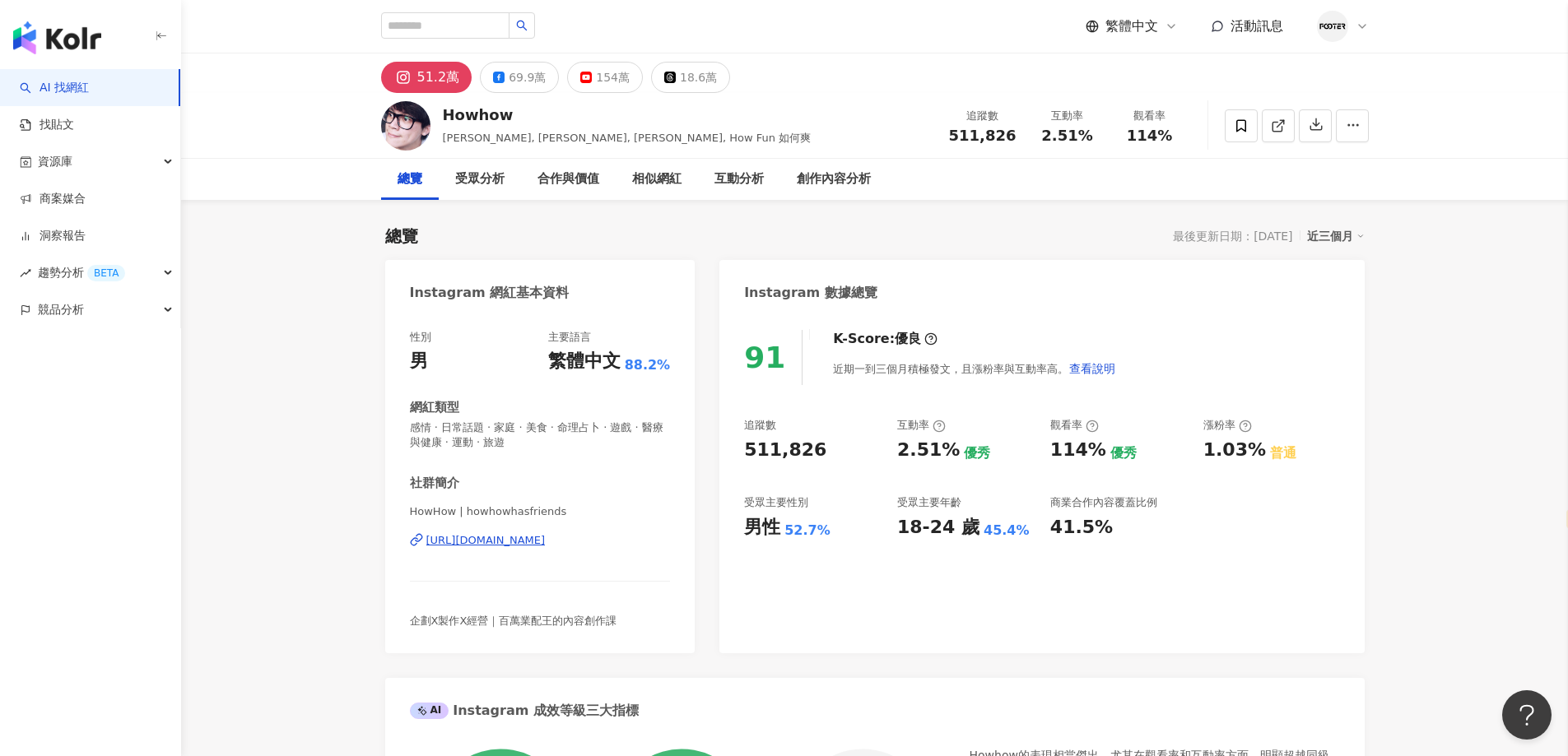
click at [845, 112] on div "Howhow 陳孜昊, howfun, 昊昊, How Fun 如何爽 追蹤數 511,826 互動率 2.51% 觀看率 114%" at bounding box center [875, 125] width 1053 height 65
click at [717, 135] on div "Howhow 陳孜昊, howfun, 昊昊, How Fun 如何爽 追蹤數 511,826 互動率 2.51% 觀看率 114%" at bounding box center [875, 125] width 1053 height 65
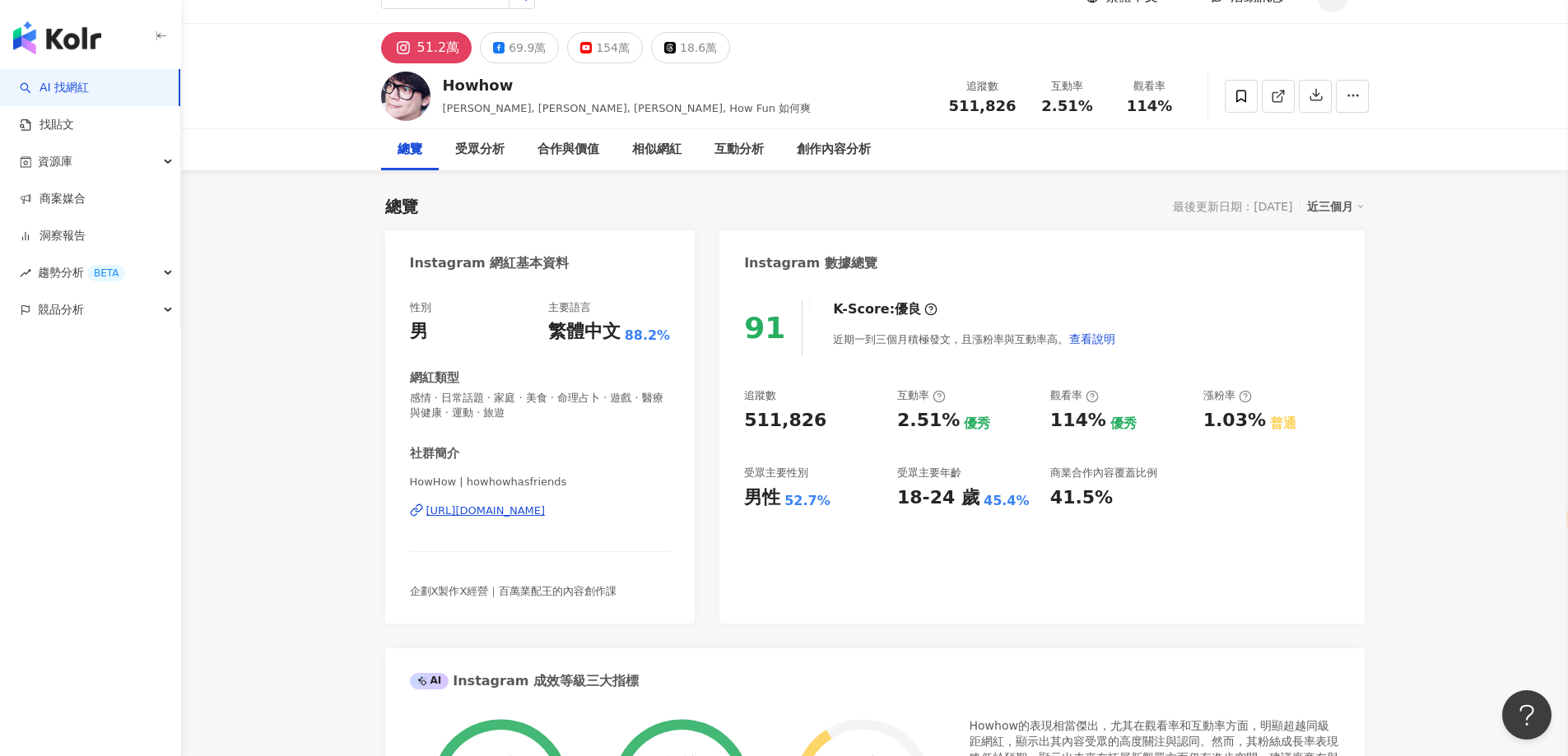
scroll to position [411, 0]
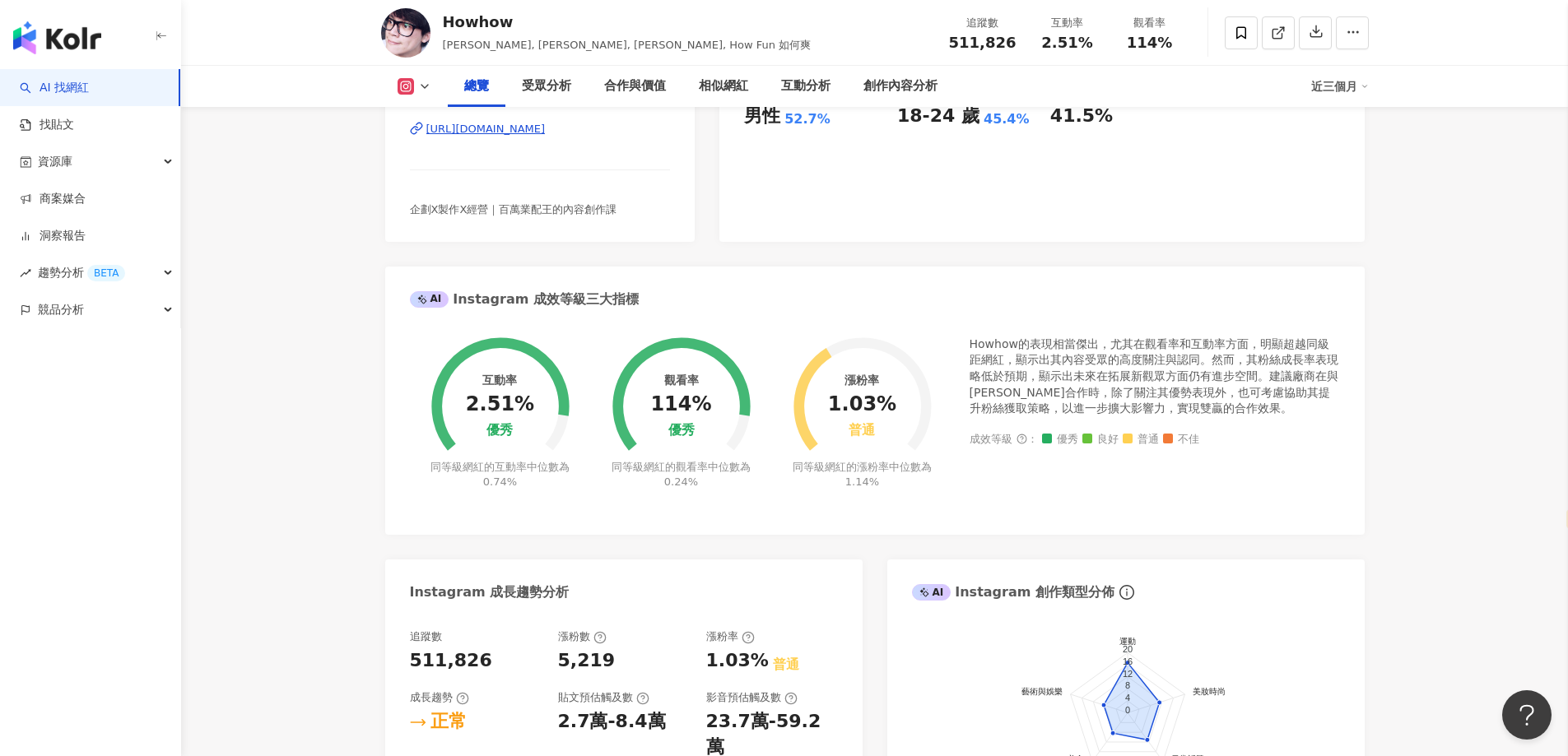
click at [1012, 101] on div "總覽 受眾分析 合作與價值 相似網紅 互動分析 創作內容分析" at bounding box center [879, 86] width 863 height 42
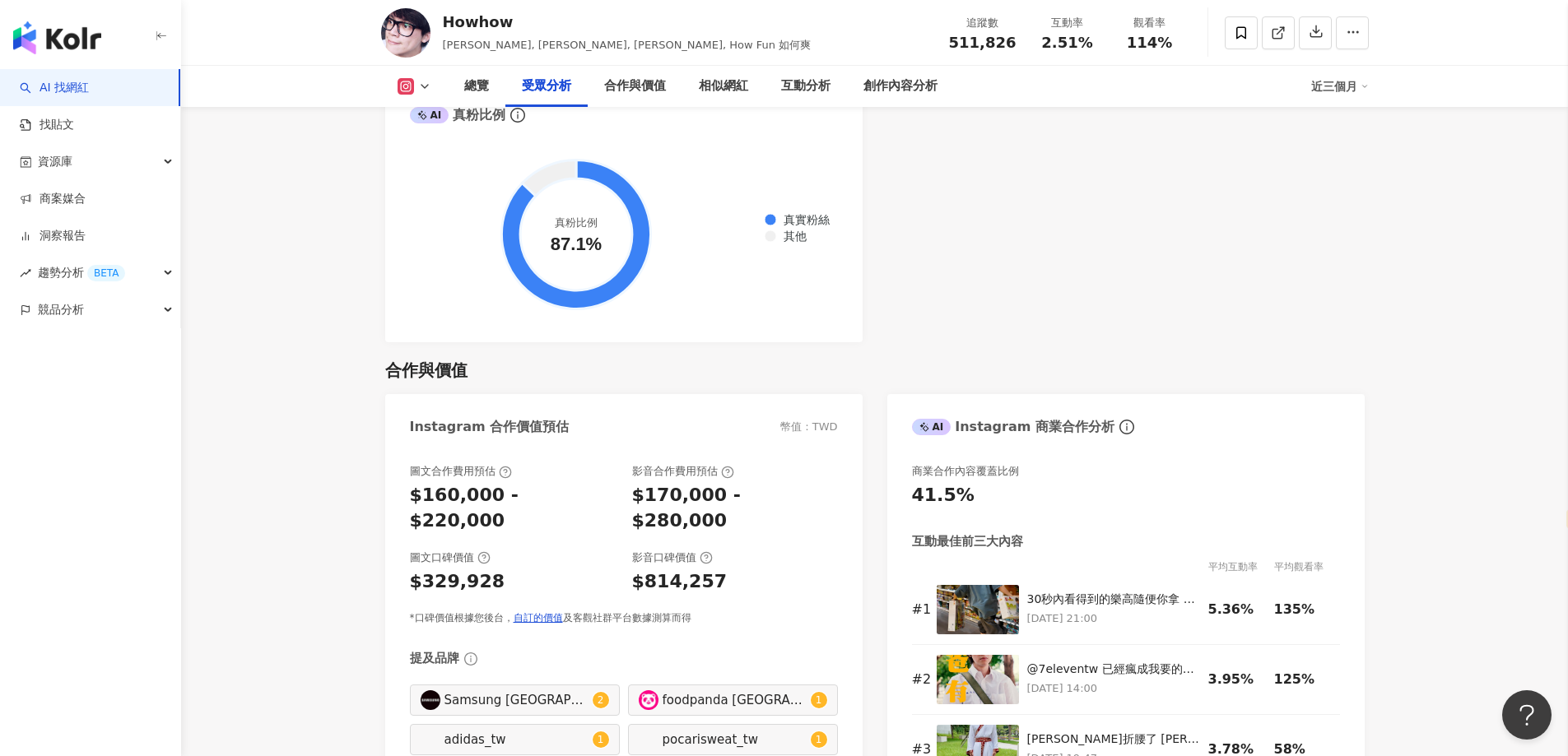
scroll to position [2139, 0]
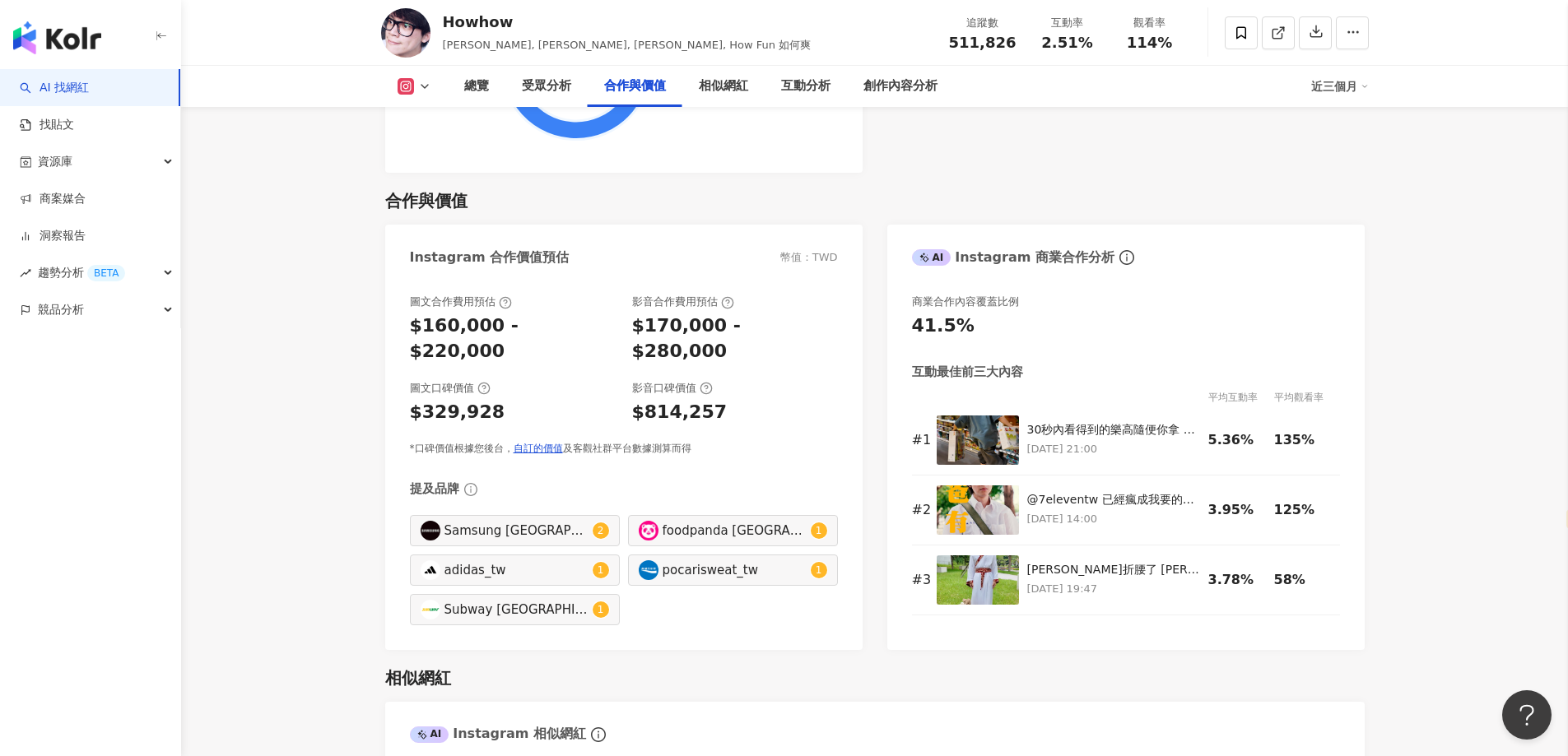
click at [499, 314] on div "$160,000 - $220,000" at bounding box center [512, 339] width 206 height 51
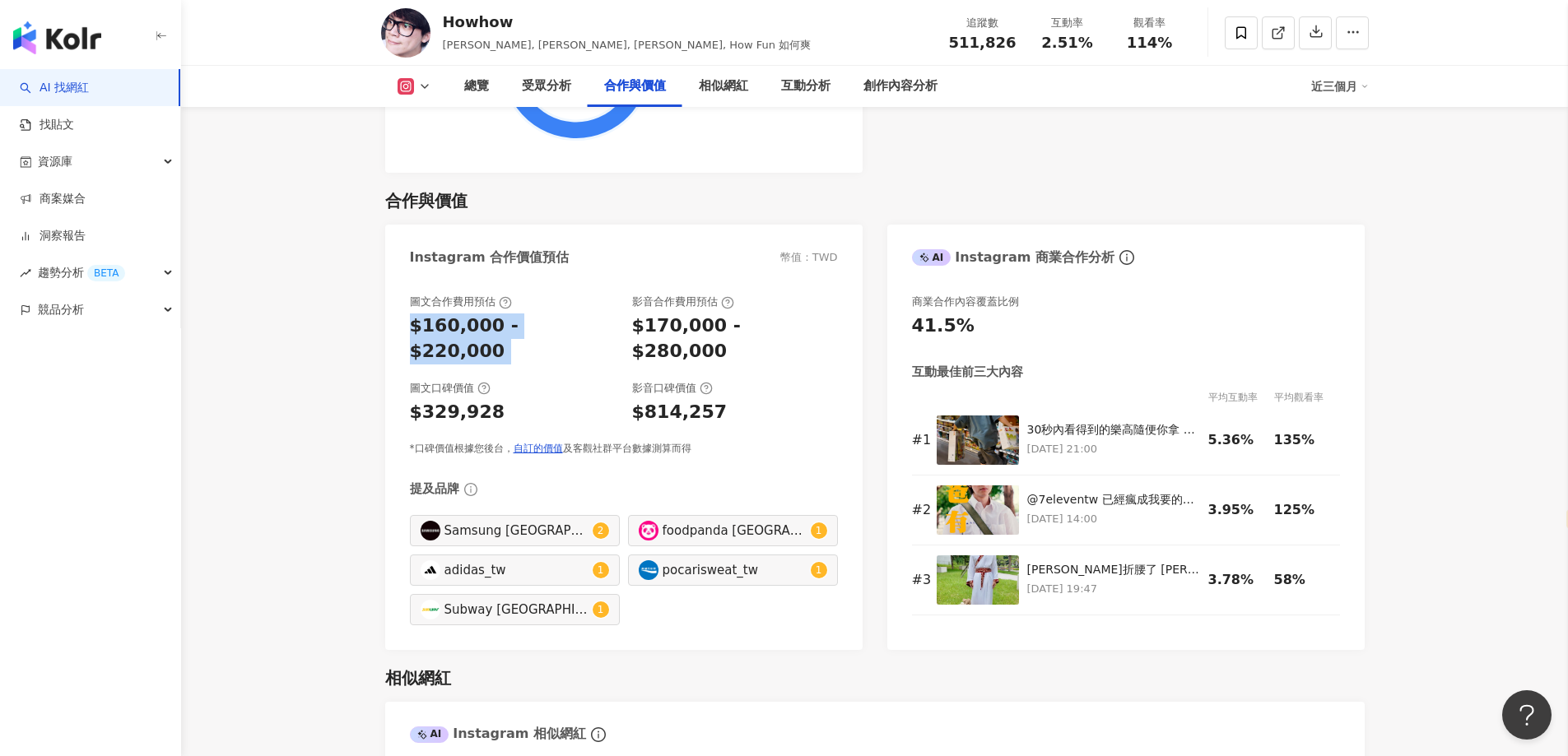
click at [499, 314] on div "$160,000 - $220,000" at bounding box center [512, 339] width 206 height 51
click at [427, 98] on div "總覽 受眾分析 合作與價值 相似網紅 互動分析 創作內容分析 近三個月" at bounding box center [874, 86] width 988 height 42
click at [424, 88] on polyline at bounding box center [425, 86] width 7 height 3
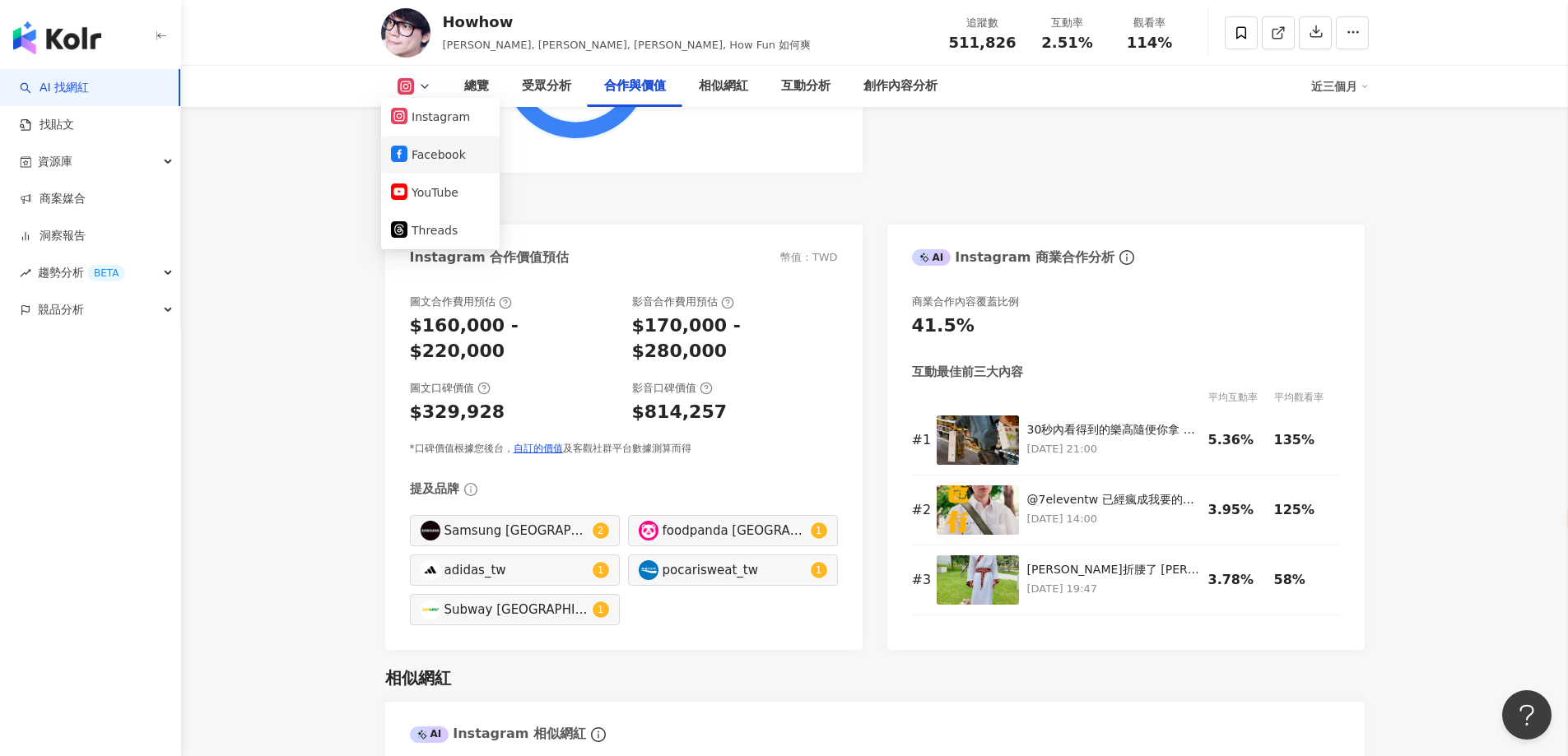
click at [415, 160] on button "Facebook" at bounding box center [440, 154] width 98 height 23
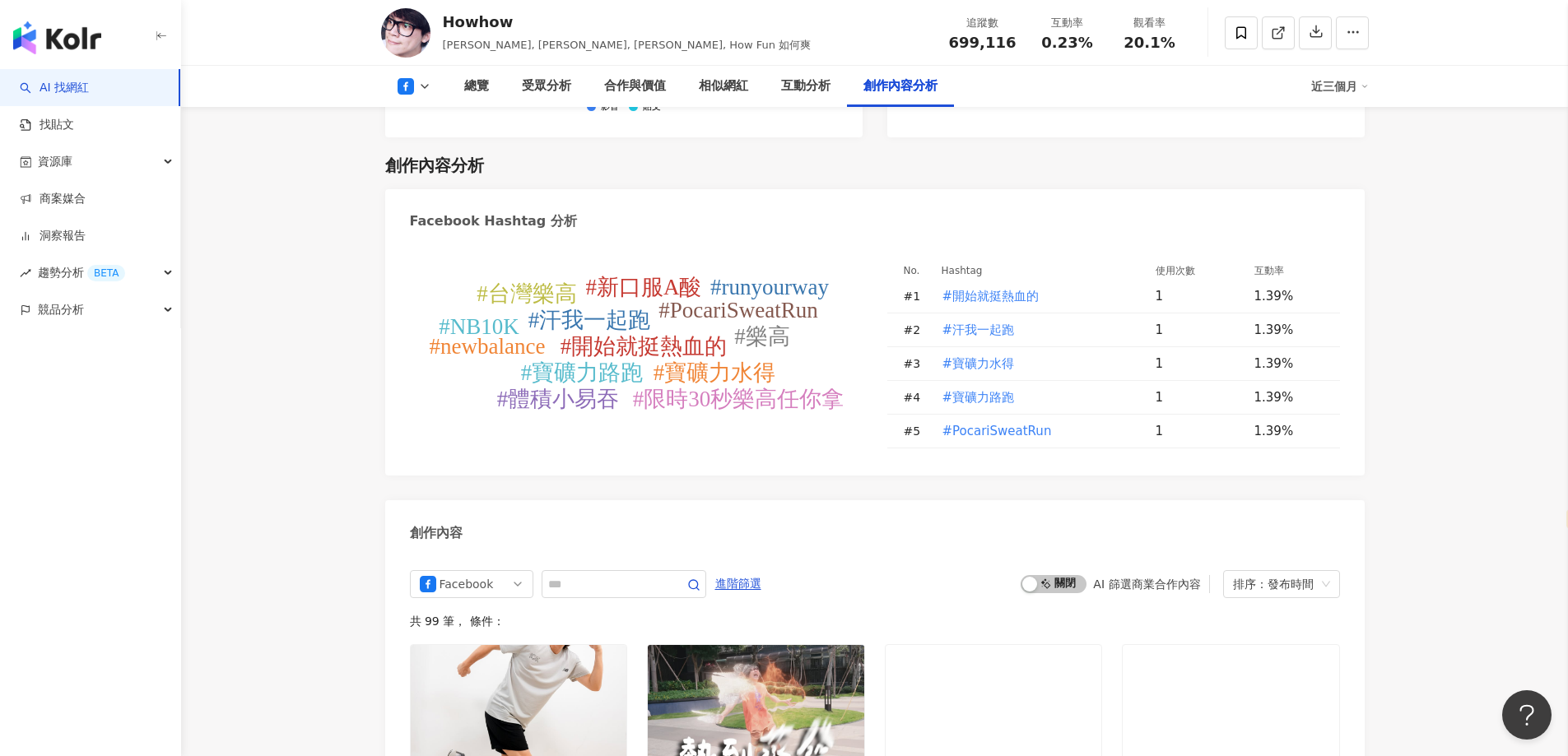
scroll to position [4240, 0]
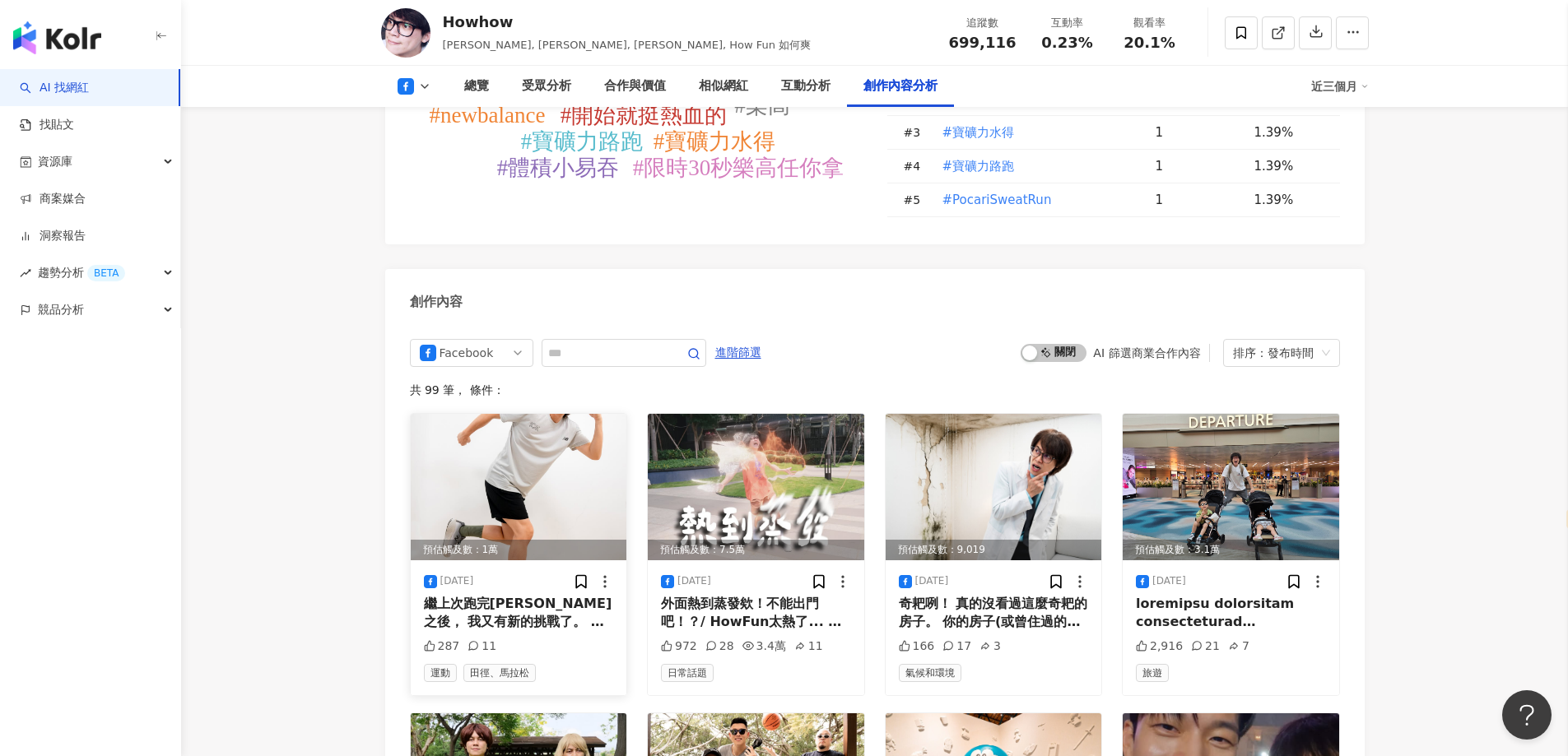
click at [488, 595] on div "繼上次跑完馬拉松之後， 我又有新的挑戰了。 這次我要挑戰去當配速員啦～ 哈哈哈哈太扯了！ 這次受到New Balance的邀請， 要去當NB 10K城市跑步系…" at bounding box center [519, 614] width 190 height 37
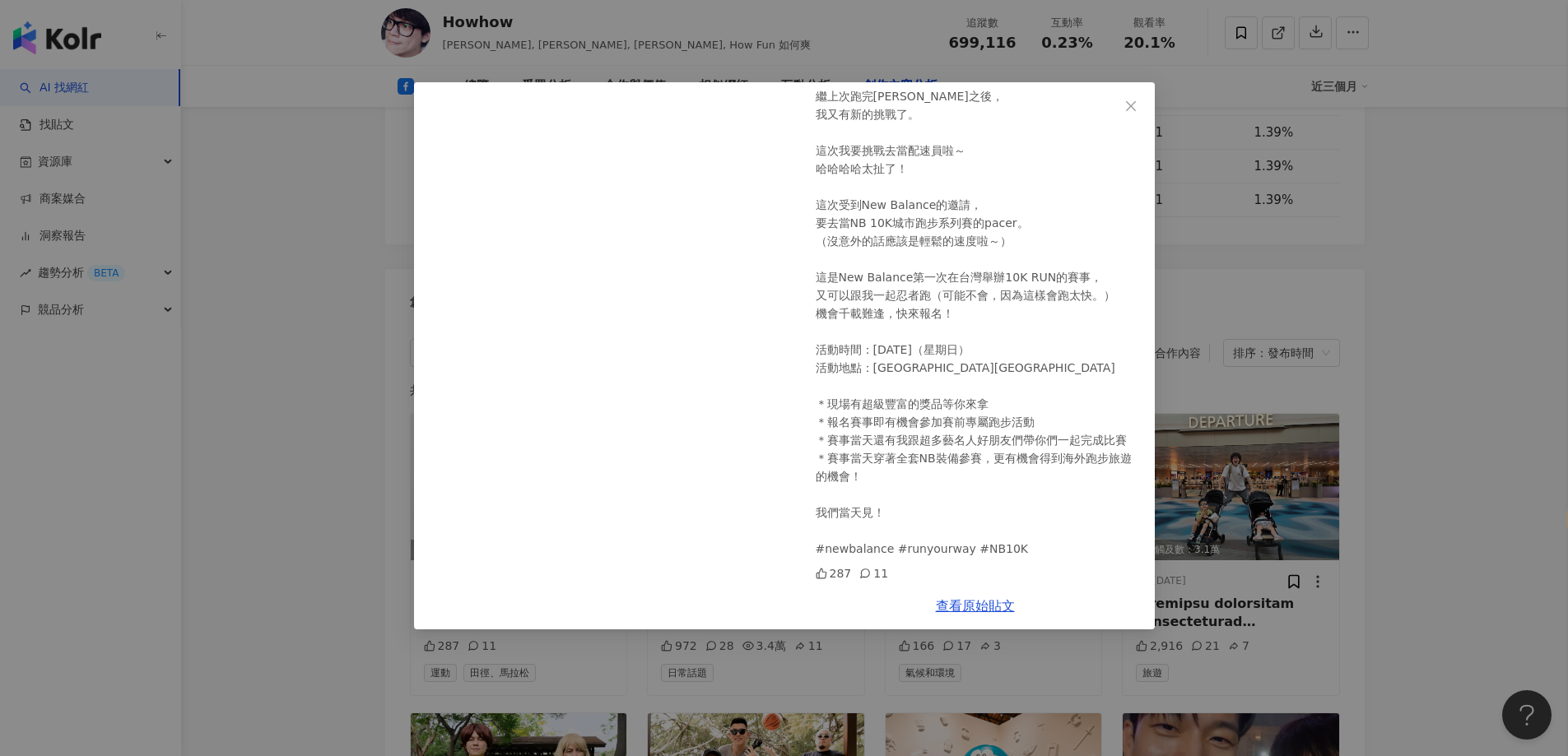
scroll to position [0, 0]
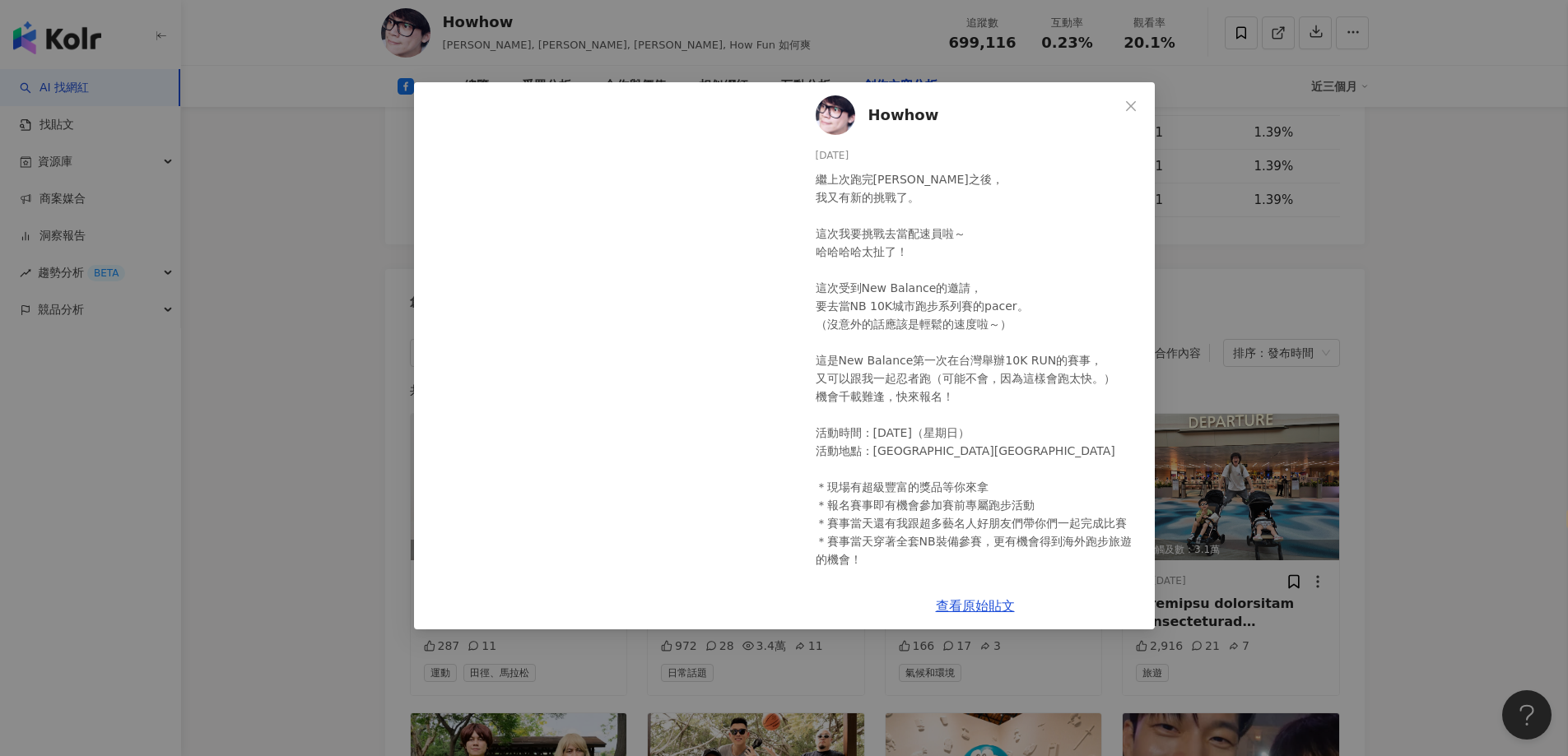
click at [1276, 279] on div "Howhow 2025/8/4 繼上次跑完馬拉松之後， 我又有新的挑戰了。 這次我要挑戰去當配速員啦～ 哈哈哈哈太扯了！ 這次受到New Balance的邀請…" at bounding box center [784, 378] width 1568 height 756
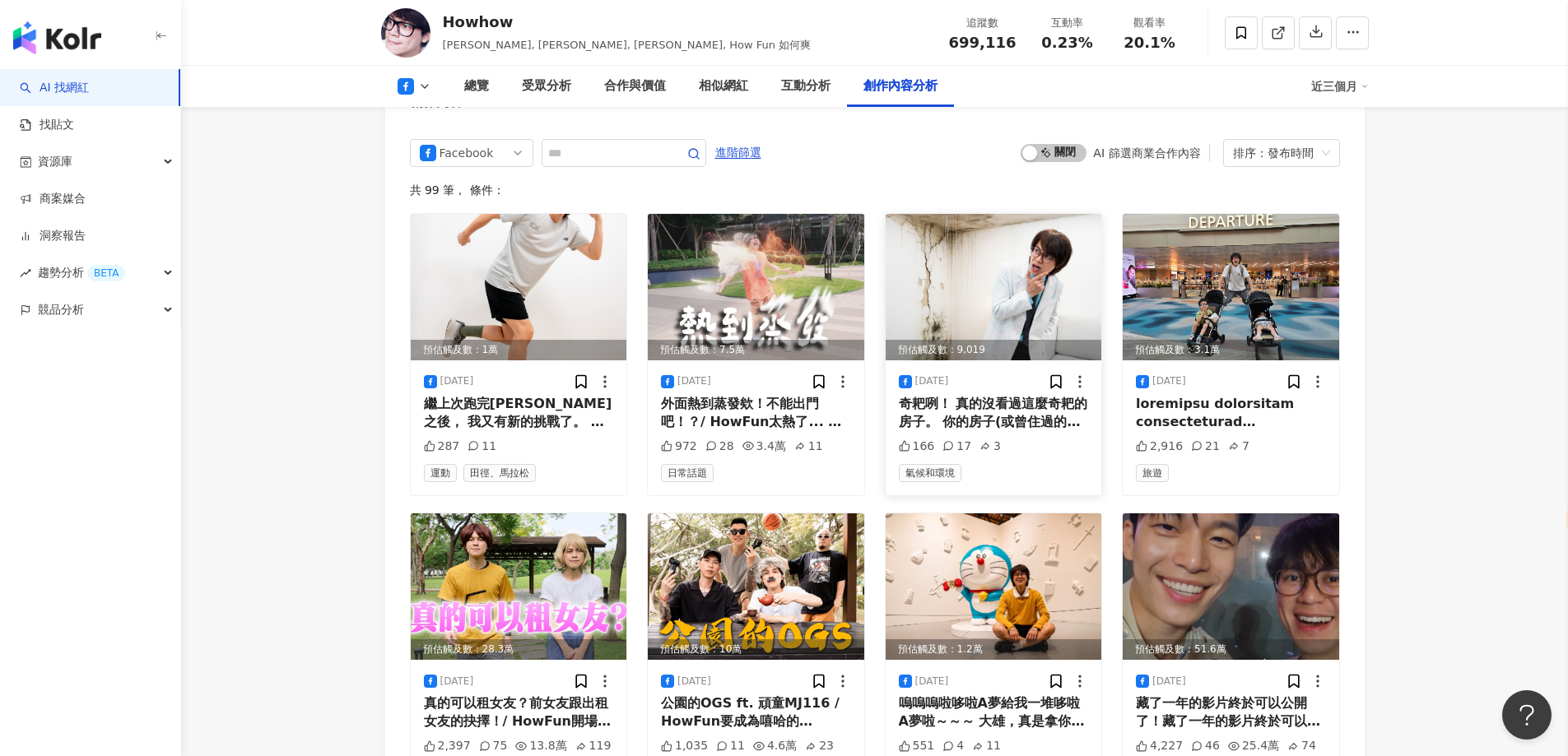
scroll to position [4487, 0]
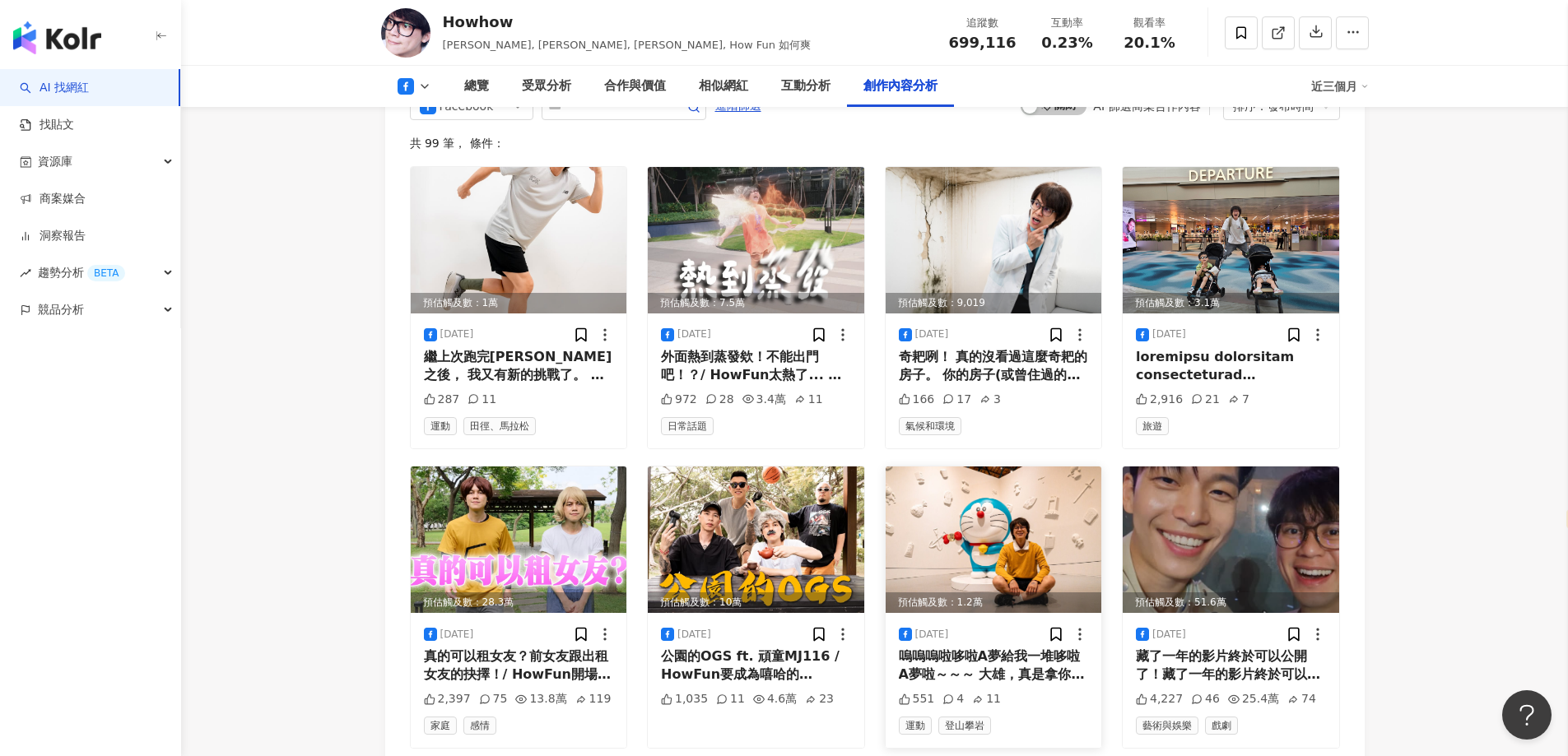
click at [1024, 648] on div "嗚嗚嗚啦哆啦A夢給我一堆哆啦A夢啦～～～ 大雄，真是拿你沒辦法... 100%哆啦A夢&FRIENDS 巡迴特展台北站， 2025/6/28～10/6， 華山…" at bounding box center [994, 666] width 190 height 37
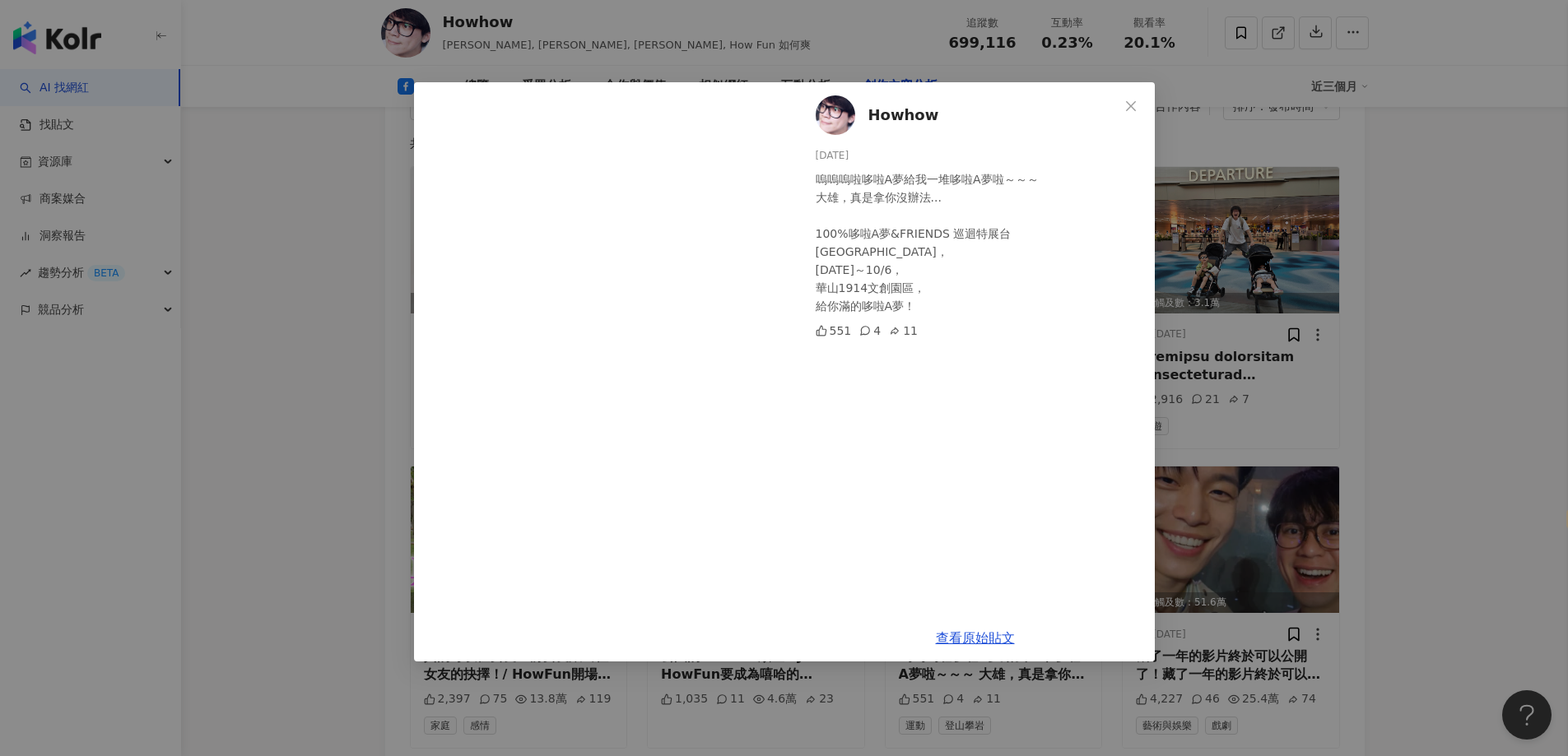
click at [245, 335] on div "Howhow 2025/7/2 嗚嗚嗚啦哆啦A夢給我一堆哆啦A夢啦～～～ 大雄，真是拿你沒辦法... 100%哆啦A夢&FRIENDS 巡迴特展台北站， 20…" at bounding box center [784, 378] width 1568 height 756
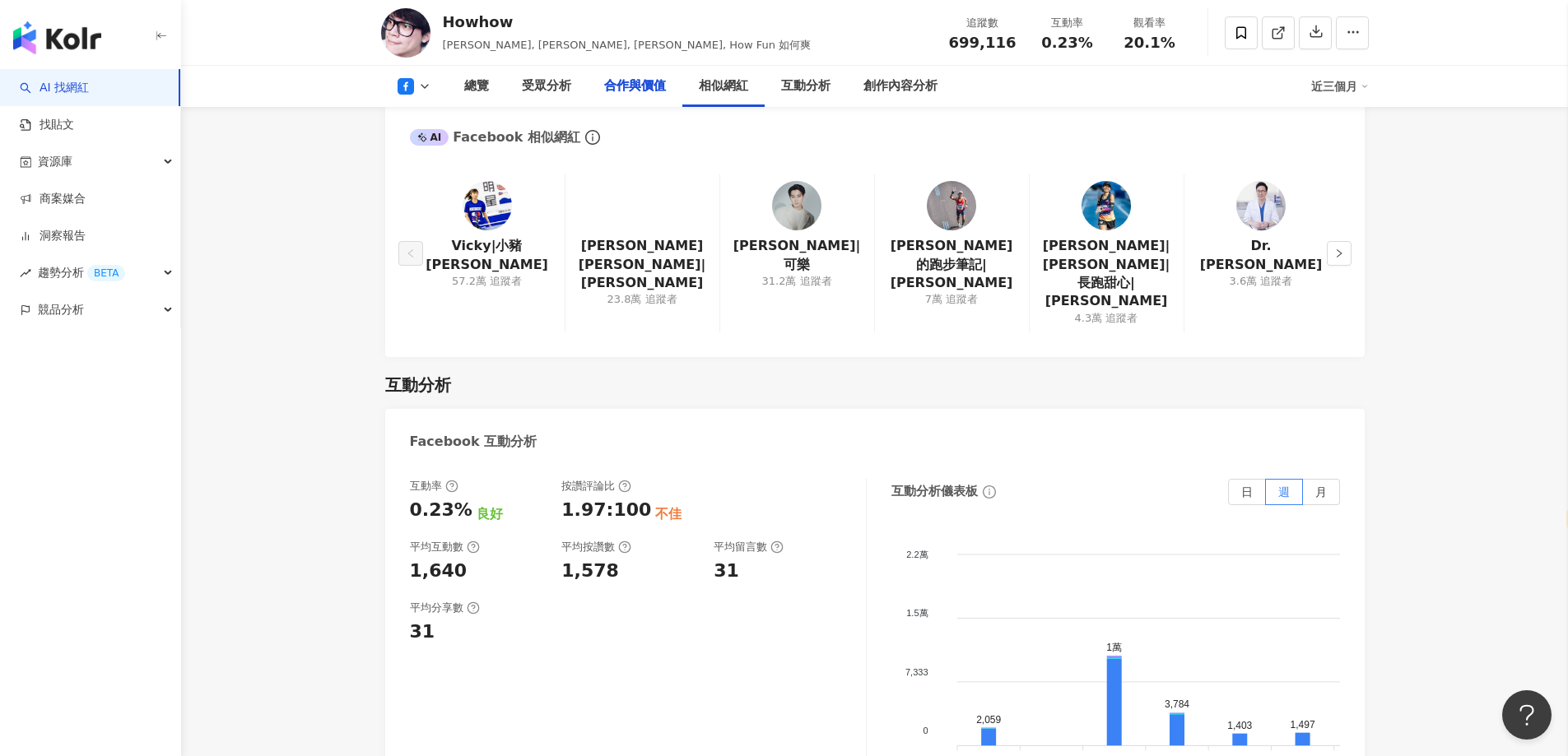
scroll to position [1854, 0]
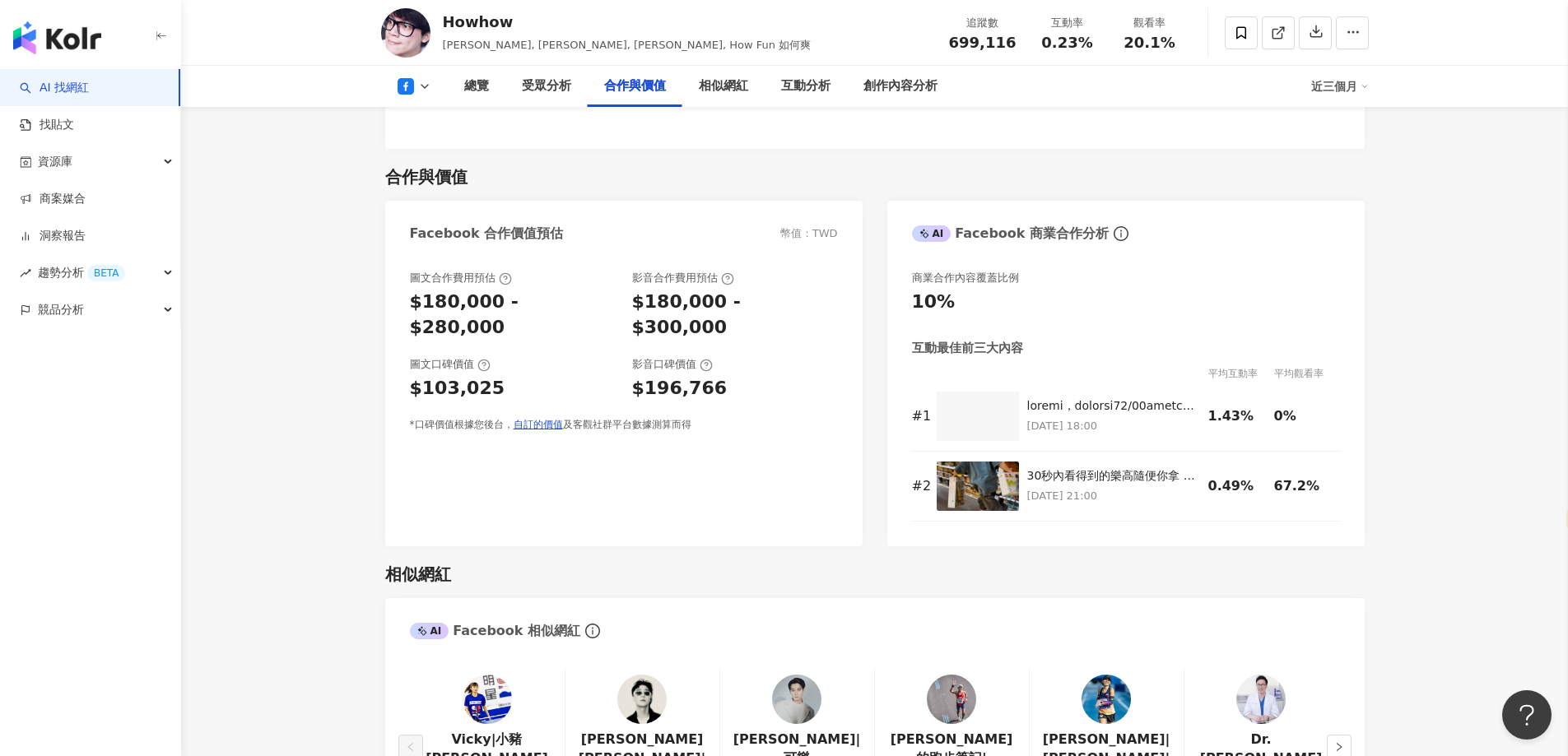
click at [576, 290] on div "$180,000 - $280,000" at bounding box center [512, 315] width 206 height 51
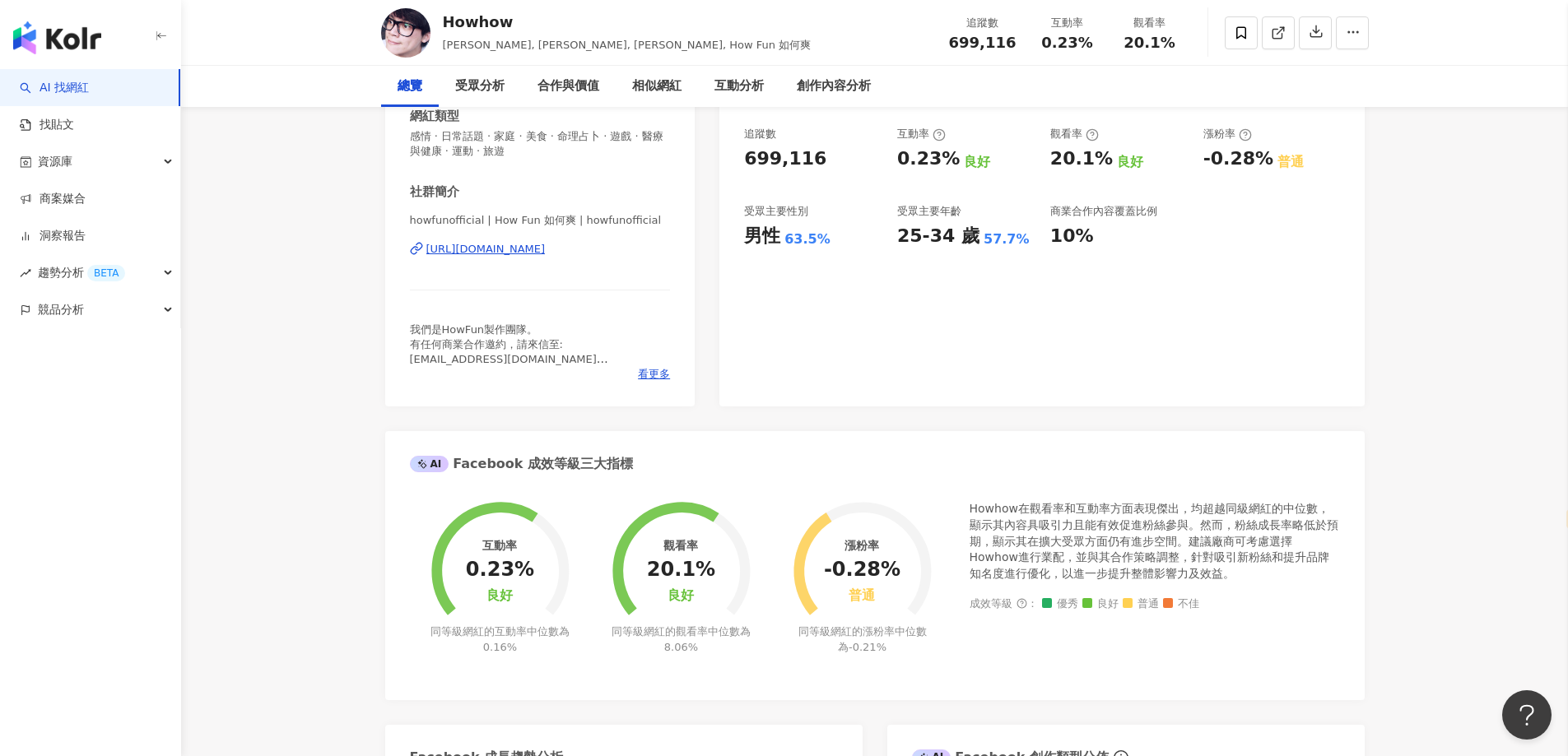
scroll to position [0, 0]
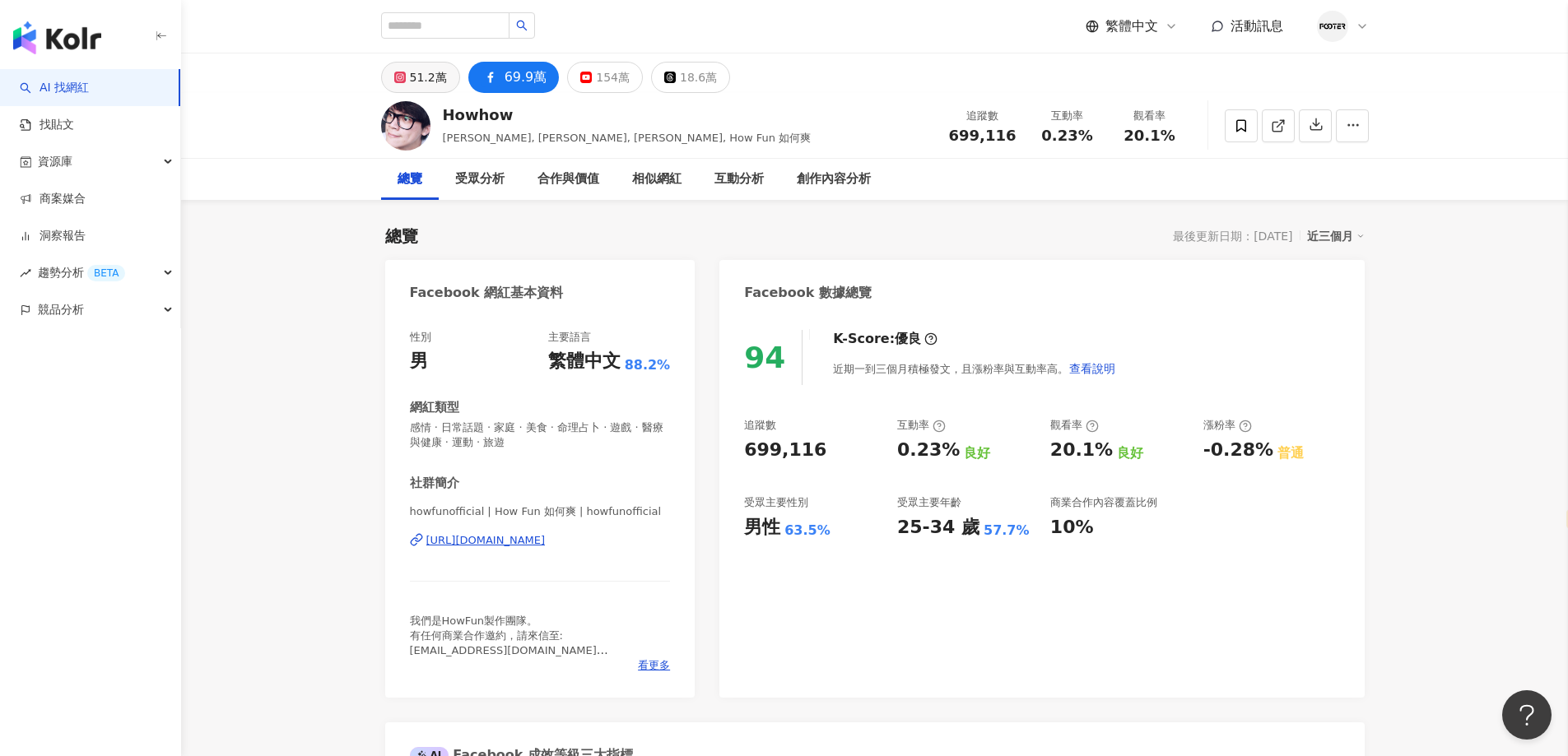
click at [424, 75] on div "51.2萬" at bounding box center [428, 77] width 37 height 23
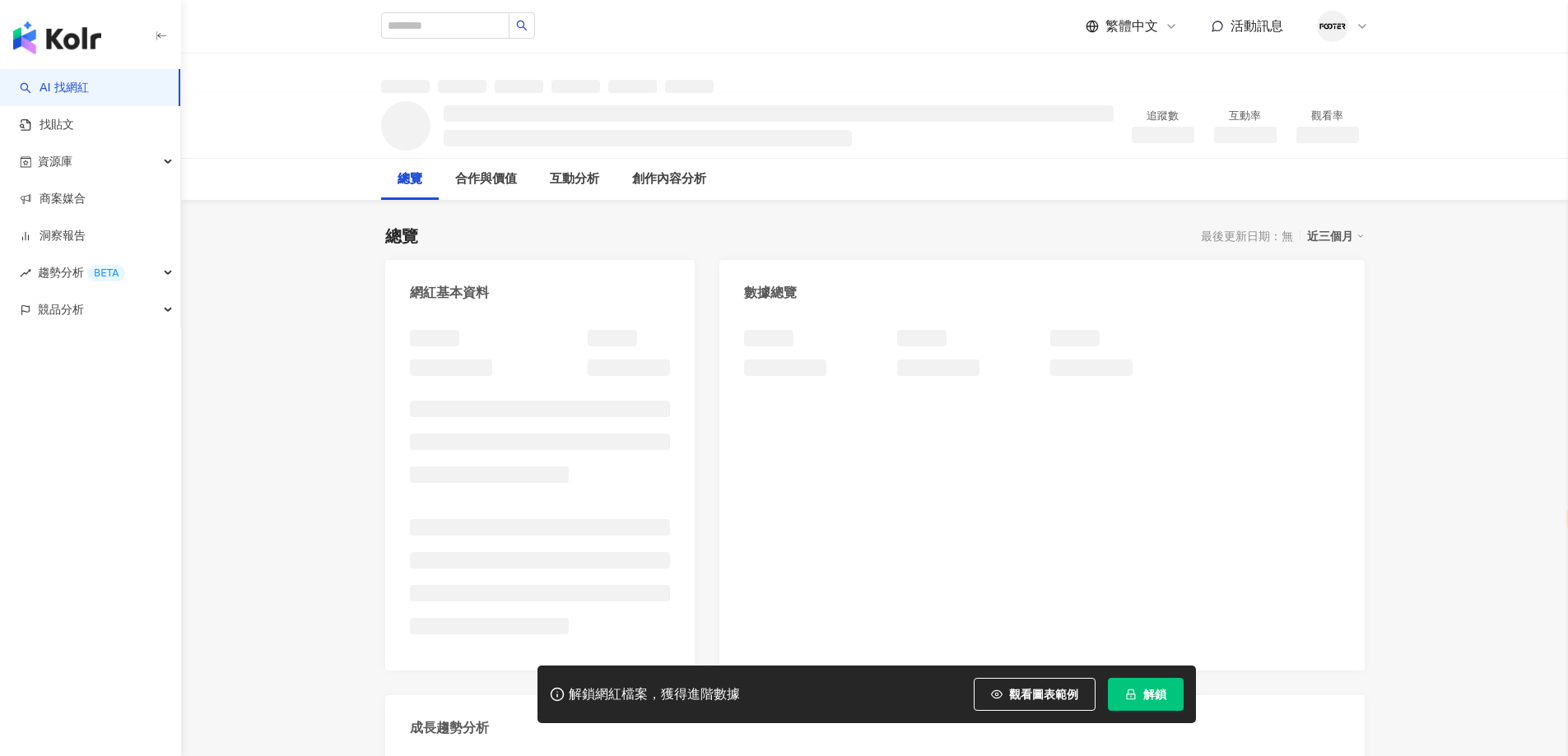
select select "*****"
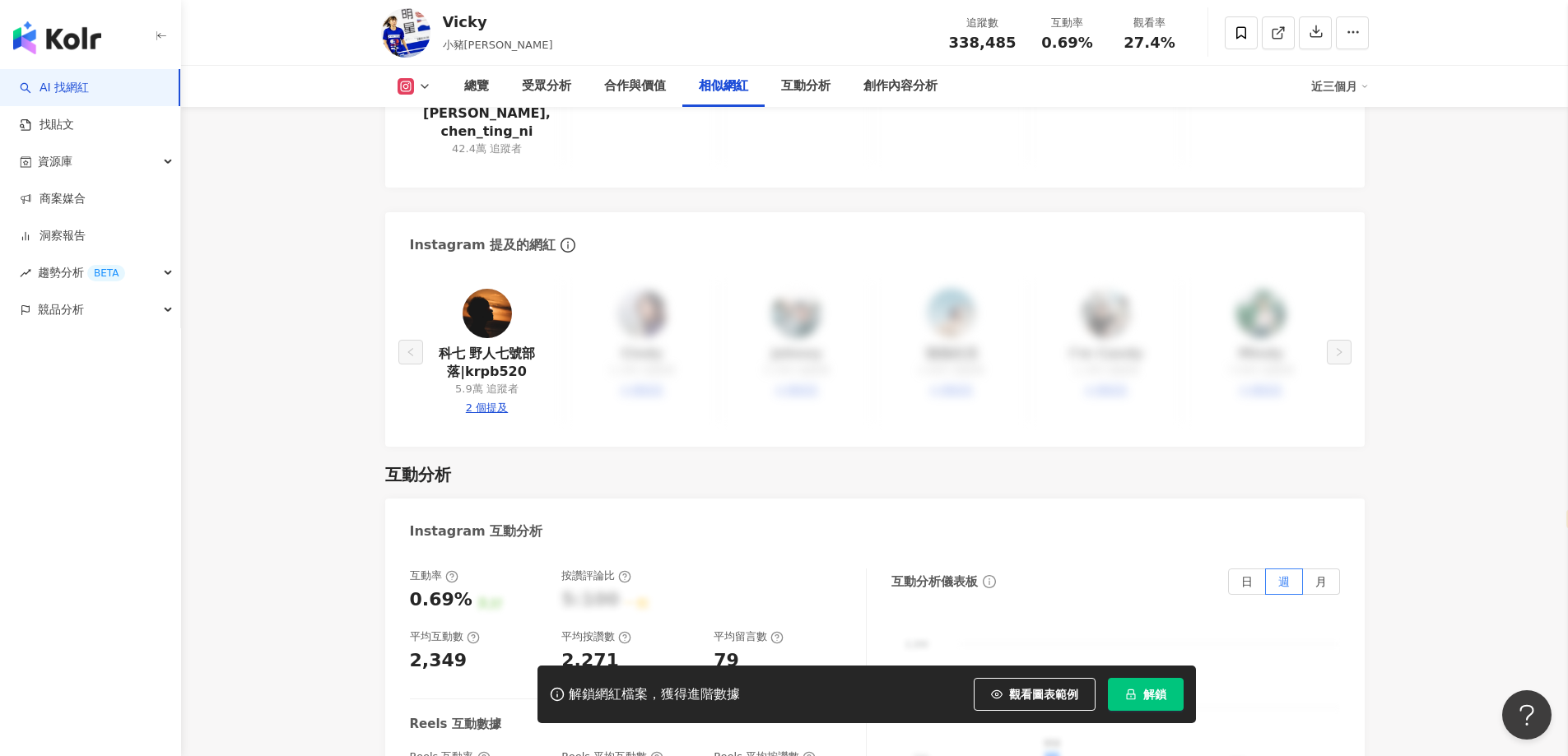
scroll to position [2797, 0]
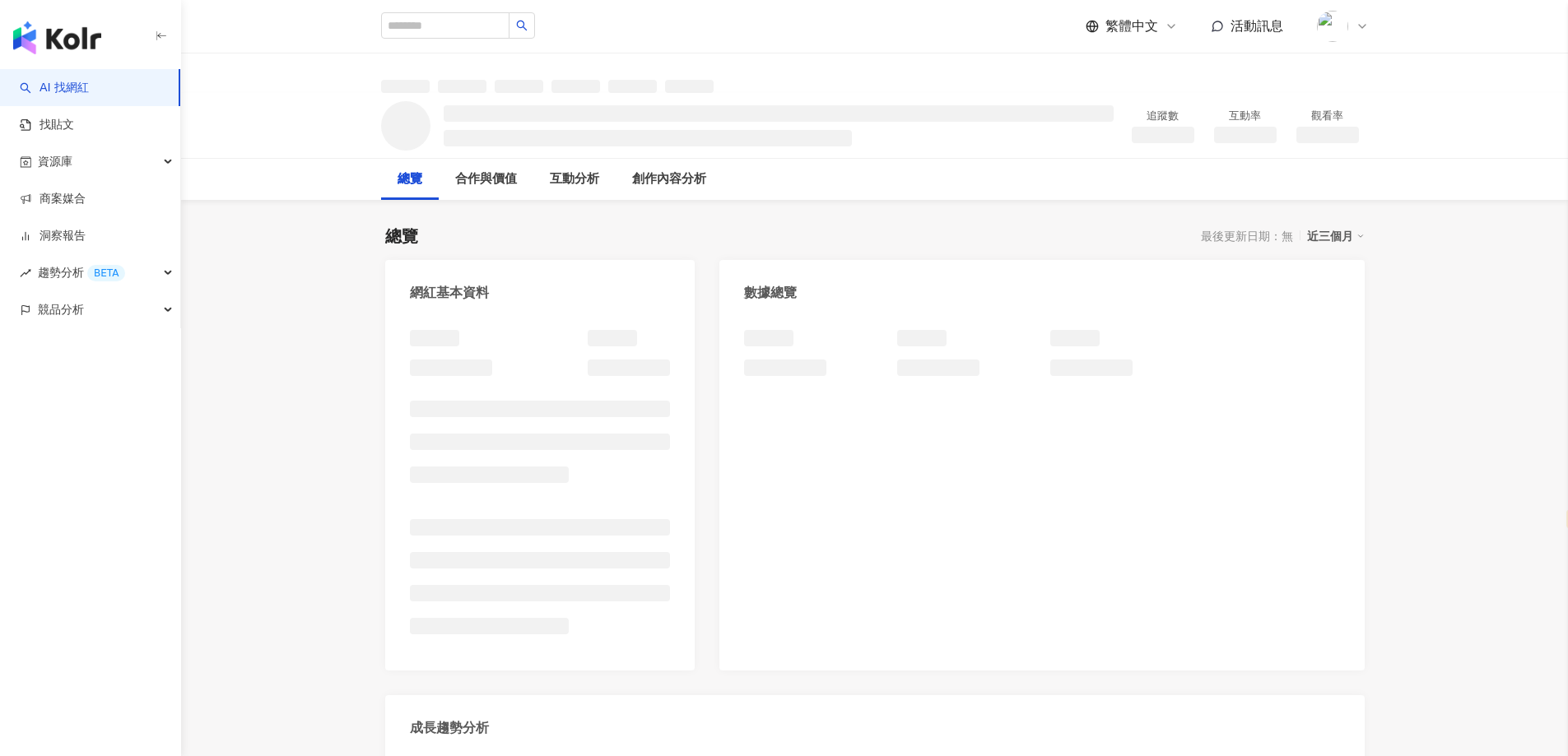
select select "*****"
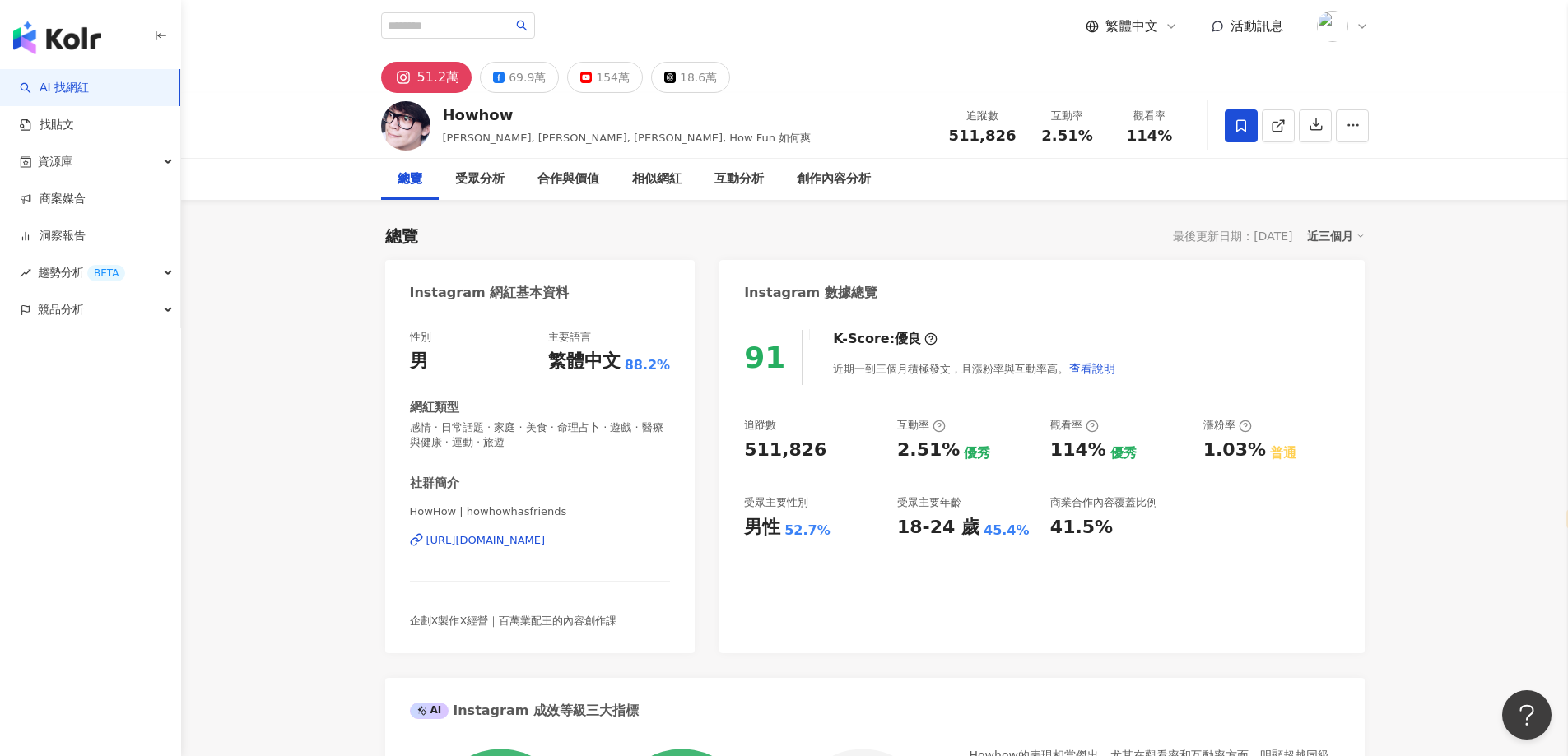
click at [293, 139] on div "Howhow 陳孜昊, howfun, 昊昊, How Fun 如何爽 追蹤數 511,826 互動率 2.51% 觀看率 114%" at bounding box center [875, 126] width 1387 height 66
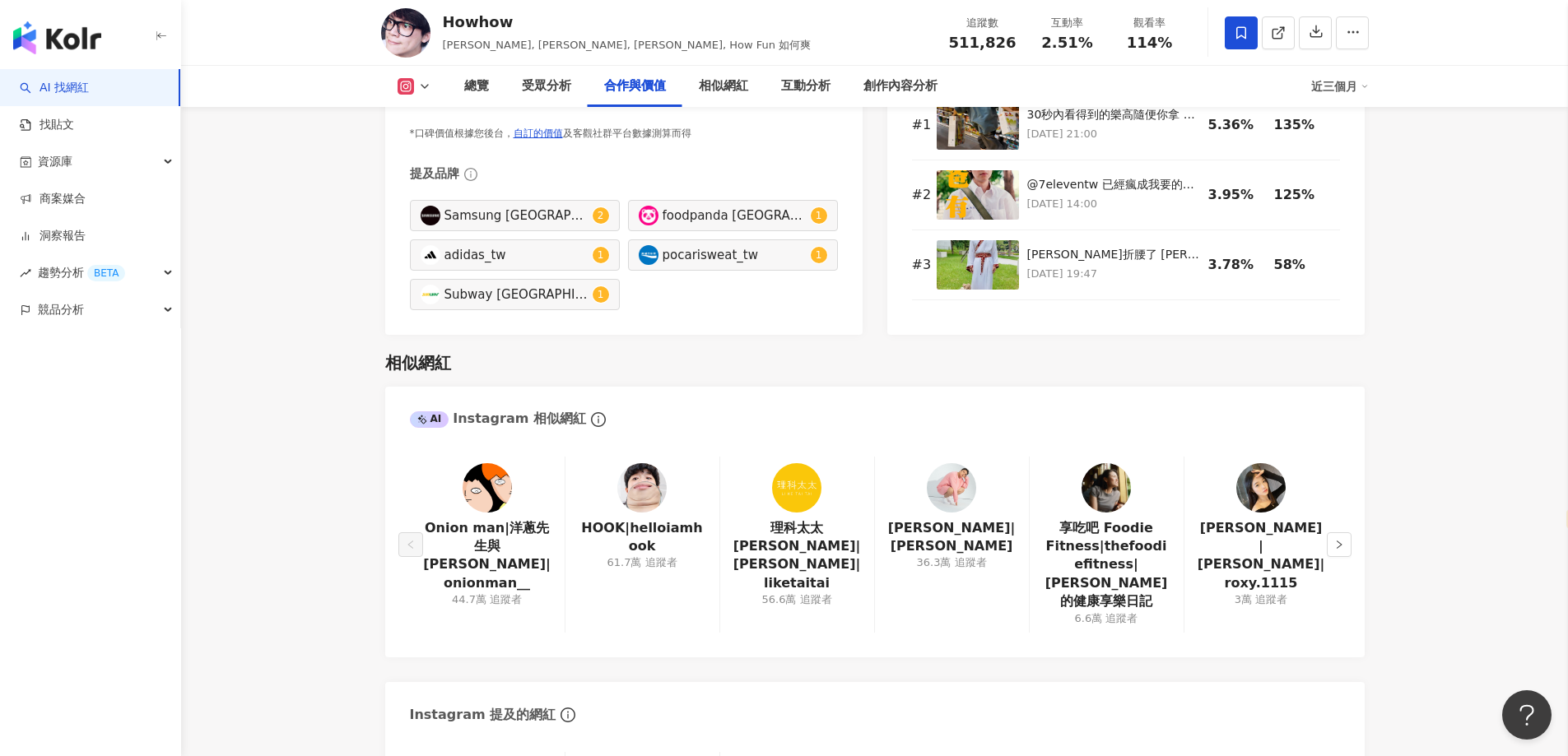
scroll to position [2468, 0]
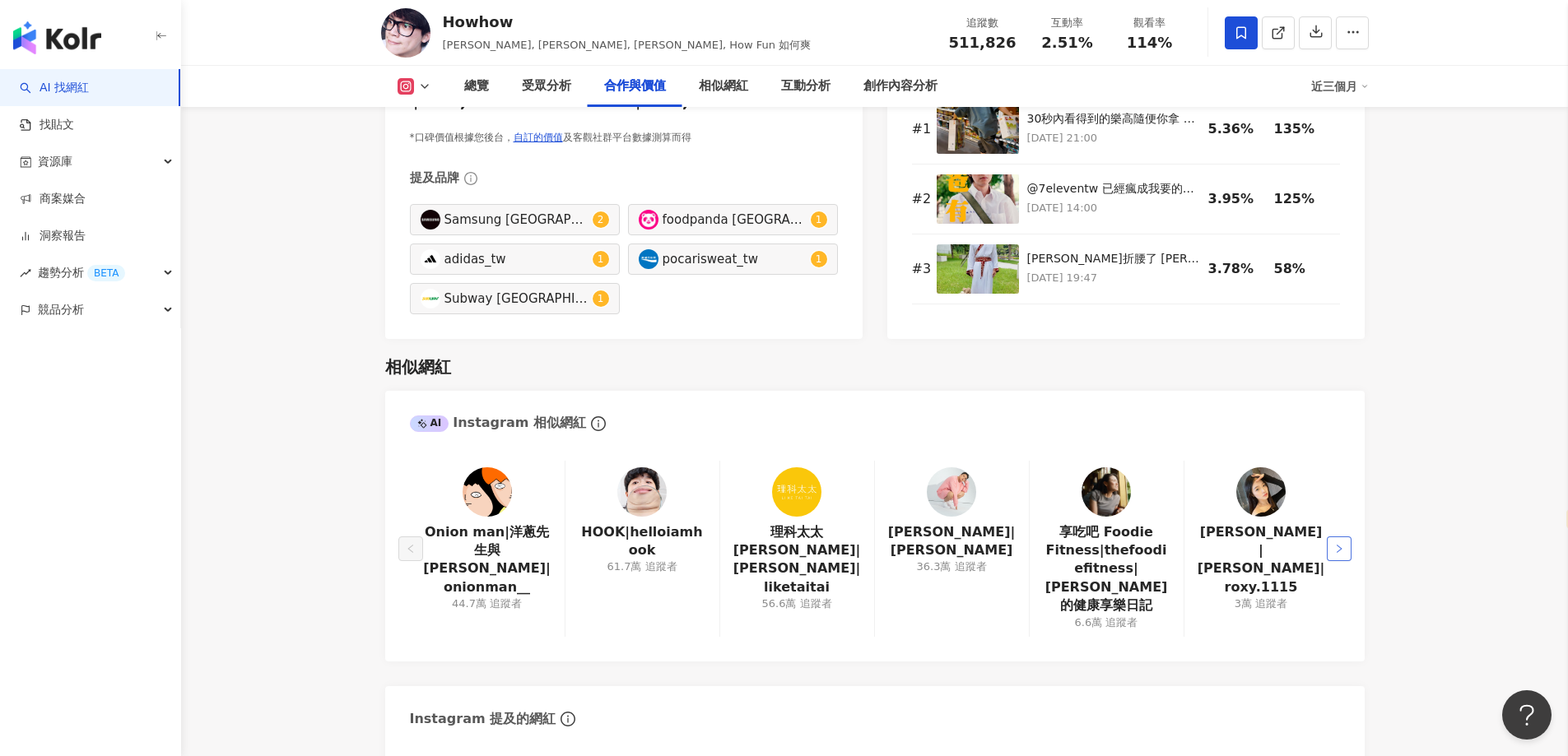
click at [1344, 536] on button "button" at bounding box center [1339, 548] width 25 height 25
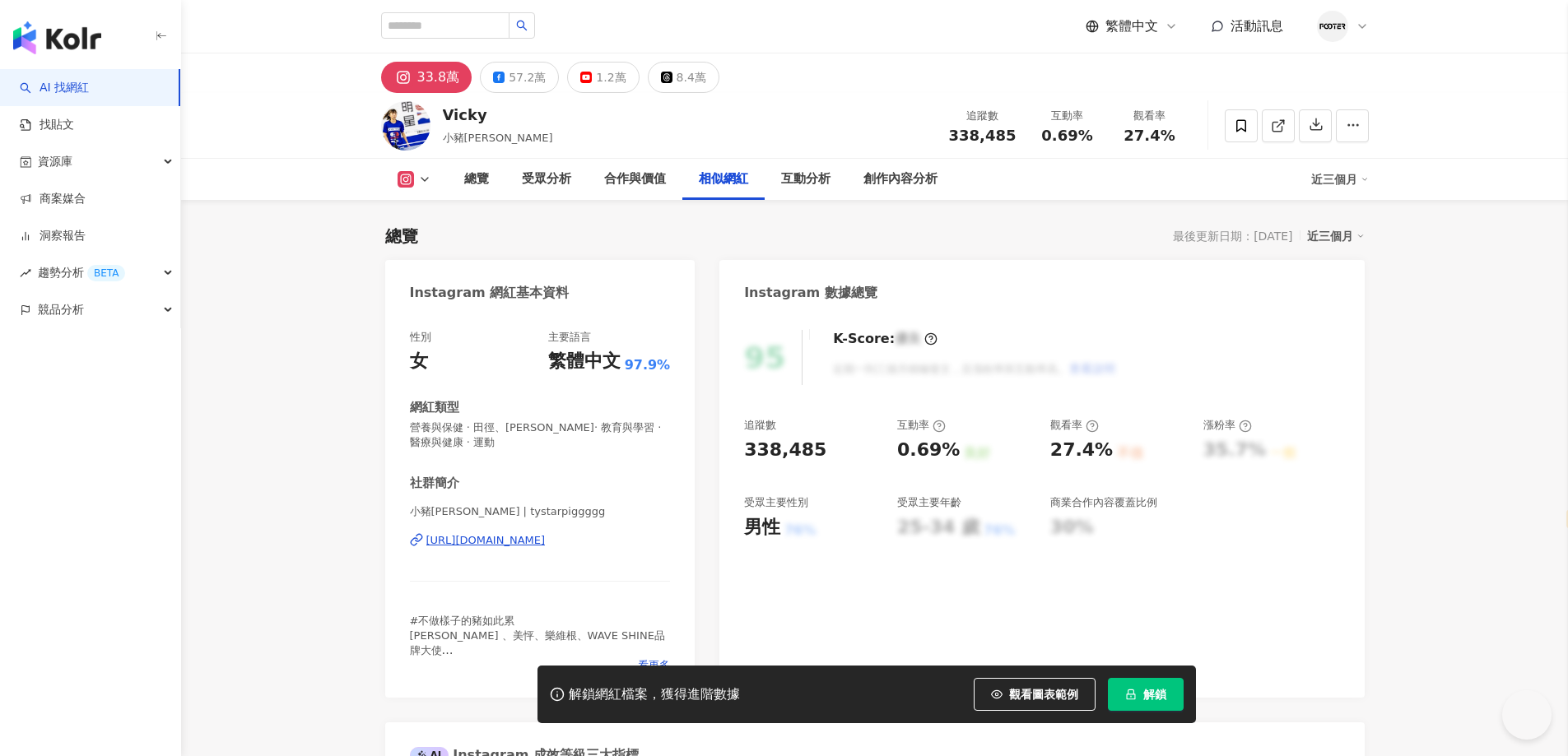
select select "*****"
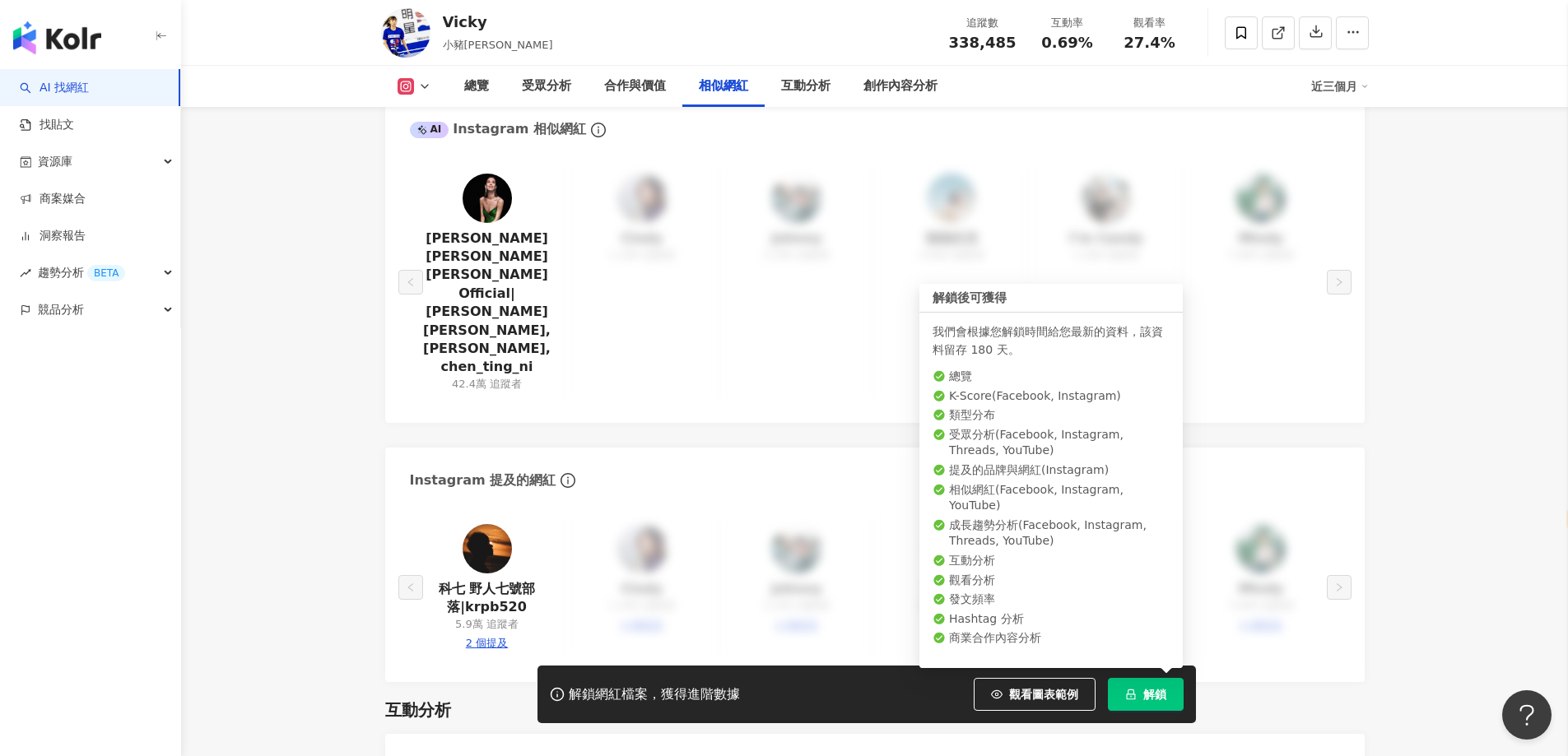
click at [1141, 694] on button "解鎖" at bounding box center [1146, 694] width 75 height 33
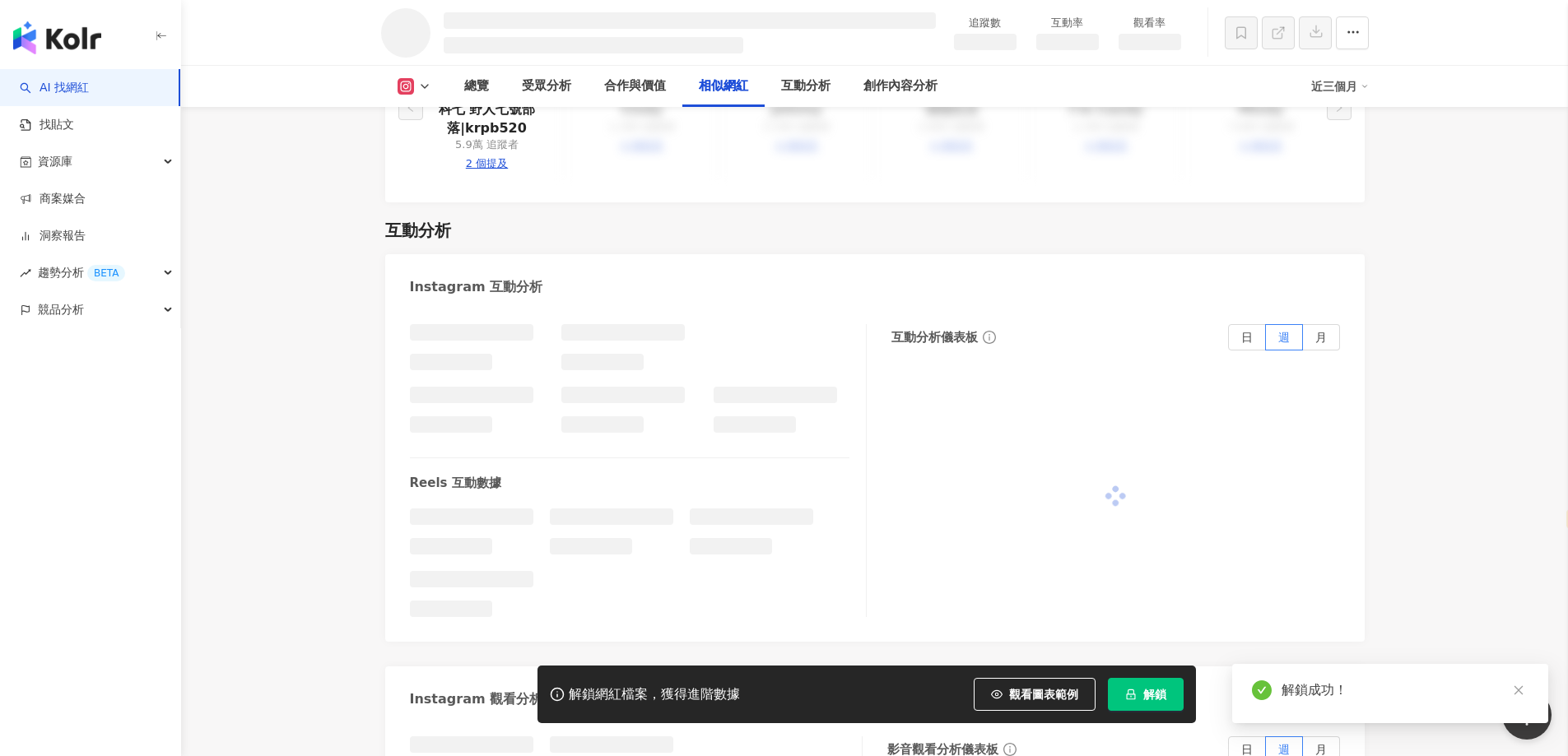
scroll to position [2412, 0]
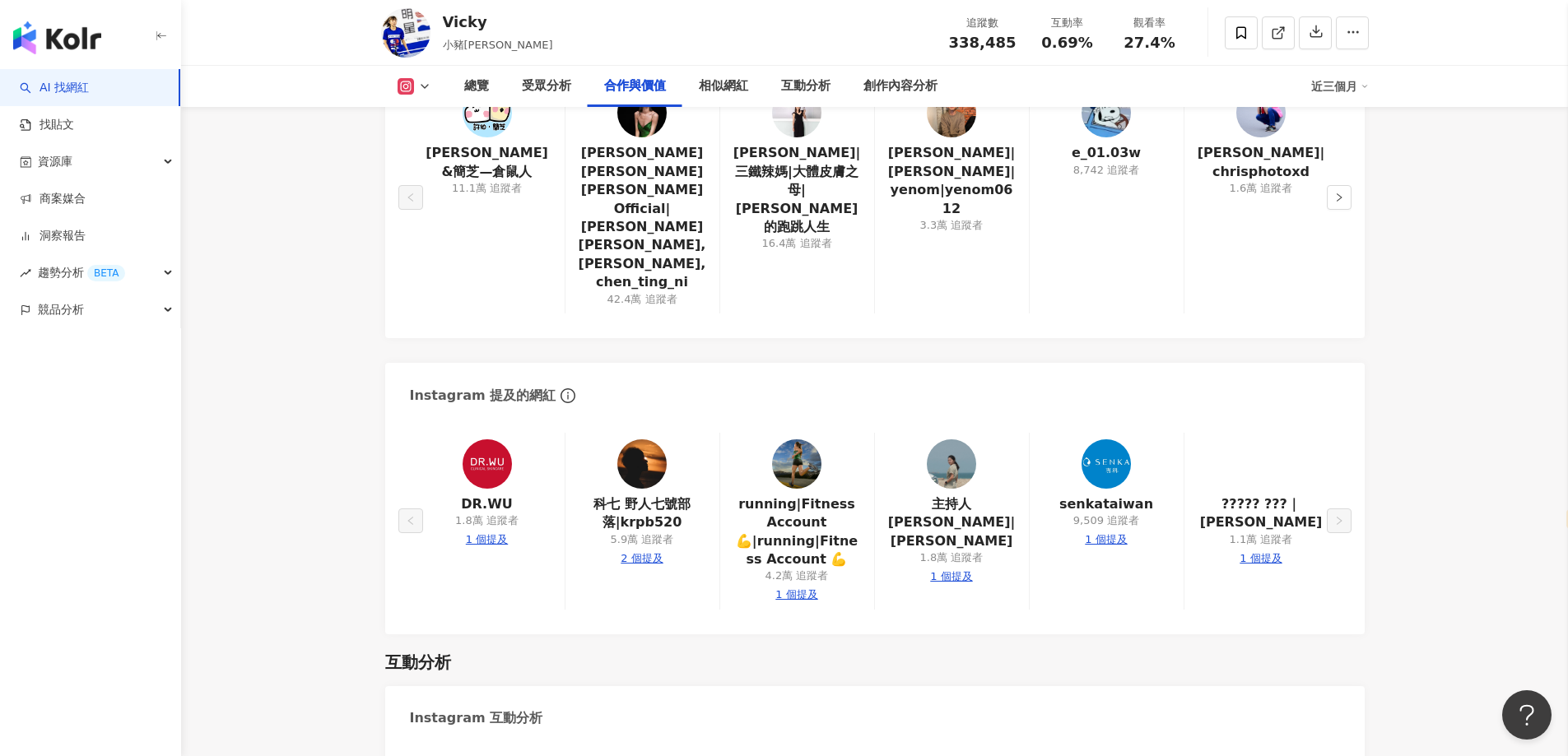
scroll to position [2620, 0]
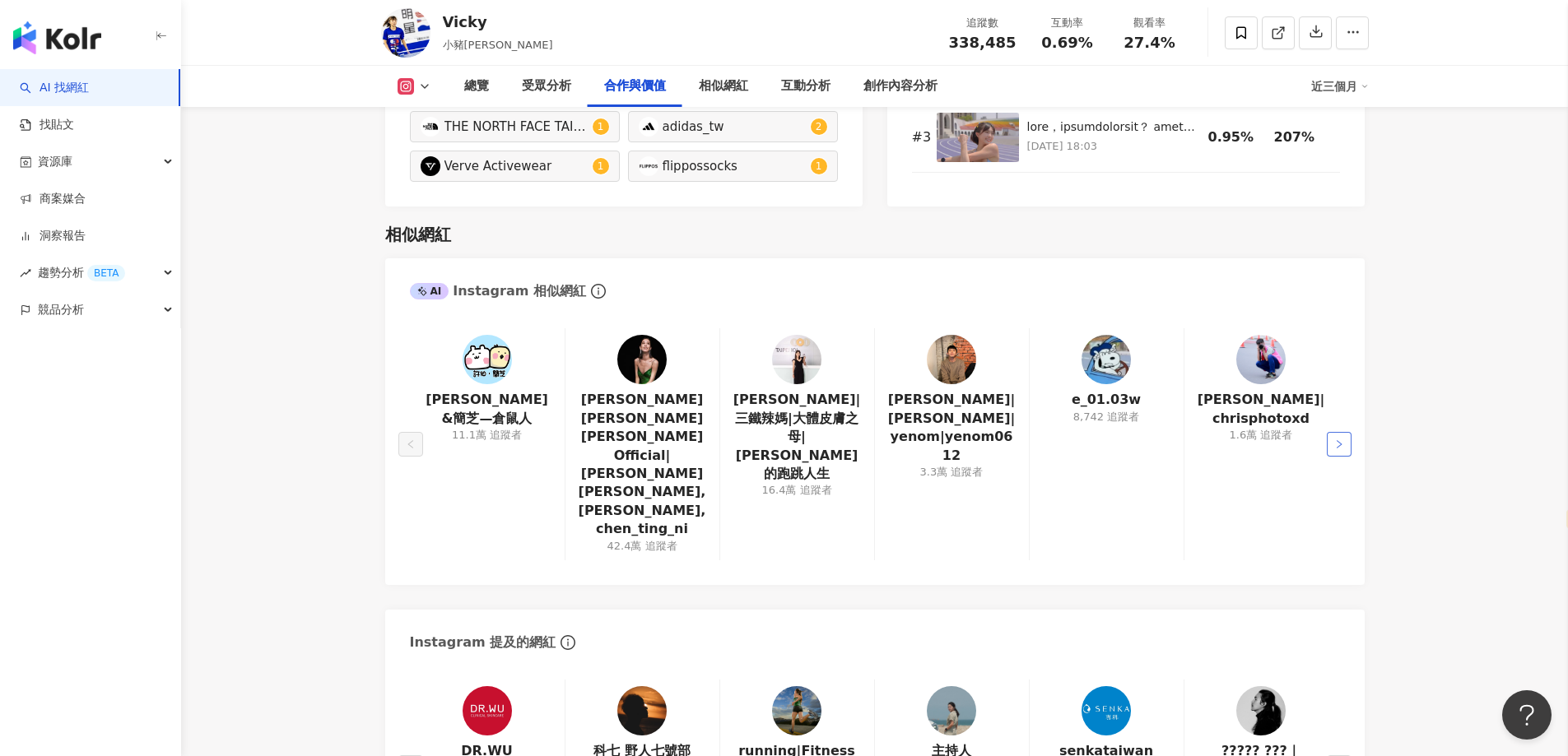
click at [1338, 439] on icon "right" at bounding box center [1339, 444] width 10 height 10
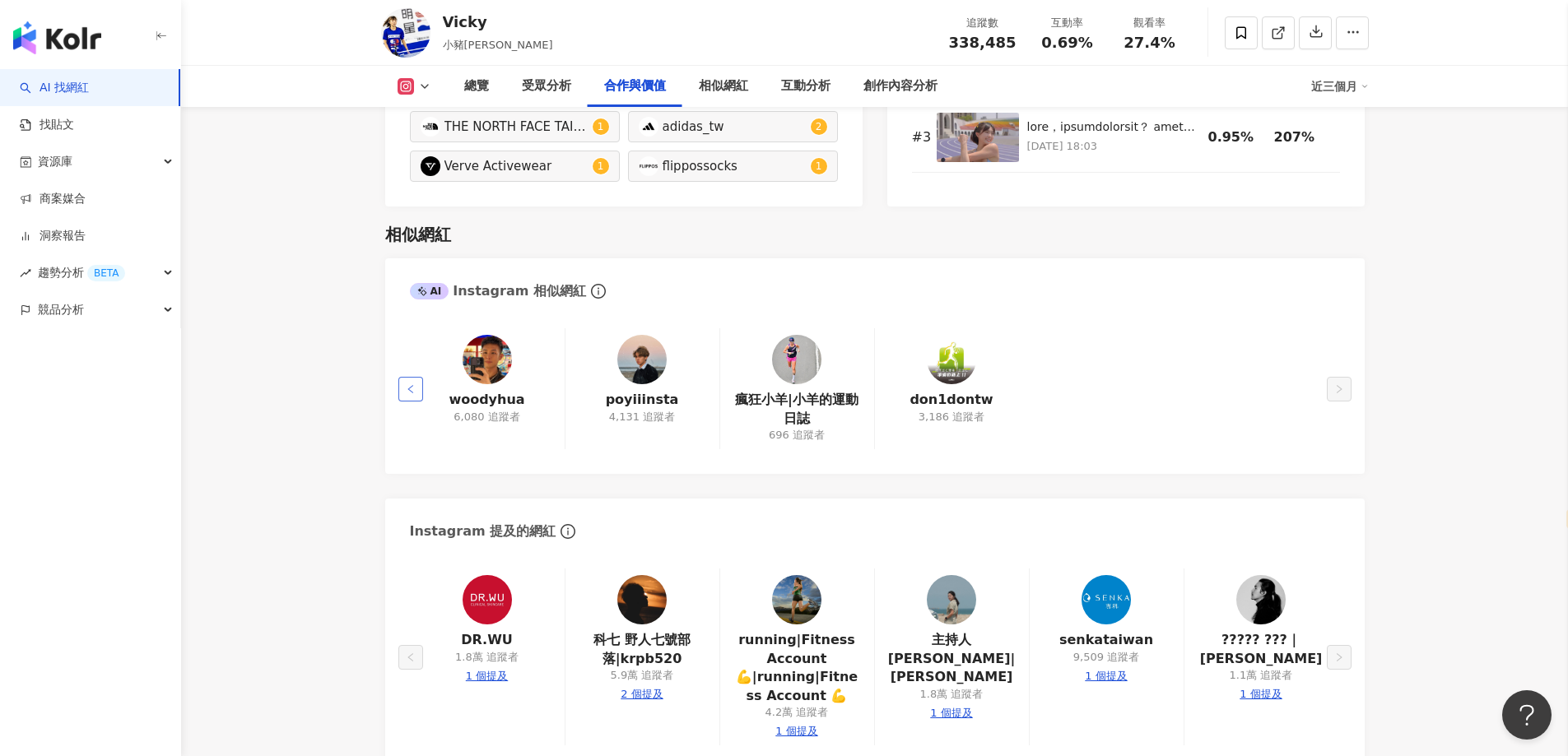
click at [410, 384] on icon "left" at bounding box center [411, 389] width 10 height 10
